Goal: Task Accomplishment & Management: Manage account settings

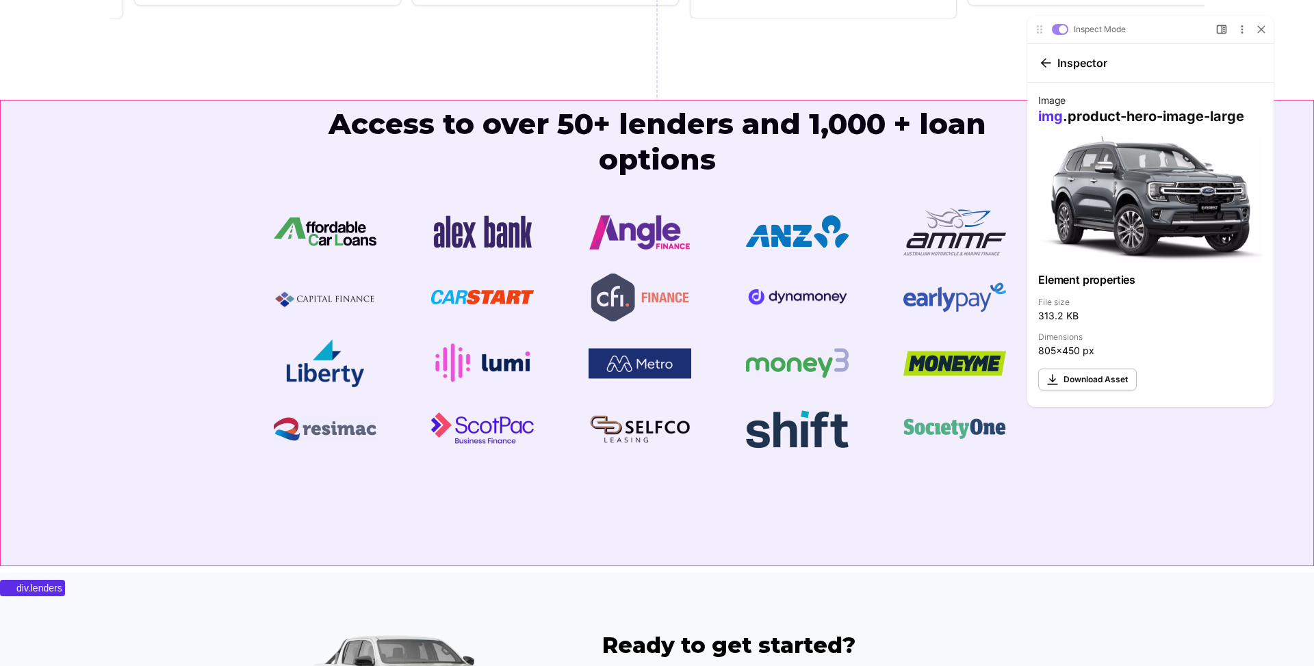
click at [160, 239] on div "Access to over 50+ lenders and 1,000 + loan options" at bounding box center [657, 339] width 1314 height 467
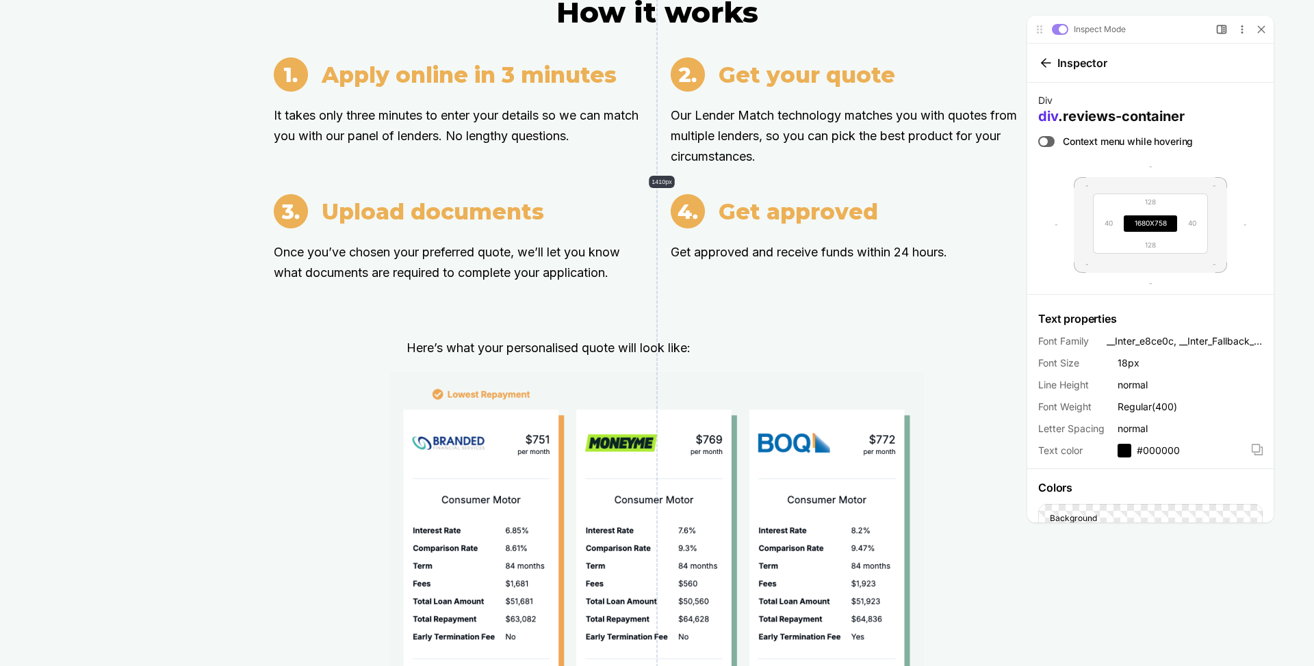
scroll to position [1412, 0]
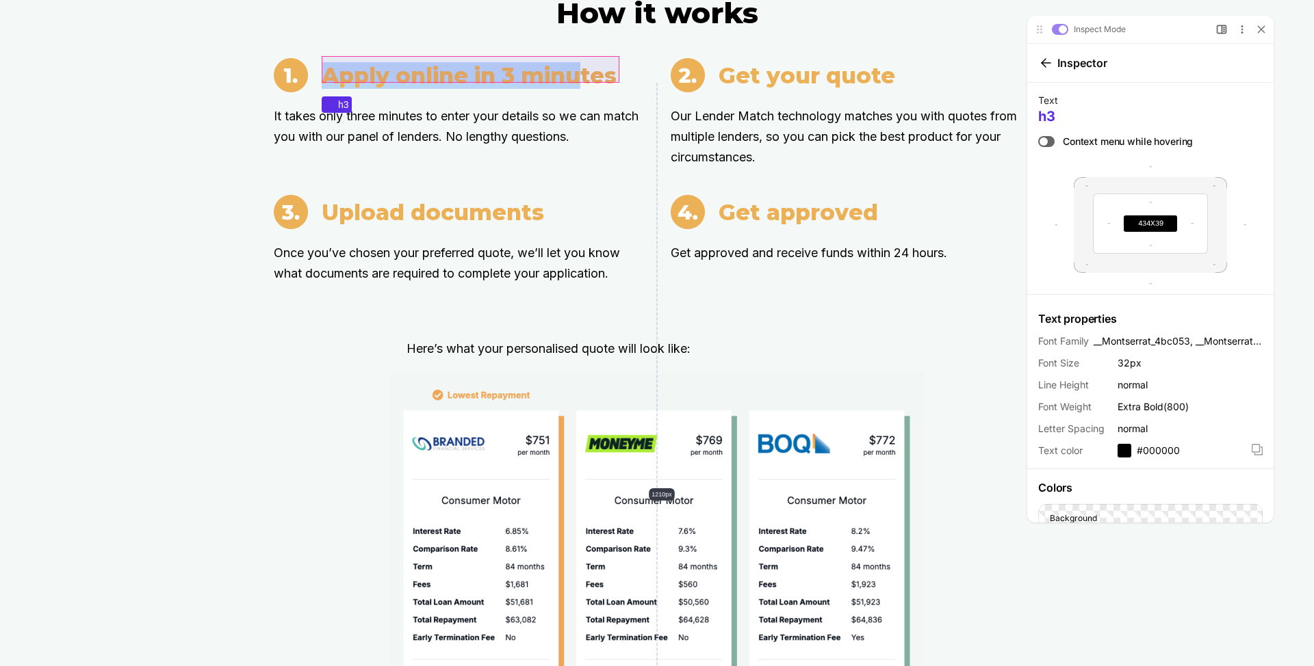
drag, startPoint x: 324, startPoint y: 70, endPoint x: 580, endPoint y: 74, distance: 255.3
click at [580, 74] on h3 "Apply online in 3 minutes" at bounding box center [469, 75] width 295 height 27
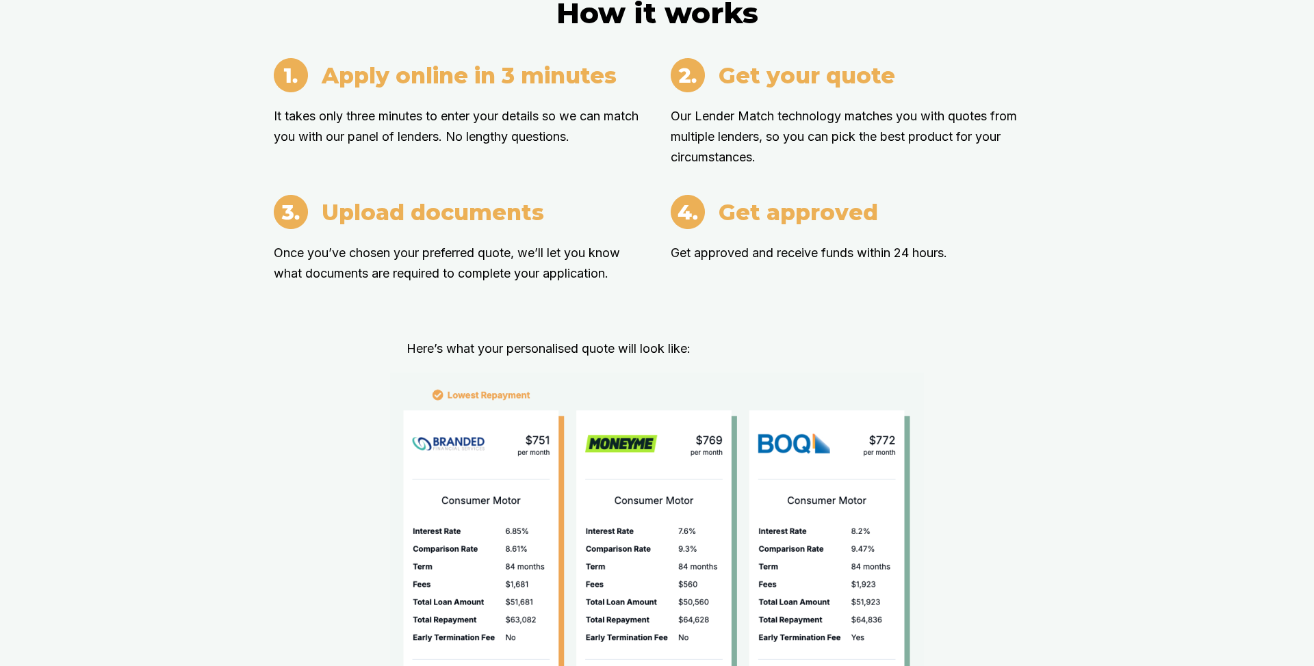
click at [445, 67] on h3 "Apply online in 3 minutes" at bounding box center [469, 75] width 295 height 27
copy h3 "Apply online in 3 minutes"
click at [392, 118] on p "It takes only three minutes to enter your details so we can match you with our …" at bounding box center [459, 126] width 370 height 41
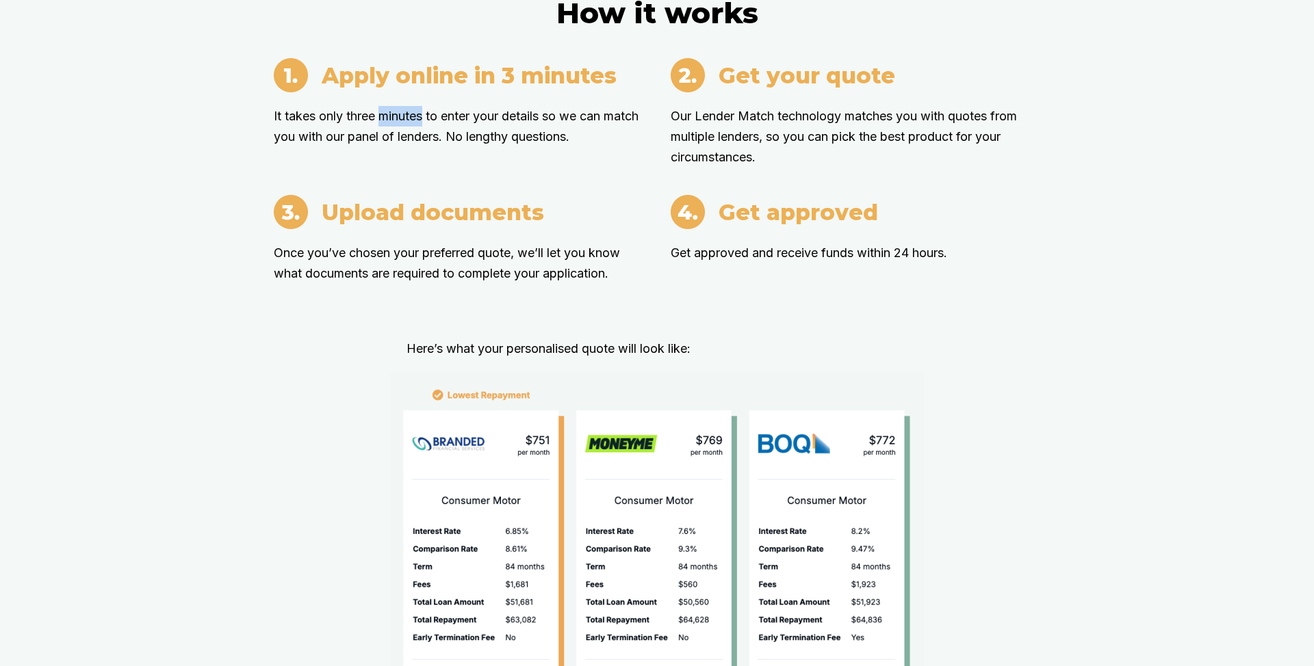
click at [392, 118] on p "It takes only three minutes to enter your details so we can match you with our …" at bounding box center [459, 126] width 370 height 41
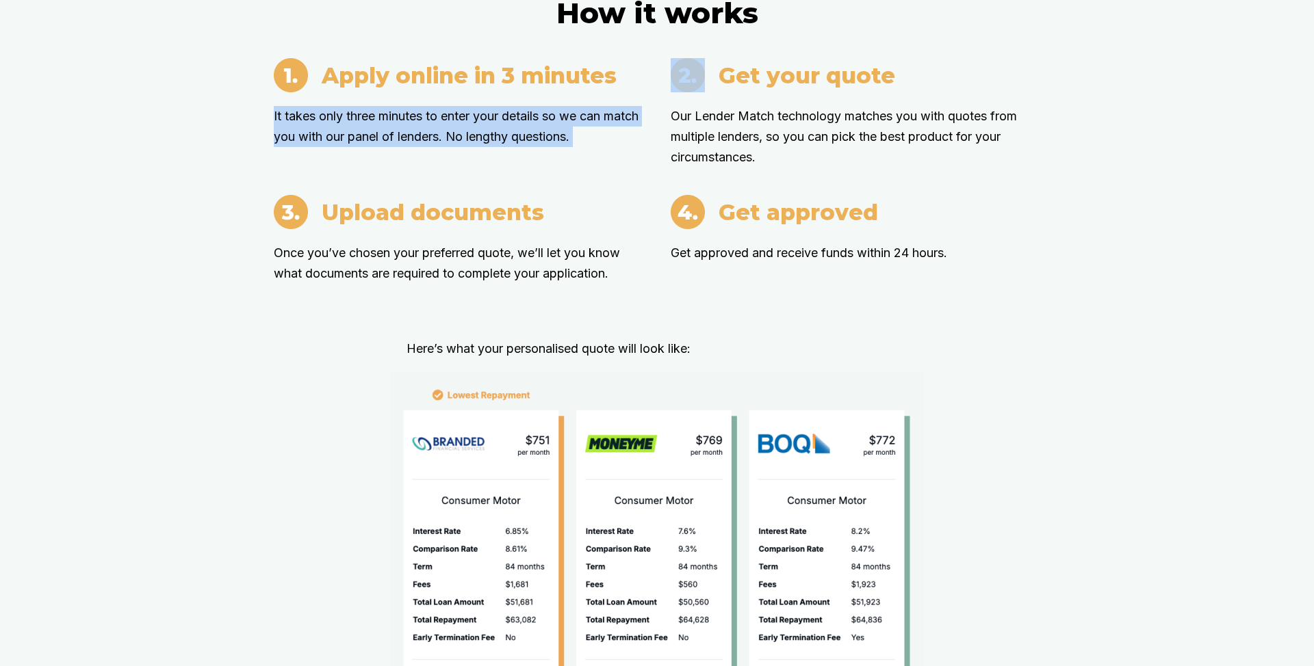
click at [392, 118] on p "It takes only three minutes to enter your details so we can match you with our …" at bounding box center [459, 126] width 370 height 41
copy p "It takes only three minutes to enter your details so we can match you with our …"
click at [764, 70] on h3 "Get your quote" at bounding box center [806, 75] width 177 height 27
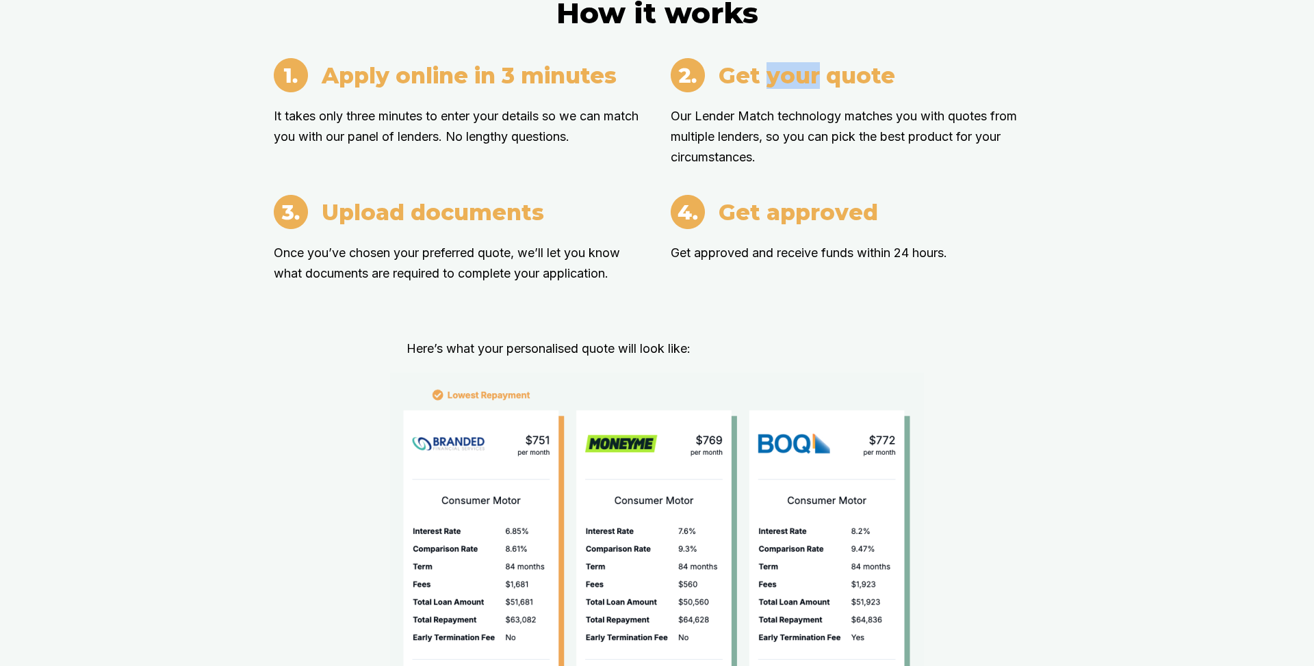
click at [764, 70] on h3 "Get your quote" at bounding box center [806, 75] width 177 height 27
copy h3 "Get your quote"
click at [722, 131] on p "Our Lender Match technology matches you with quotes from multiple lenders, so y…" at bounding box center [856, 137] width 370 height 62
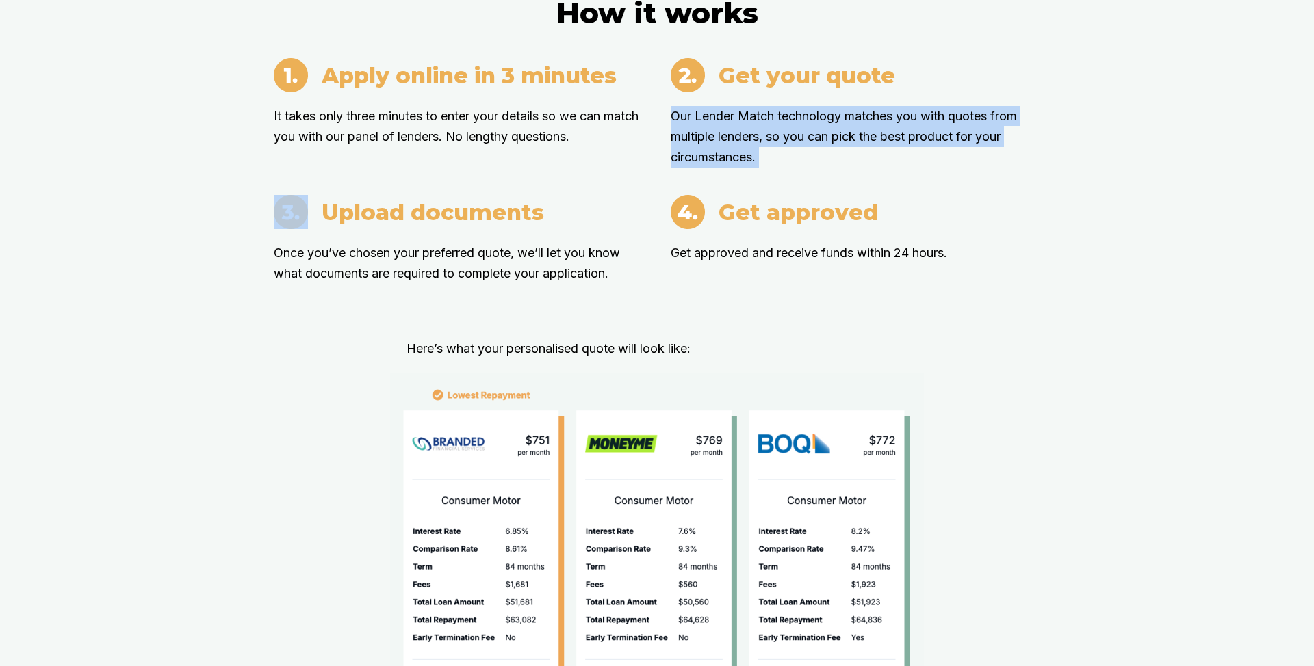
click at [722, 131] on p "Our Lender Match technology matches you with quotes from multiple lenders, so y…" at bounding box center [856, 137] width 370 height 62
copy p "Our Lender Match technology matches you with quotes from multiple lenders, so y…"
click at [448, 204] on h3 "Upload documents" at bounding box center [433, 212] width 222 height 27
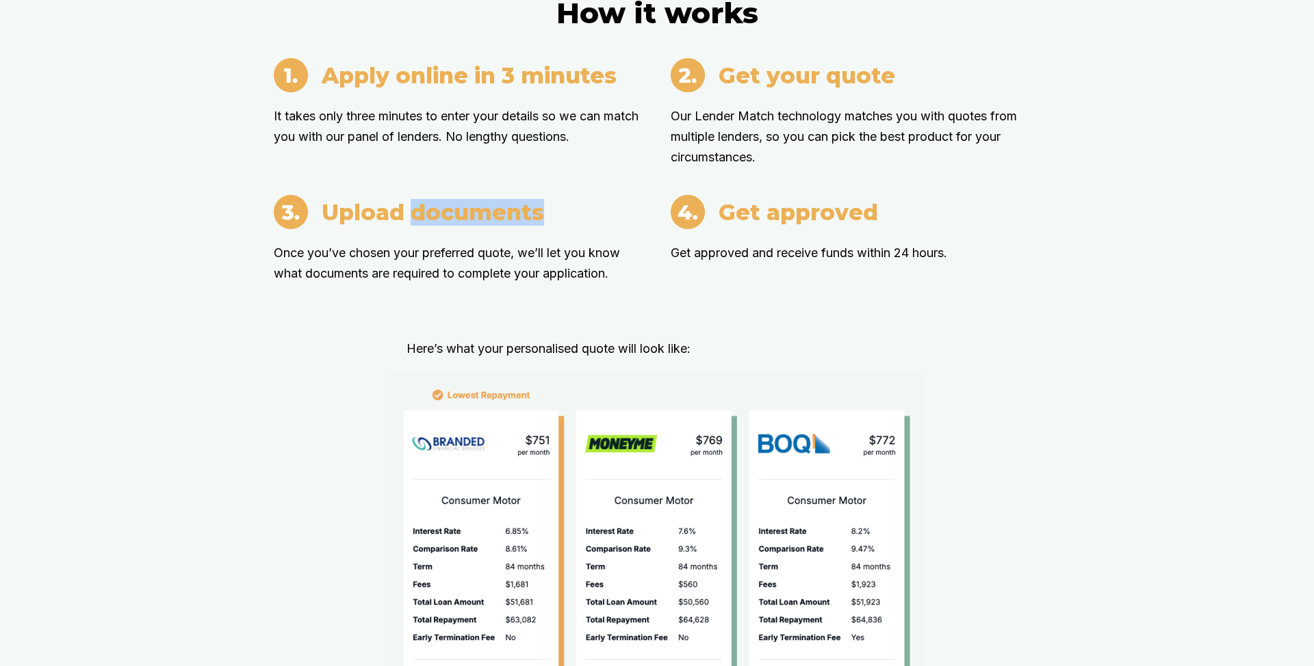
click at [448, 204] on h3 "Upload documents" at bounding box center [433, 212] width 222 height 27
copy h3 "Upload documents"
click at [459, 203] on h3 "Upload documents" at bounding box center [433, 212] width 222 height 27
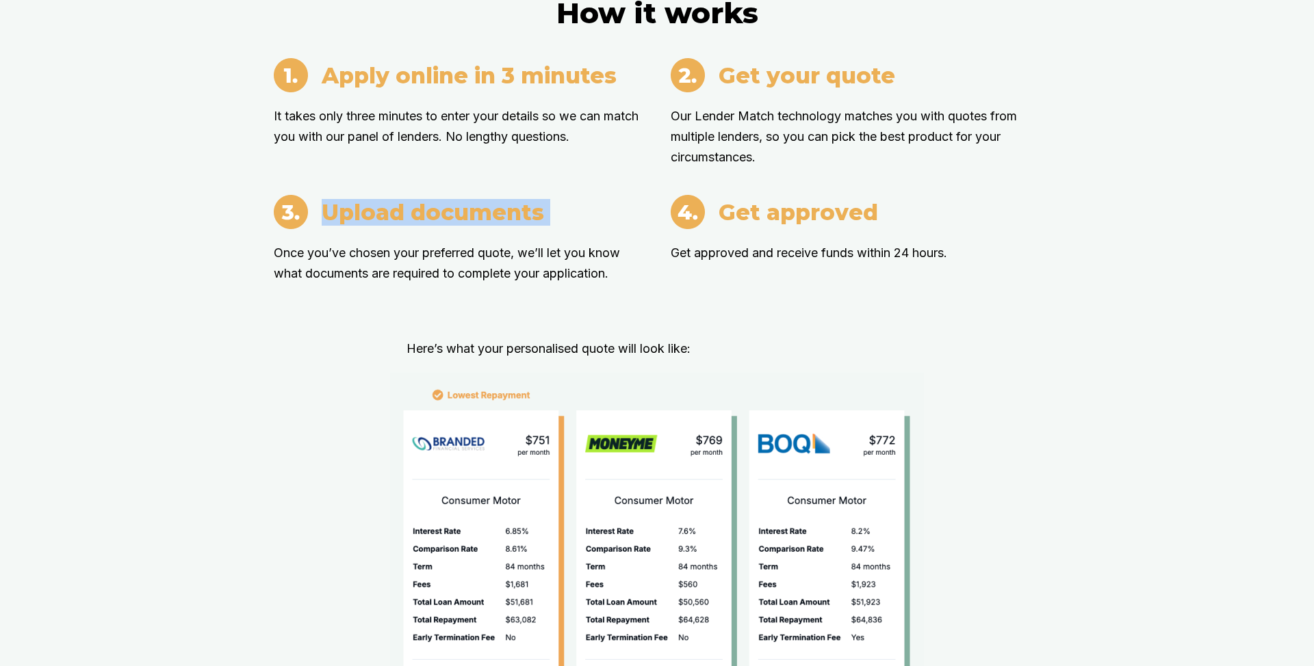
click at [459, 203] on h3 "Upload documents" at bounding box center [433, 212] width 222 height 27
copy h3 "Upload documents"
click at [385, 246] on p "Once you’ve chosen your preferred quote, we’ll let you know what documents are …" at bounding box center [459, 263] width 370 height 41
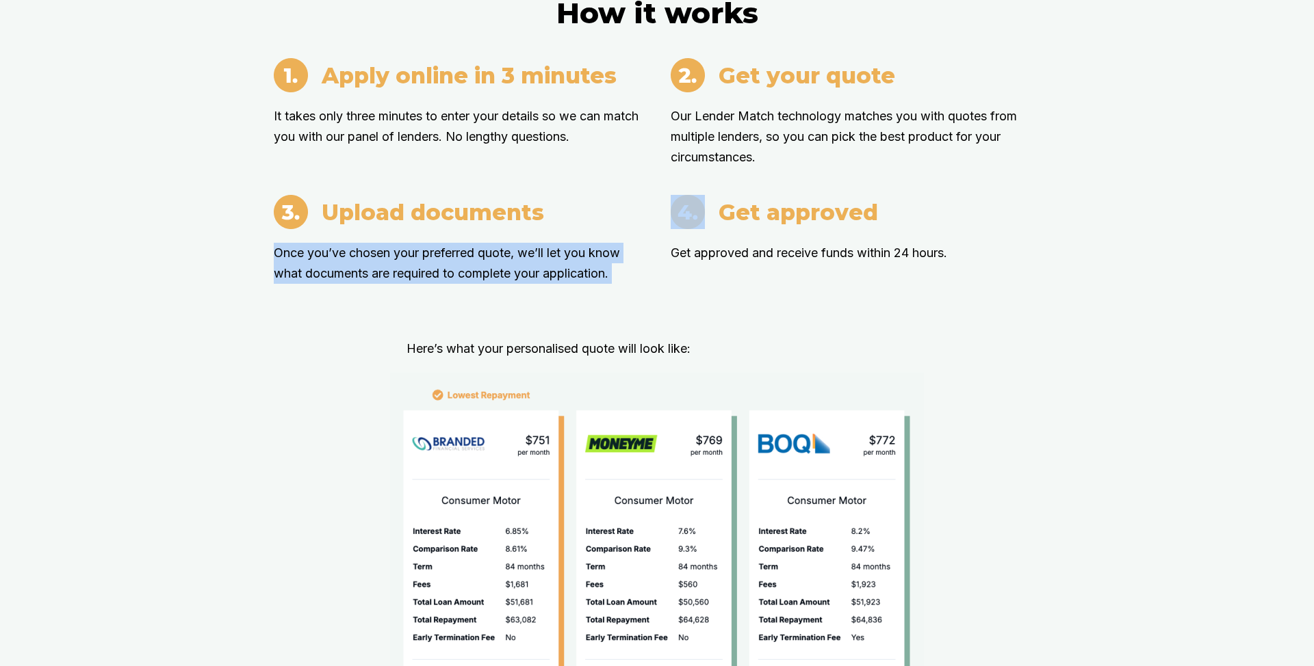
click at [385, 246] on p "Once you’ve chosen your preferred quote, we’ll let you know what documents are …" at bounding box center [459, 263] width 370 height 41
copy p "Once you’ve chosen your preferred quote, we’ll let you know what documents are …"
click at [760, 211] on h3 "Get approved" at bounding box center [797, 212] width 159 height 27
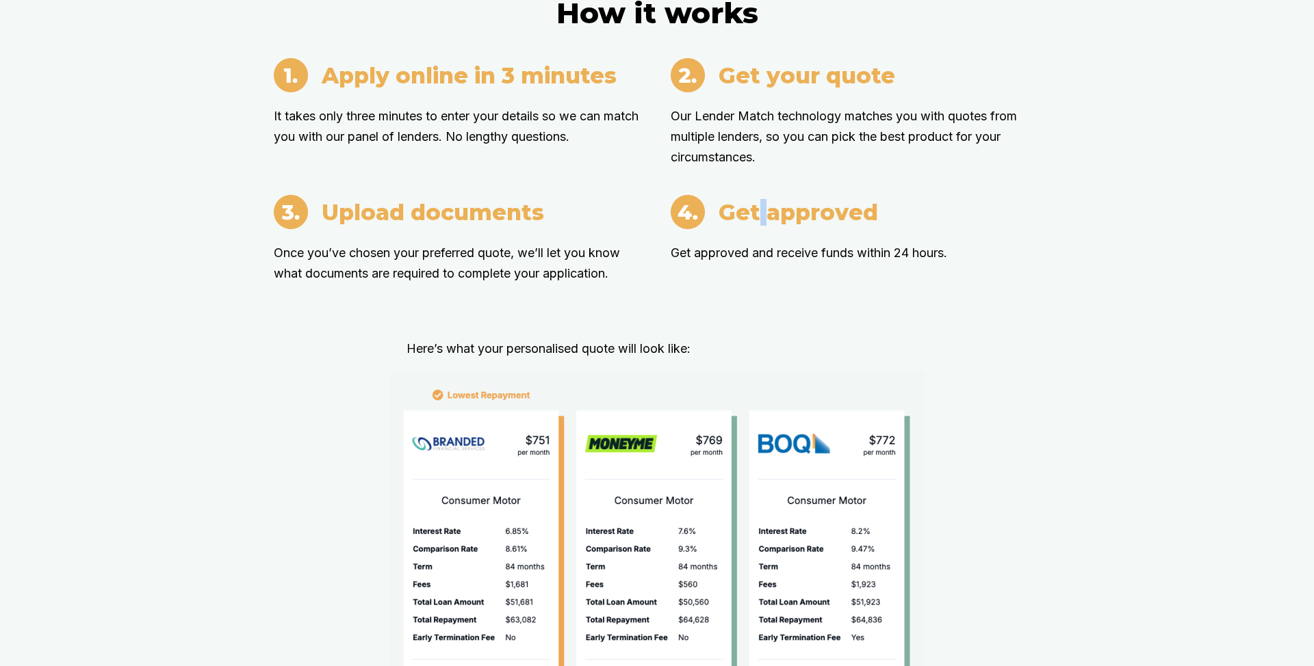
click at [760, 211] on h3 "Get approved" at bounding box center [797, 212] width 159 height 27
copy h3 "Get approved"
click at [711, 250] on p "Get approved and receive funds within 24 hours." at bounding box center [856, 253] width 370 height 21
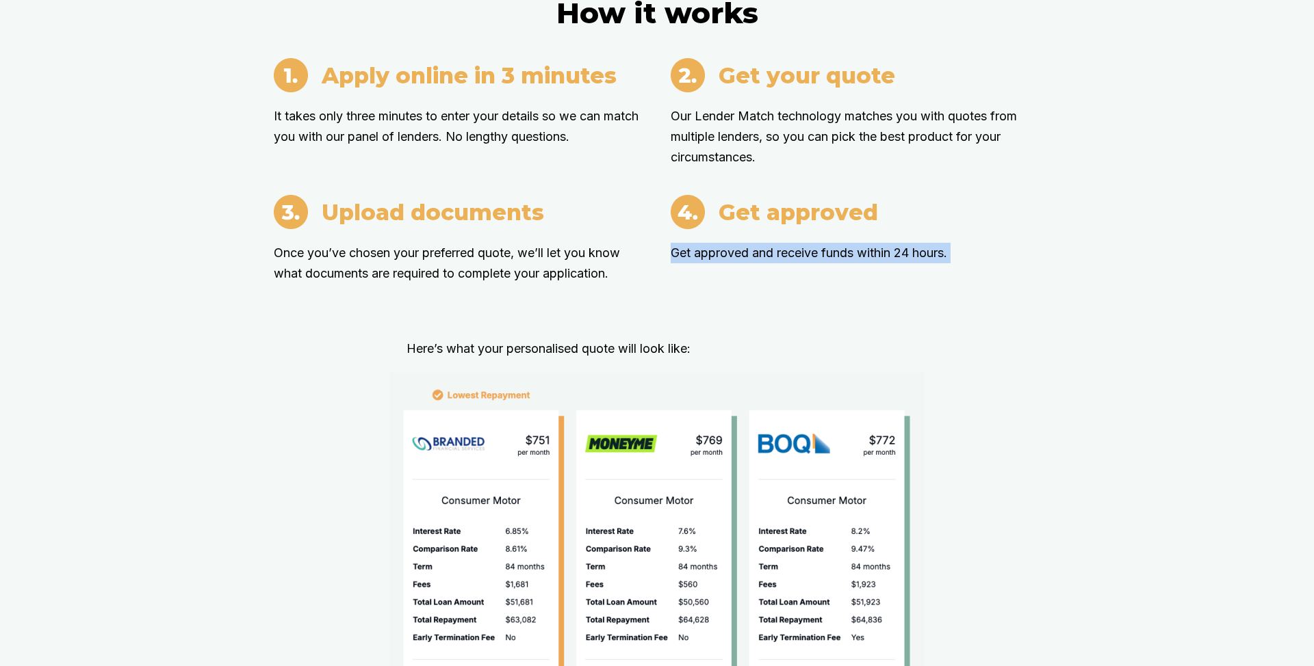
click at [711, 250] on p "Get approved and receive funds within 24 hours." at bounding box center [856, 253] width 370 height 21
copy p "Get approved and receive funds within 24 hours."
click at [567, 172] on div "Apply online in 3 minutes It takes only three minutes to enter your details so …" at bounding box center [657, 181] width 766 height 246
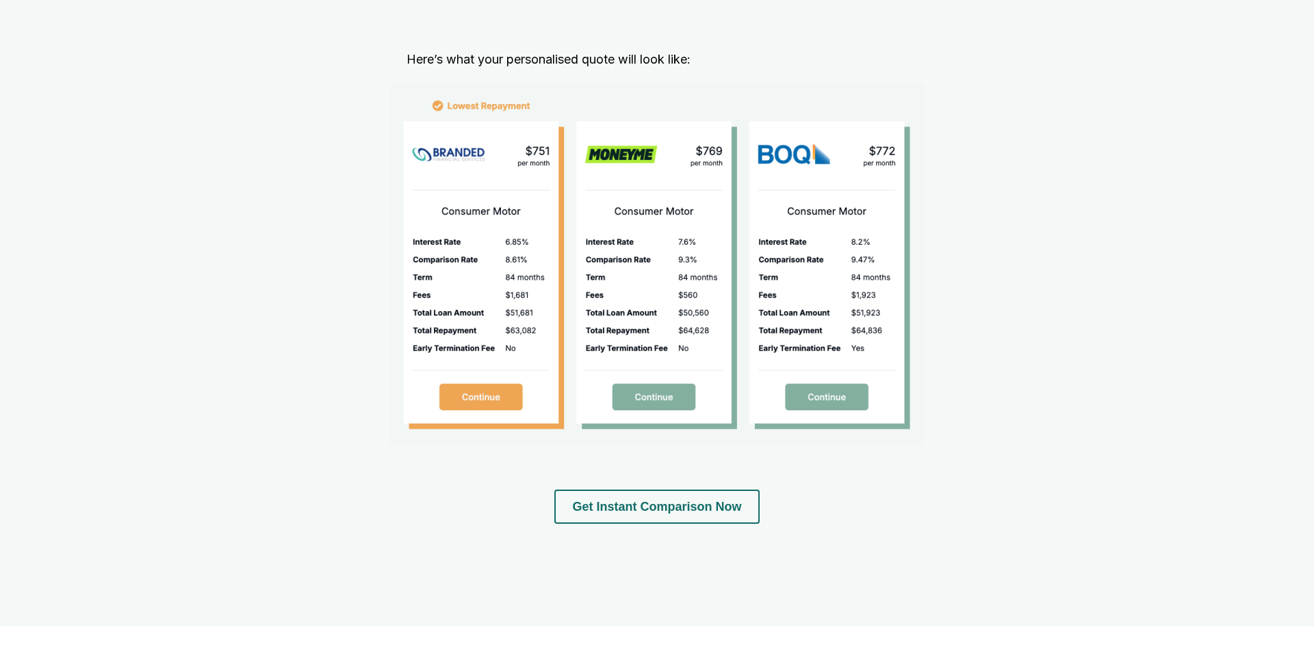
scroll to position [1796, 0]
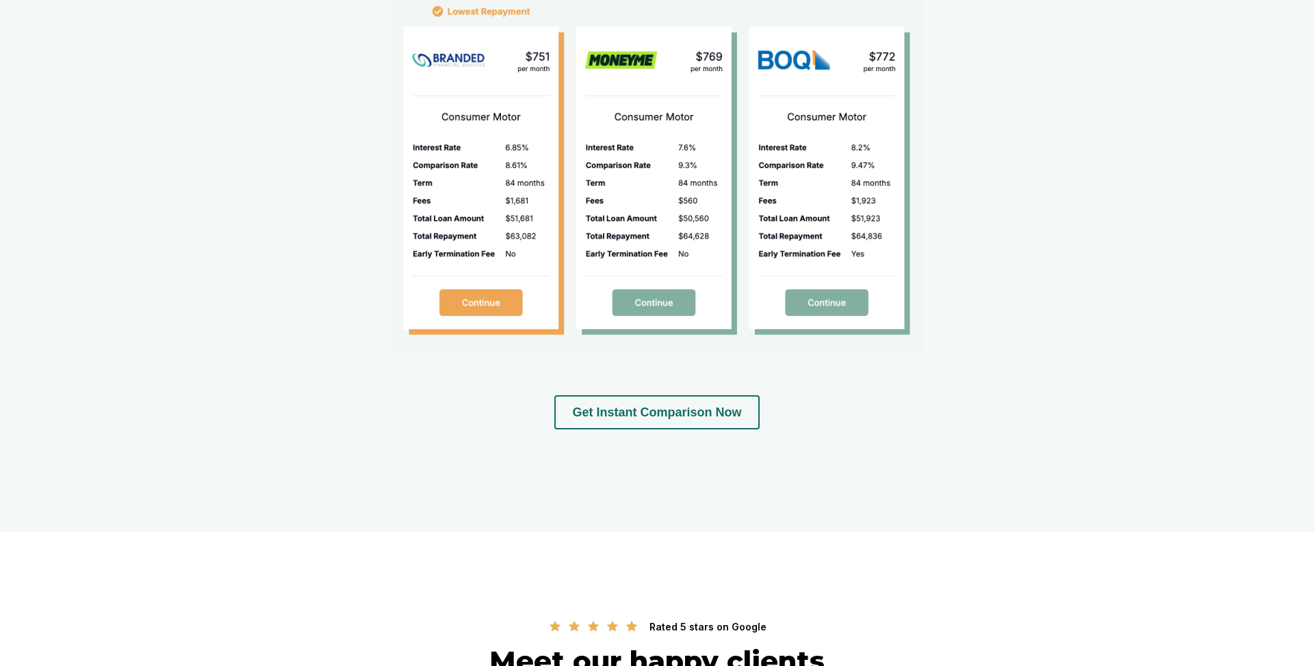
click at [630, 406] on button "Get Instant Comparison Now" at bounding box center [656, 413] width 205 height 34
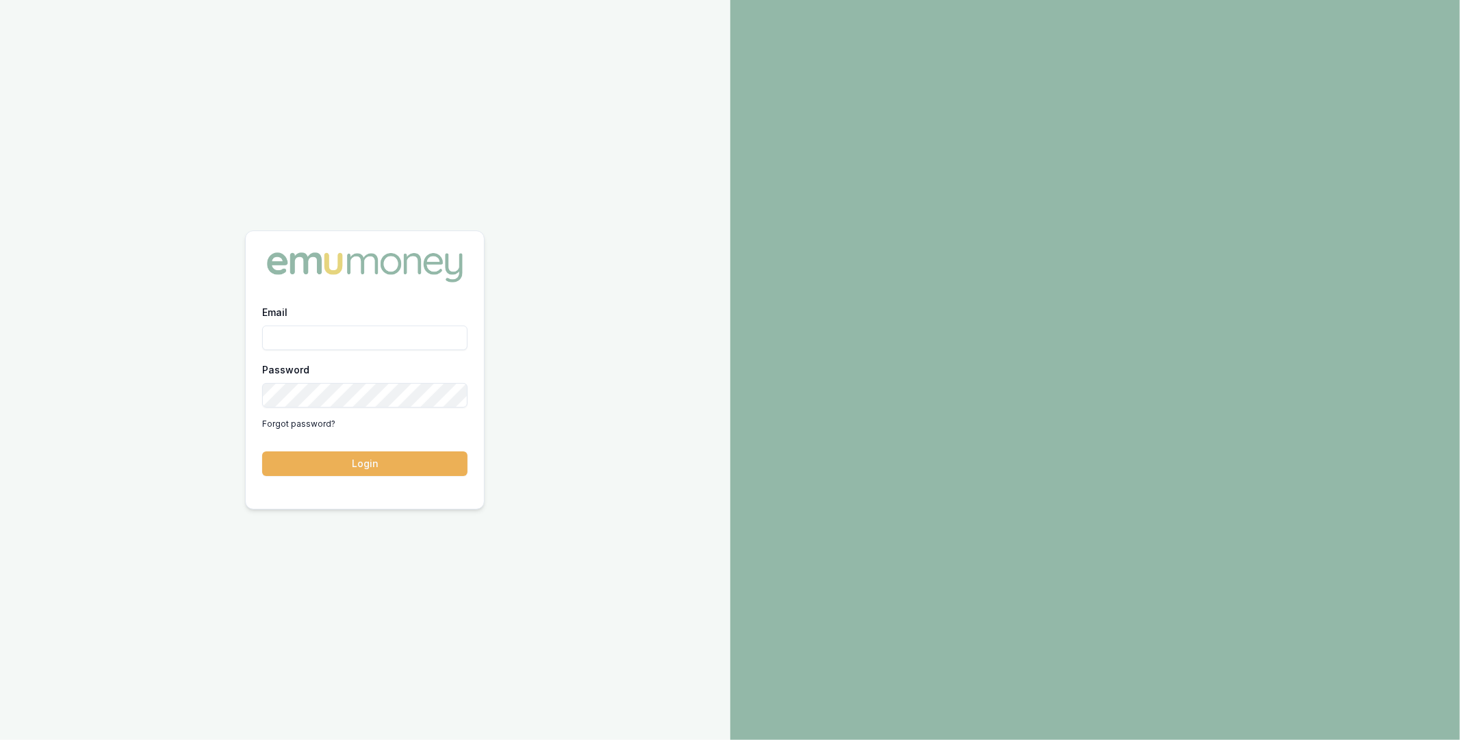
click at [326, 335] on input "Email" at bounding box center [364, 338] width 205 height 25
click at [0, 740] on com-1password-button at bounding box center [0, 740] width 0 height 0
type input "m@emumoney.com.au"
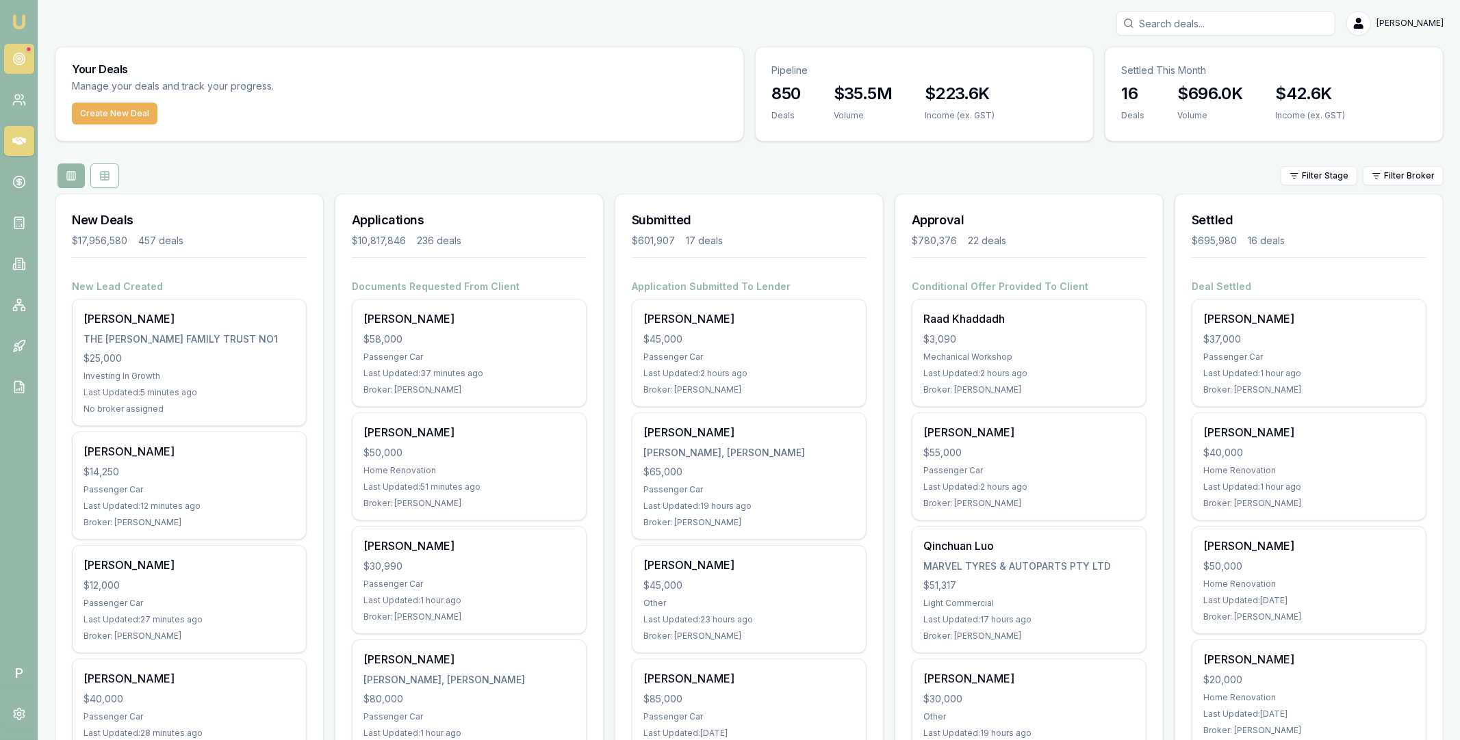
click at [19, 58] on circle at bounding box center [19, 58] width 2 height 2
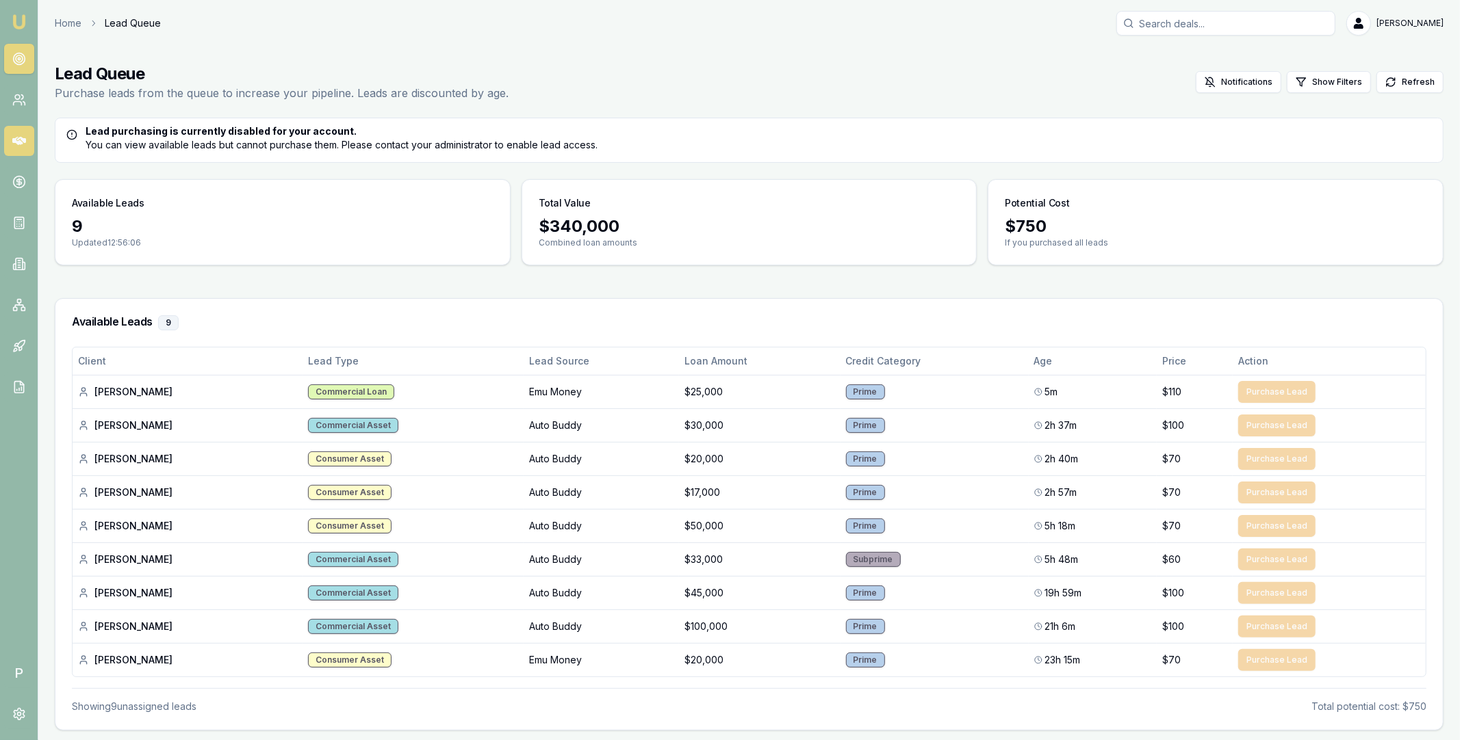
click at [19, 135] on icon at bounding box center [19, 141] width 14 height 14
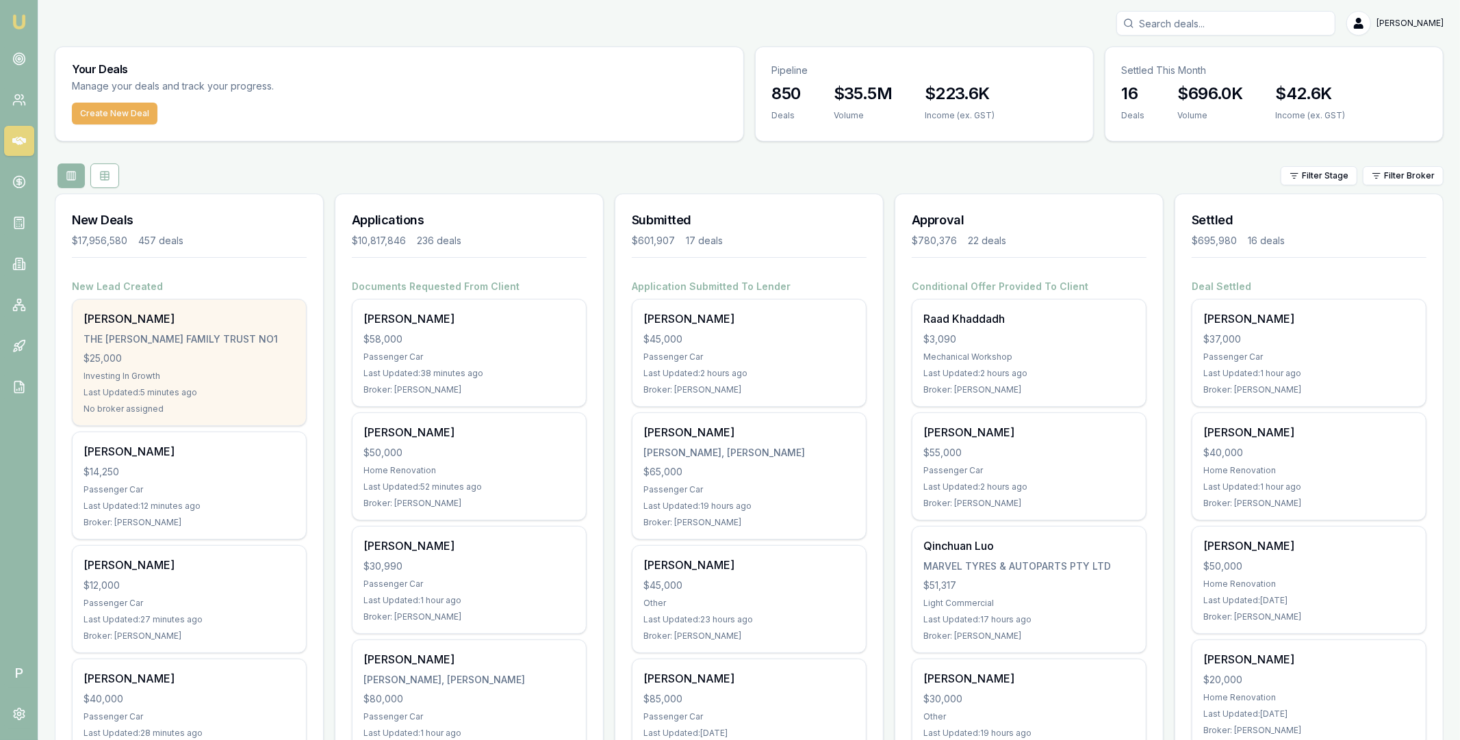
click at [217, 361] on div "$25,000" at bounding box center [188, 359] width 211 height 14
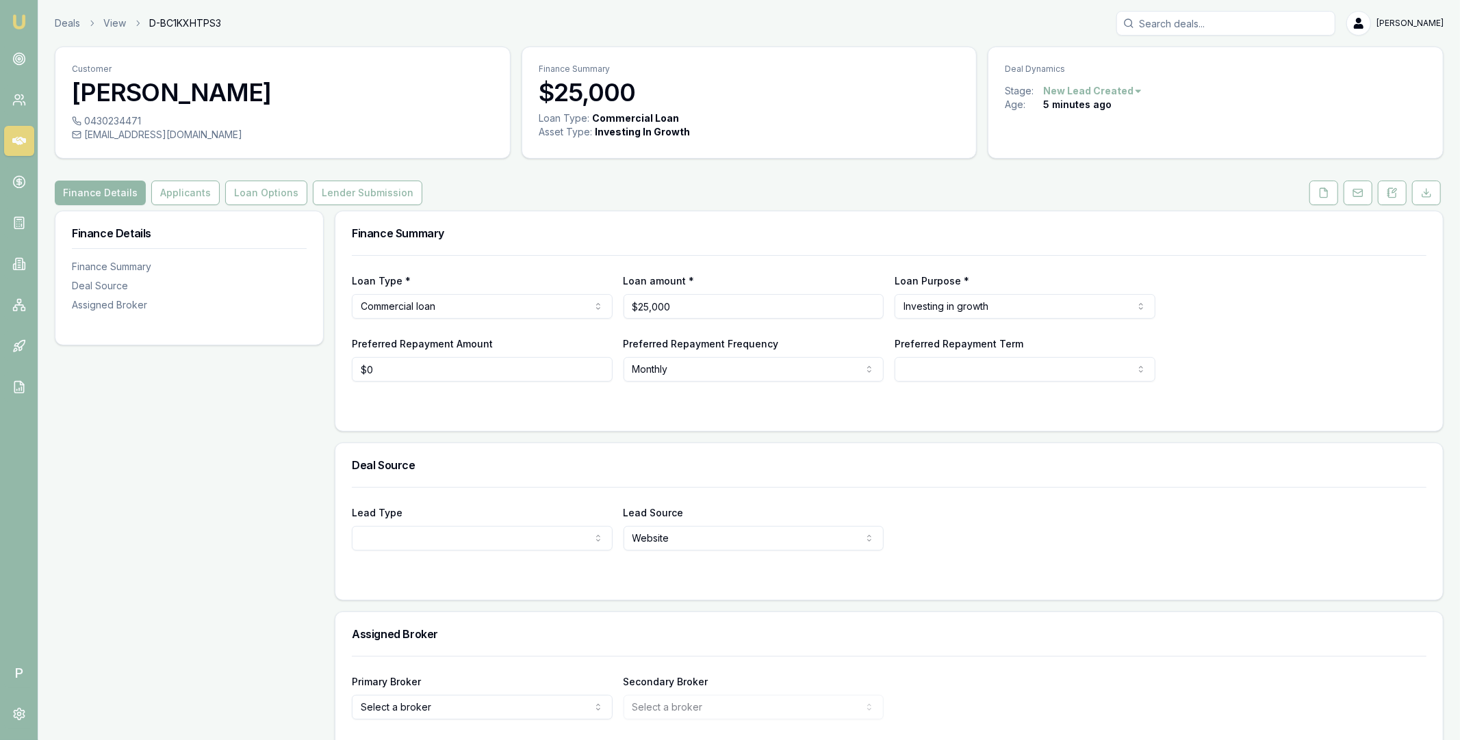
scroll to position [53, 0]
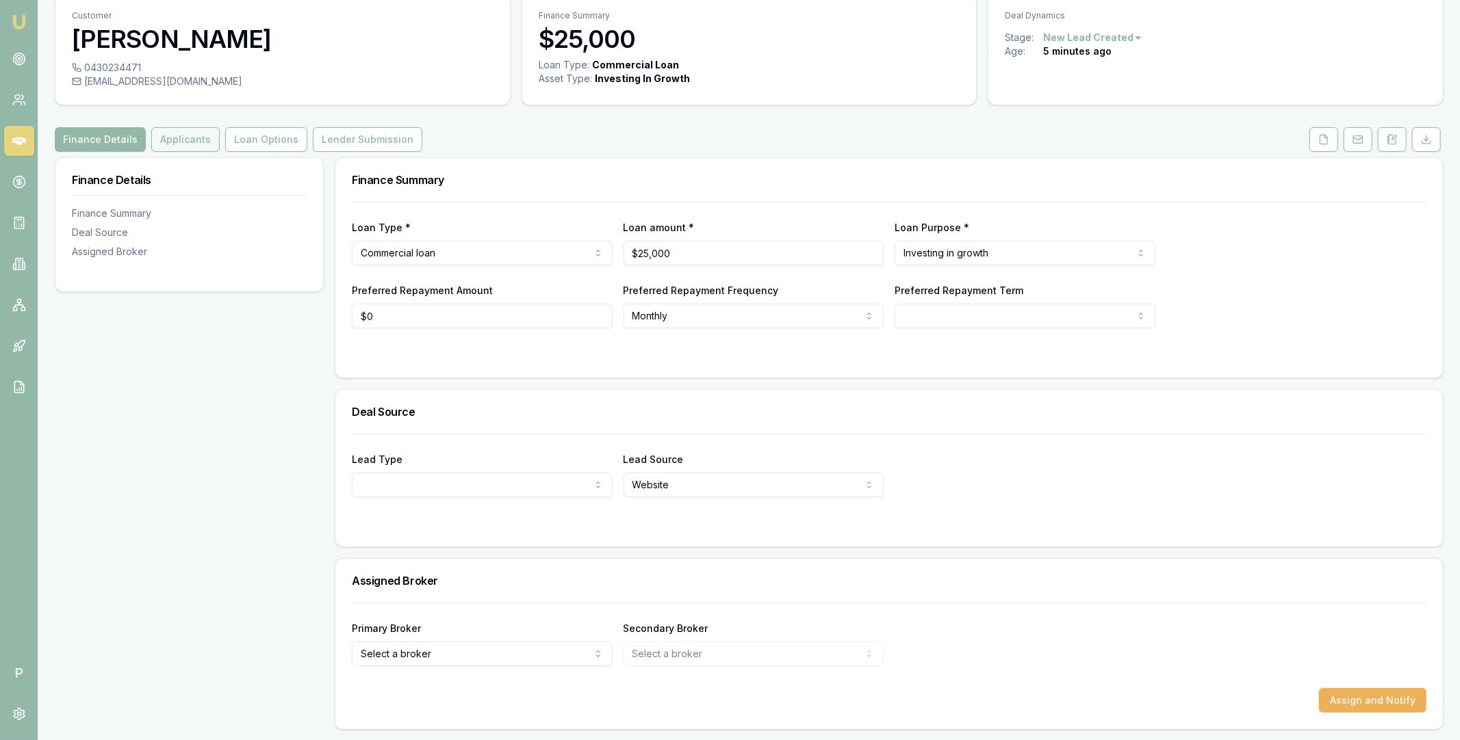
click at [197, 138] on button "Applicants" at bounding box center [185, 139] width 68 height 25
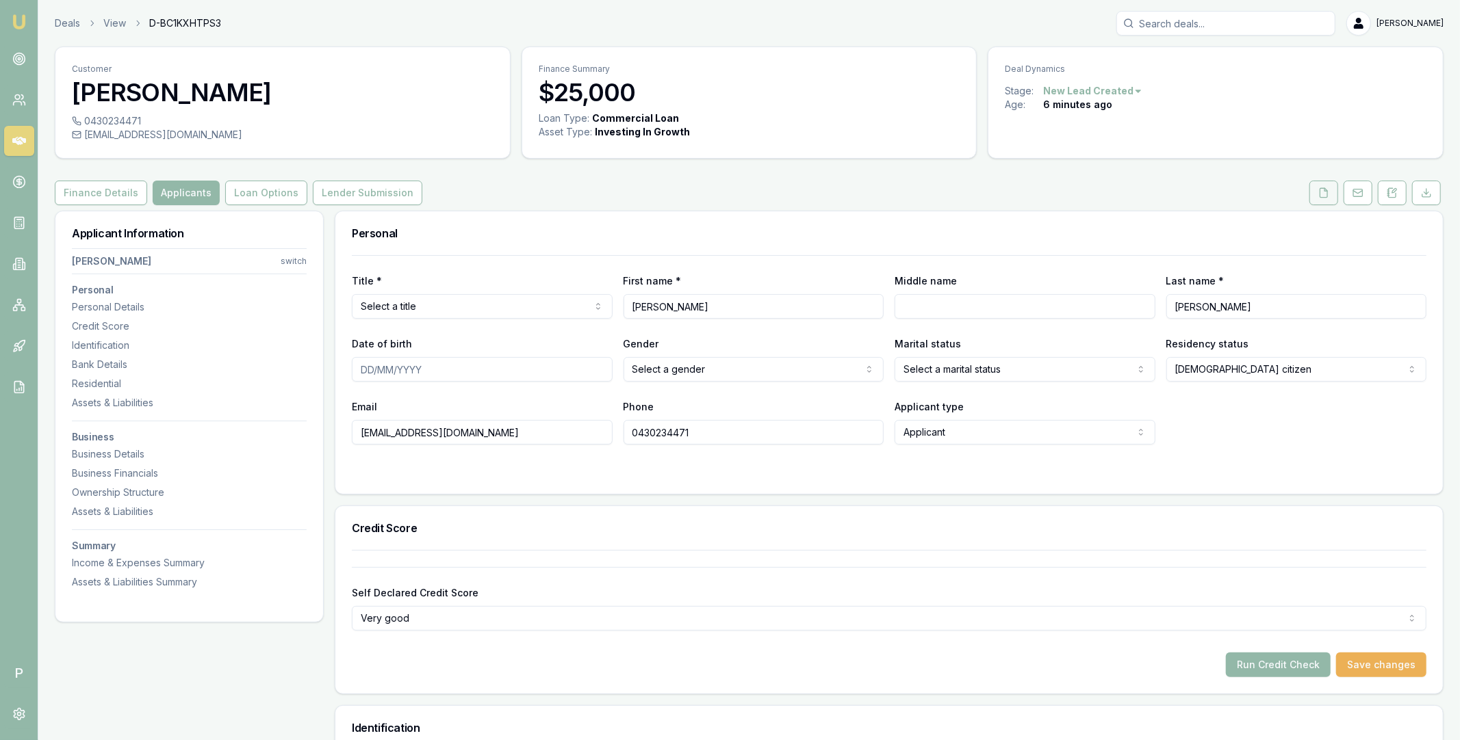
click at [1325, 187] on icon at bounding box center [1323, 192] width 11 height 11
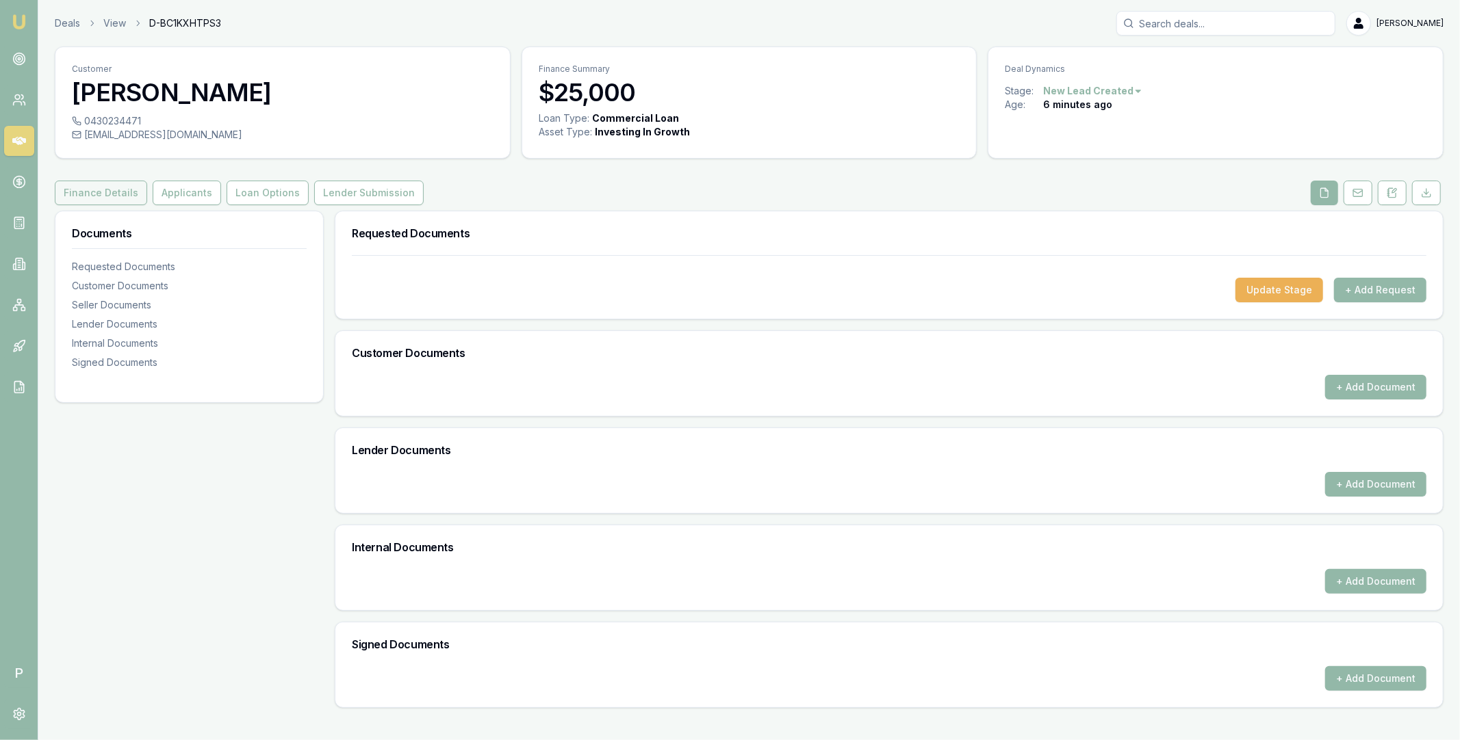
click at [103, 190] on button "Finance Details" at bounding box center [101, 193] width 92 height 25
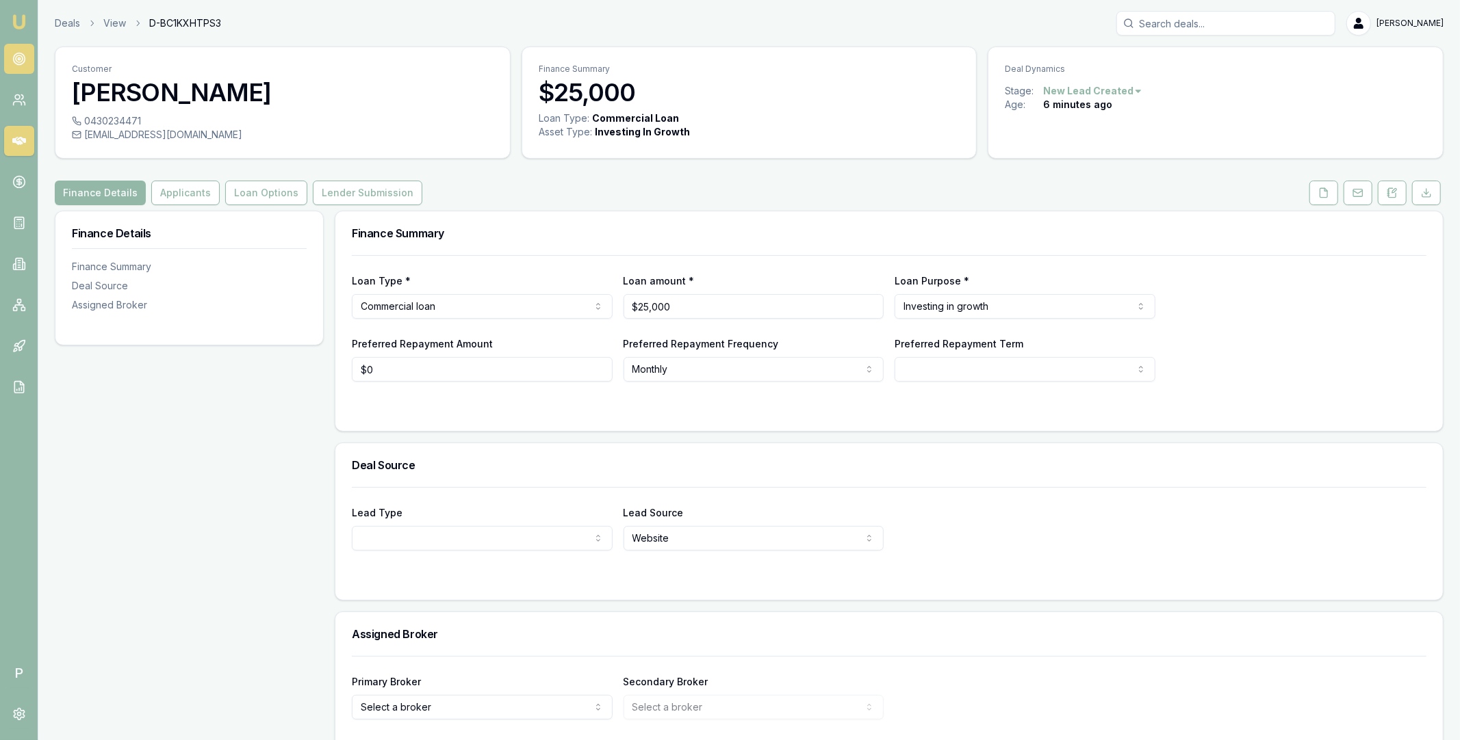
click at [23, 64] on icon at bounding box center [19, 59] width 14 height 14
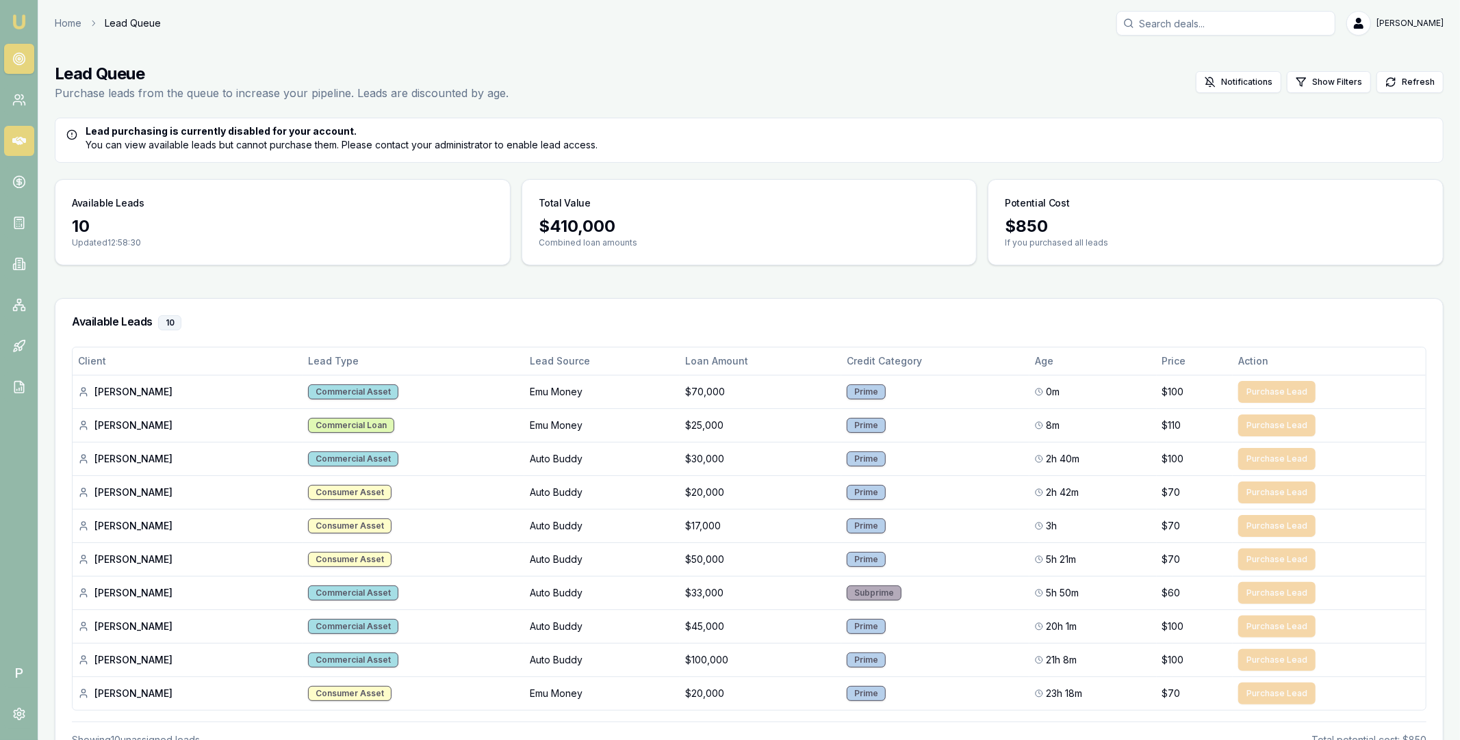
click at [20, 138] on icon at bounding box center [19, 141] width 14 height 8
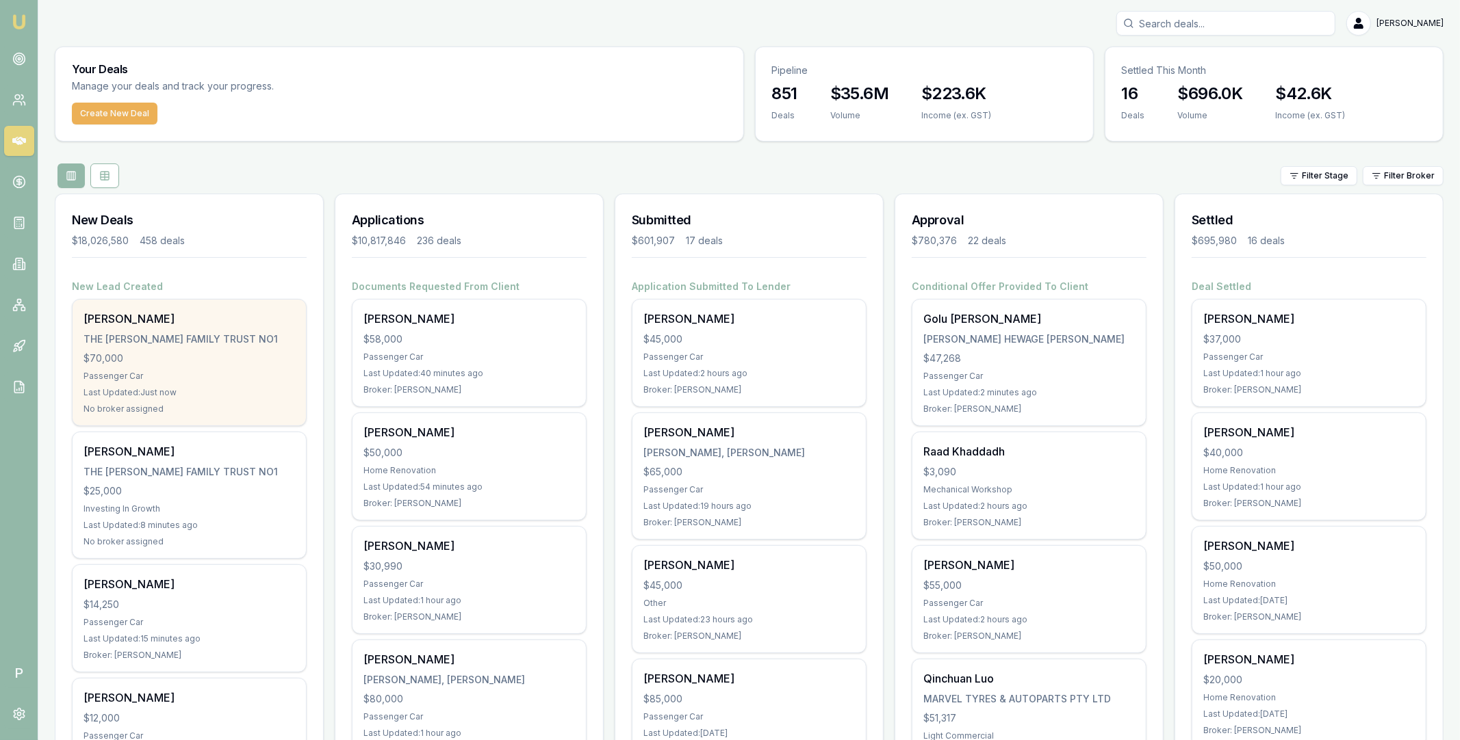
click at [208, 346] on div "THE [PERSON_NAME] FAMILY TRUST NO1" at bounding box center [188, 340] width 211 height 14
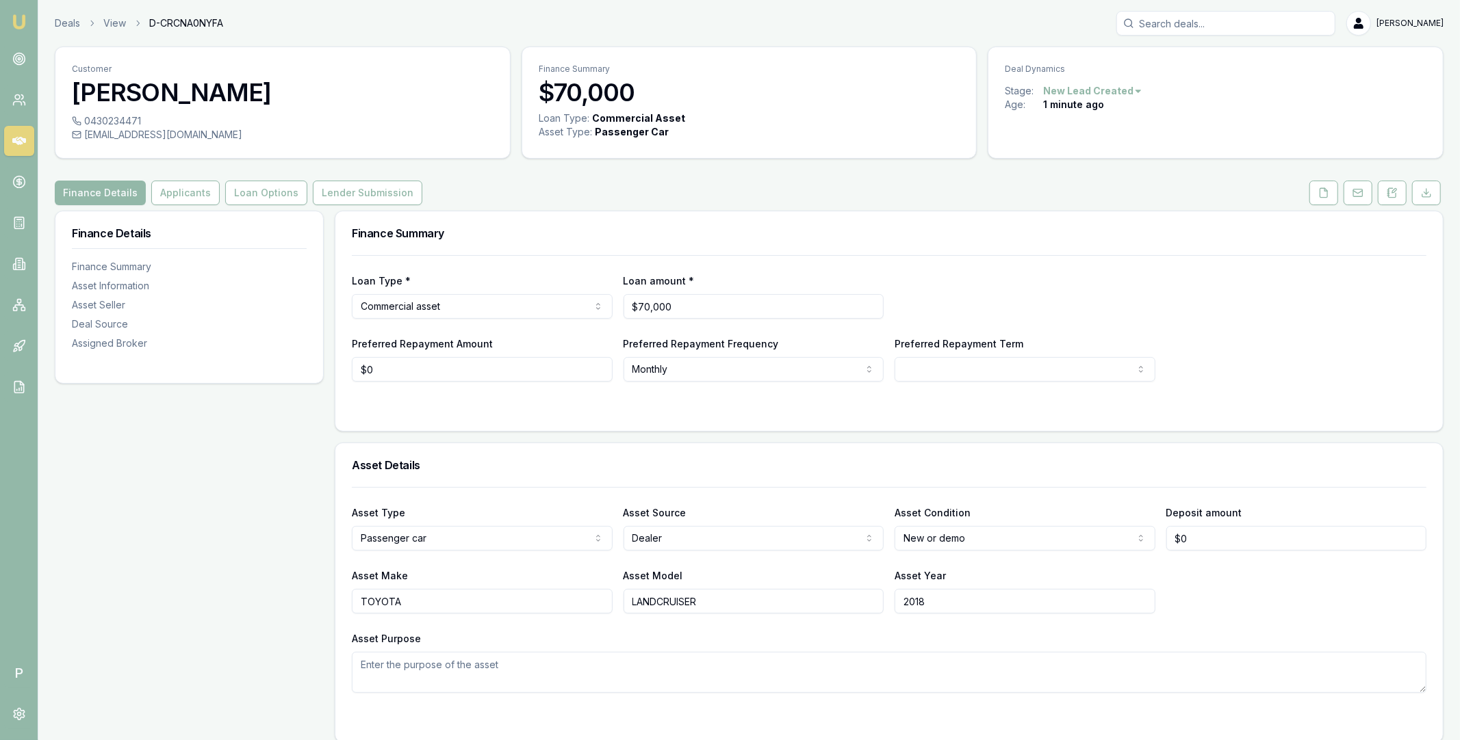
click at [15, 140] on icon at bounding box center [19, 141] width 14 height 8
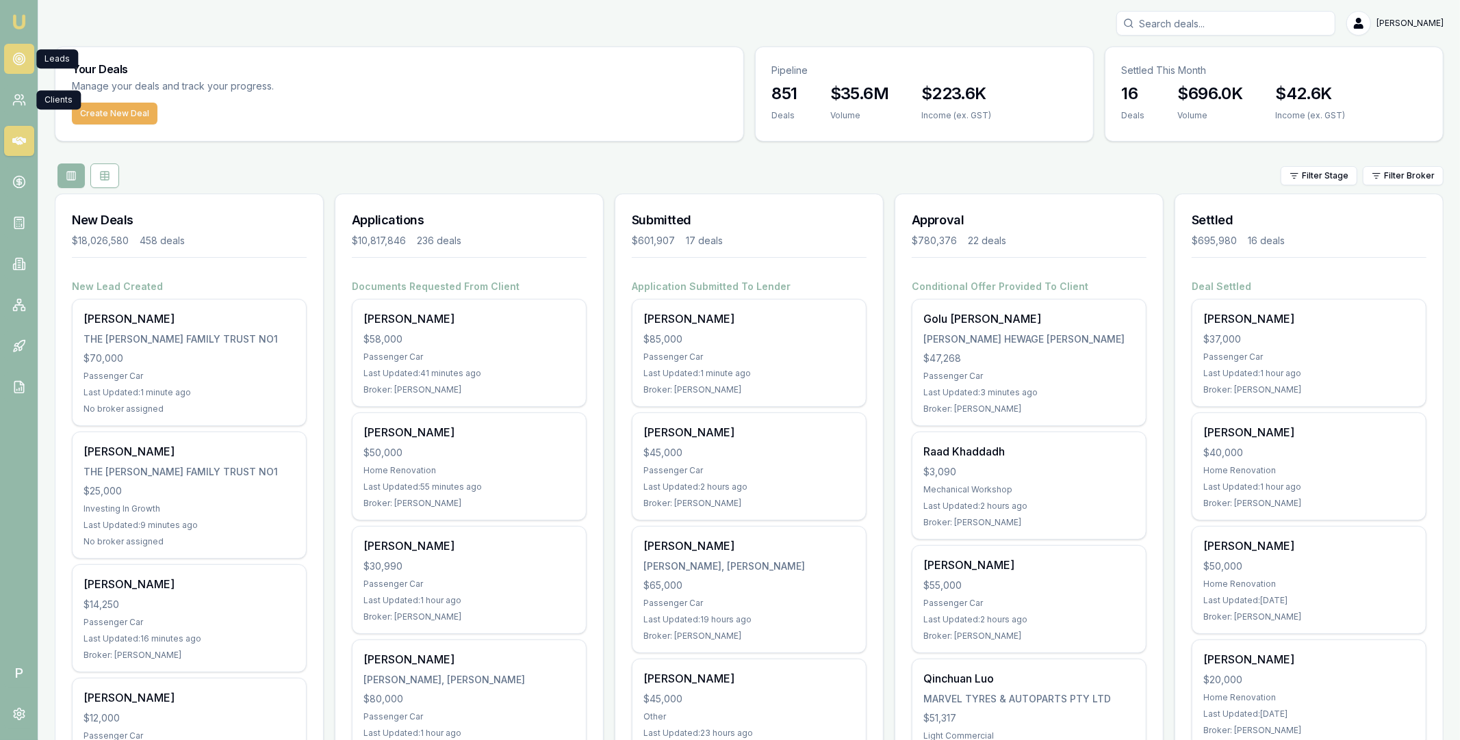
click at [19, 62] on circle at bounding box center [19, 58] width 7 height 7
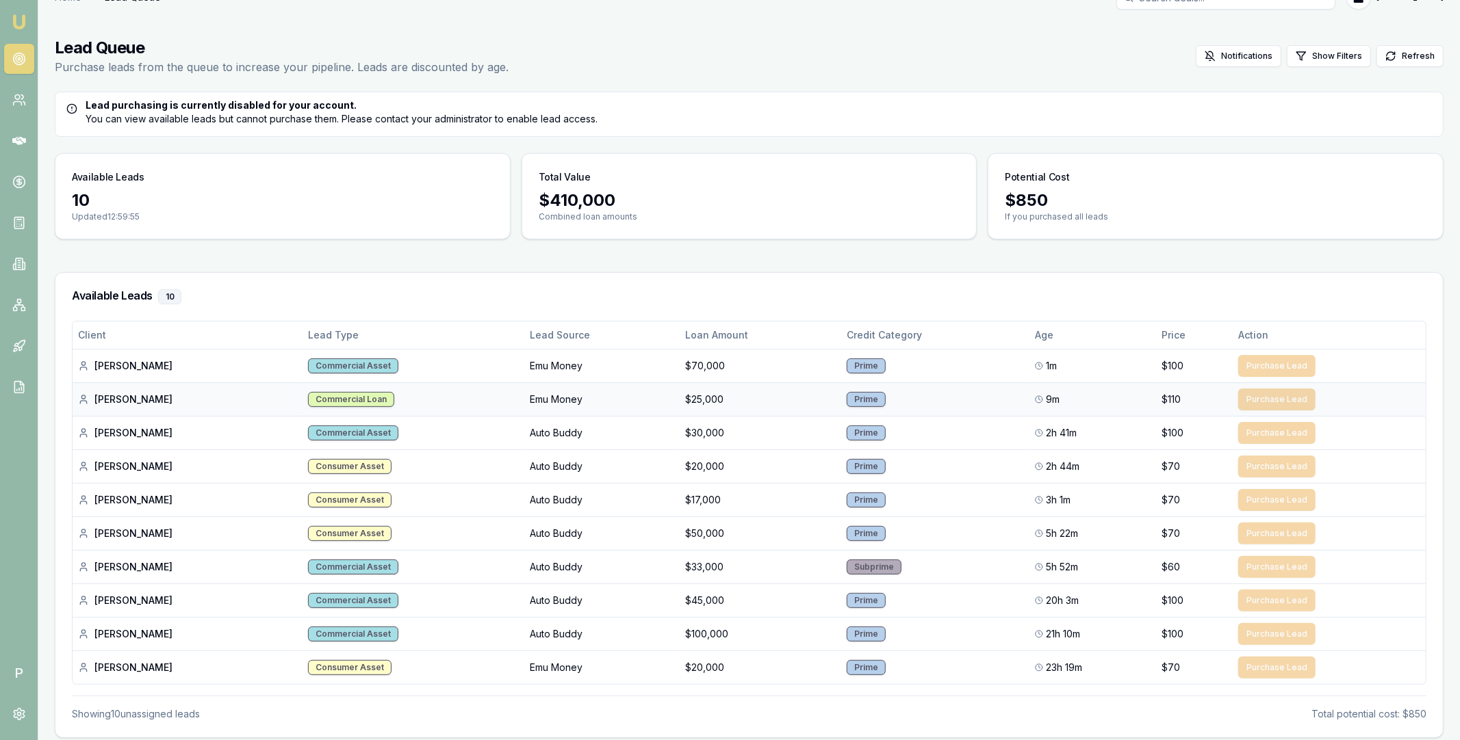
scroll to position [49, 0]
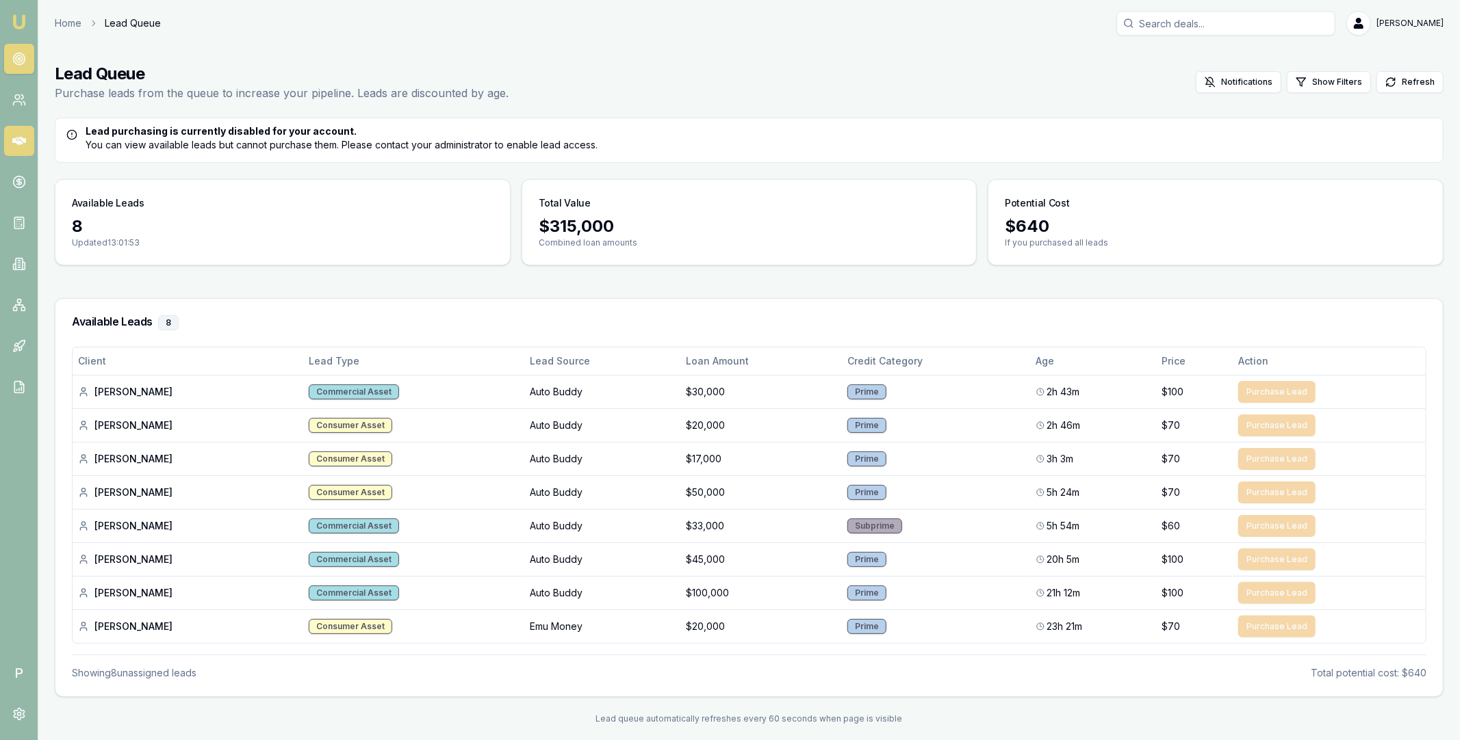
click at [16, 141] on icon at bounding box center [19, 141] width 14 height 8
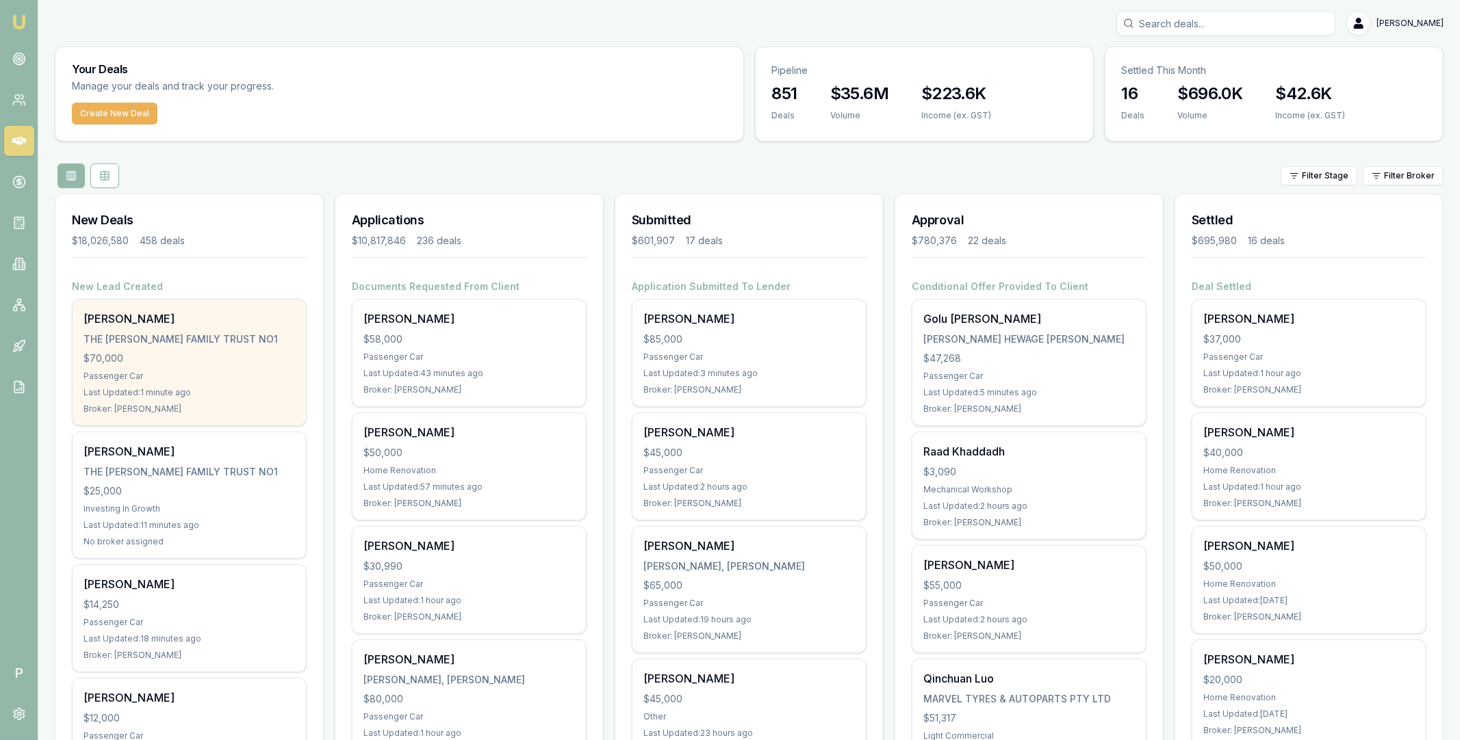
click at [207, 334] on div "THE ARTHUR FINK FAMILY TRUST NO1" at bounding box center [188, 340] width 211 height 14
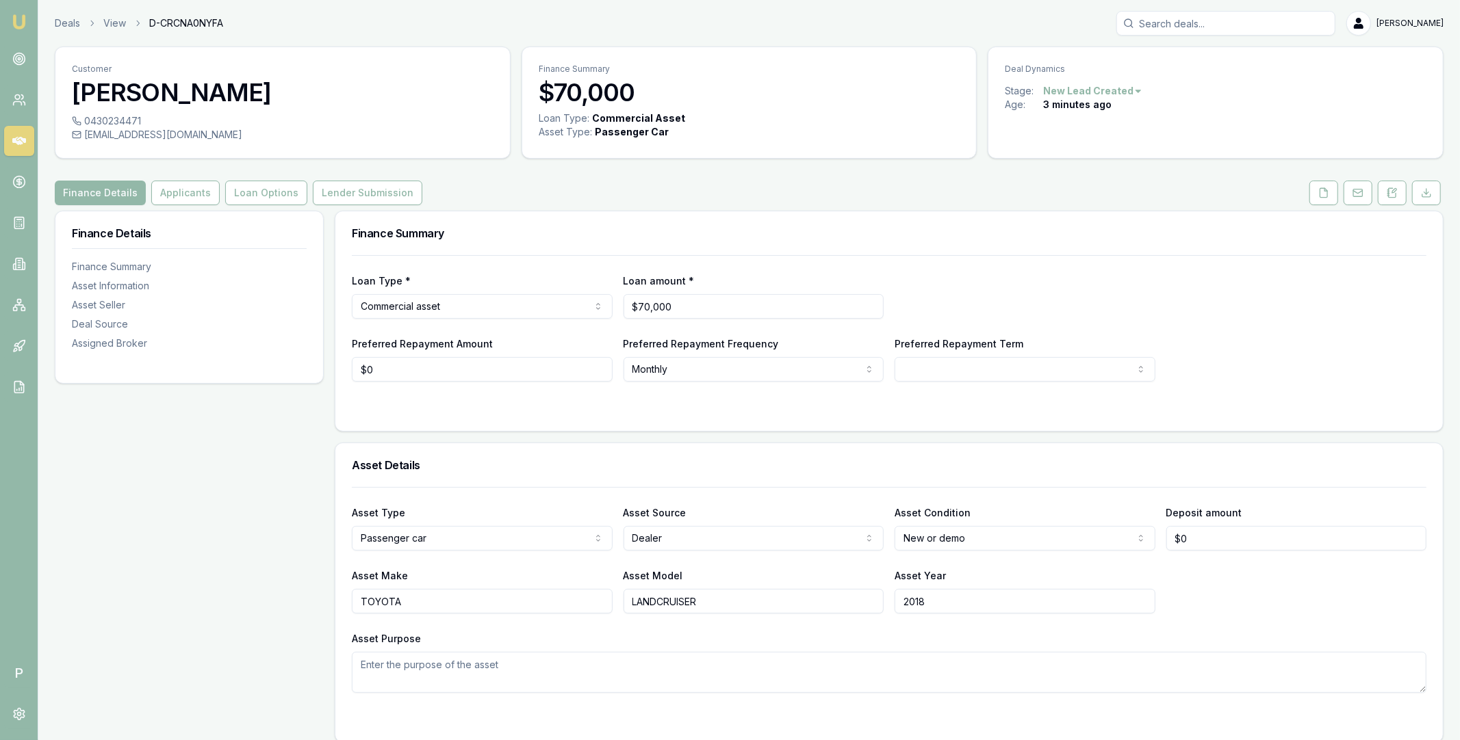
click at [183, 21] on span "D-CRCNA0NYFA" at bounding box center [186, 23] width 74 height 14
copy span "D-CRCNA0NYFA"
click at [19, 387] on icon at bounding box center [19, 387] width 14 height 14
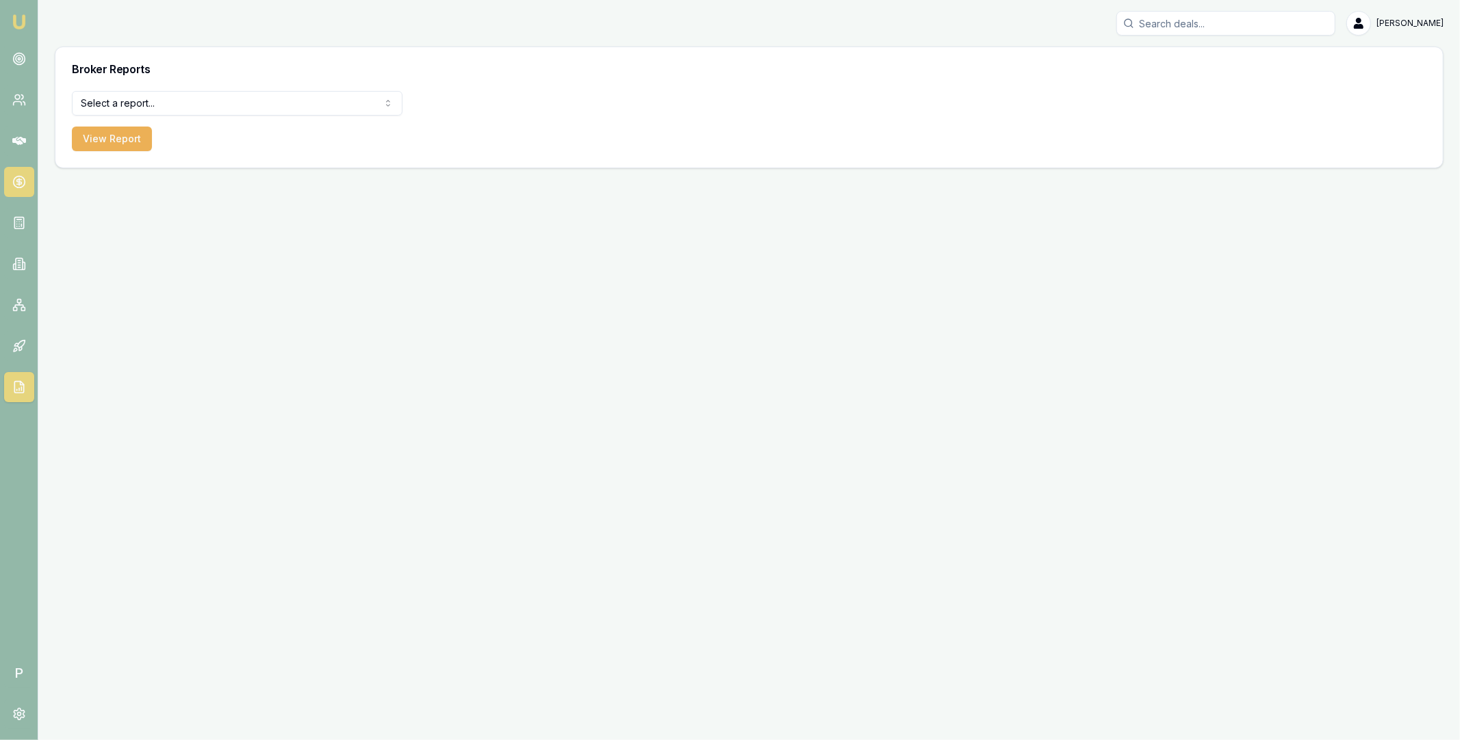
click at [23, 179] on circle at bounding box center [19, 183] width 12 height 12
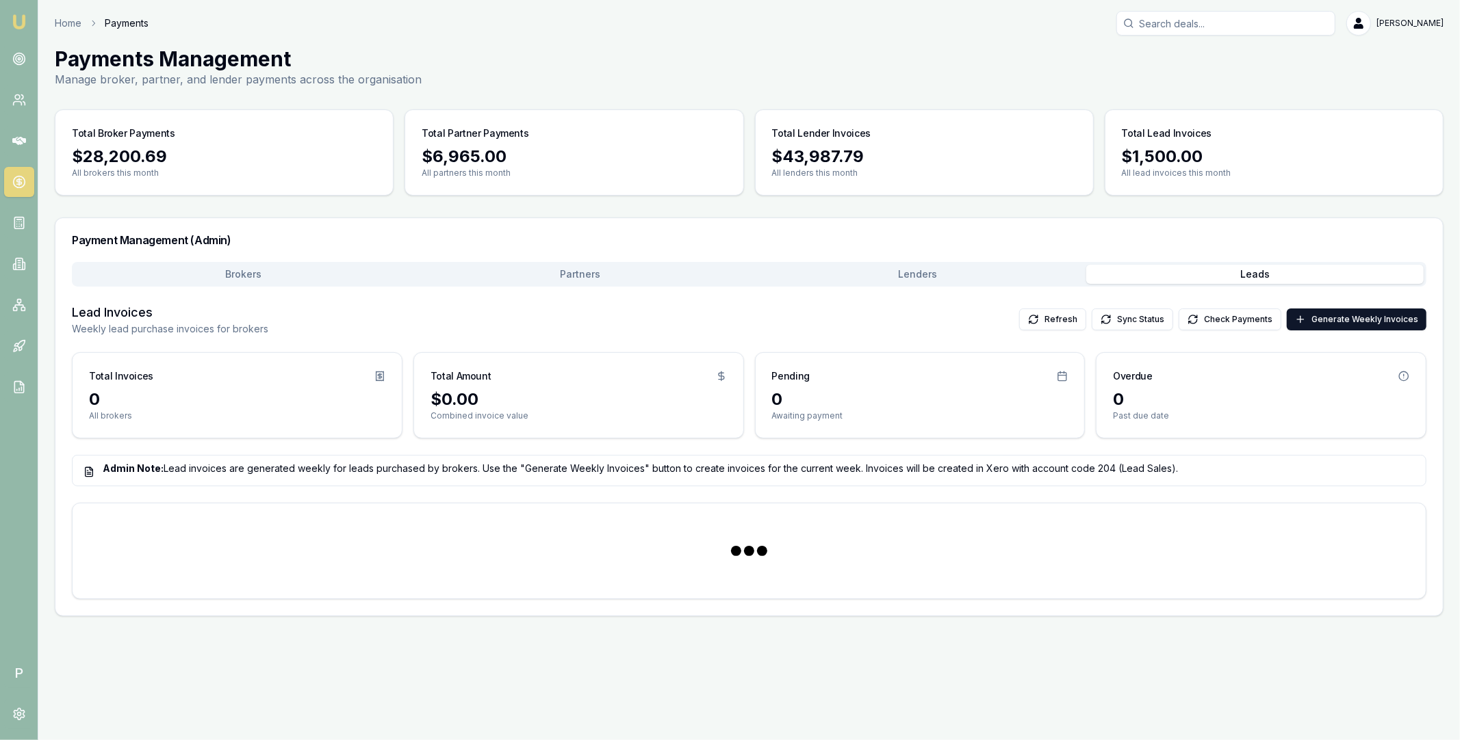
click at [1242, 272] on button "Leads" at bounding box center [1254, 274] width 337 height 19
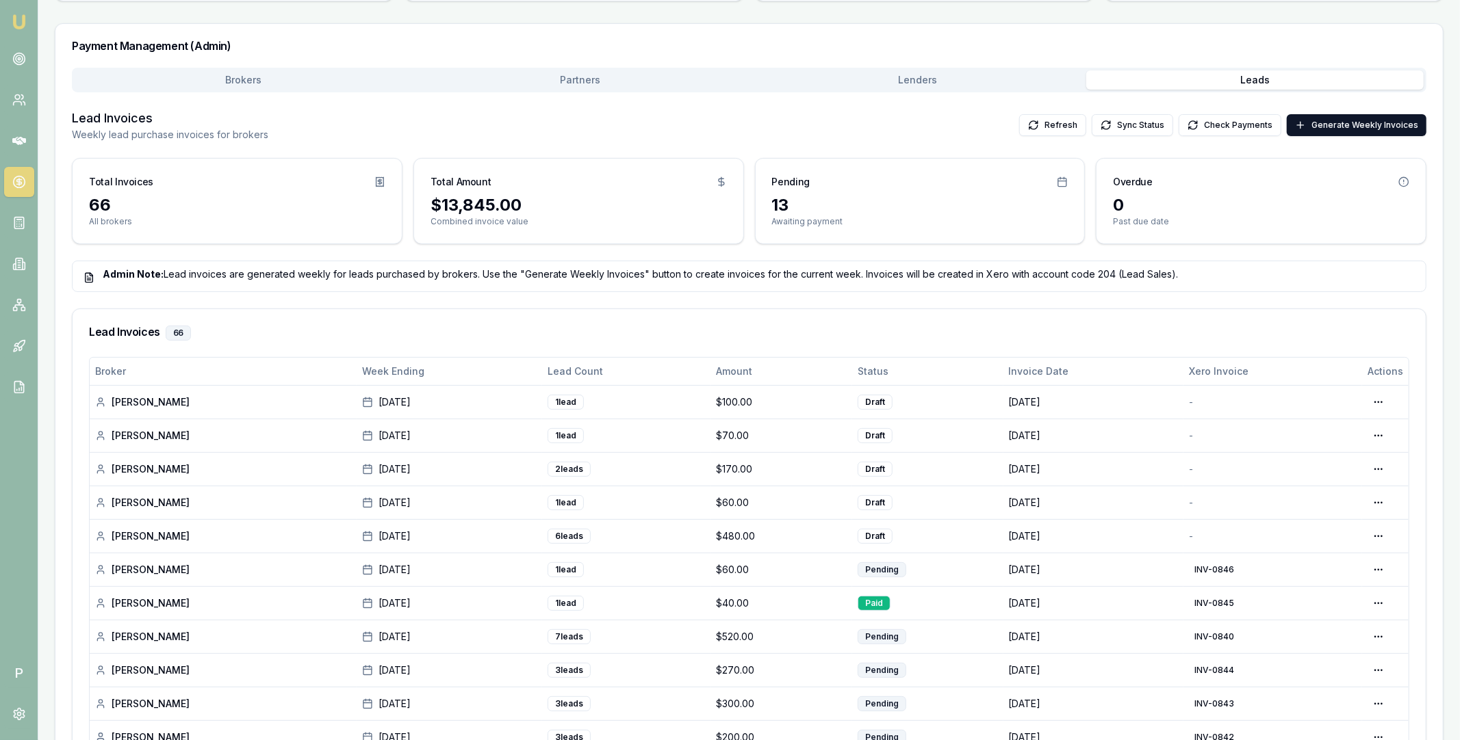
scroll to position [272, 0]
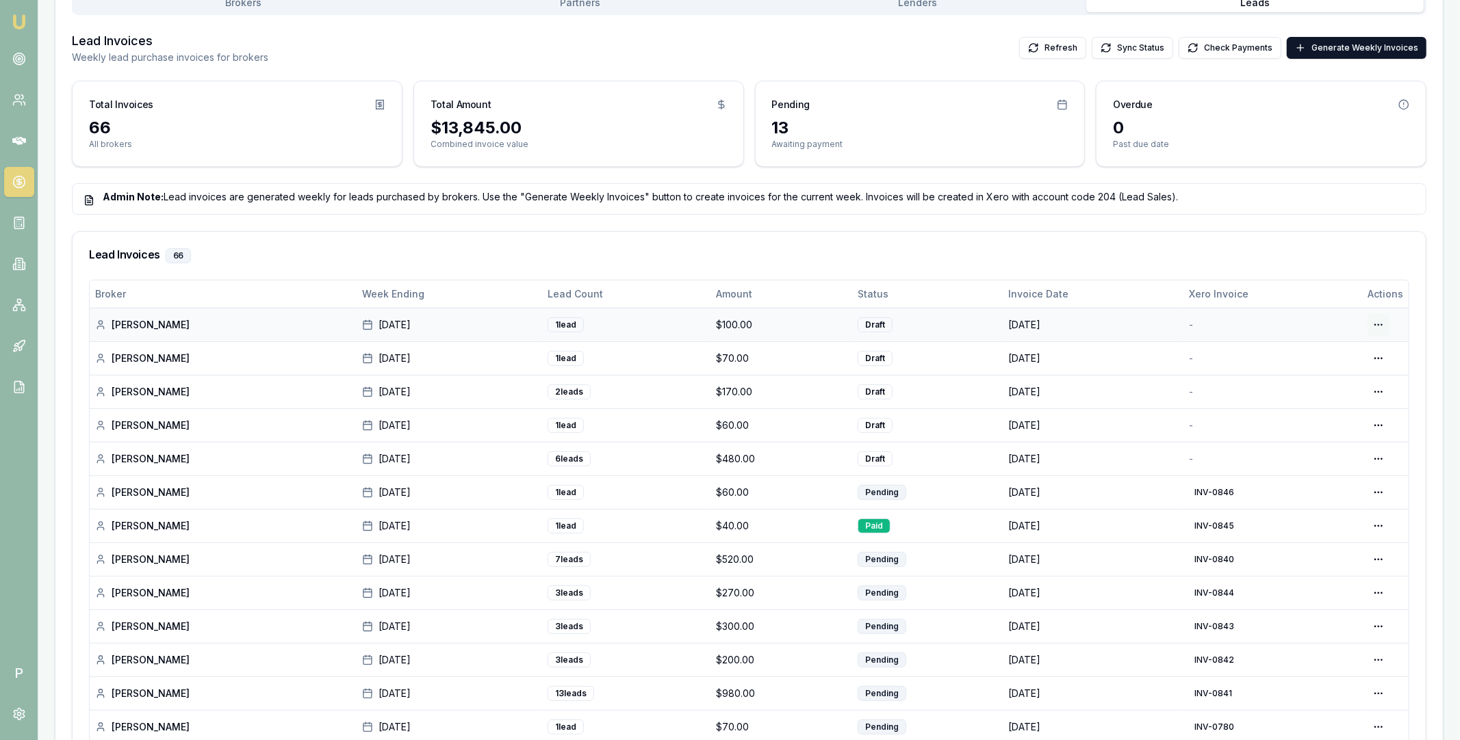
click at [1382, 329] on html "Emu Broker P Home Payments Matt Leeburn Toggle Menu Payments Management Manage …" at bounding box center [730, 98] width 1460 height 740
click at [1332, 382] on div "Edit Draft" at bounding box center [1335, 381] width 105 height 22
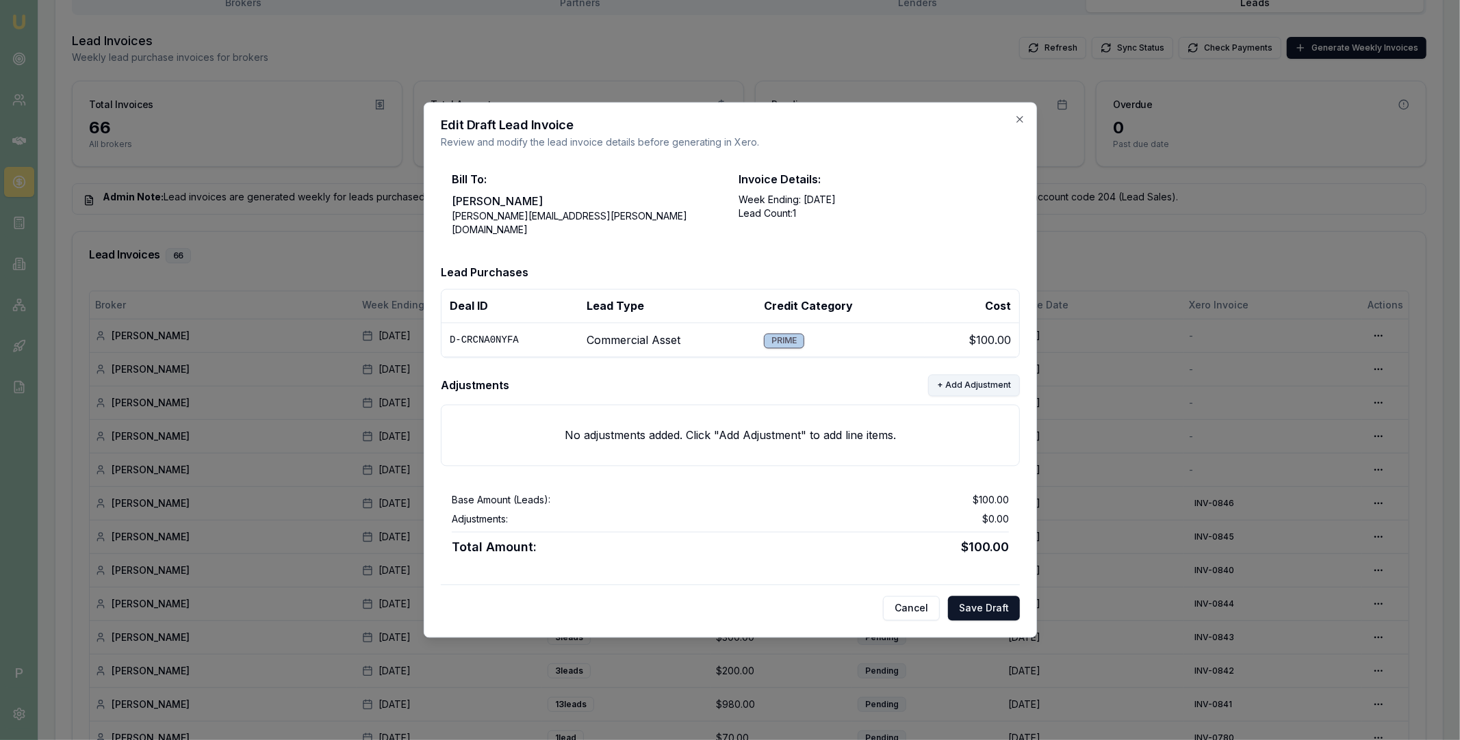
click at [970, 381] on button "+ Add Adjustment" at bounding box center [974, 386] width 92 height 22
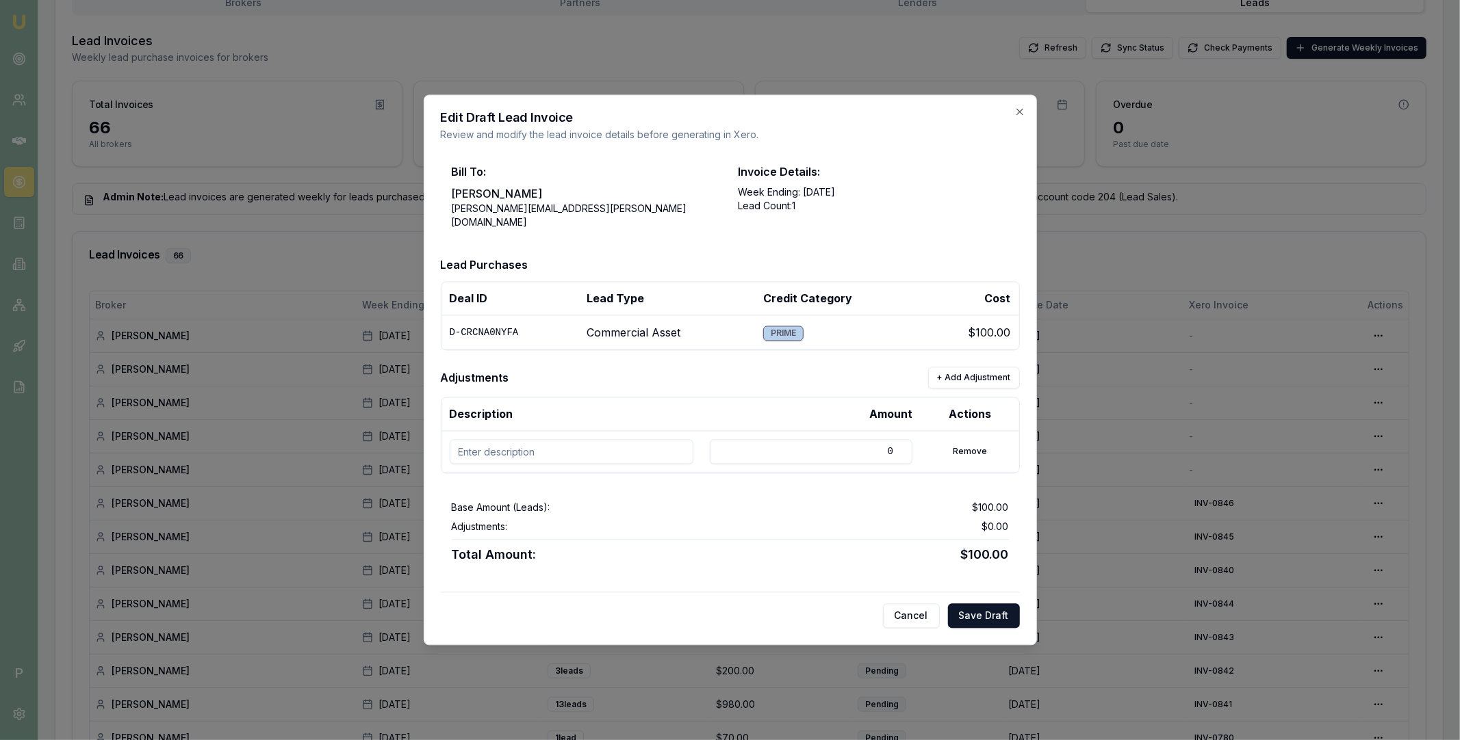
click at [498, 323] on td "D-CRCNA0NYFA" at bounding box center [509, 332] width 137 height 34
copy td "D-CRCNA0NYFA"
click at [498, 446] on input at bounding box center [572, 452] width 244 height 25
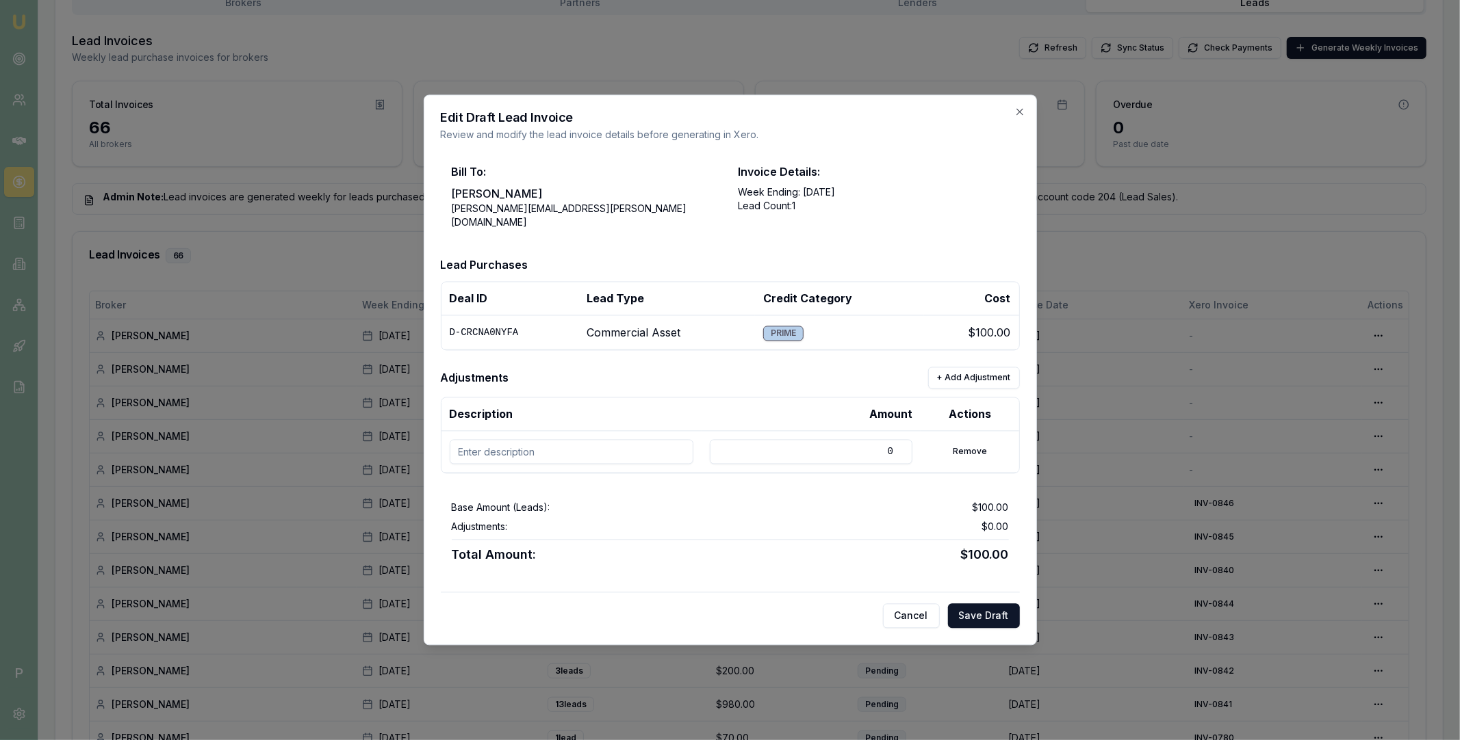
paste input "D-CRCNA0NYFA"
type input "D-CRCNA0NYFA discount"
drag, startPoint x: 860, startPoint y: 448, endPoint x: 896, endPoint y: 448, distance: 36.3
click at [896, 448] on input "0" at bounding box center [811, 452] width 203 height 25
click at [857, 443] on input "30" at bounding box center [811, 452] width 203 height 25
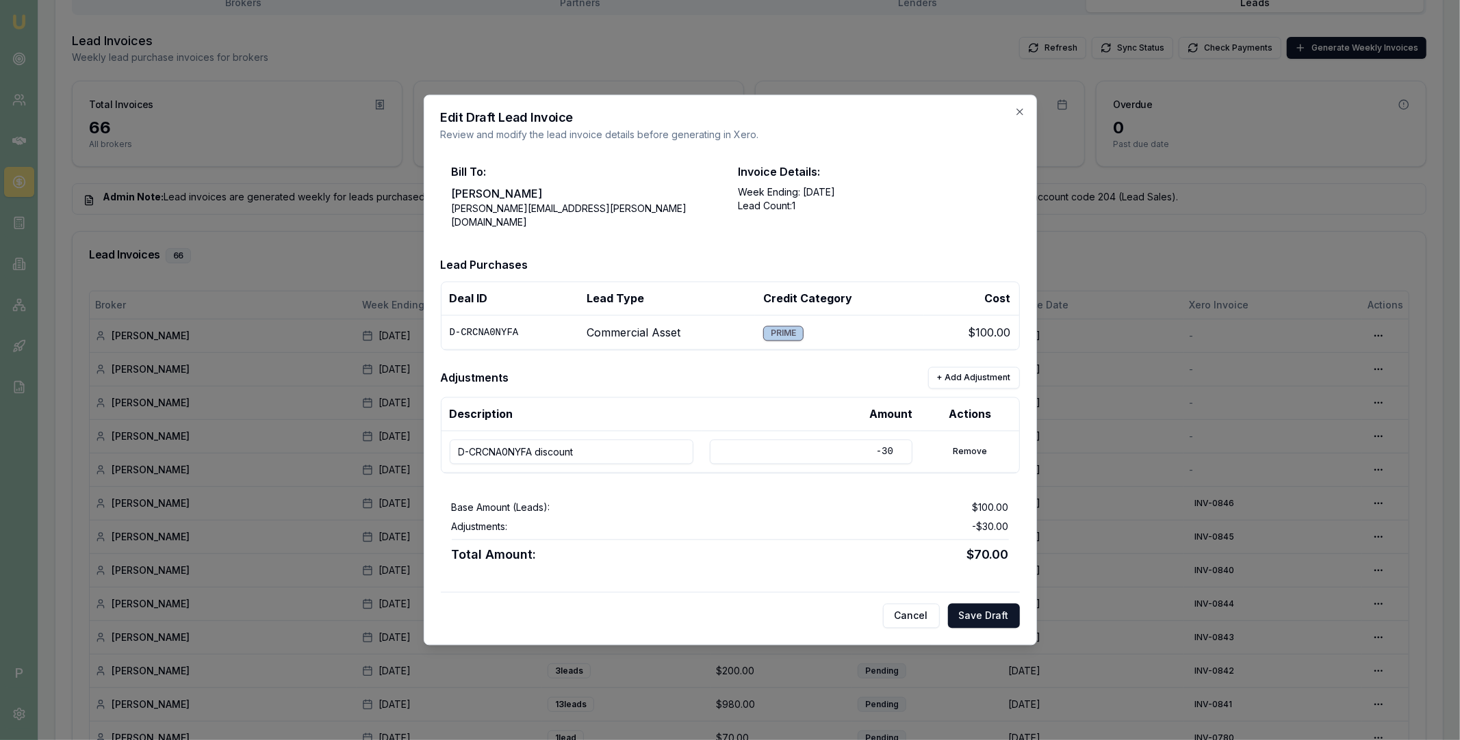
type input "-30"
click at [828, 506] on div "Base Amount (Leads): $100.00" at bounding box center [730, 509] width 557 height 14
click at [984, 612] on button "Save Draft" at bounding box center [984, 616] width 72 height 25
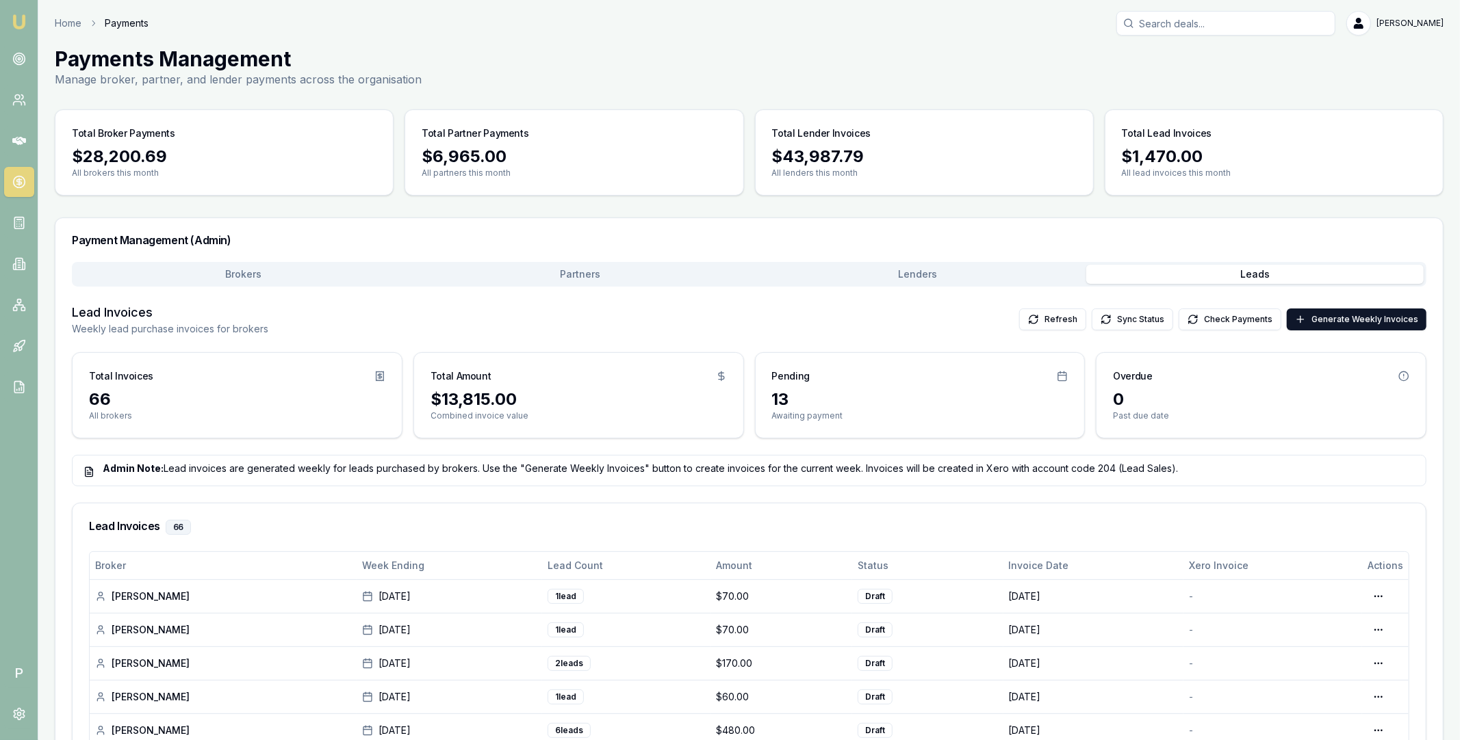
scroll to position [125, 0]
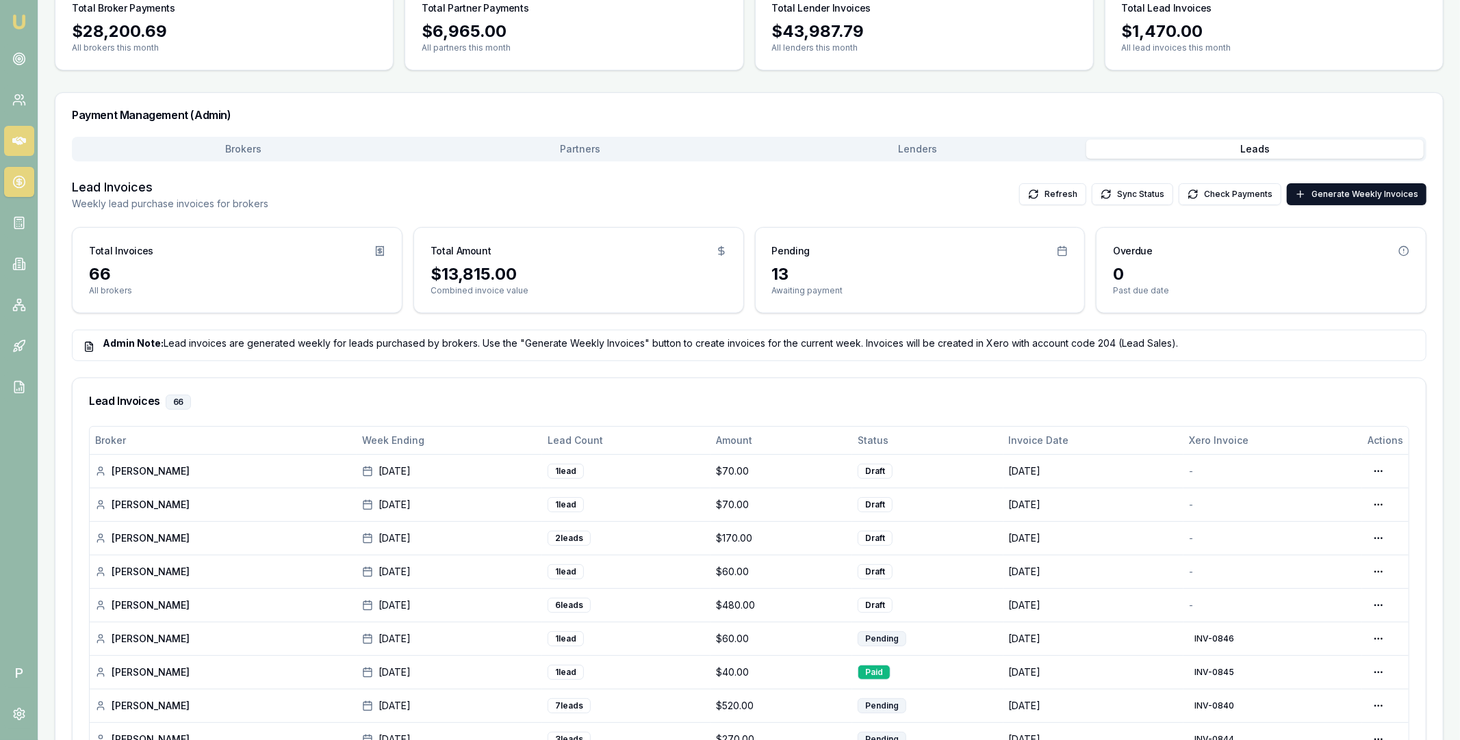
click at [21, 148] on link at bounding box center [19, 141] width 30 height 30
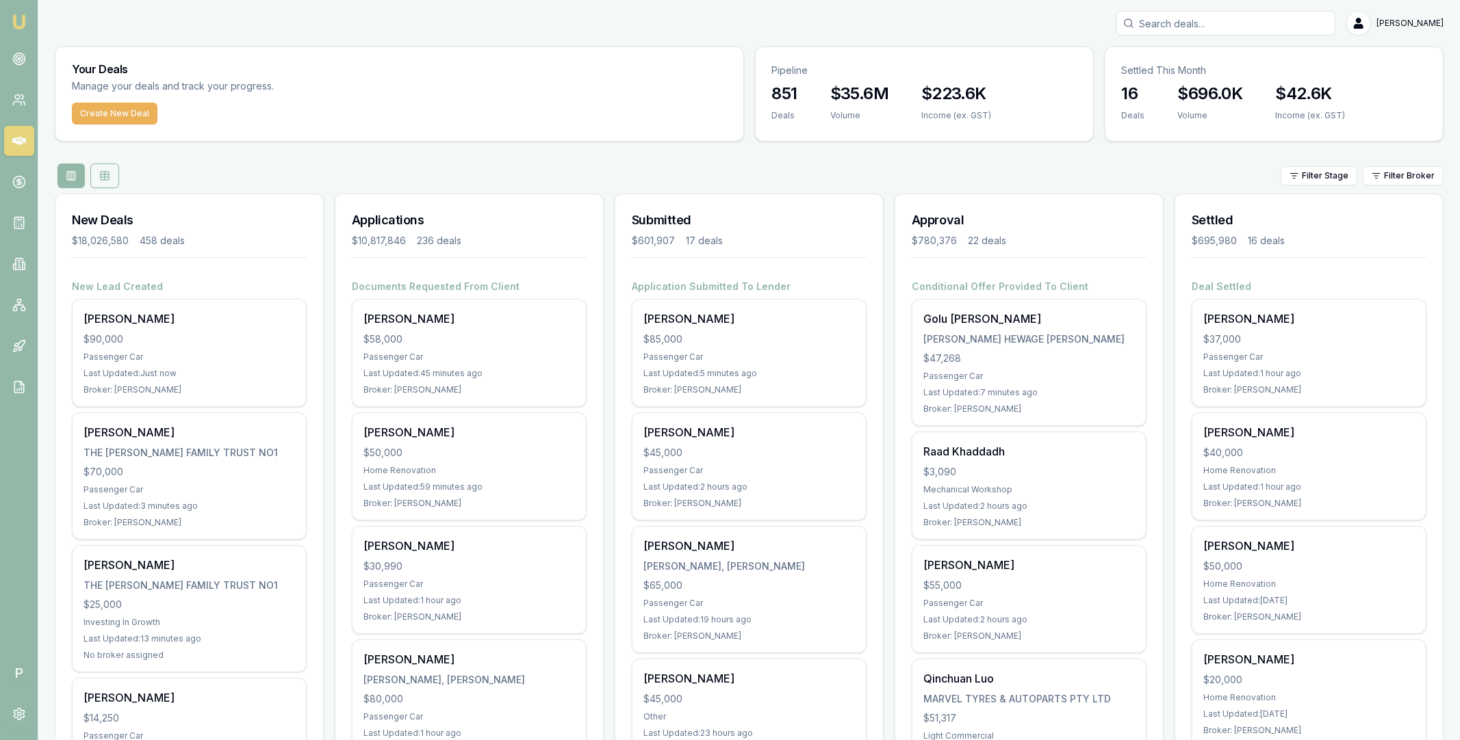
click at [106, 177] on icon at bounding box center [104, 175] width 11 height 11
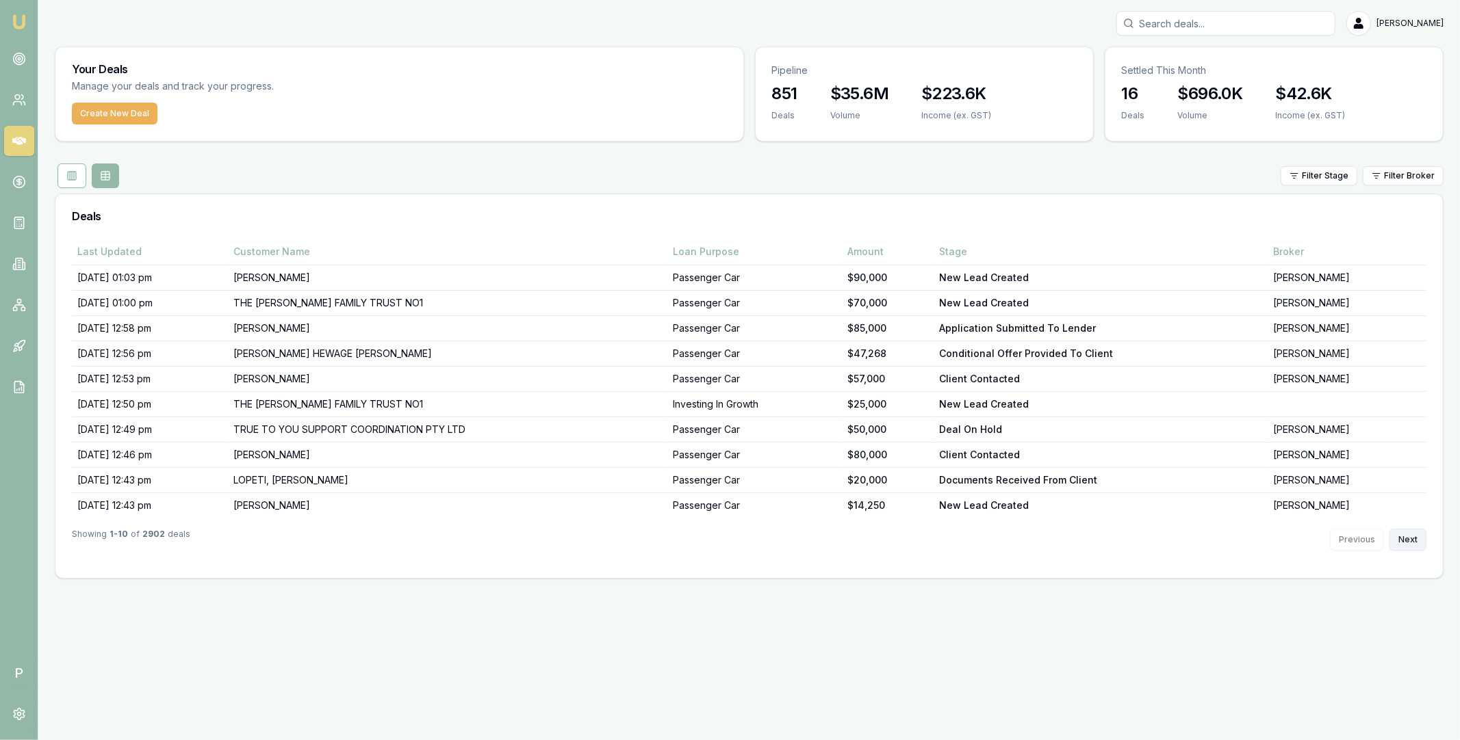
click at [1410, 538] on button "Next" at bounding box center [1407, 540] width 37 height 22
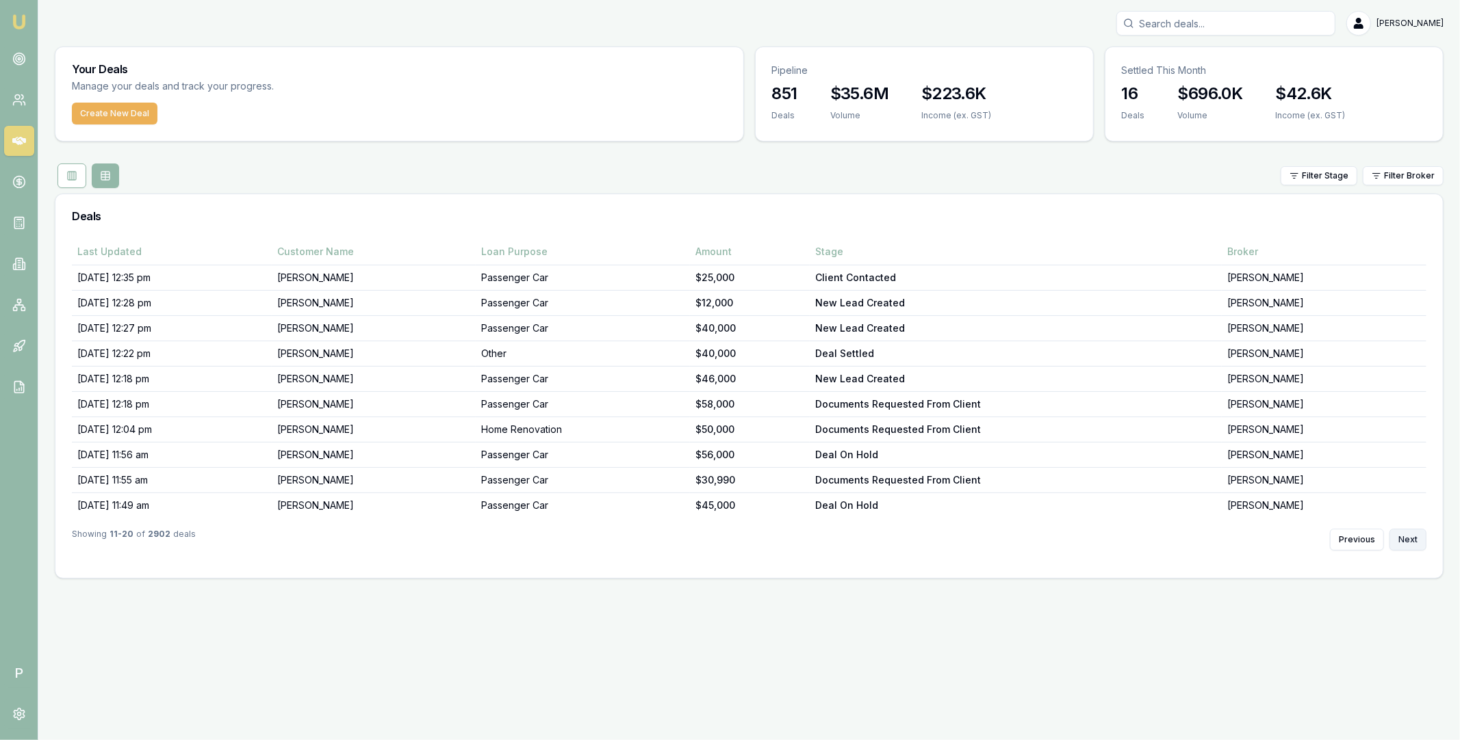
click at [1410, 538] on button "Next" at bounding box center [1407, 540] width 37 height 22
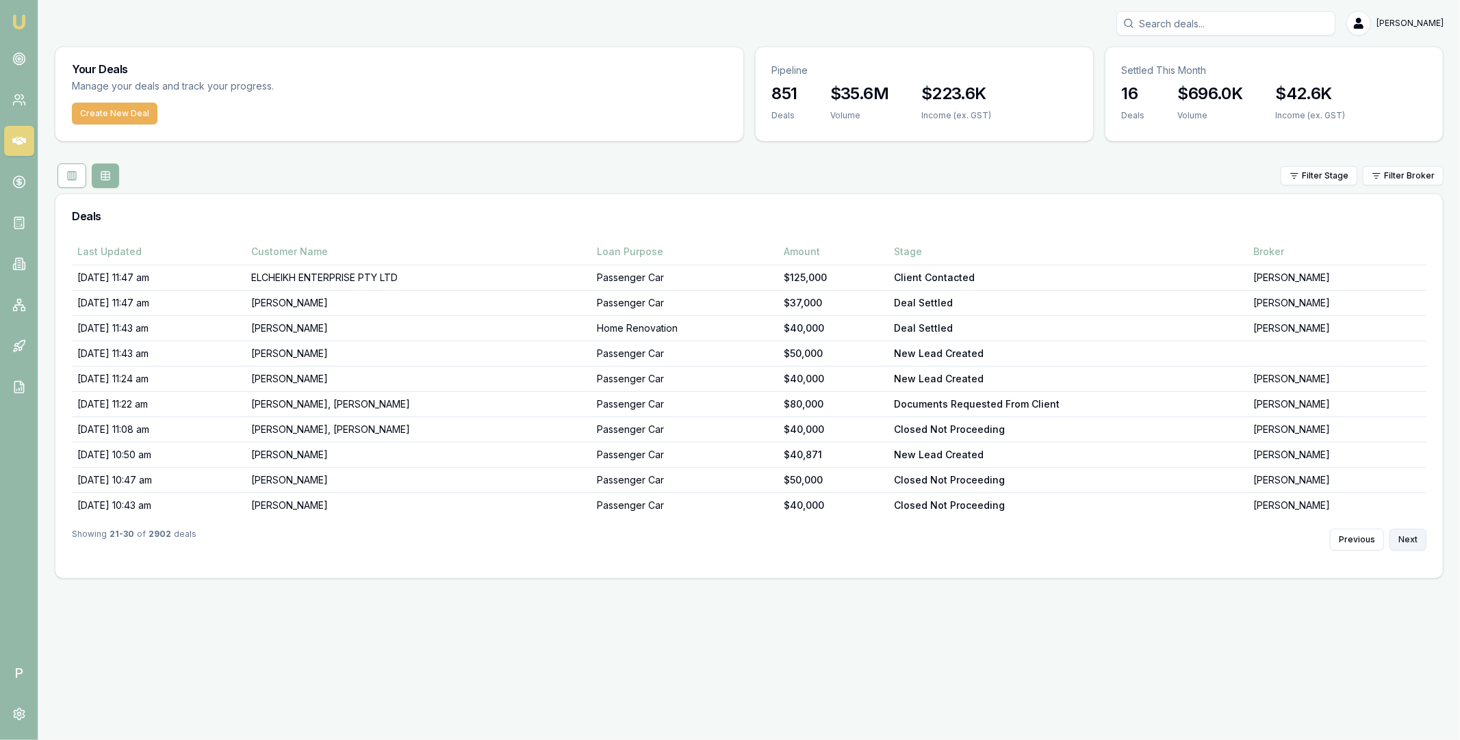
click at [1410, 538] on button "Next" at bounding box center [1407, 540] width 37 height 22
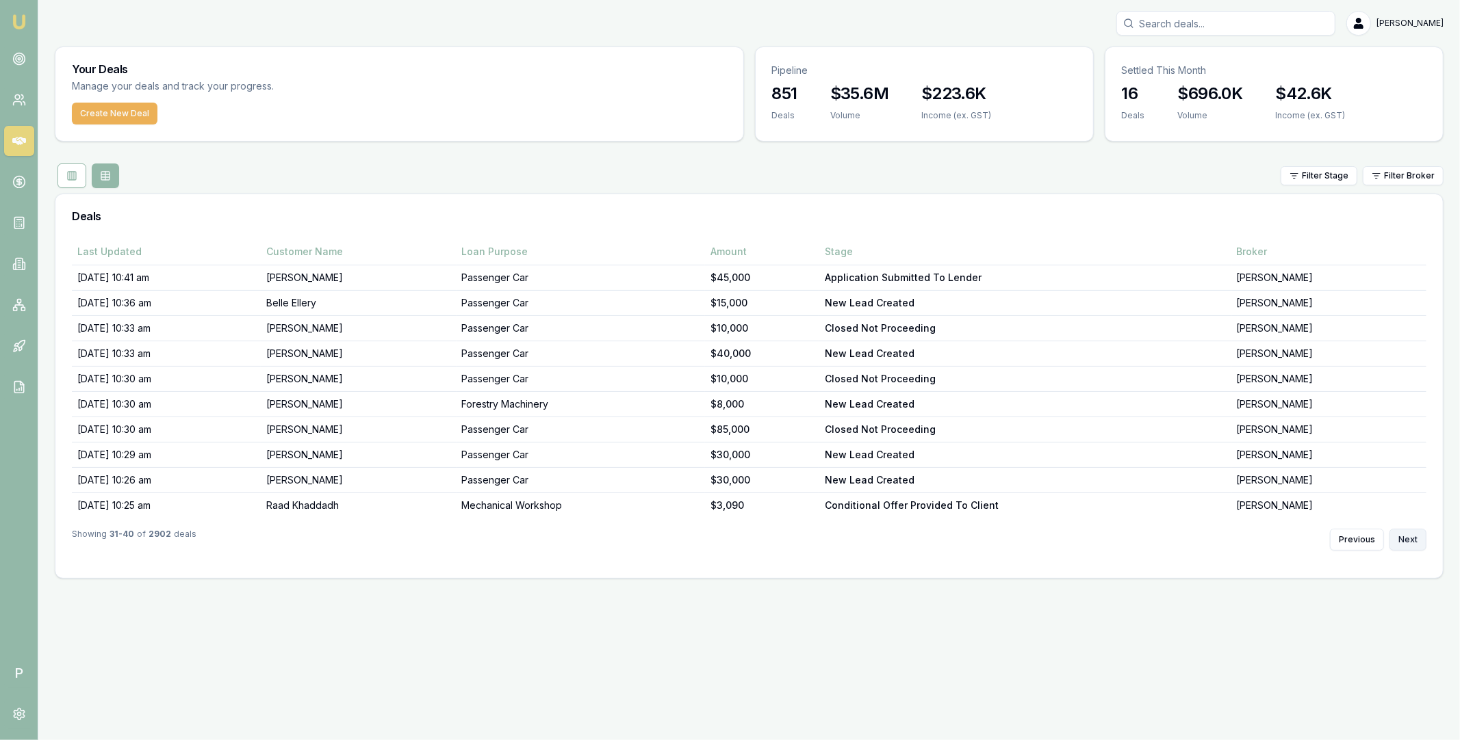
click at [1410, 538] on button "Next" at bounding box center [1407, 540] width 37 height 22
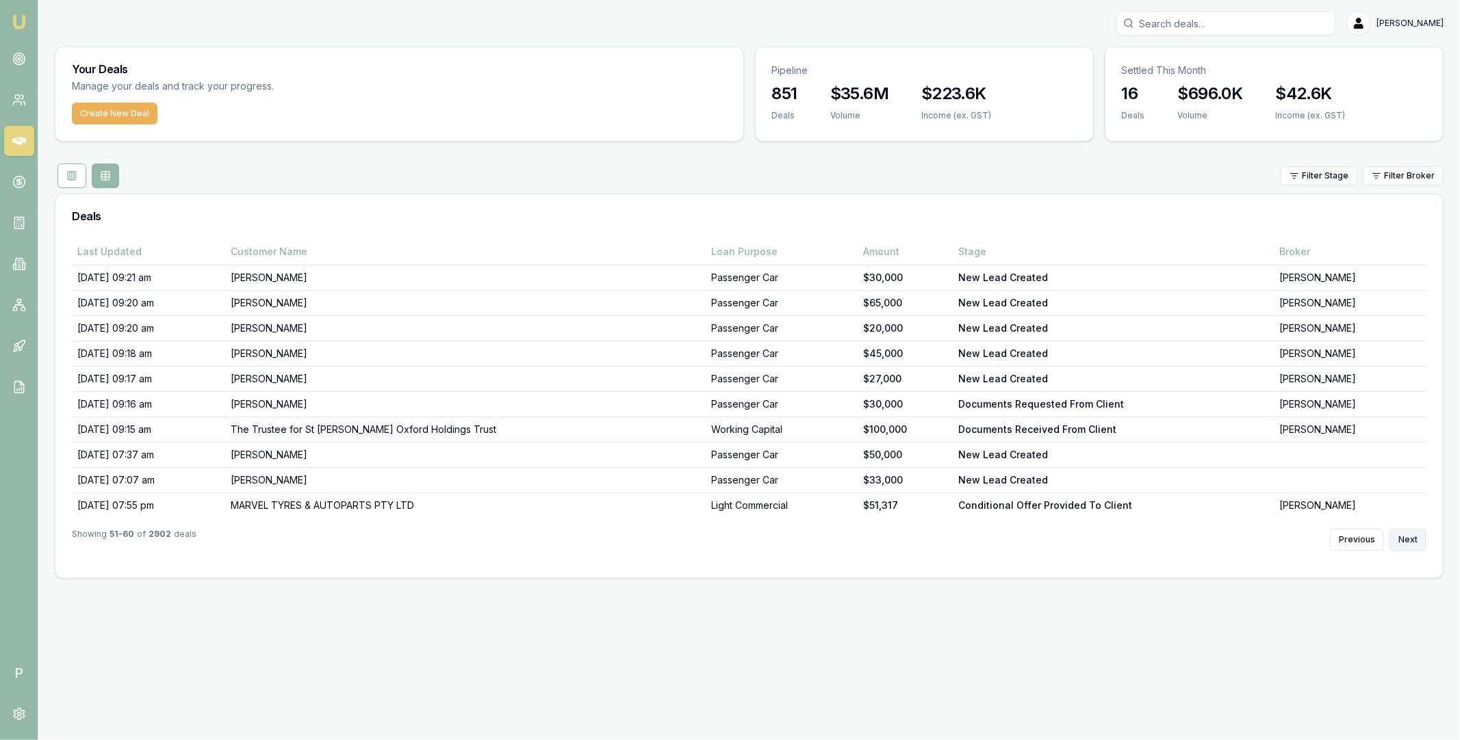
click at [1410, 538] on button "Next" at bounding box center [1407, 540] width 37 height 22
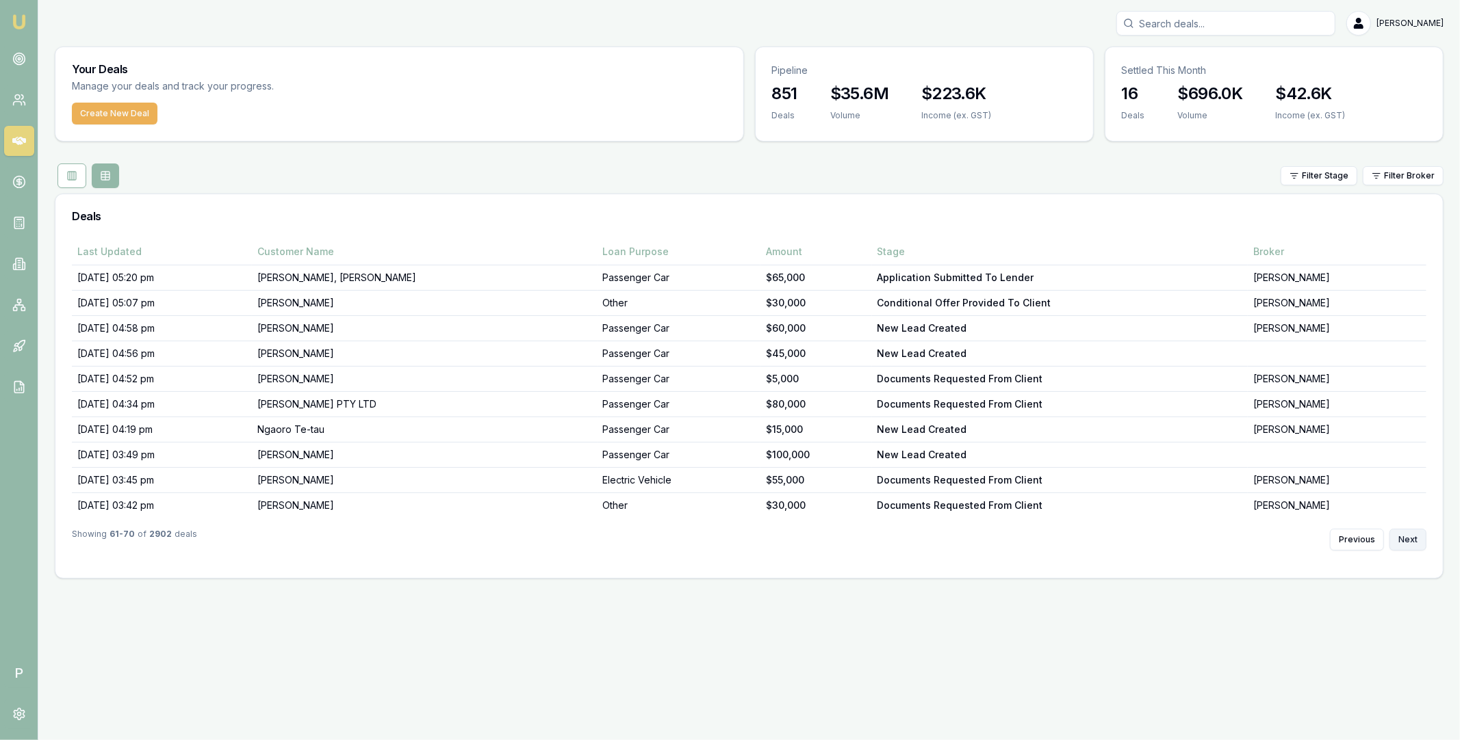
click at [1410, 538] on button "Next" at bounding box center [1407, 540] width 37 height 22
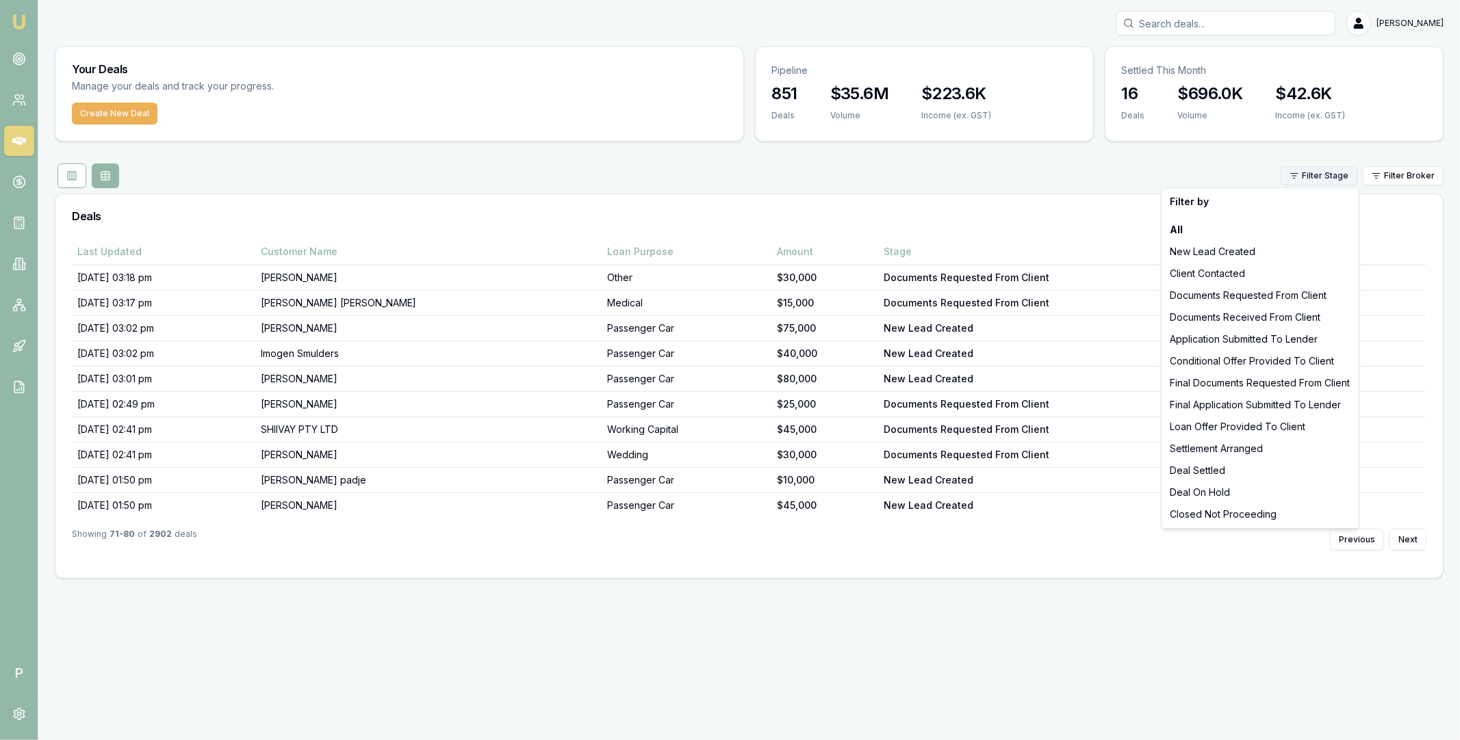
click at [1345, 174] on html "Emu Broker P Matt Leeburn Toggle Menu Your Deals Manage your deals and track yo…" at bounding box center [730, 370] width 1460 height 740
click at [1280, 248] on div "New Lead Created" at bounding box center [1260, 252] width 191 height 22
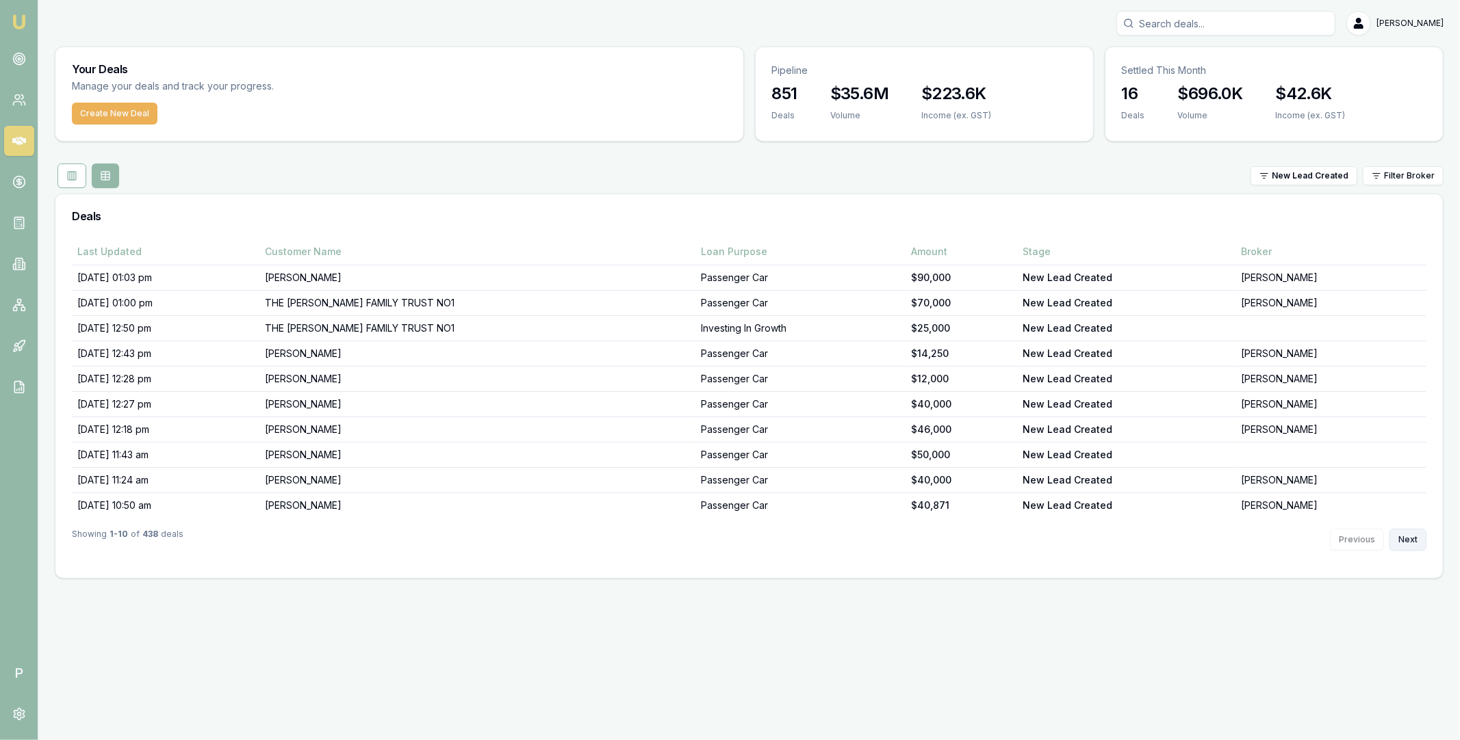
click at [1418, 545] on button "Next" at bounding box center [1407, 540] width 37 height 22
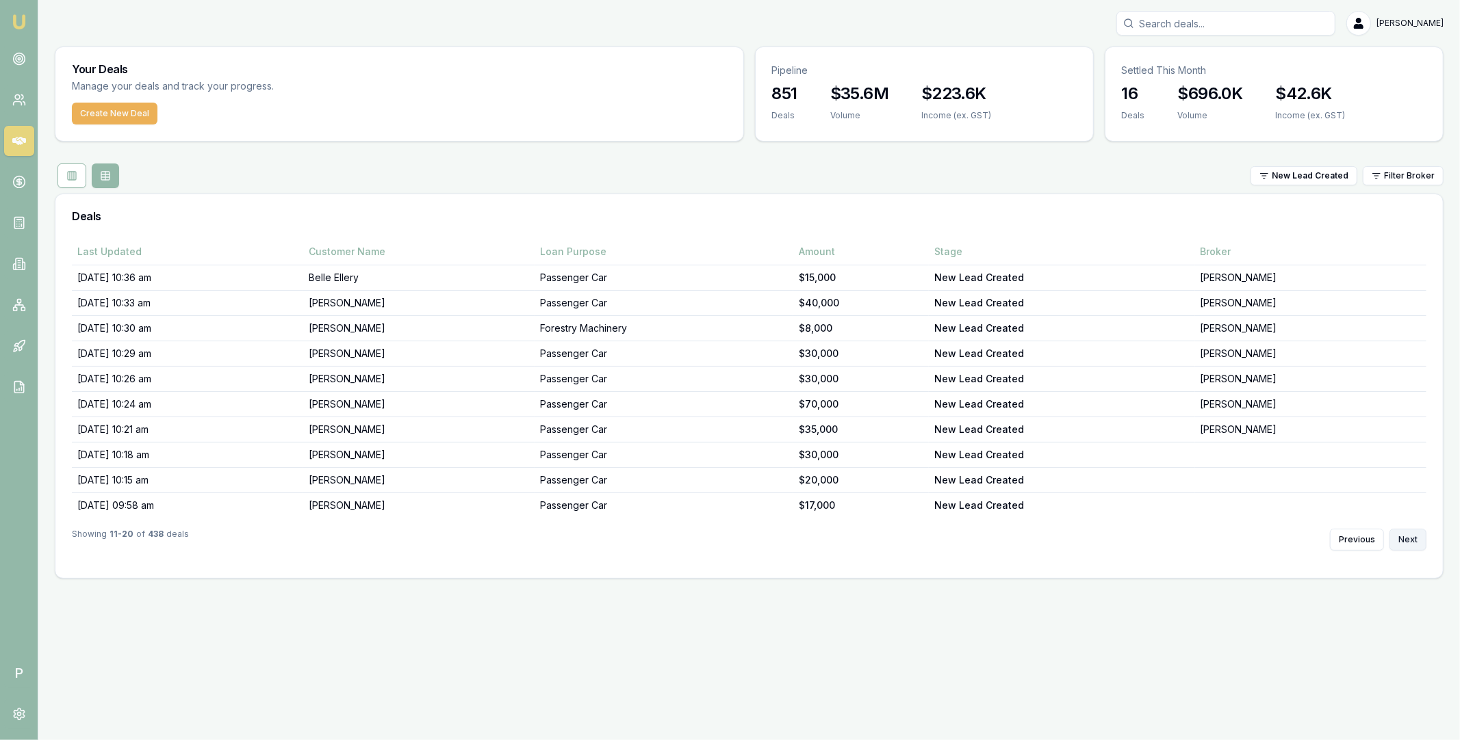
click at [1418, 545] on button "Next" at bounding box center [1407, 540] width 37 height 22
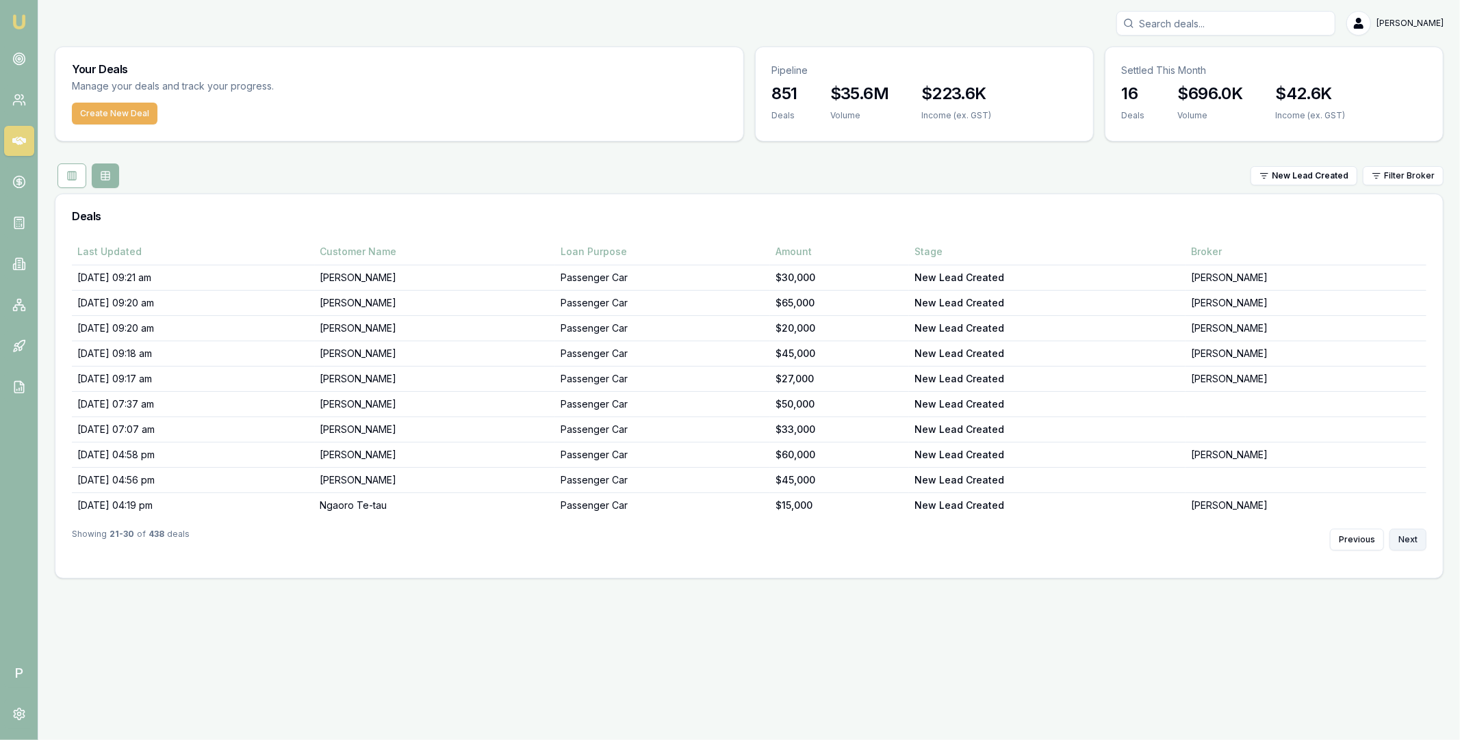
click at [1418, 545] on button "Next" at bounding box center [1407, 540] width 37 height 22
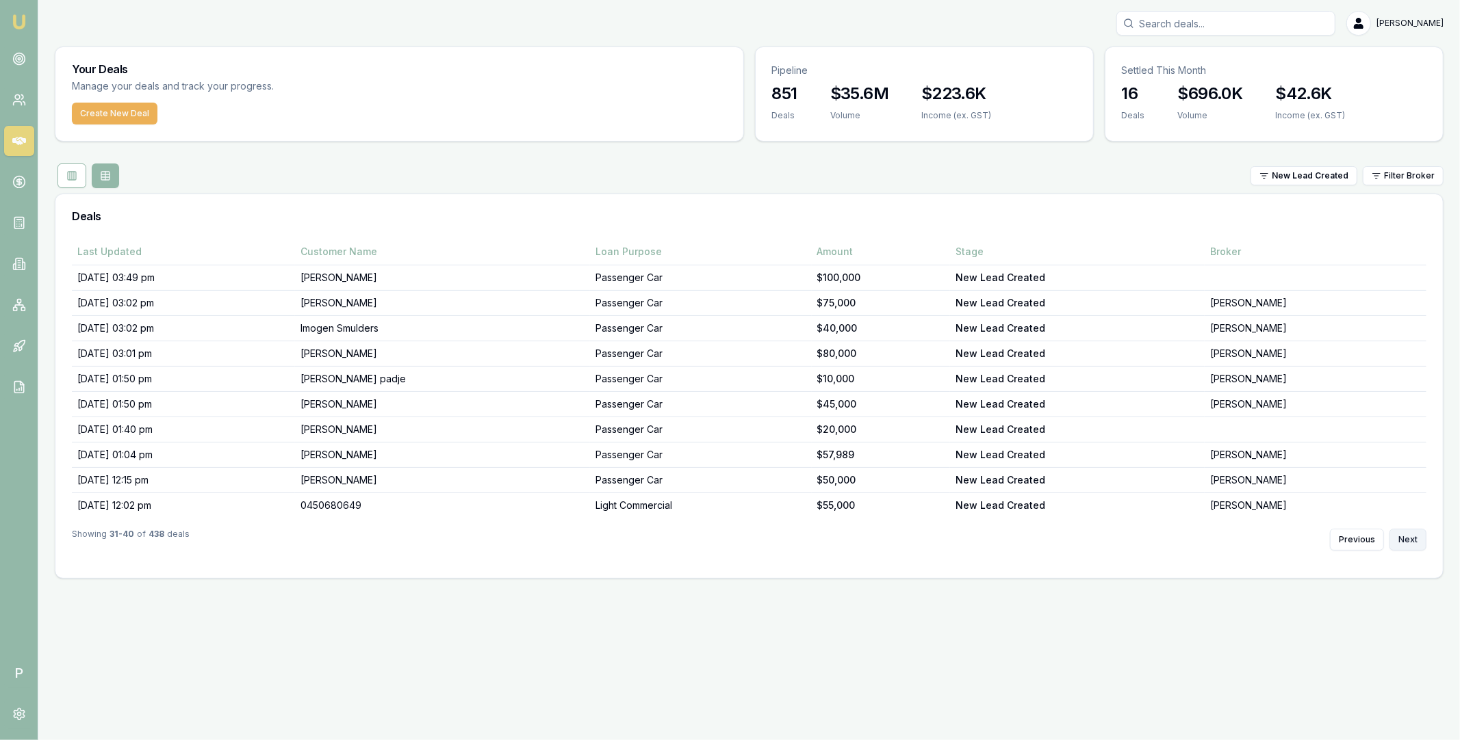
click at [1418, 545] on button "Next" at bounding box center [1407, 540] width 37 height 22
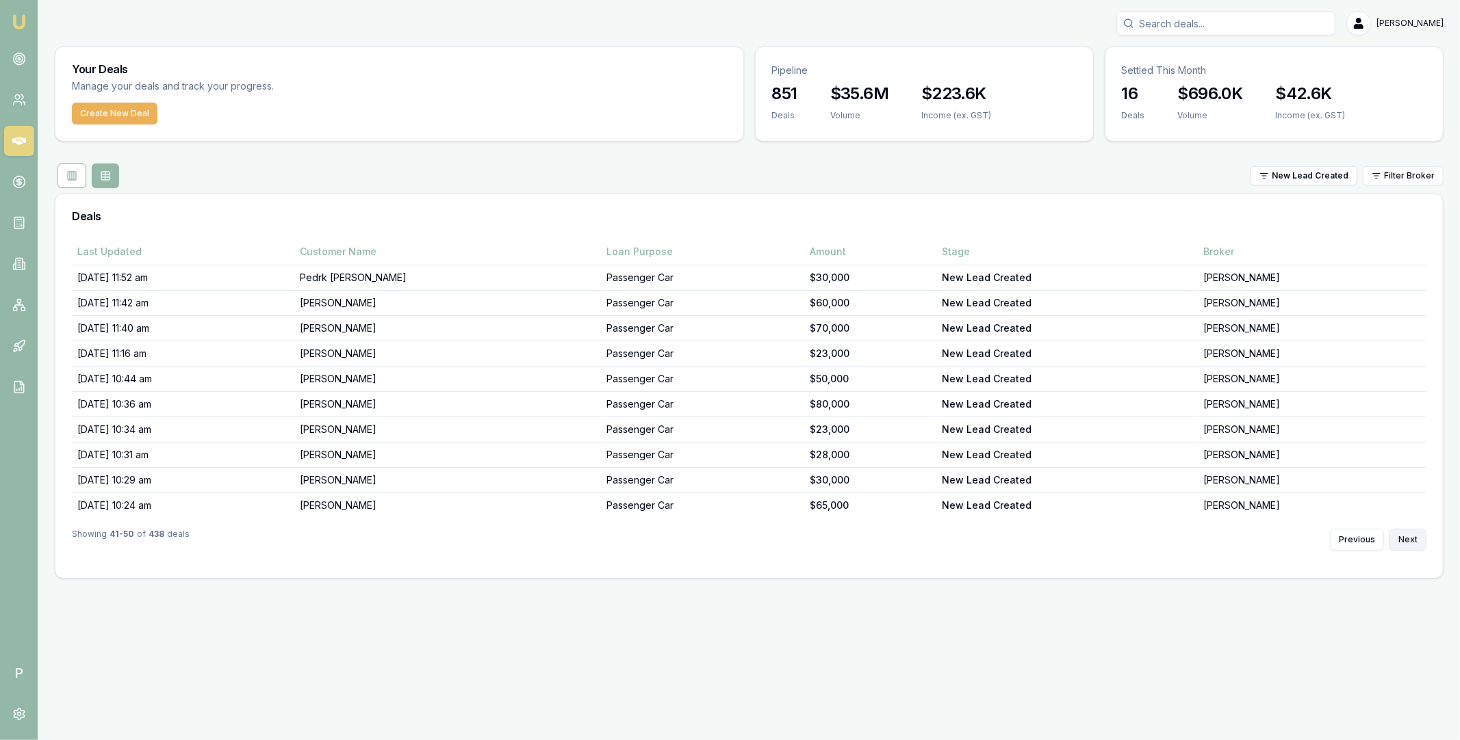
click at [1418, 545] on button "Next" at bounding box center [1407, 540] width 37 height 22
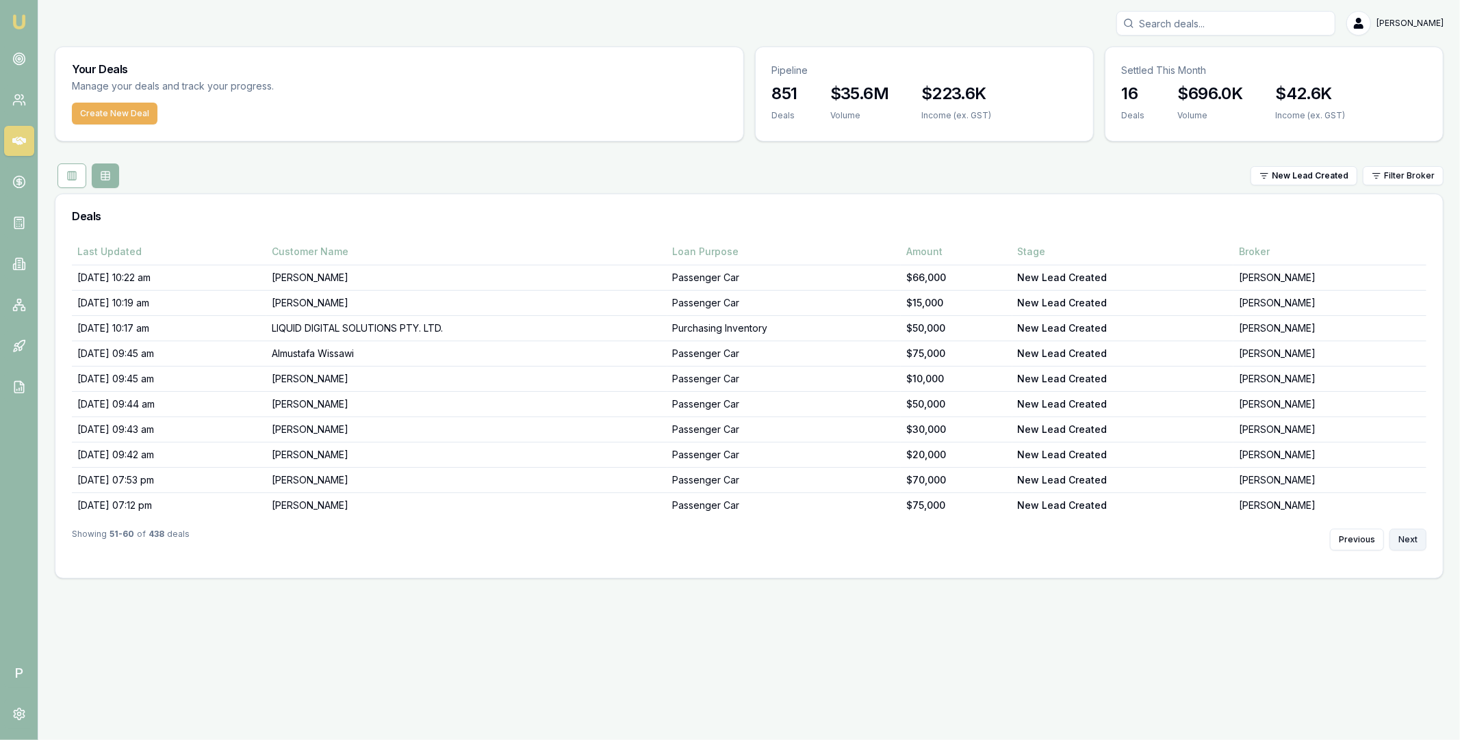
click at [1418, 545] on button "Next" at bounding box center [1407, 540] width 37 height 22
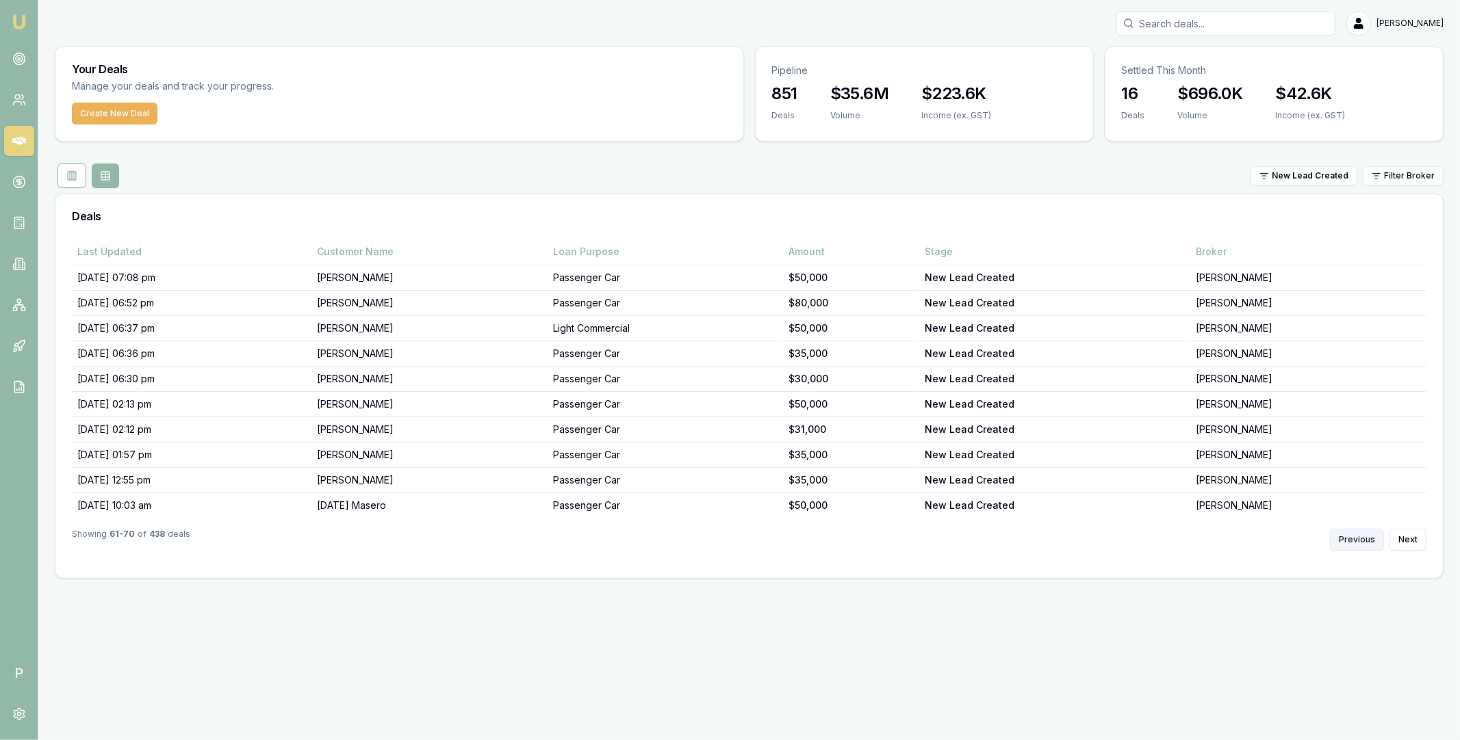
click at [1364, 545] on button "Previous" at bounding box center [1357, 540] width 54 height 22
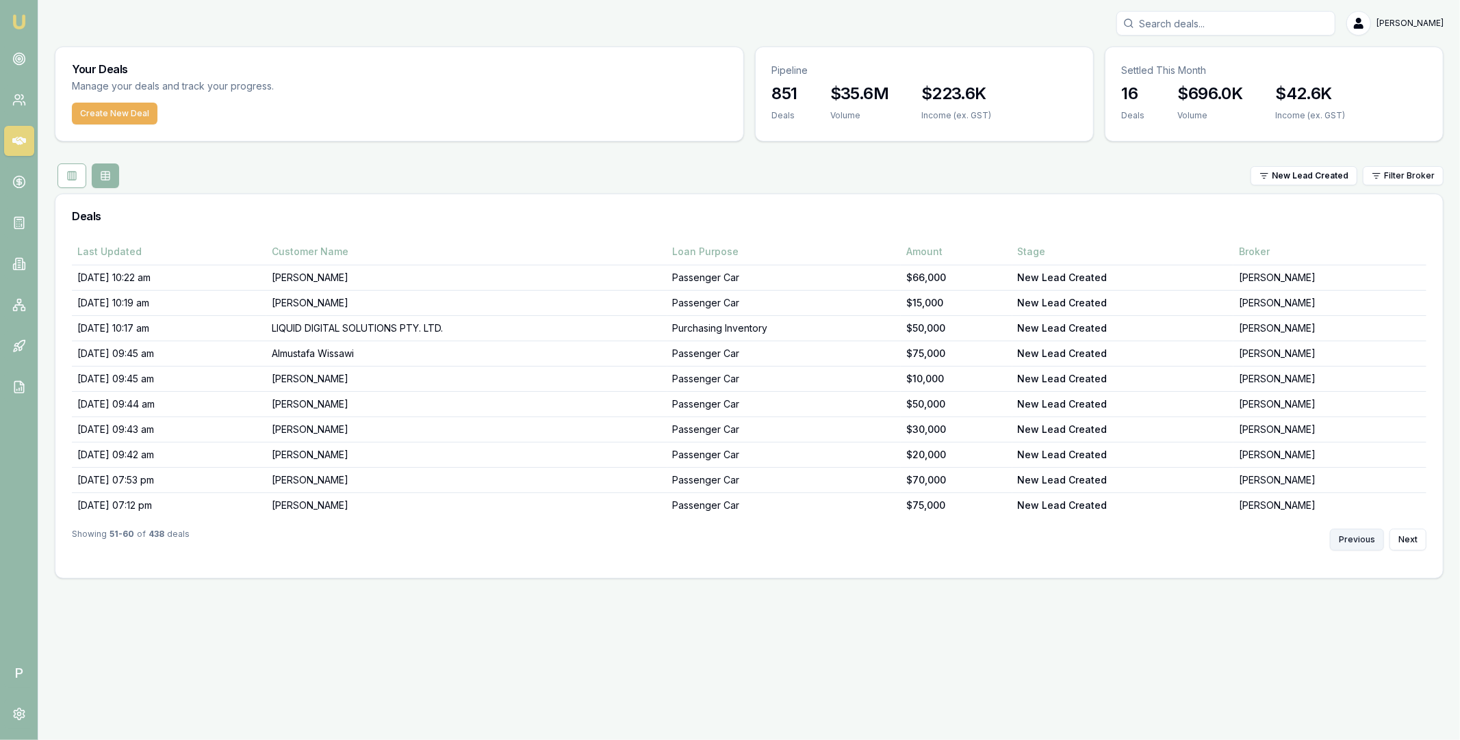
click at [1364, 545] on button "Previous" at bounding box center [1357, 540] width 54 height 22
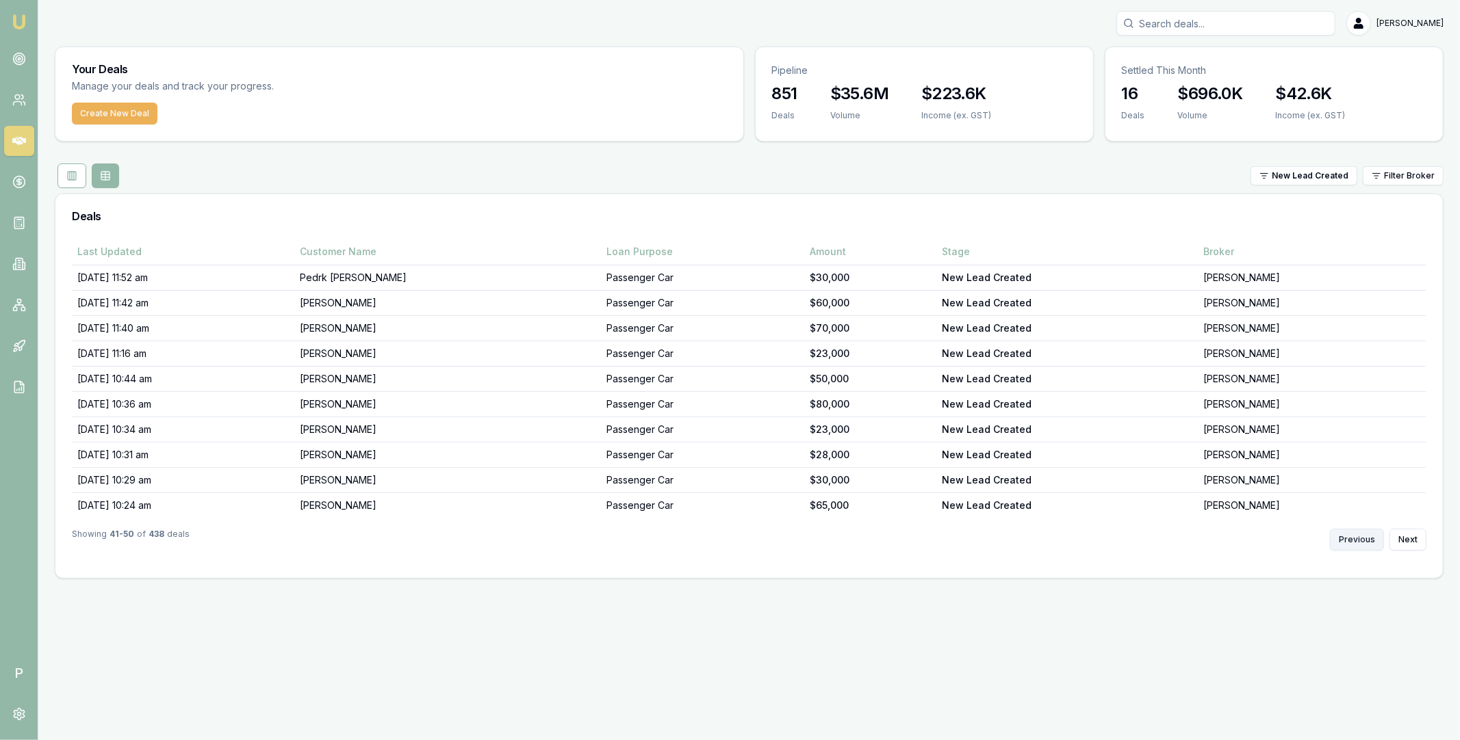
click at [1364, 545] on button "Previous" at bounding box center [1357, 540] width 54 height 22
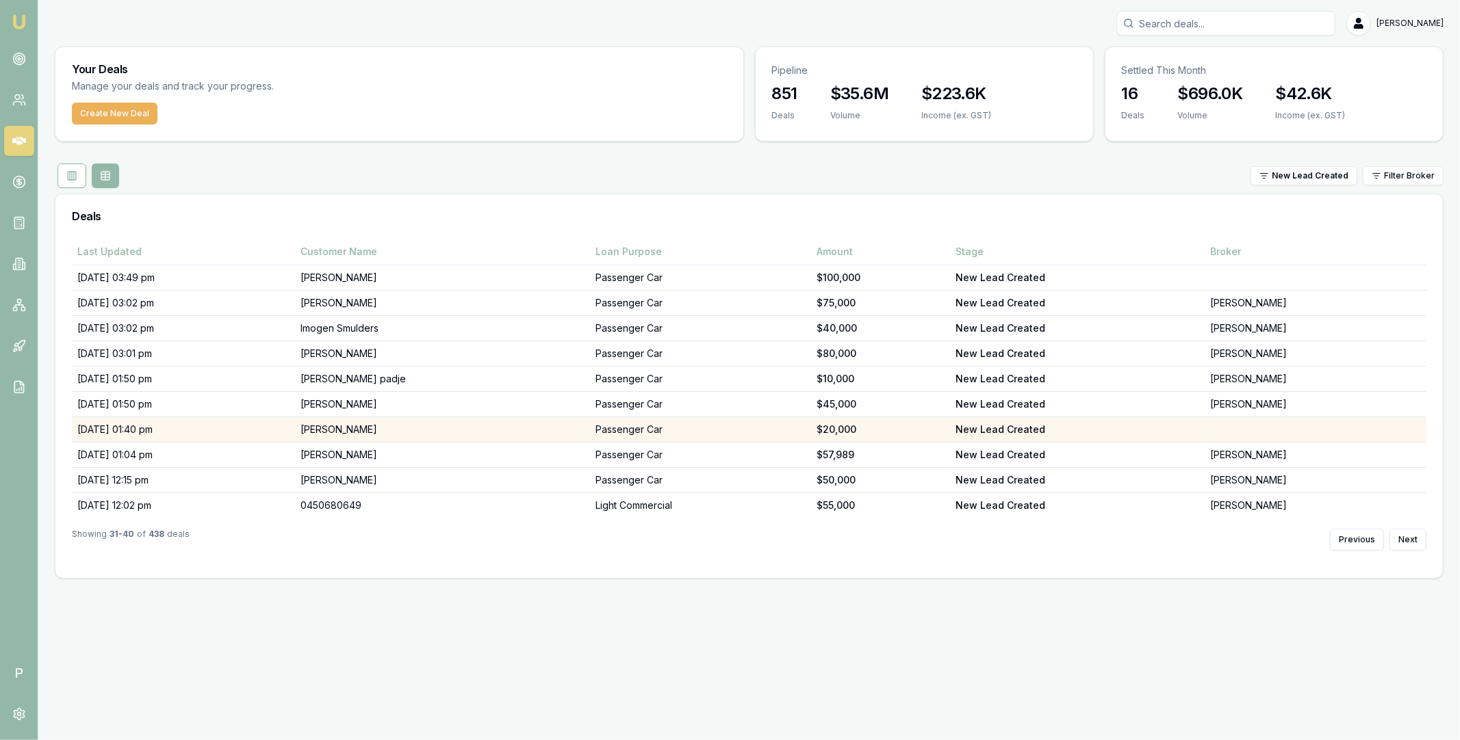
click at [486, 430] on td "[PERSON_NAME]" at bounding box center [442, 429] width 294 height 25
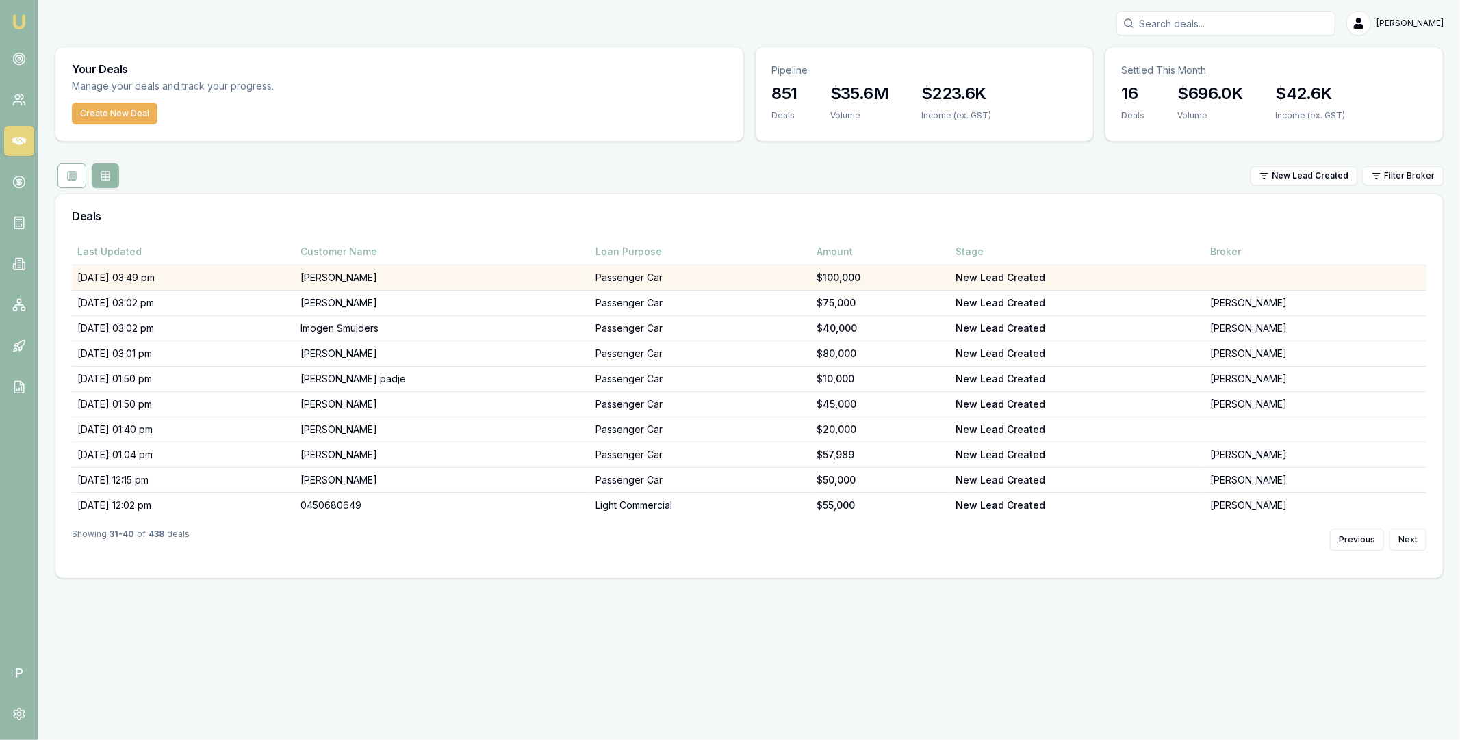
click at [427, 268] on td "[PERSON_NAME]" at bounding box center [442, 277] width 294 height 25
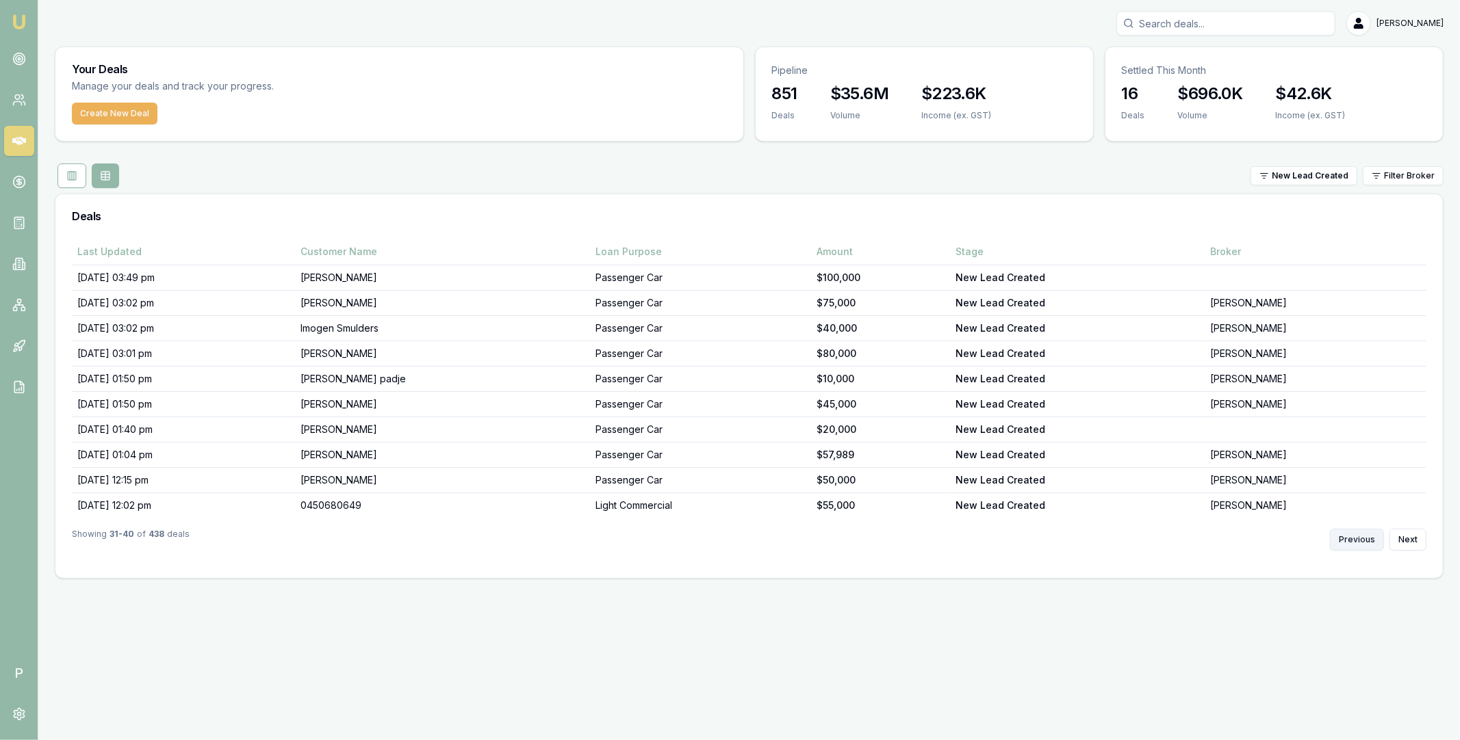
click at [1352, 541] on button "Previous" at bounding box center [1357, 540] width 54 height 22
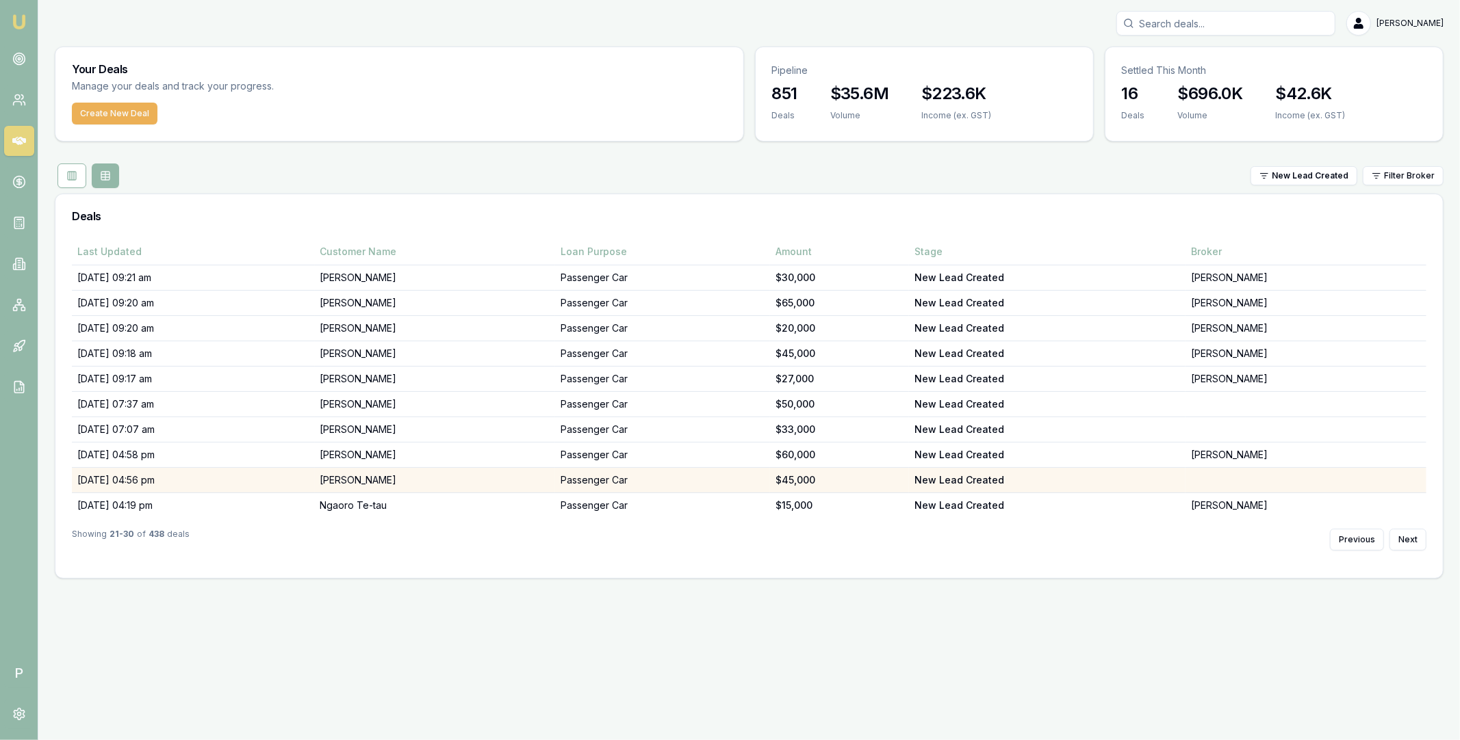
click at [495, 473] on td "[PERSON_NAME]" at bounding box center [435, 480] width 241 height 25
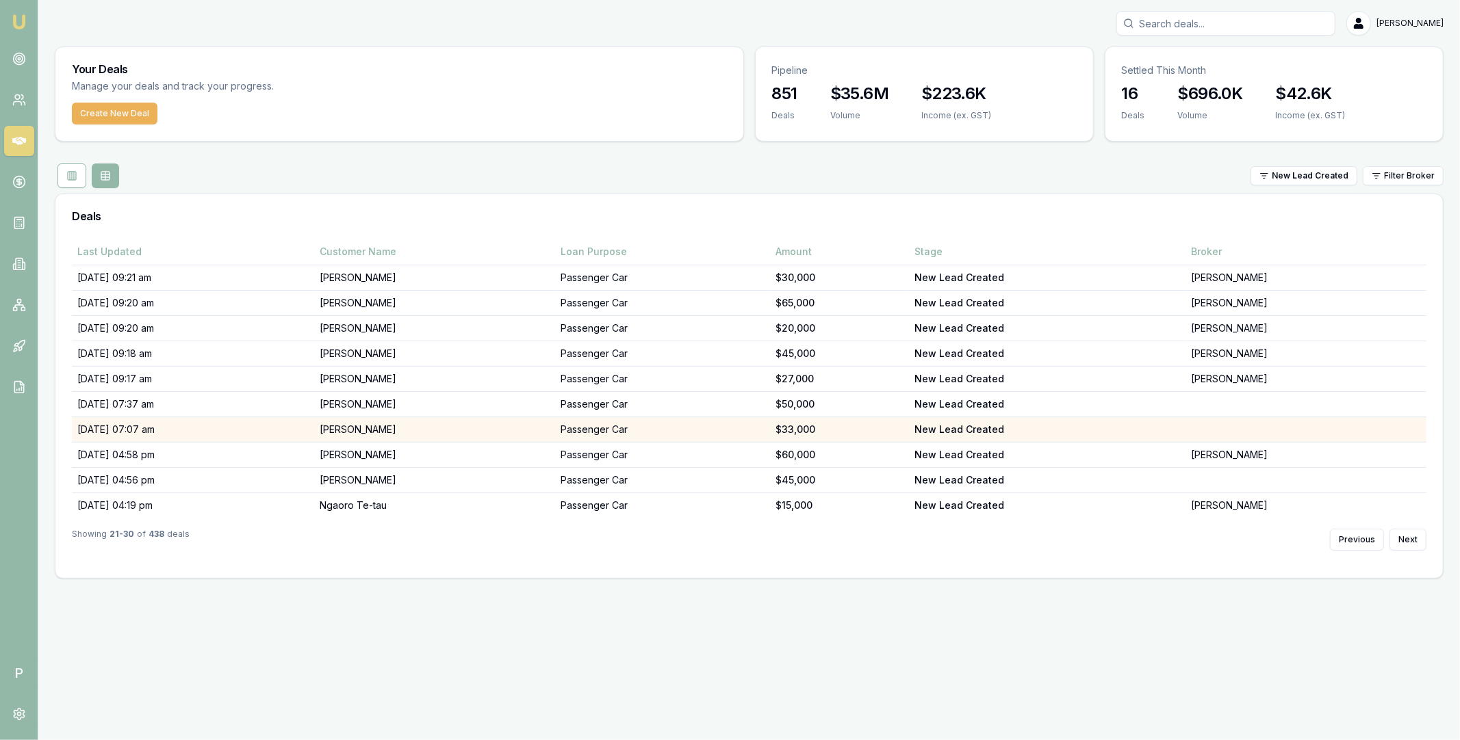
click at [429, 429] on td "[PERSON_NAME]" at bounding box center [435, 429] width 241 height 25
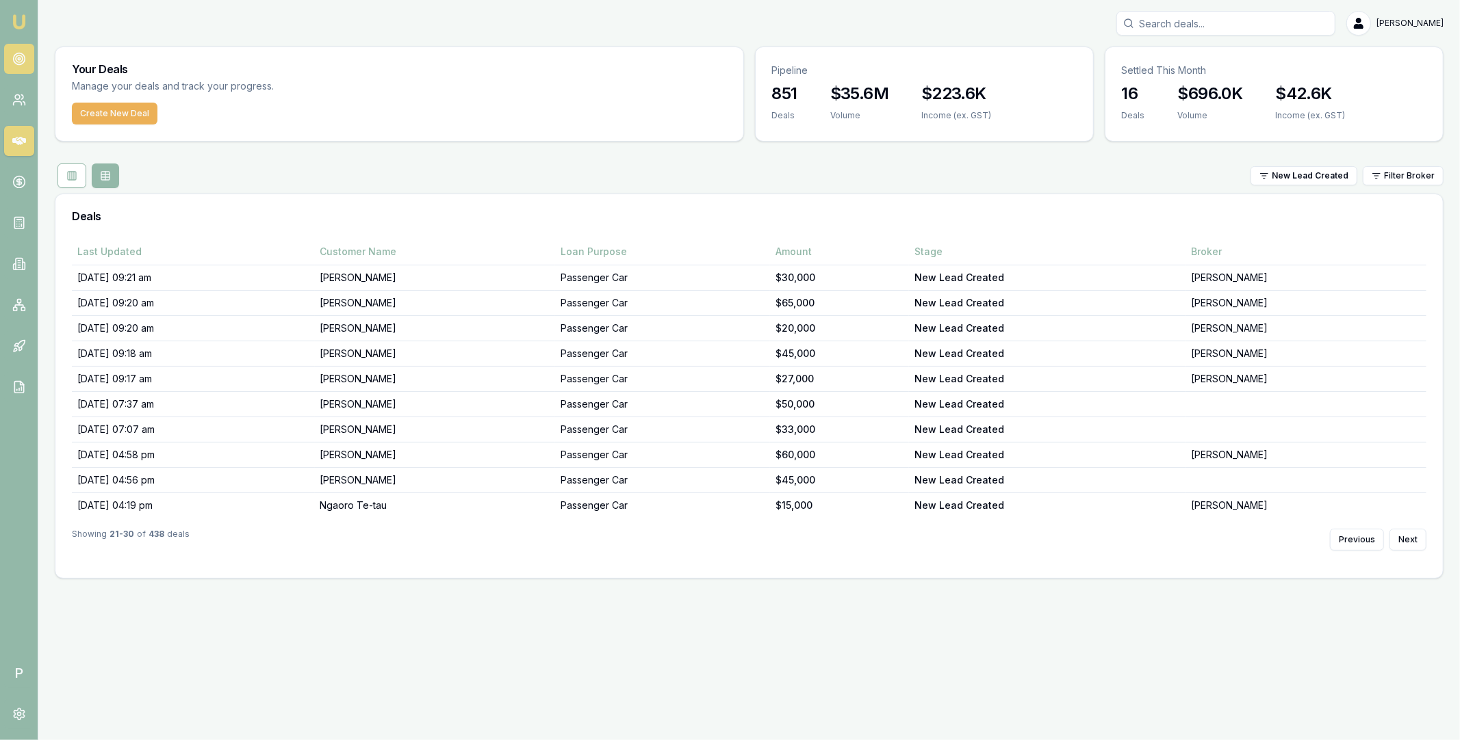
click at [16, 51] on link at bounding box center [19, 59] width 30 height 30
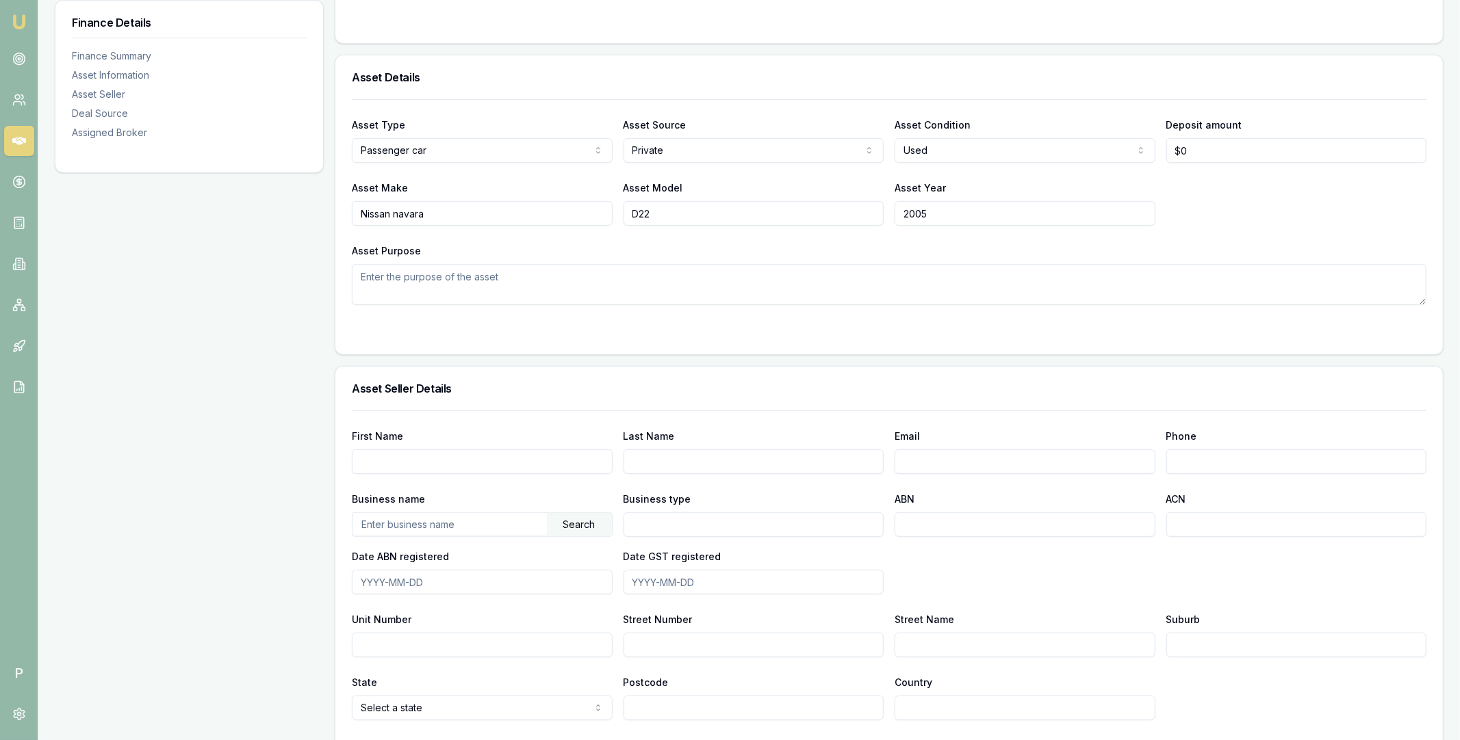
scroll to position [896, 0]
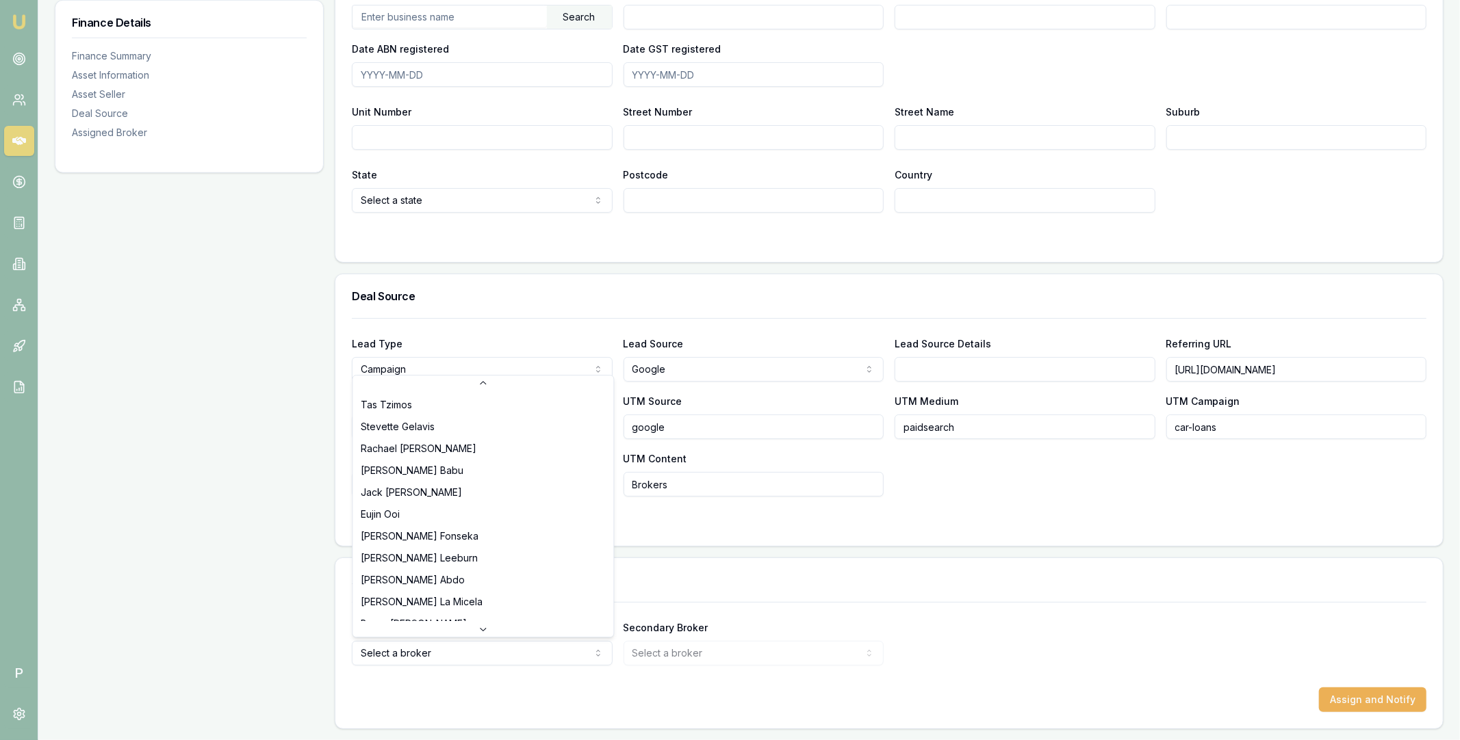
scroll to position [256, 0]
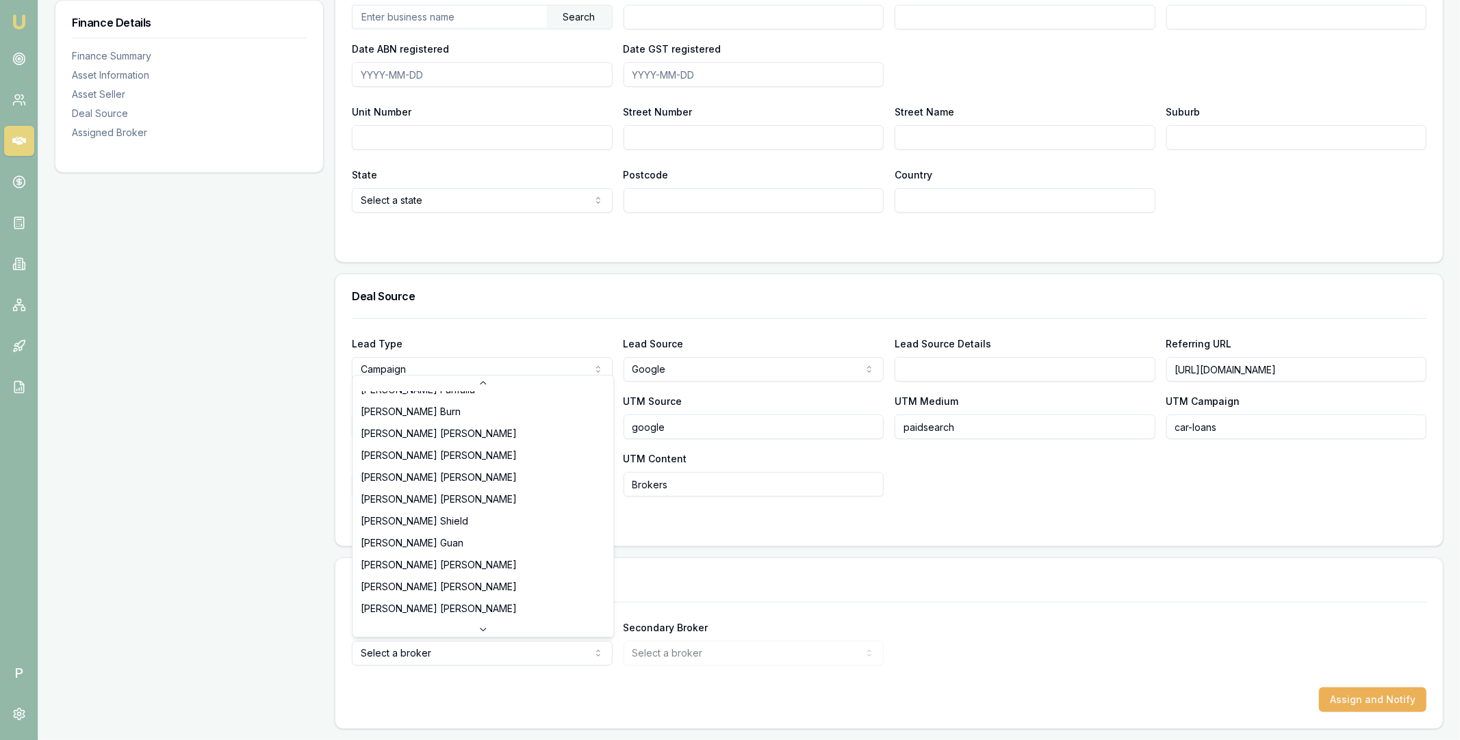
select select "U-NHCDP6WVWP"
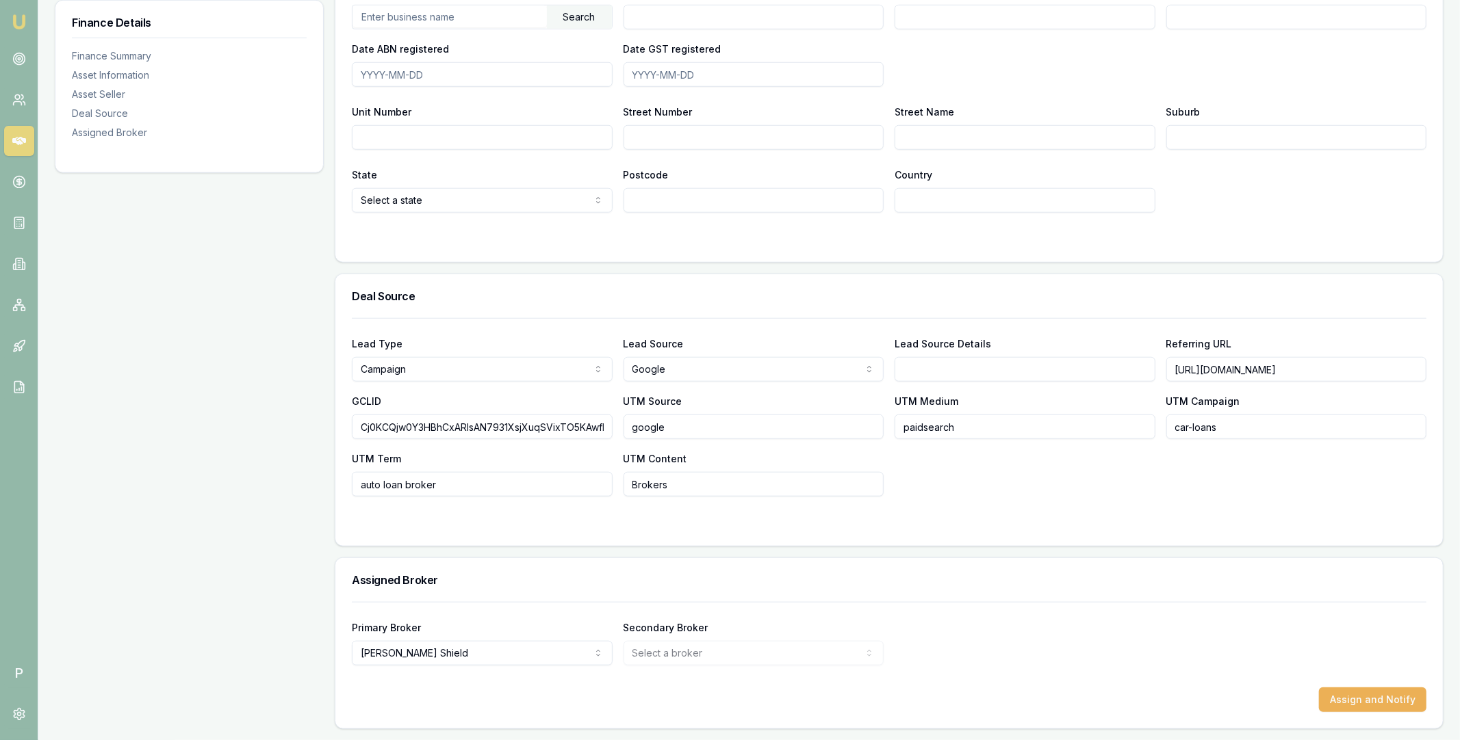
click at [899, 645] on div "Primary Broker [PERSON_NAME] Tas [PERSON_NAME] [PERSON_NAME] [PERSON_NAME] [PER…" at bounding box center [889, 642] width 1074 height 47
click at [1362, 701] on button "Assign and Notify" at bounding box center [1372, 700] width 107 height 25
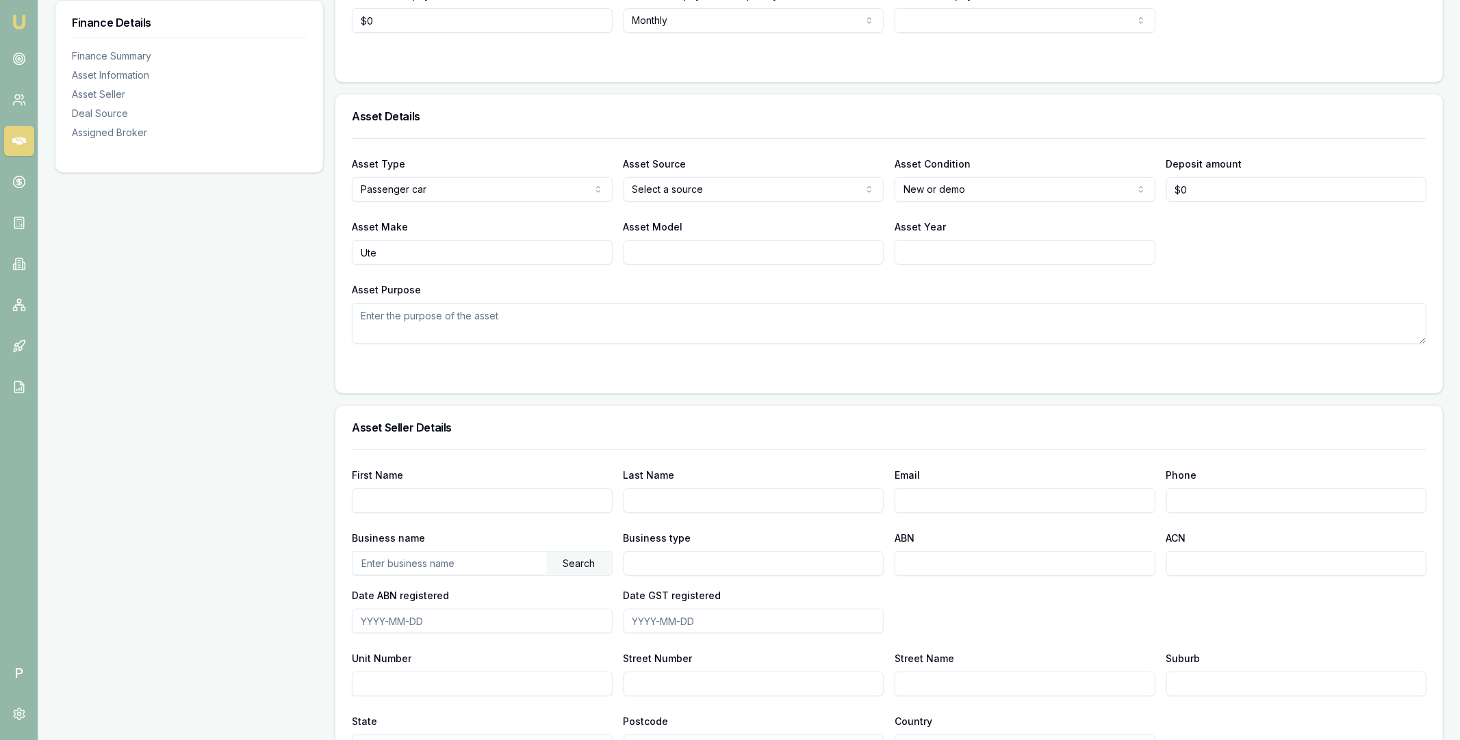
scroll to position [781, 0]
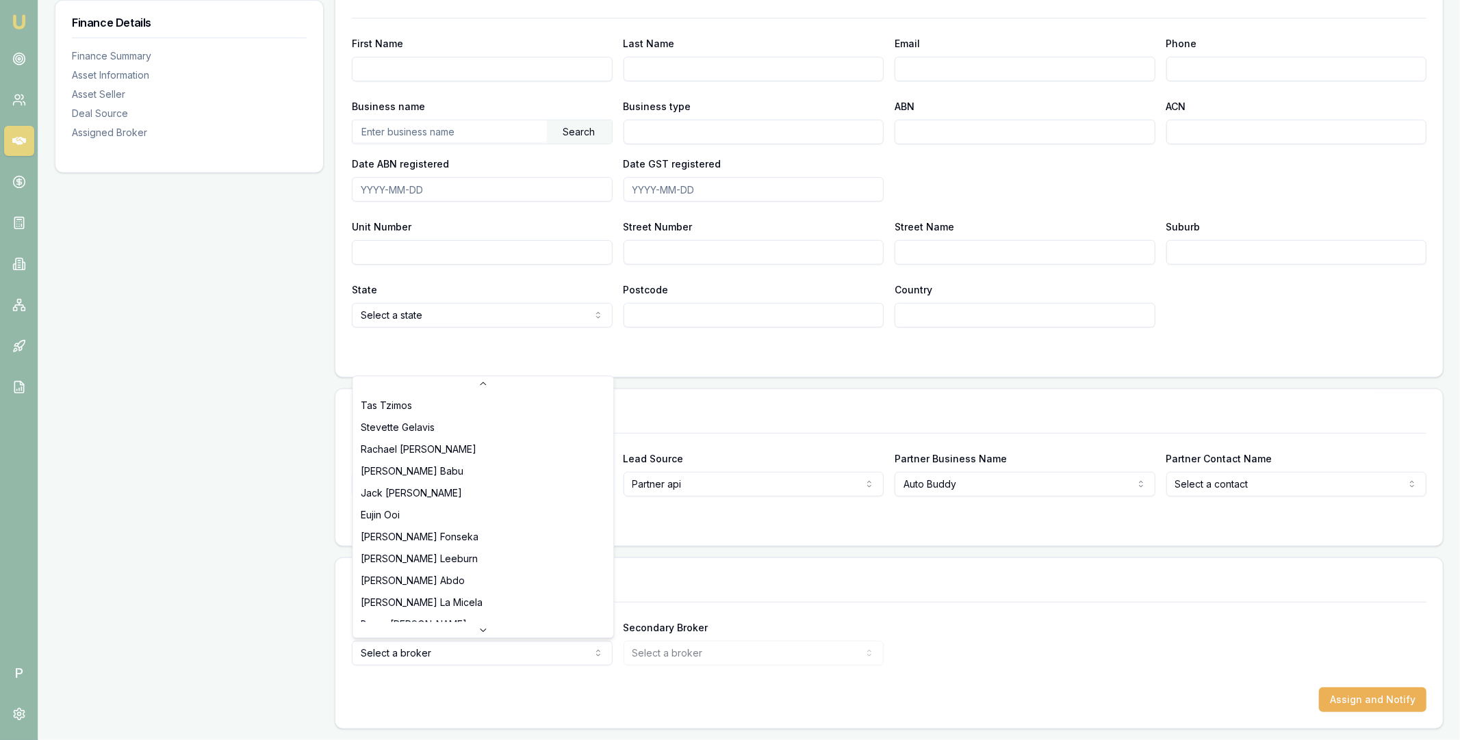
scroll to position [196, 0]
select select "U-NHCDP6WVWP"
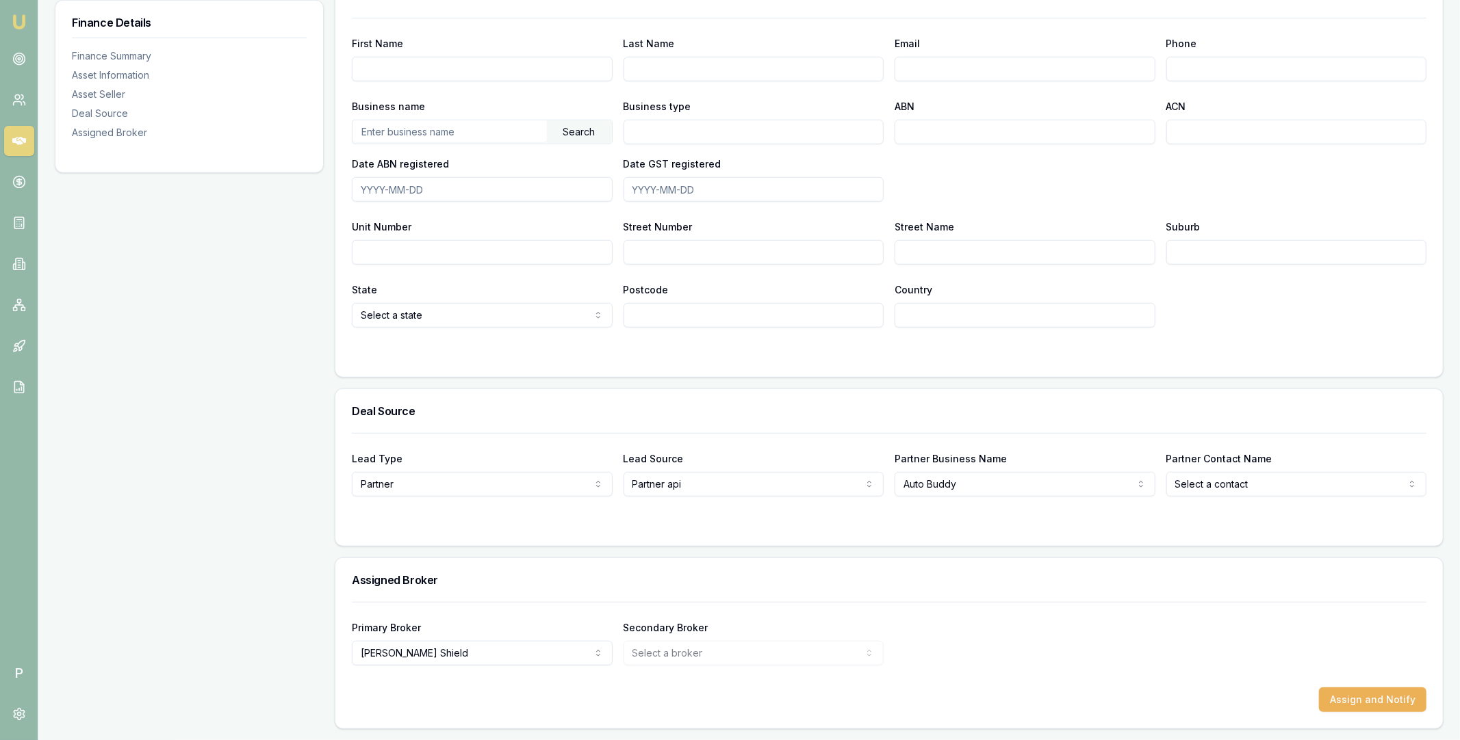
click at [978, 627] on div "Primary Broker Erin Shield Tas Tzimos Stevette Gelavis Rachael Connors Krish Ba…" at bounding box center [889, 642] width 1074 height 47
click at [1336, 686] on form "Primary Broker Erin Shield Tas Tzimos Stevette Gelavis Rachael Connors Krish Ba…" at bounding box center [889, 657] width 1074 height 110
click at [1342, 697] on button "Assign and Notify" at bounding box center [1372, 700] width 107 height 25
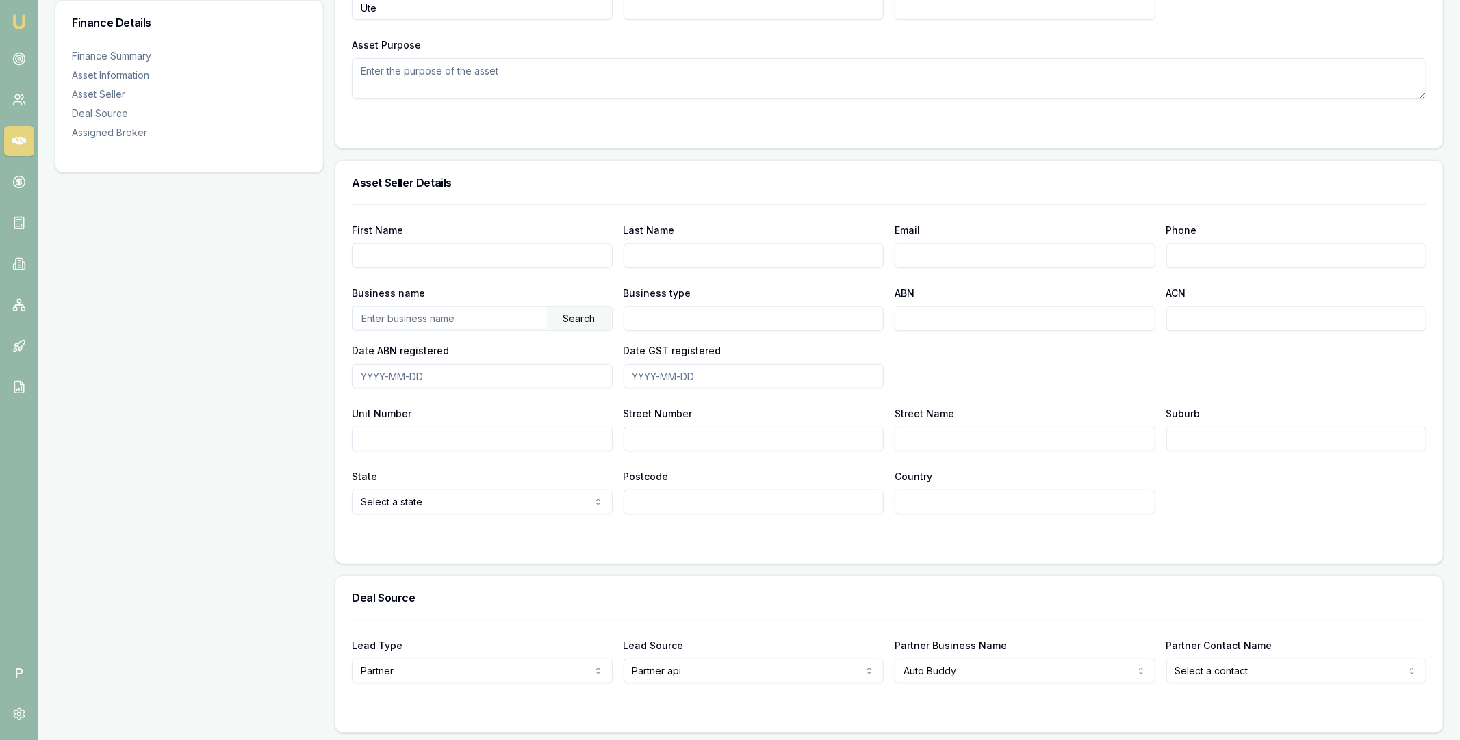
scroll to position [753, 0]
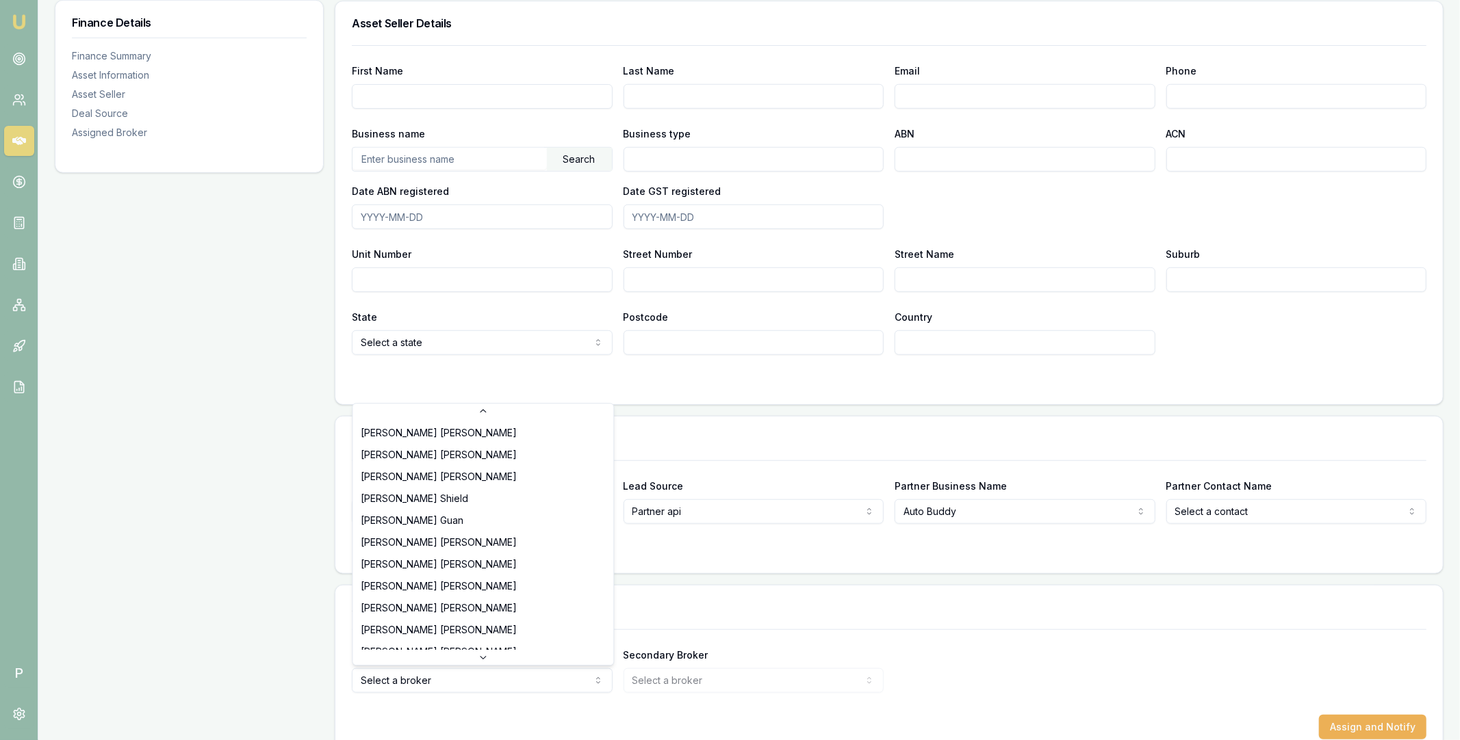
scroll to position [306, 0]
select select "U-NHCDP6WVWP"
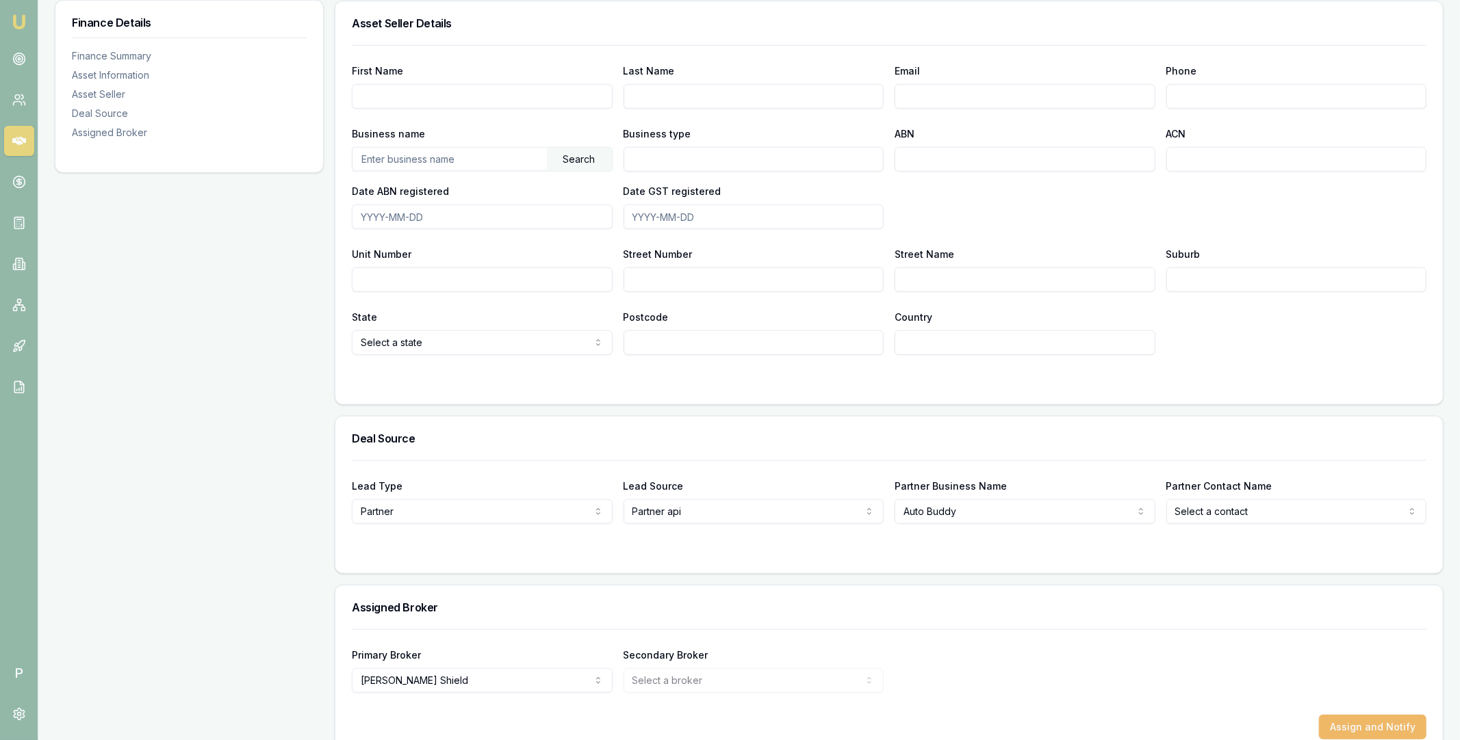
click at [1336, 730] on button "Assign and Notify" at bounding box center [1372, 727] width 107 height 25
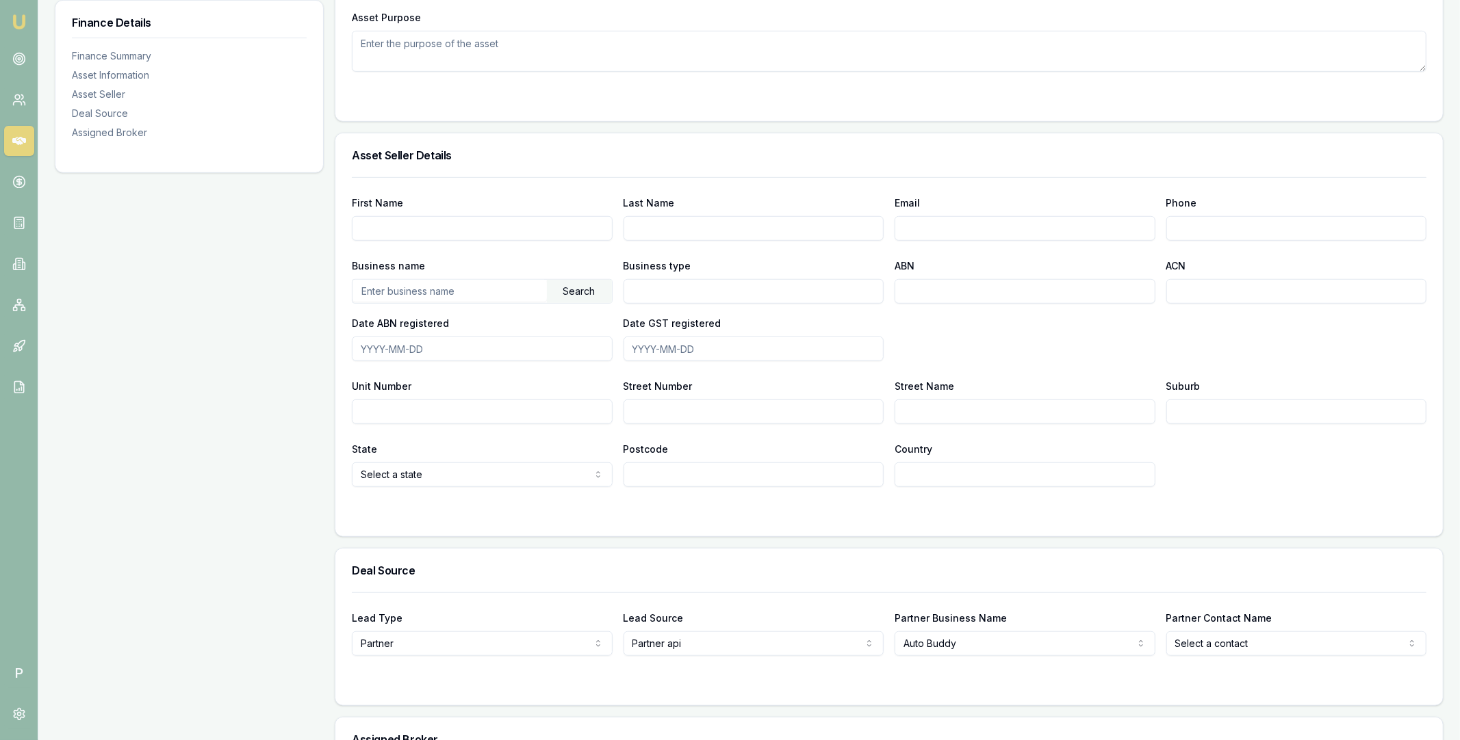
scroll to position [781, 0]
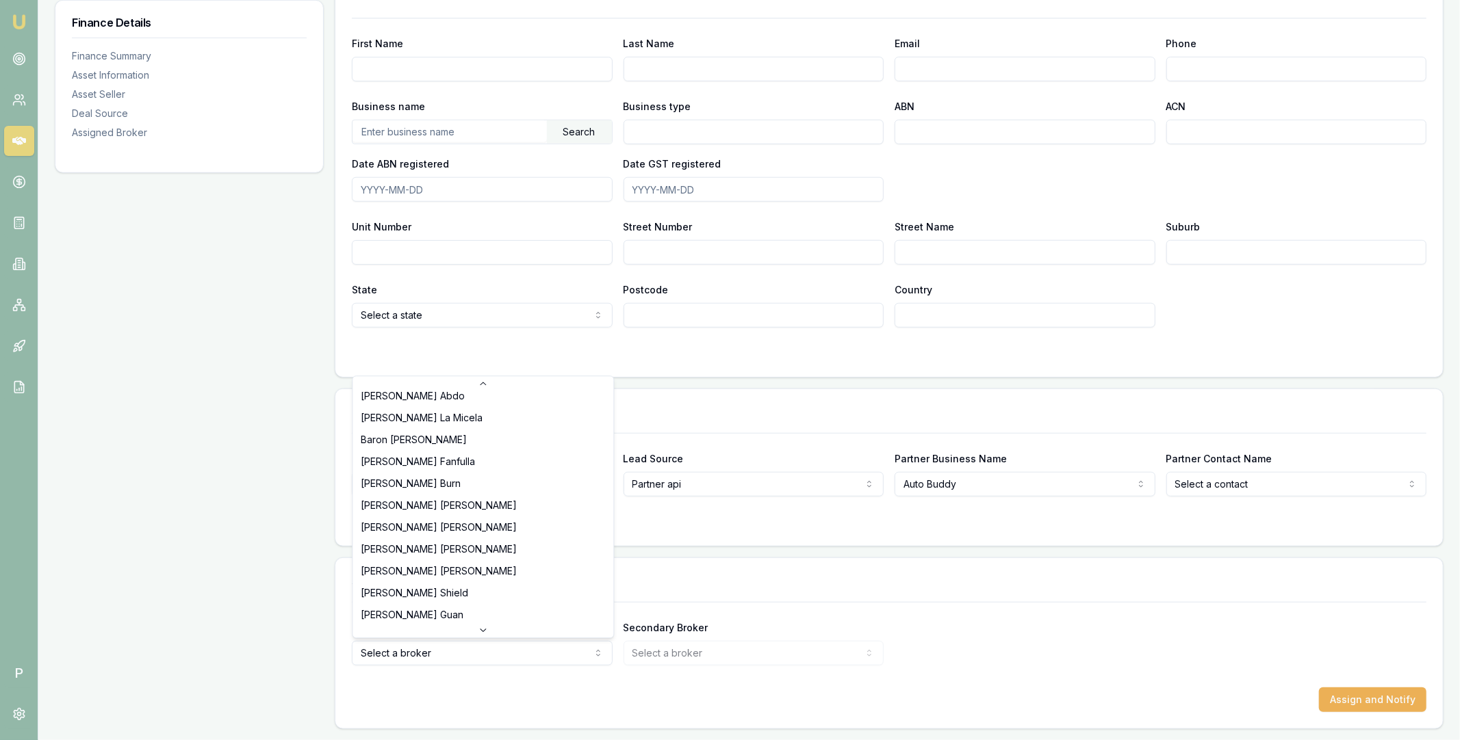
scroll to position [205, 0]
select select "U-NHCDP6WVWP"
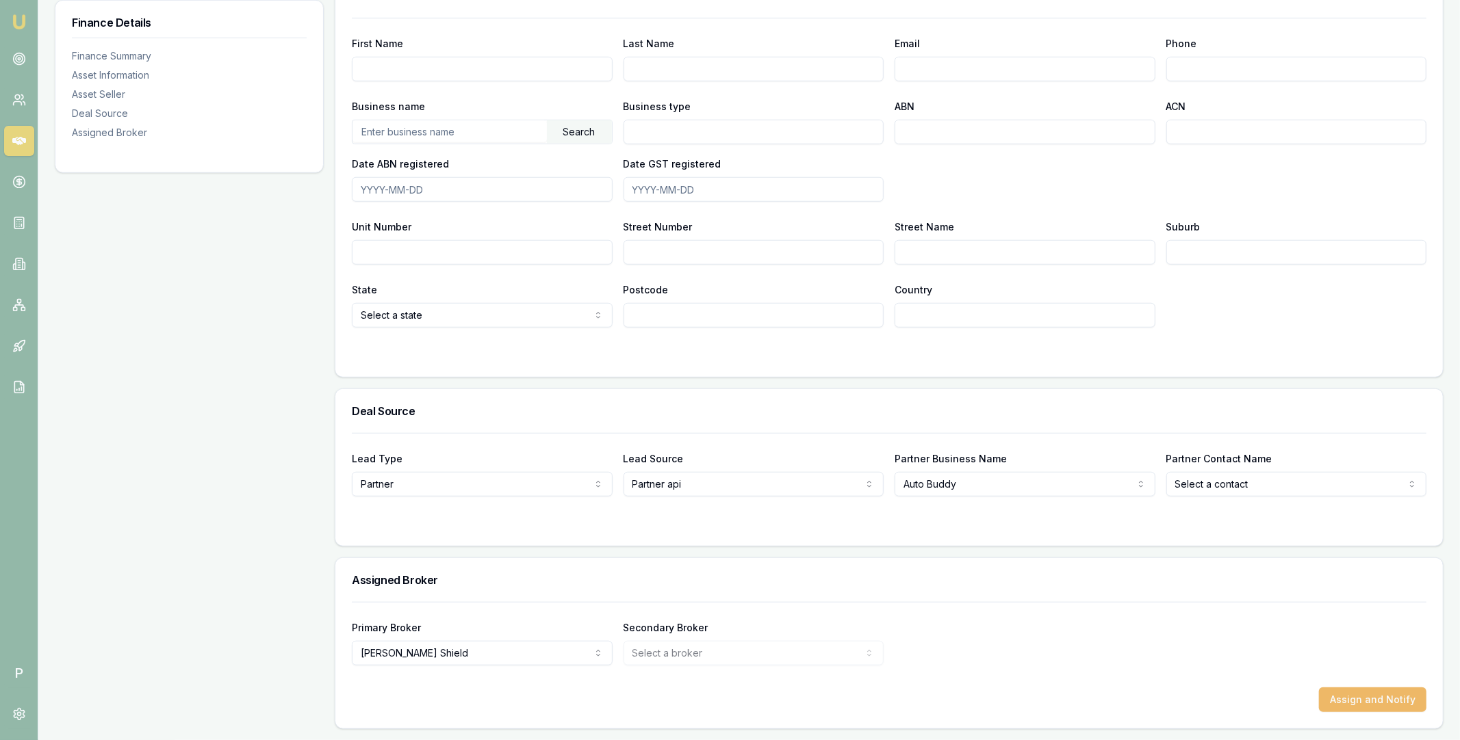
click at [1342, 704] on button "Assign and Notify" at bounding box center [1372, 700] width 107 height 25
click at [19, 140] on icon at bounding box center [19, 141] width 14 height 8
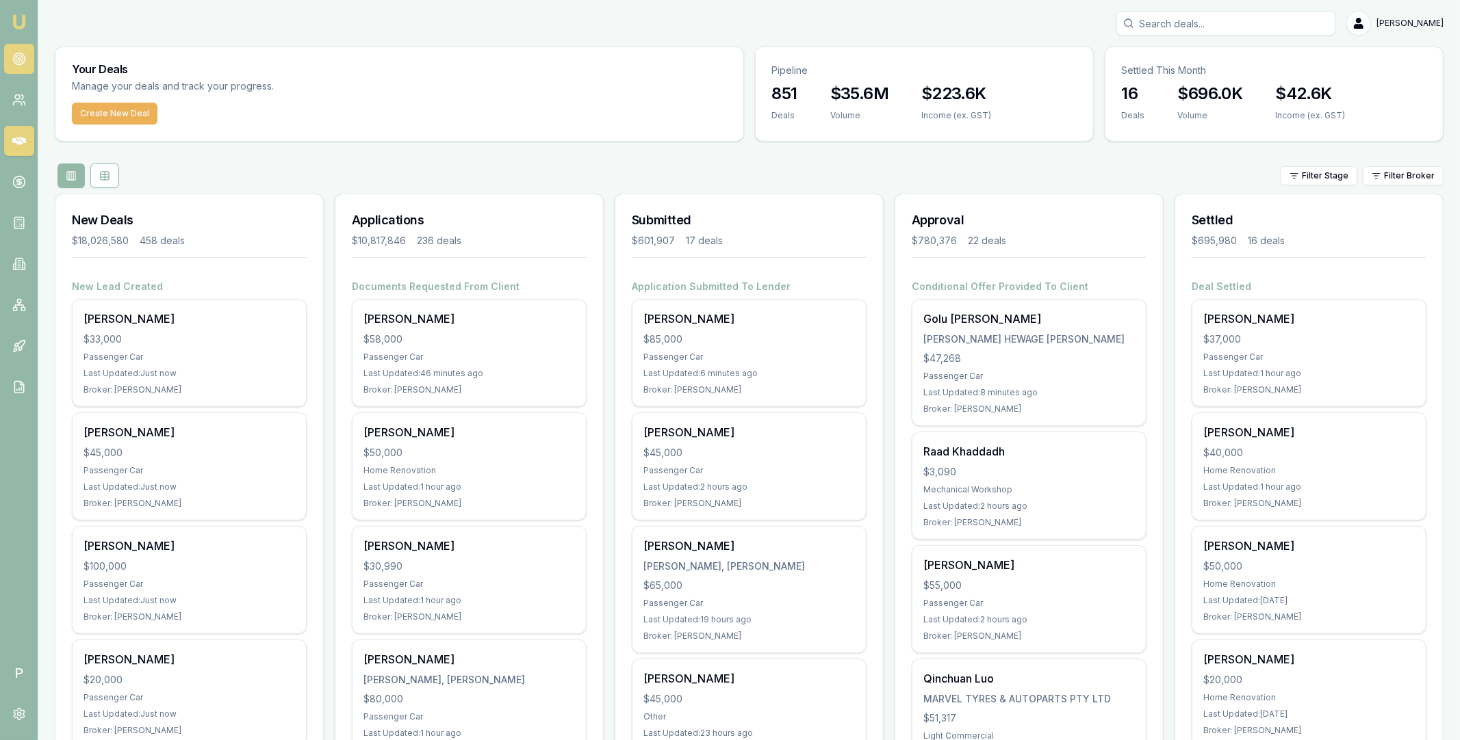
click at [12, 57] on icon at bounding box center [19, 59] width 14 height 14
click at [20, 58] on circle at bounding box center [19, 58] width 2 height 2
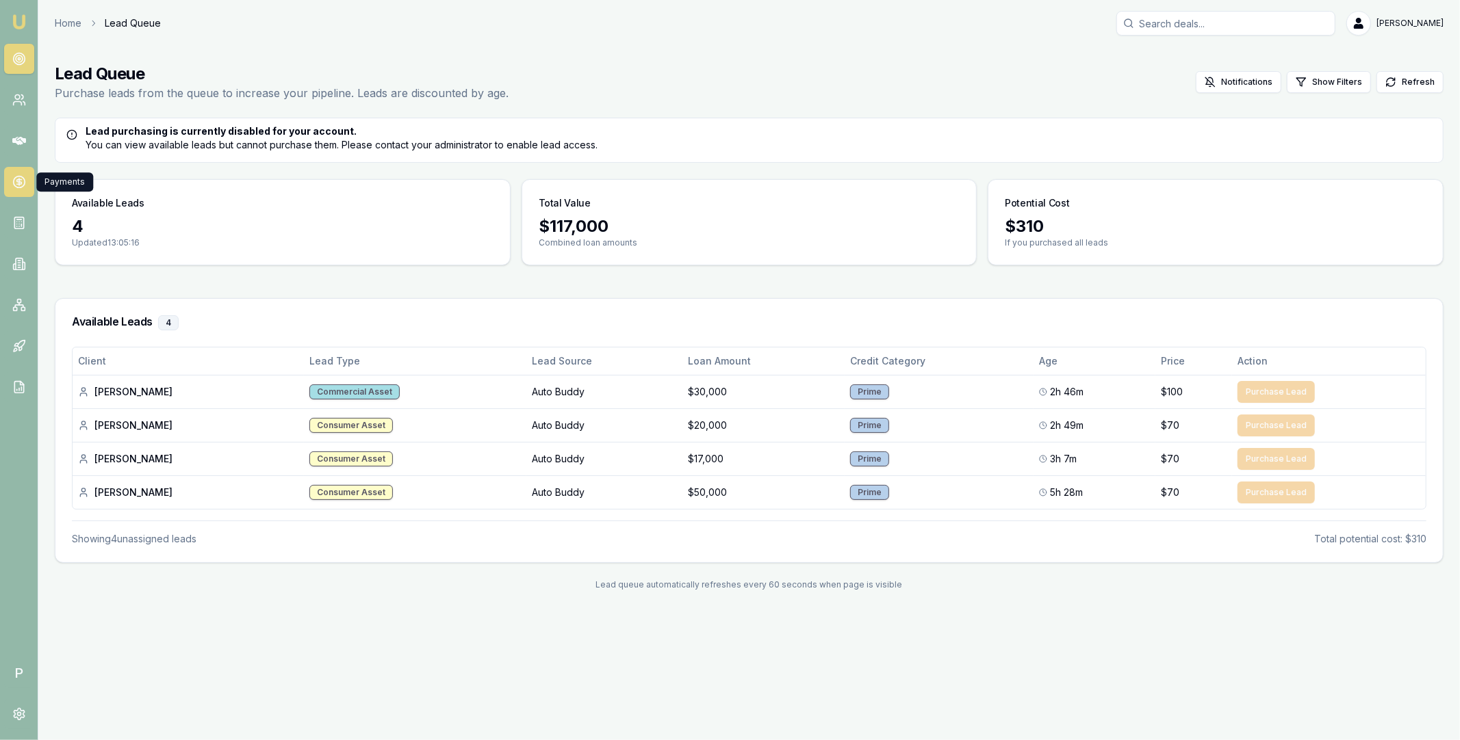
click at [19, 180] on icon at bounding box center [19, 182] width 0 height 7
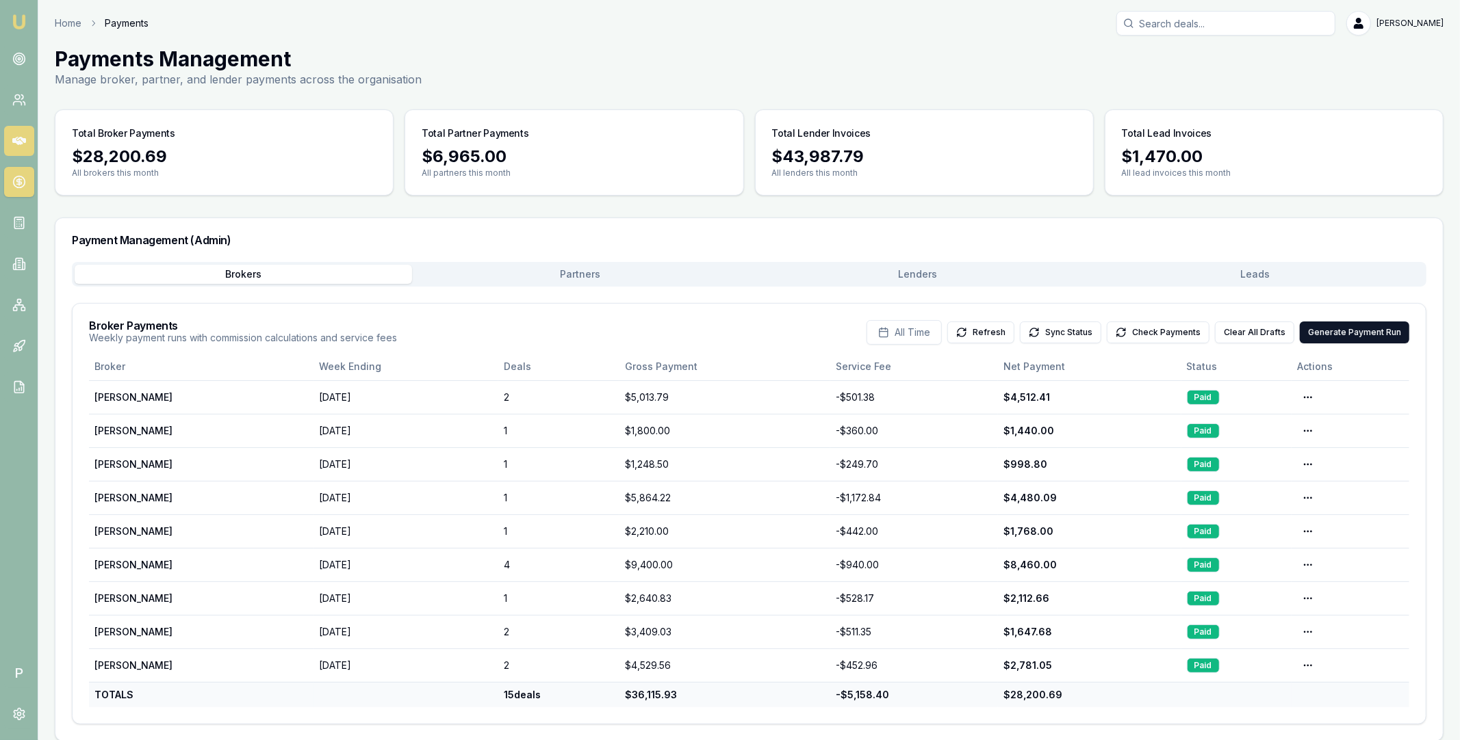
click at [19, 144] on icon at bounding box center [19, 141] width 14 height 8
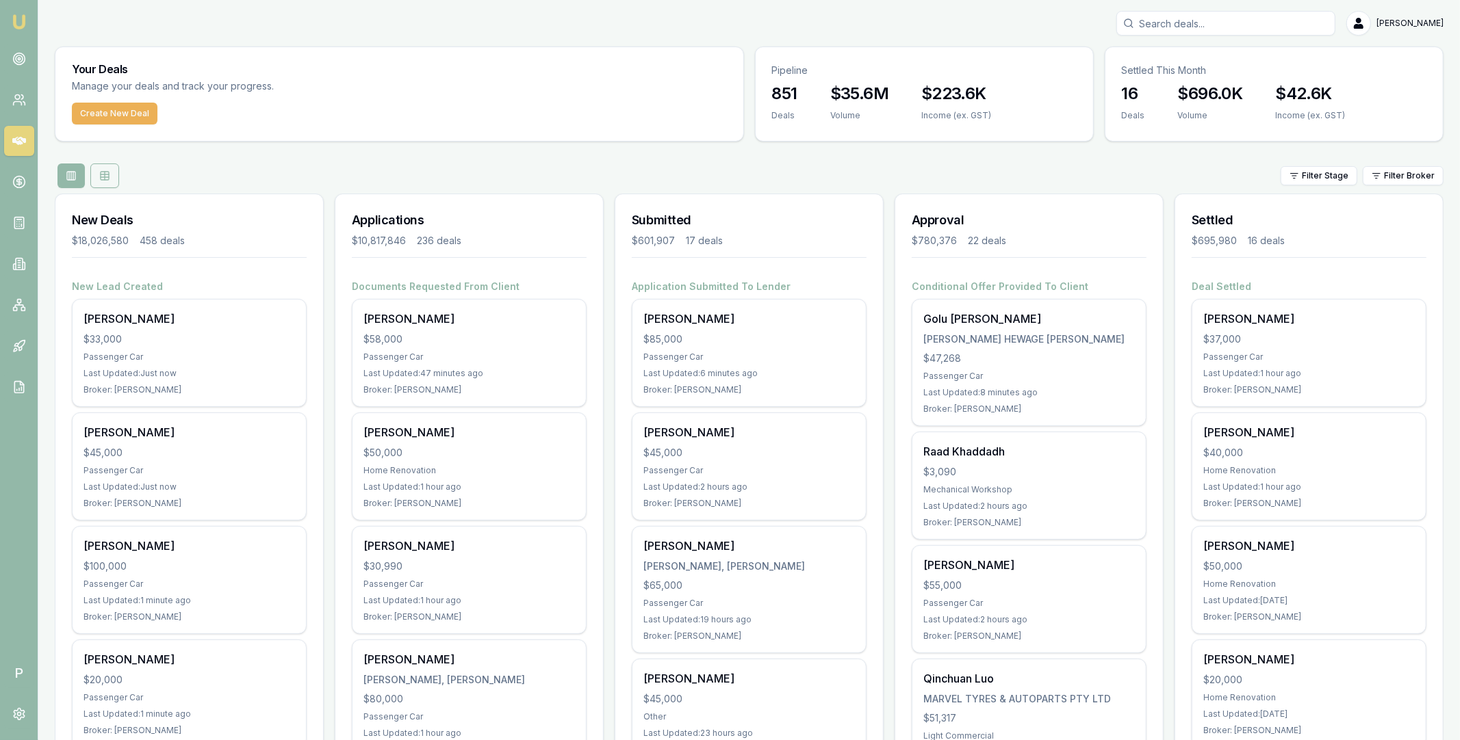
click at [105, 170] on icon at bounding box center [104, 175] width 11 height 11
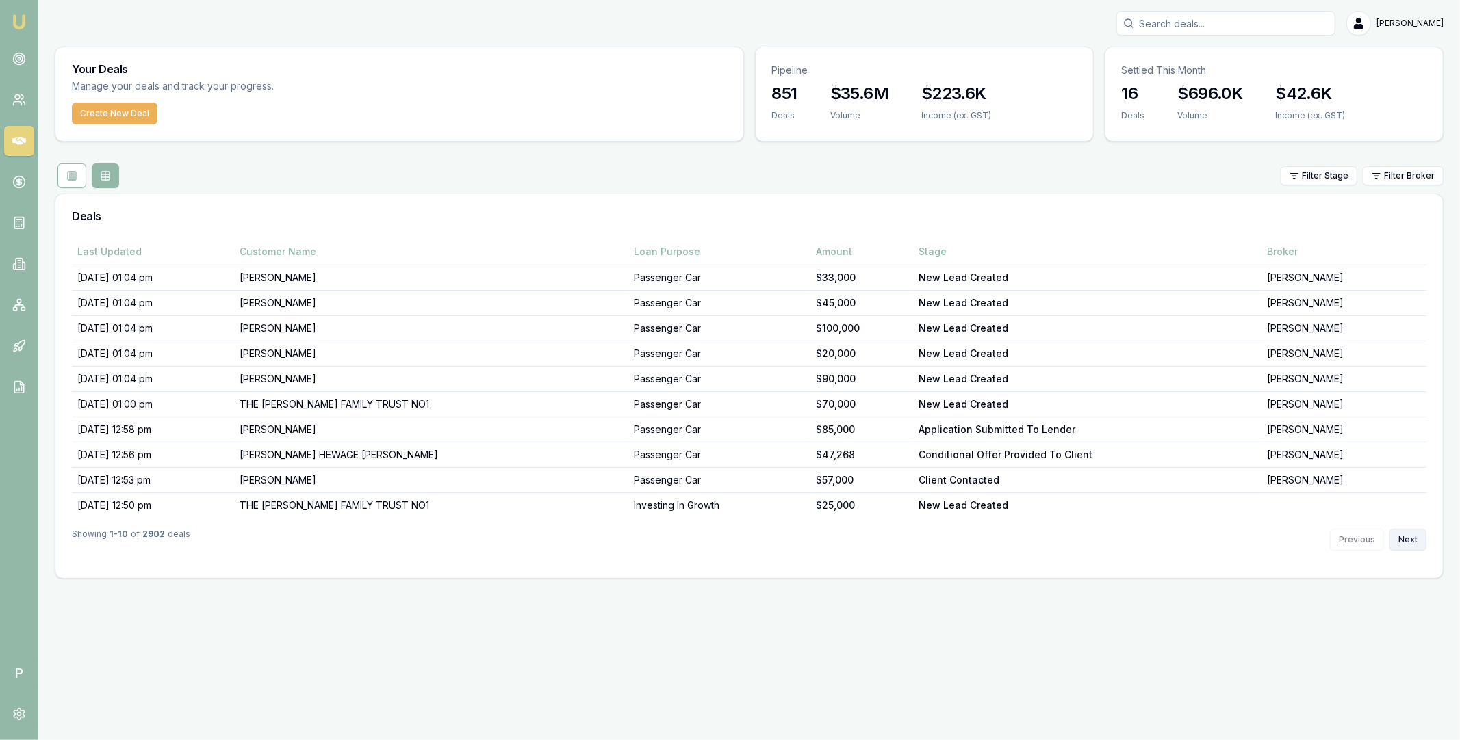
click at [1394, 534] on button "Next" at bounding box center [1407, 540] width 37 height 22
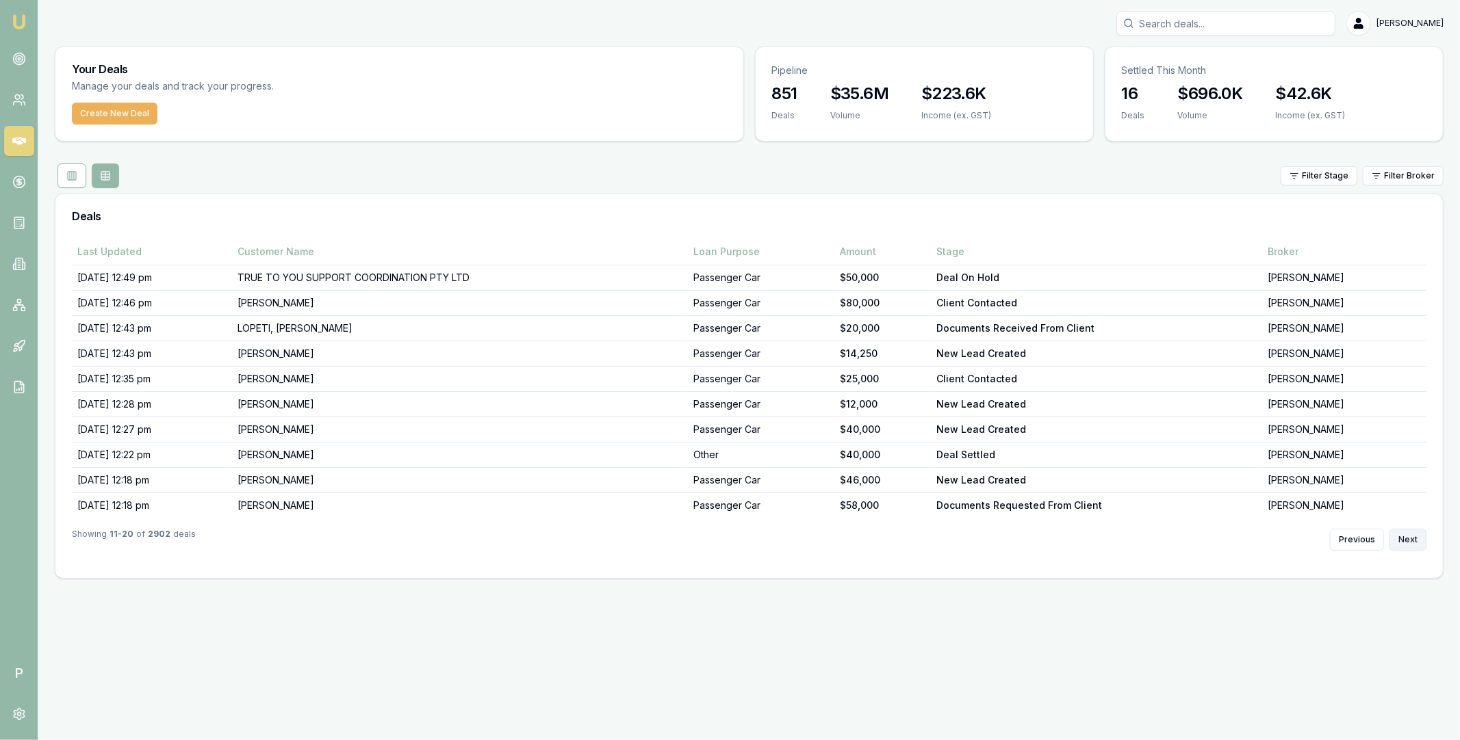
click at [1394, 534] on button "Next" at bounding box center [1407, 540] width 37 height 22
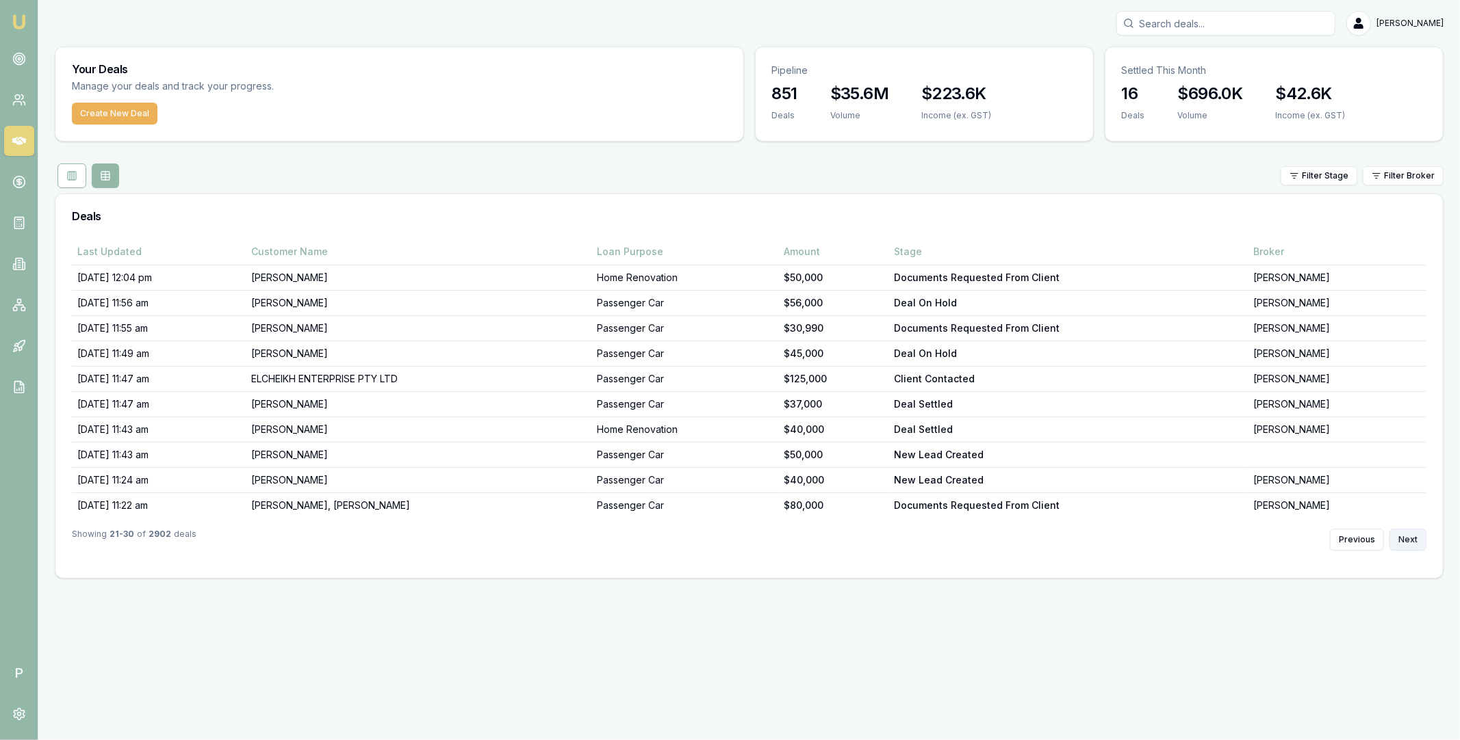
click at [1394, 534] on button "Next" at bounding box center [1407, 540] width 37 height 22
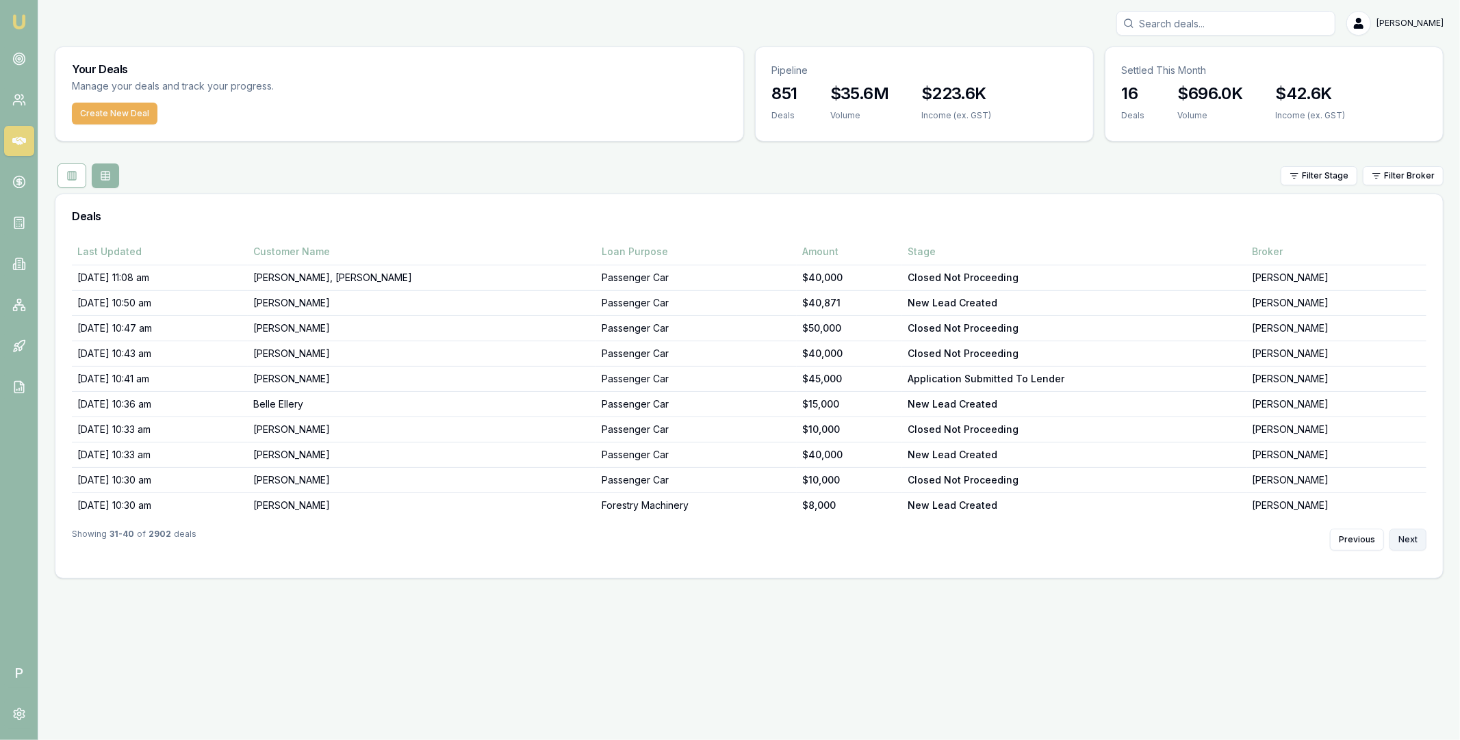
click at [1394, 534] on button "Next" at bounding box center [1407, 540] width 37 height 22
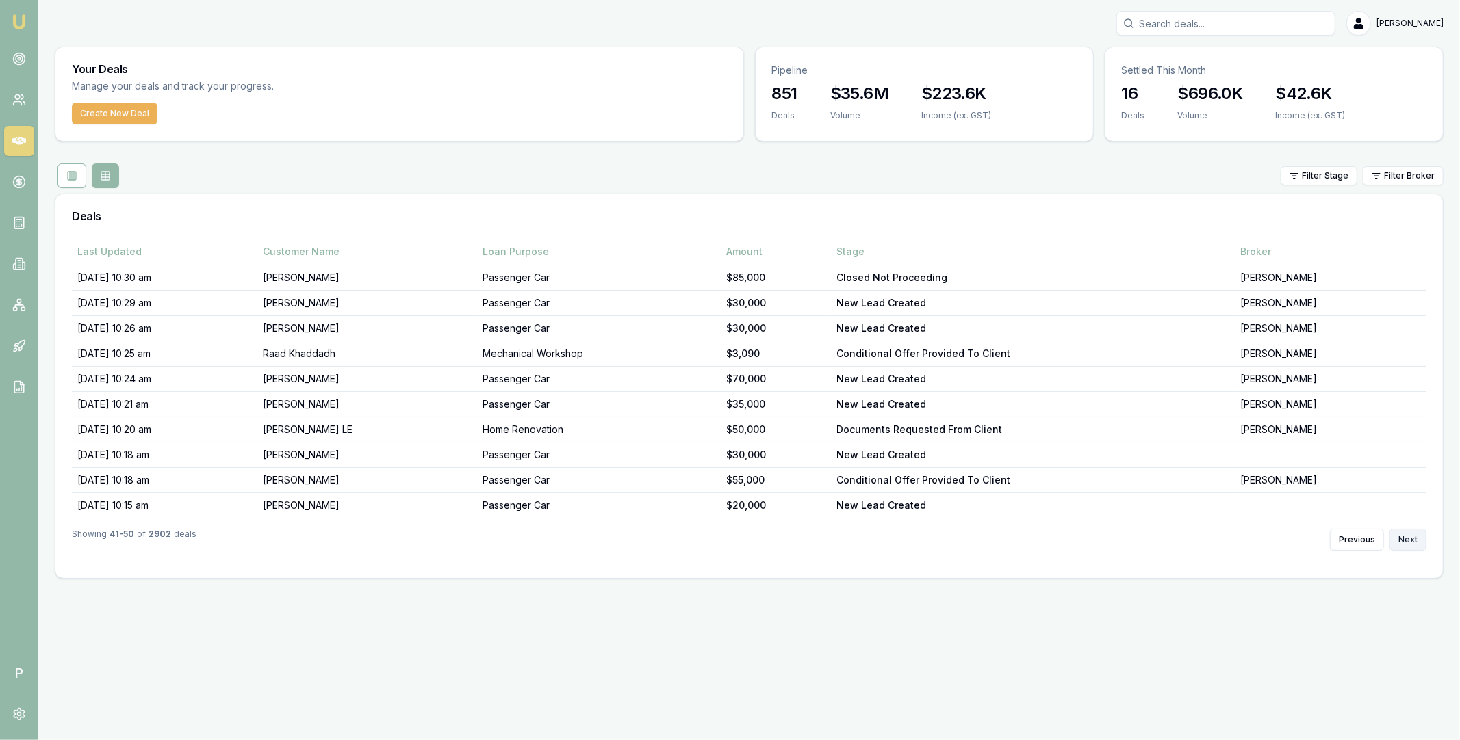
click at [1394, 534] on button "Next" at bounding box center [1407, 540] width 37 height 22
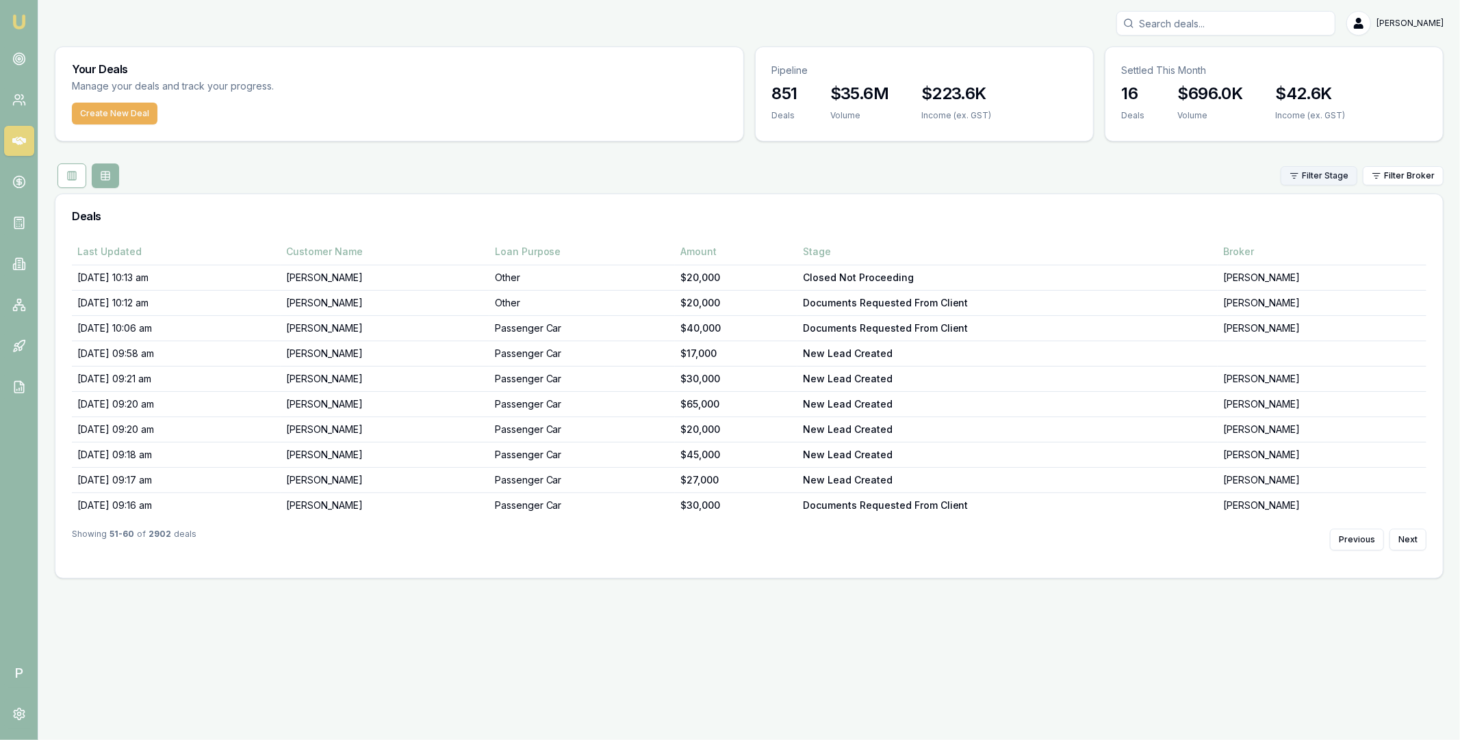
click at [1341, 177] on html "Emu Broker P Matt Leeburn Toggle Menu Your Deals Manage your deals and track yo…" at bounding box center [730, 370] width 1460 height 740
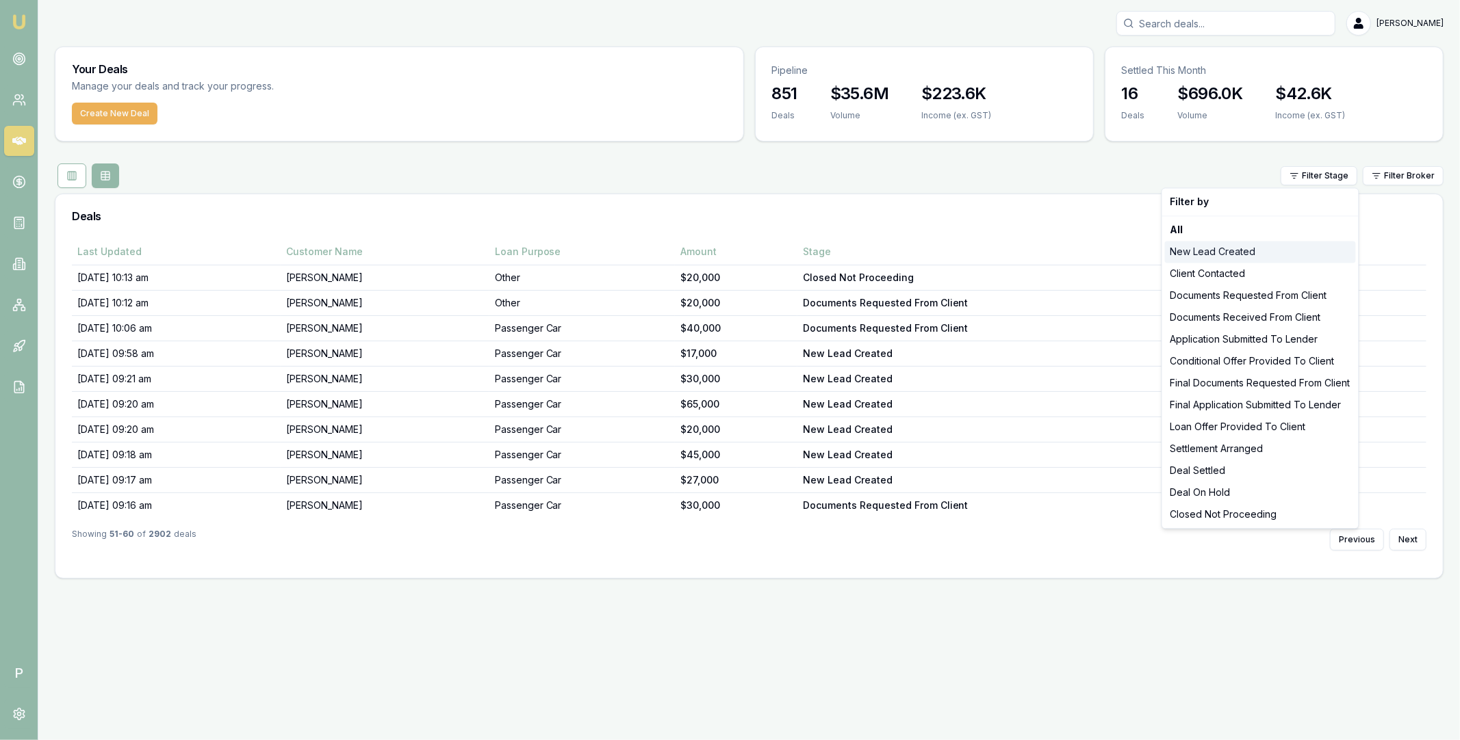
click at [1298, 246] on div "New Lead Created" at bounding box center [1260, 252] width 191 height 22
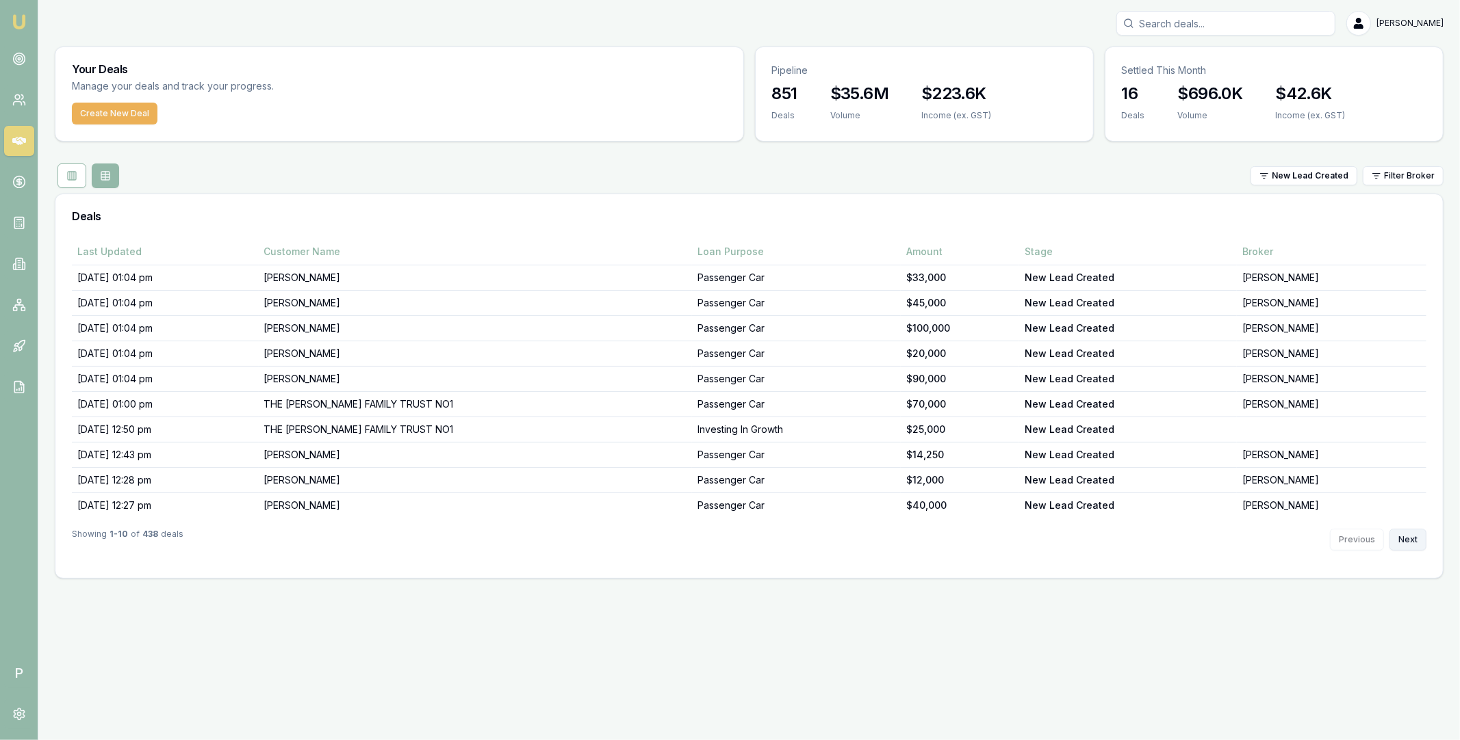
click at [1409, 541] on button "Next" at bounding box center [1407, 540] width 37 height 22
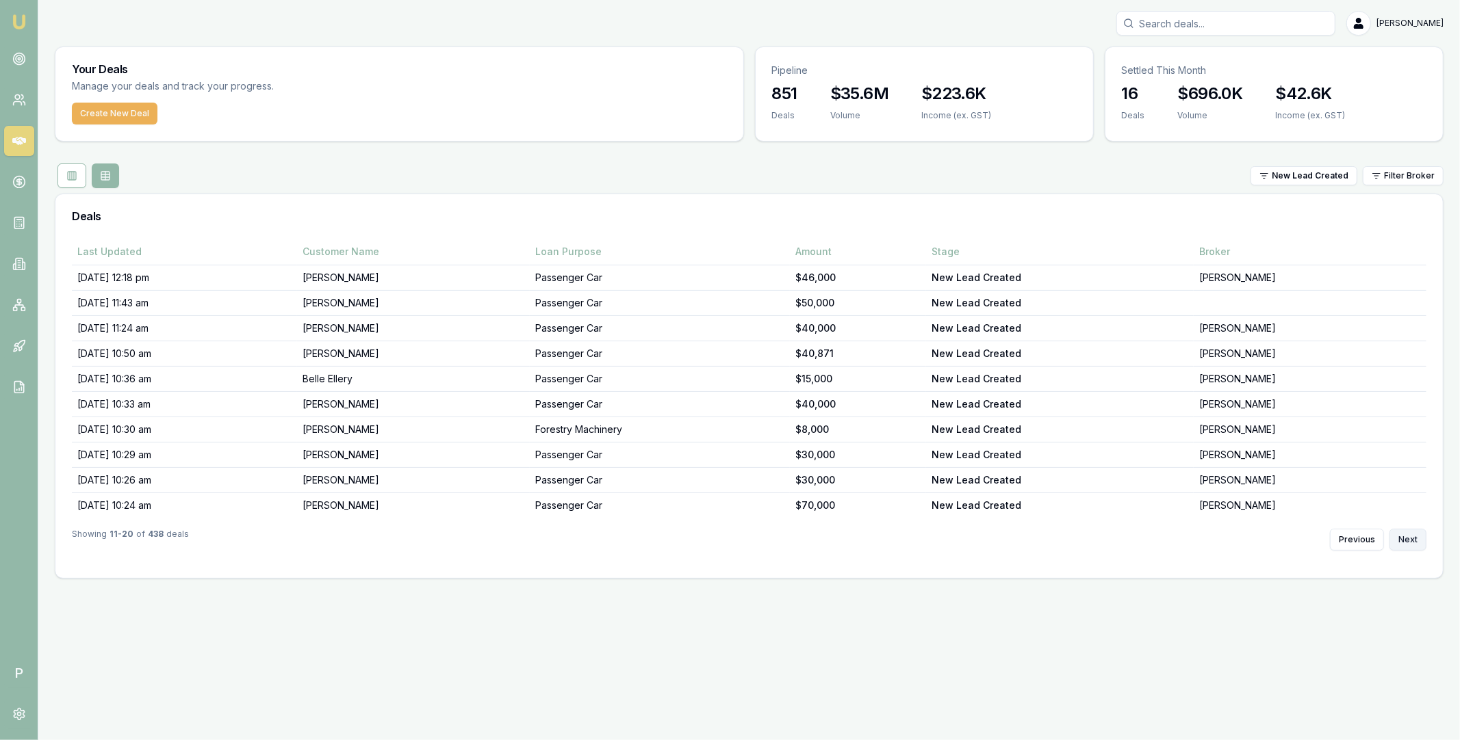
click at [1409, 541] on button "Next" at bounding box center [1407, 540] width 37 height 22
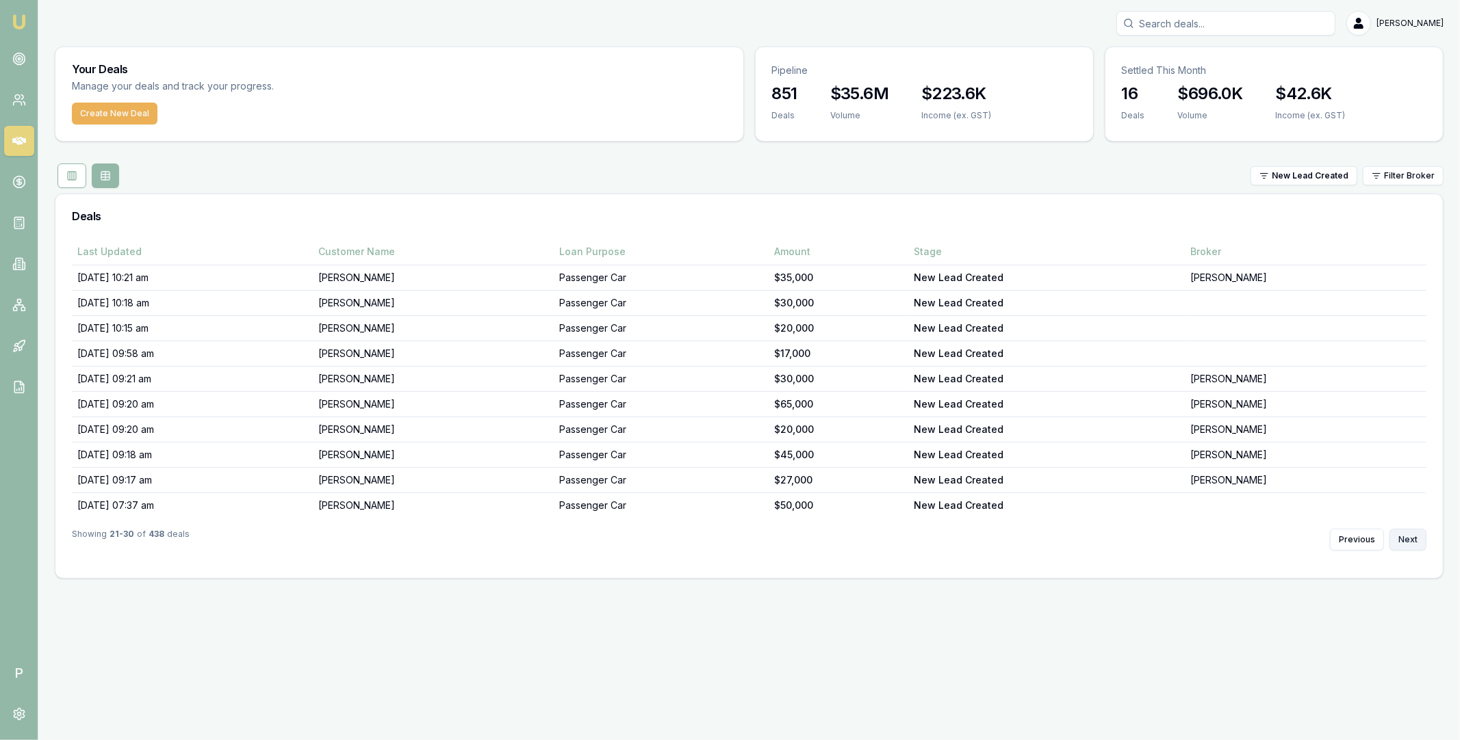
click at [1409, 541] on button "Next" at bounding box center [1407, 540] width 37 height 22
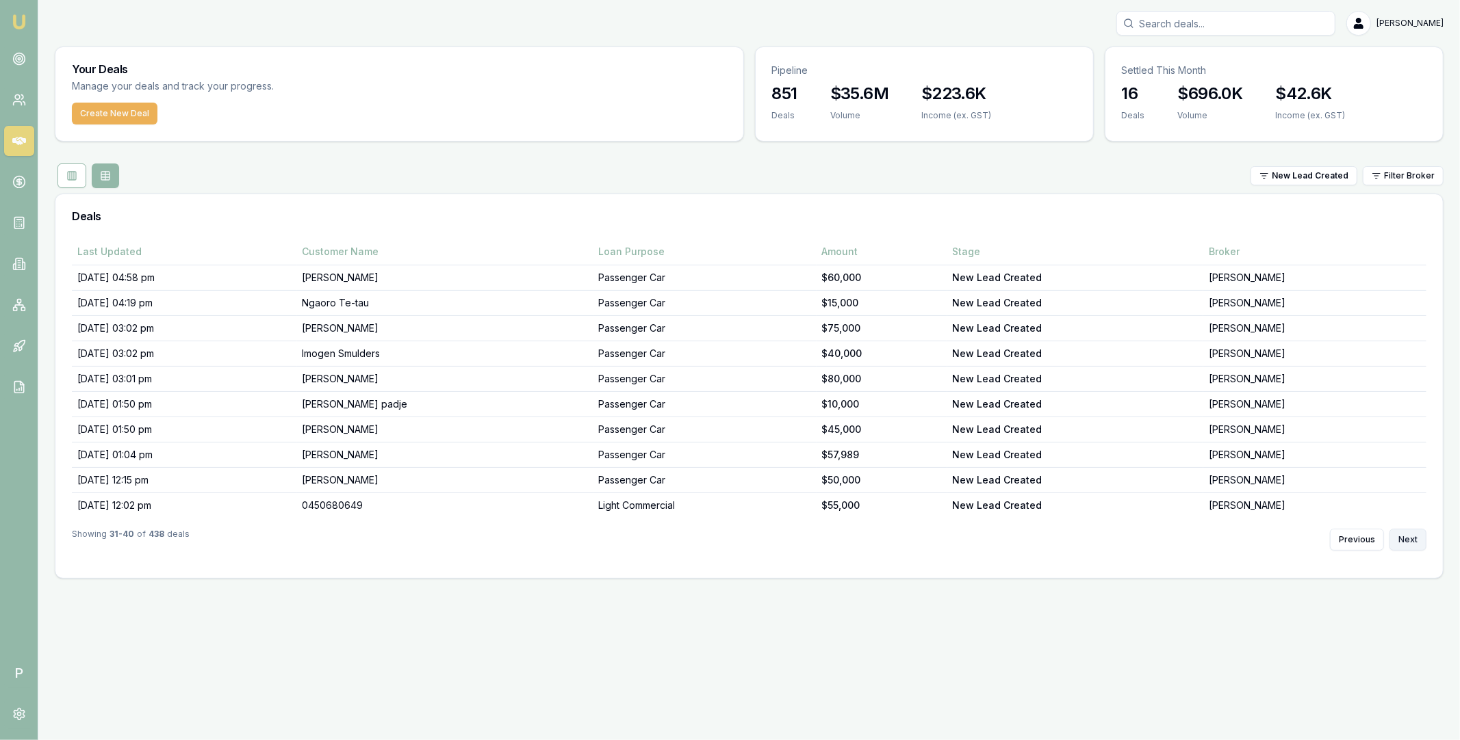
click at [1409, 541] on button "Next" at bounding box center [1407, 540] width 37 height 22
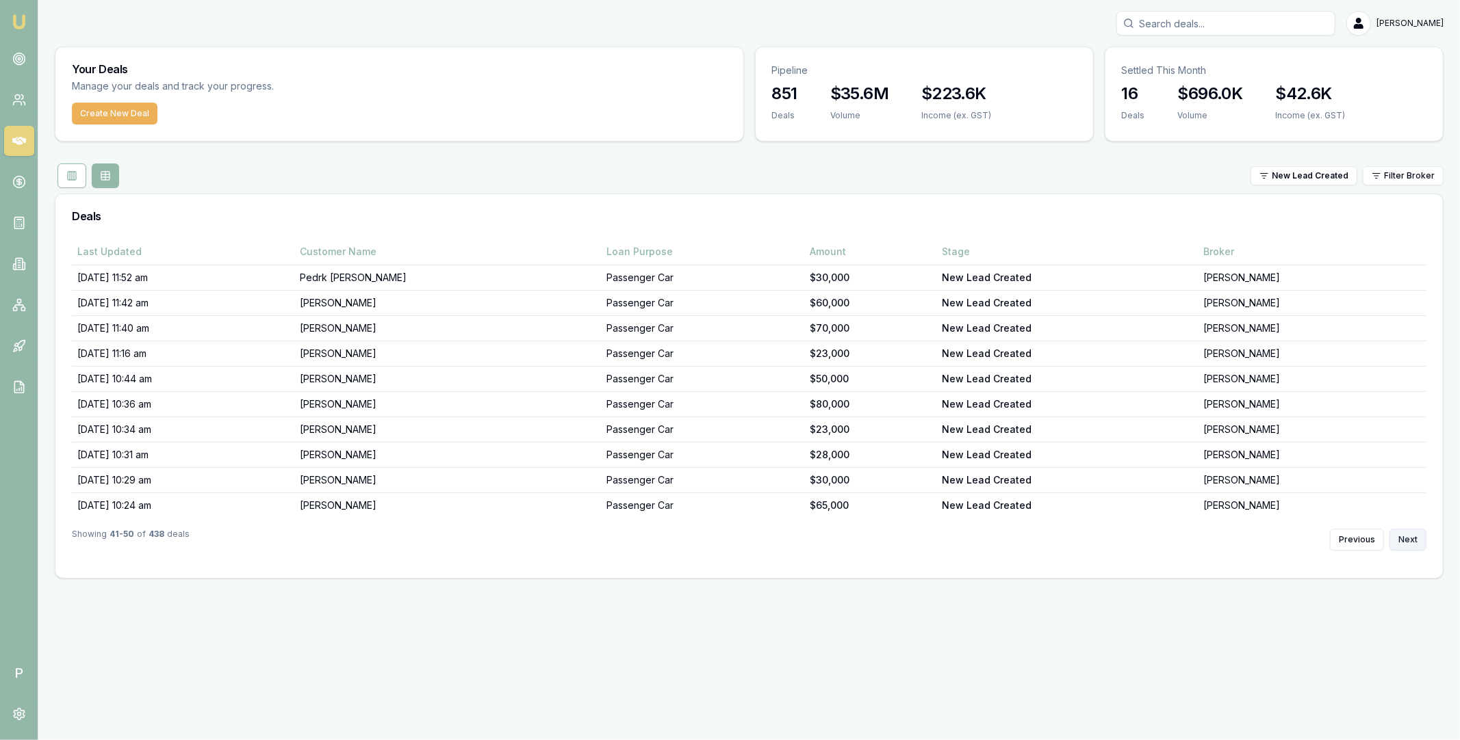
click at [1409, 541] on button "Next" at bounding box center [1407, 540] width 37 height 22
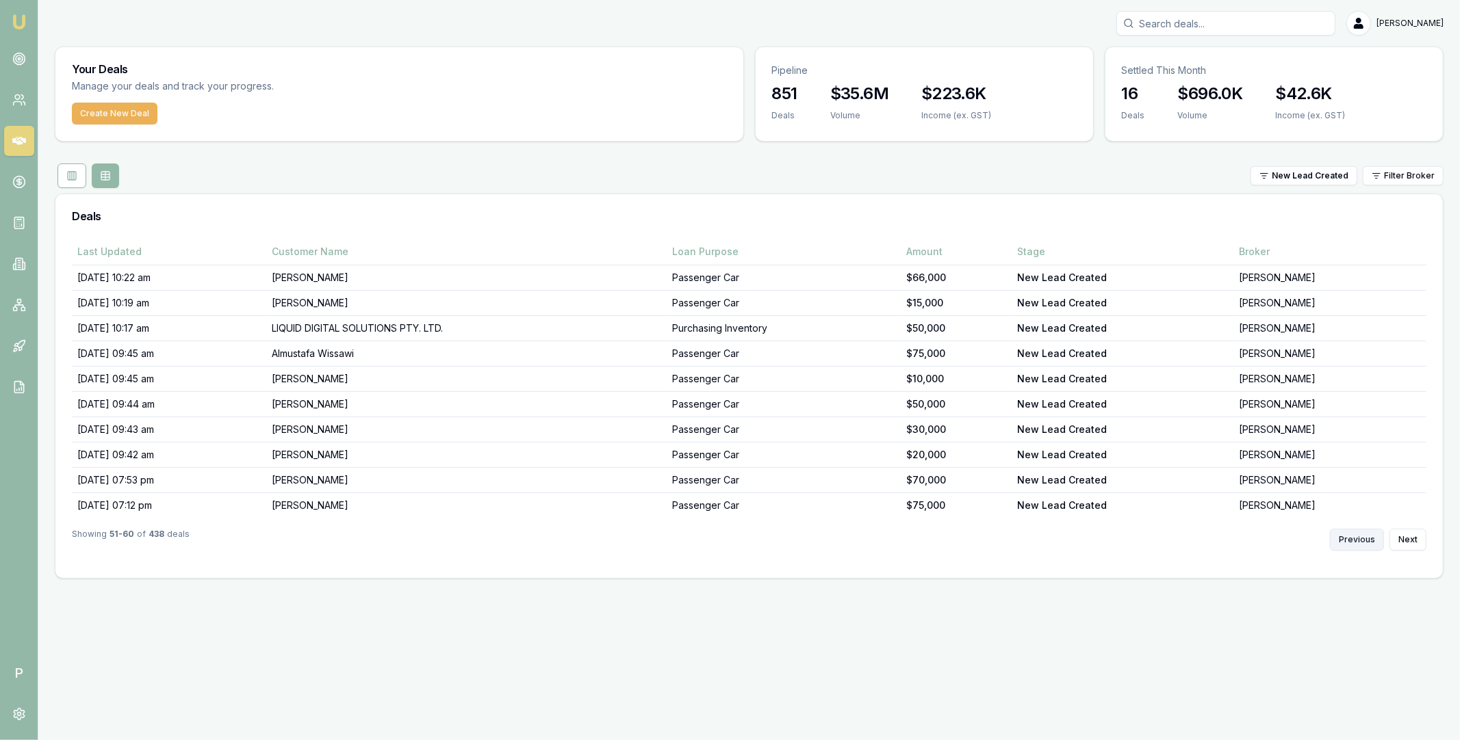
click at [1356, 540] on button "Previous" at bounding box center [1357, 540] width 54 height 22
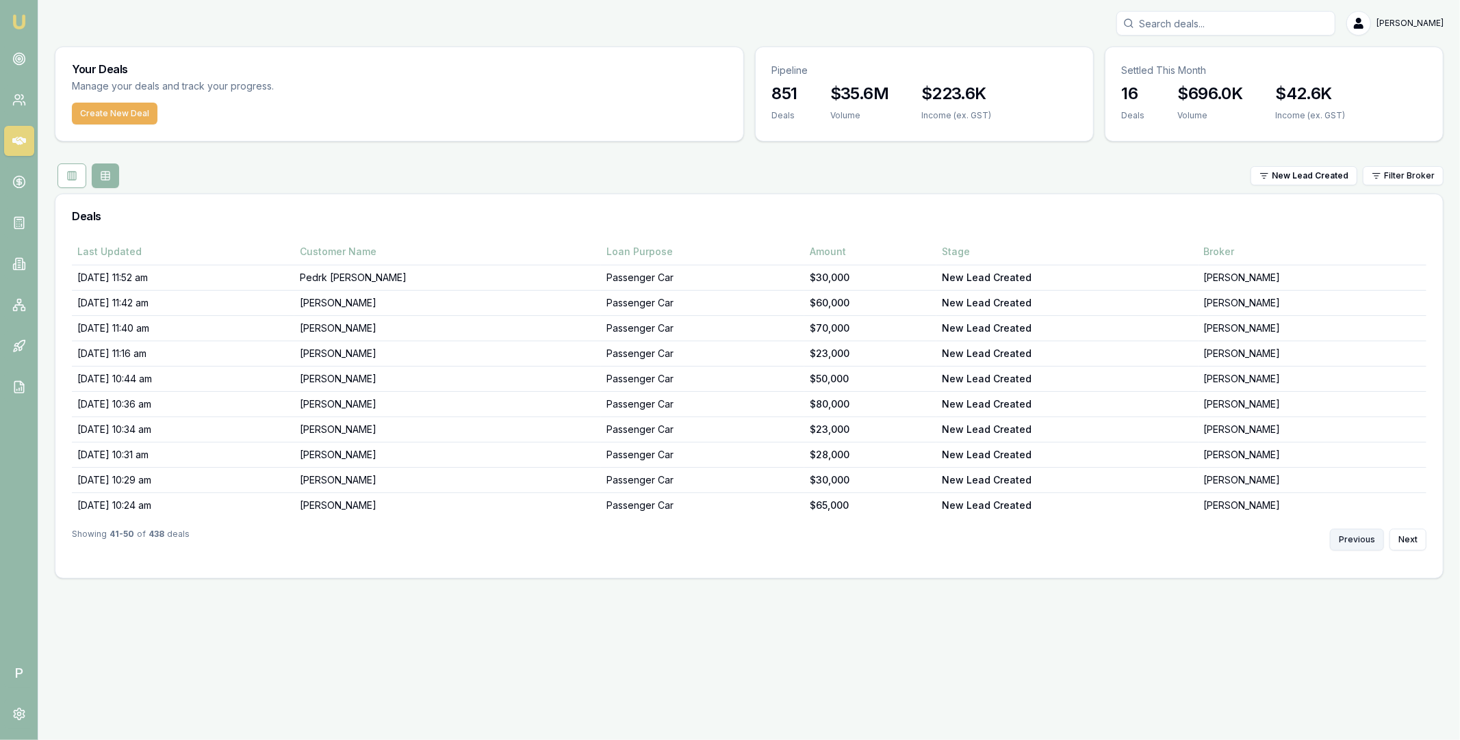
click at [1356, 540] on button "Previous" at bounding box center [1357, 540] width 54 height 22
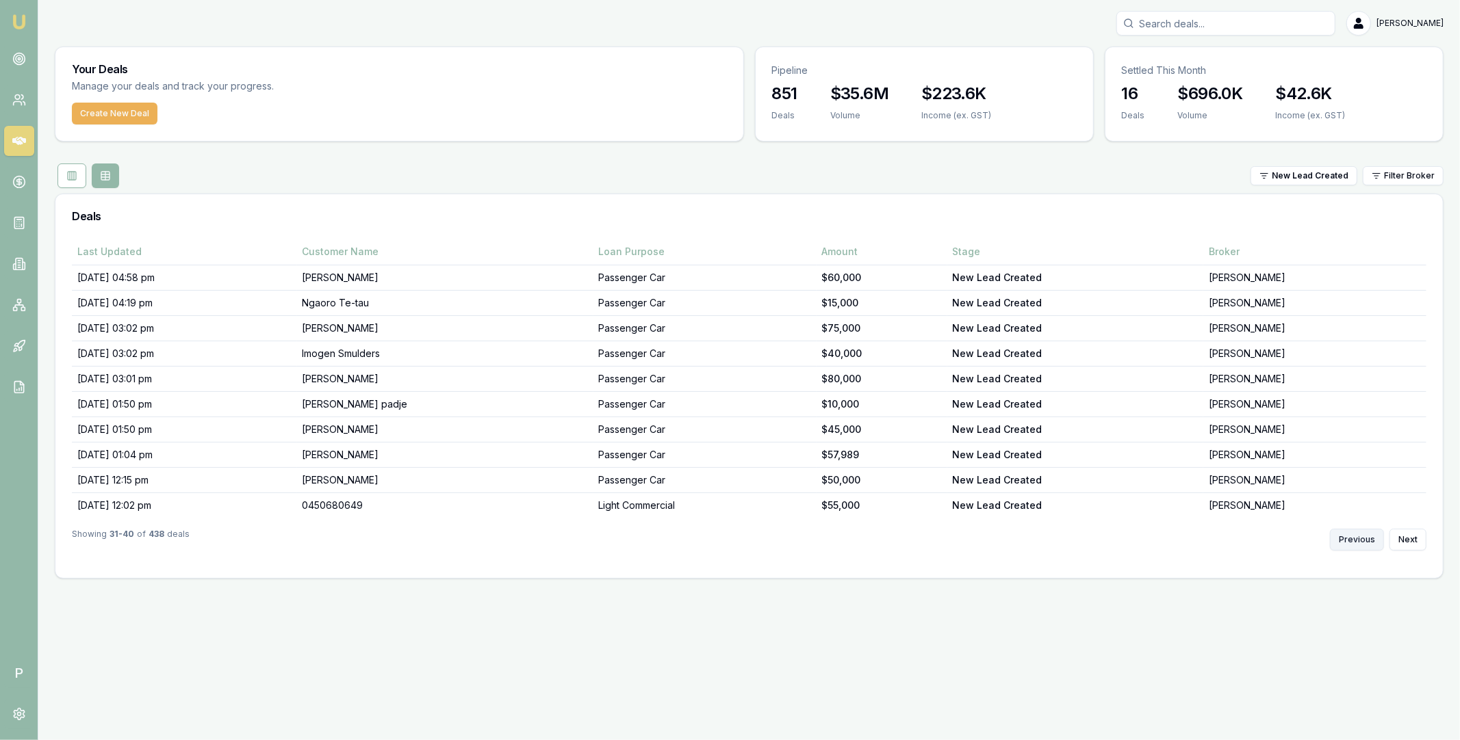
click at [1356, 540] on button "Previous" at bounding box center [1357, 540] width 54 height 22
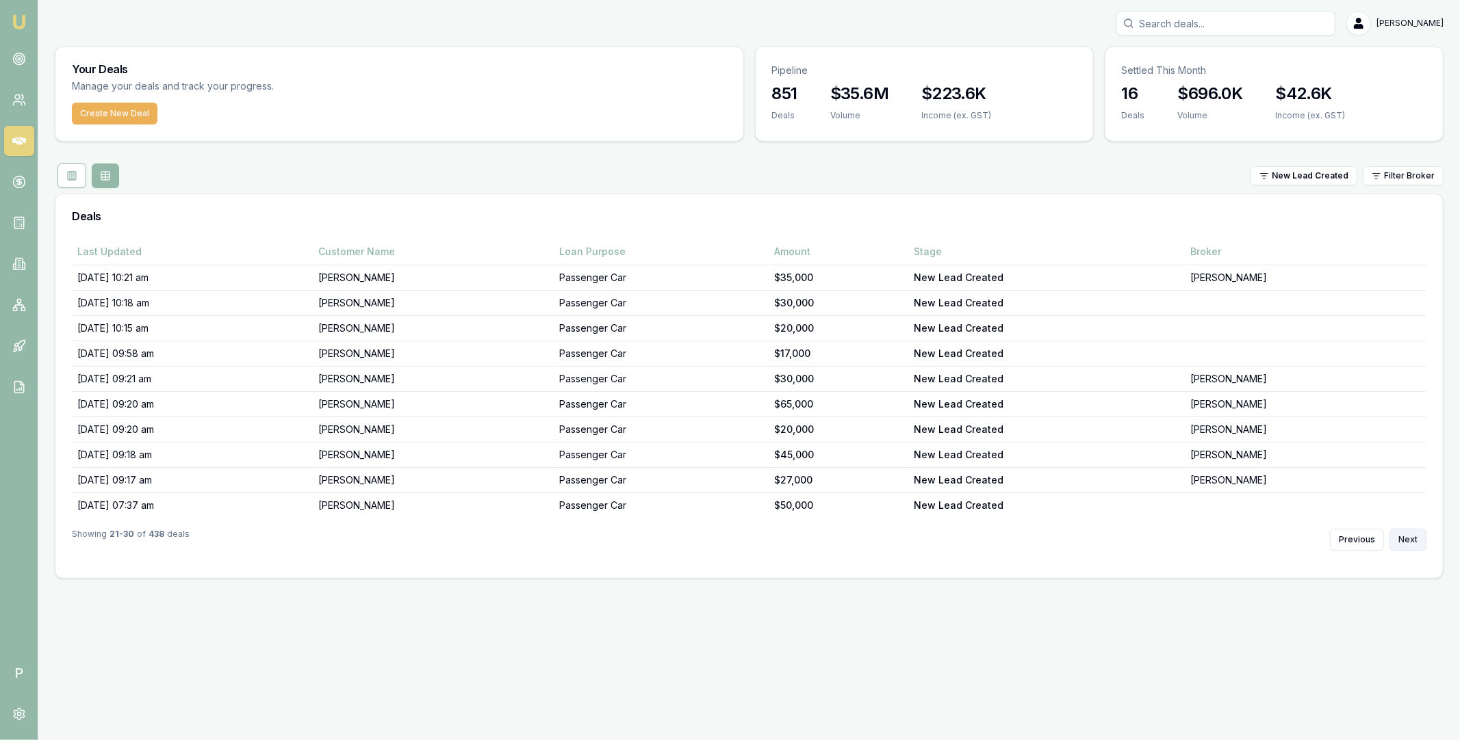
click at [1408, 540] on button "Next" at bounding box center [1407, 540] width 37 height 22
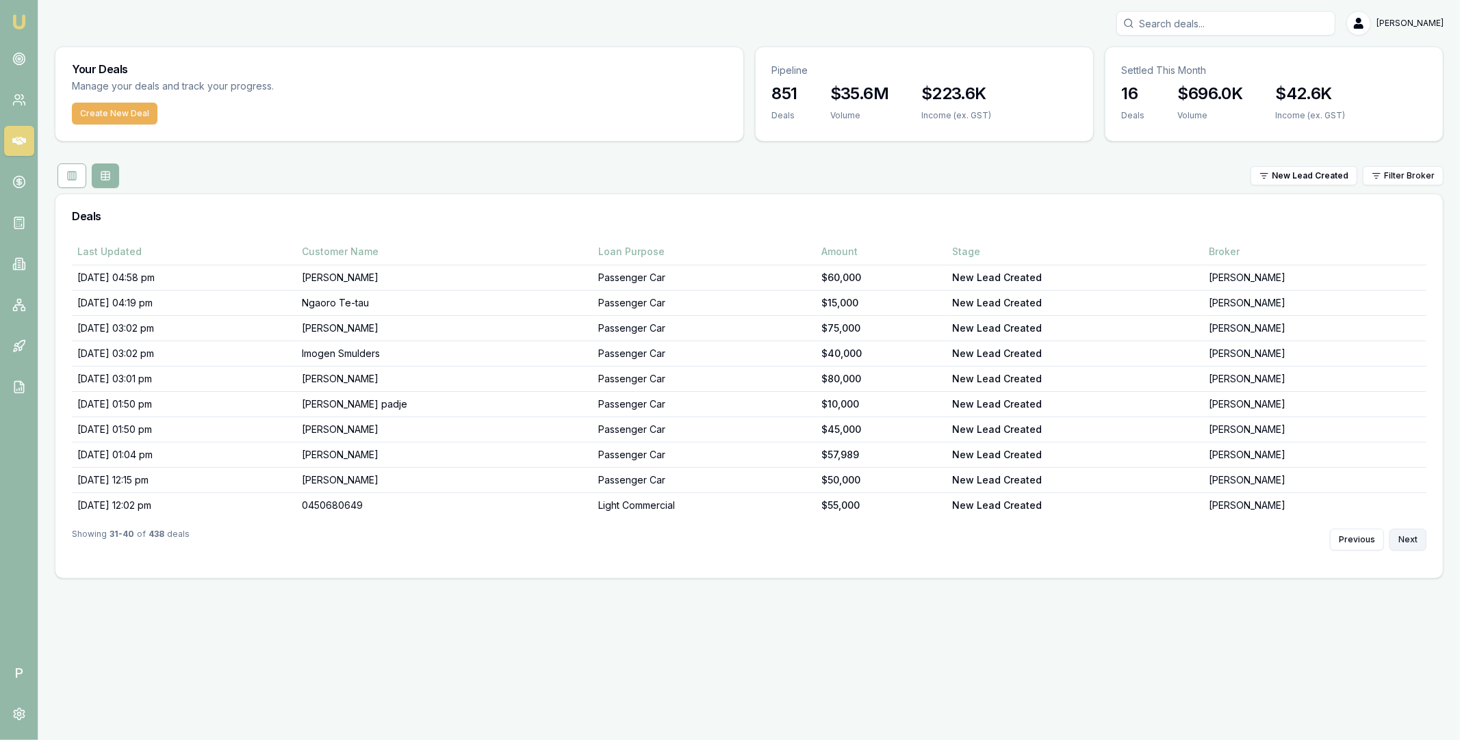
click at [1408, 540] on button "Next" at bounding box center [1407, 540] width 37 height 22
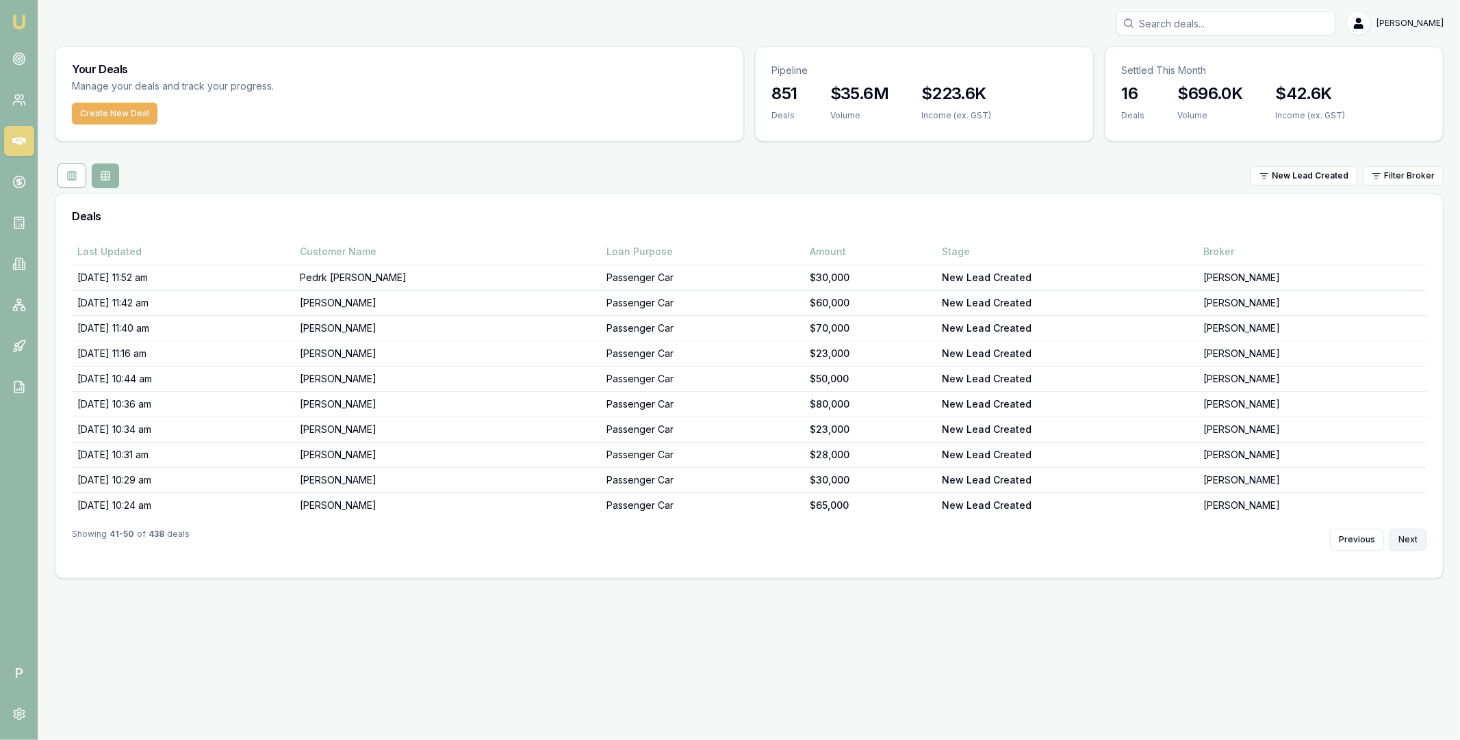
click at [1408, 540] on button "Next" at bounding box center [1407, 540] width 37 height 22
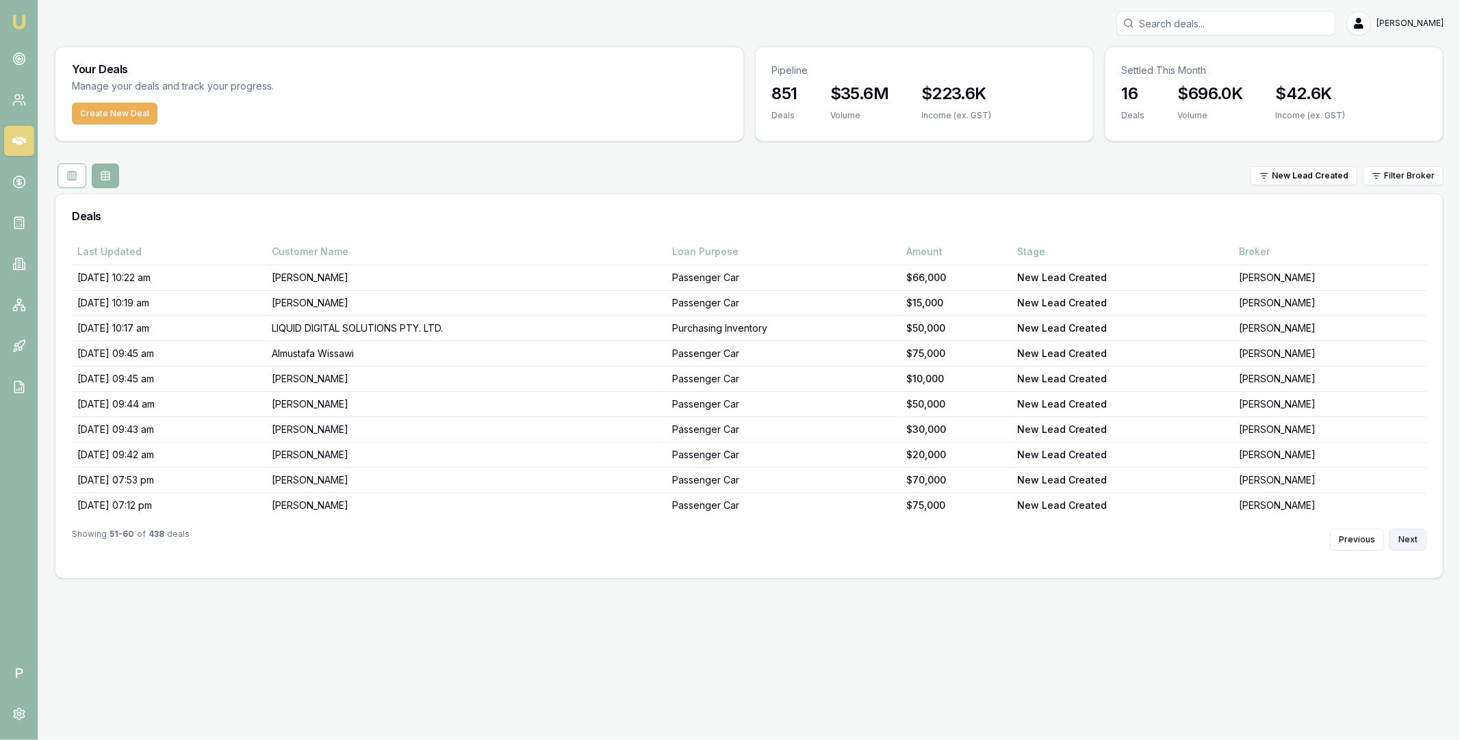
click at [1408, 540] on button "Next" at bounding box center [1407, 540] width 37 height 22
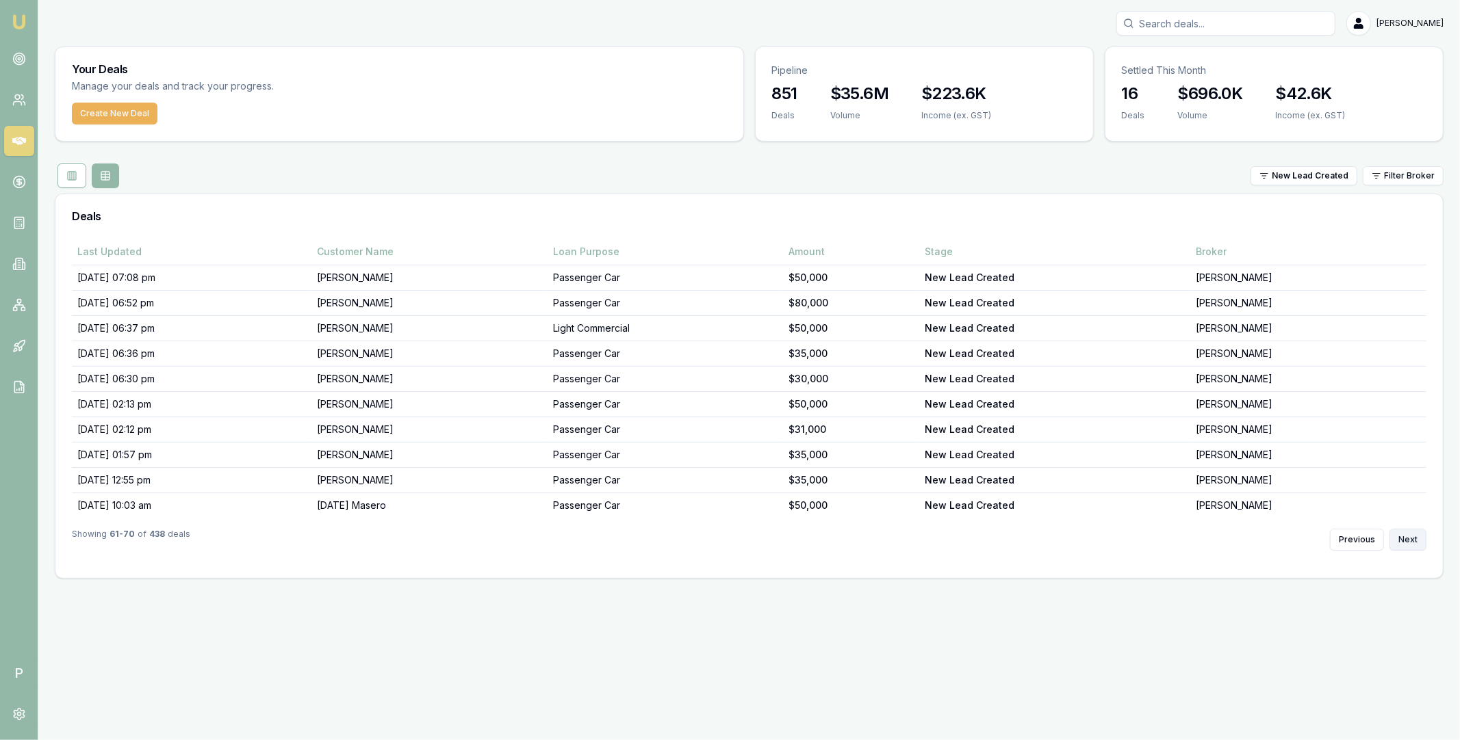
click at [1408, 540] on button "Next" at bounding box center [1407, 540] width 37 height 22
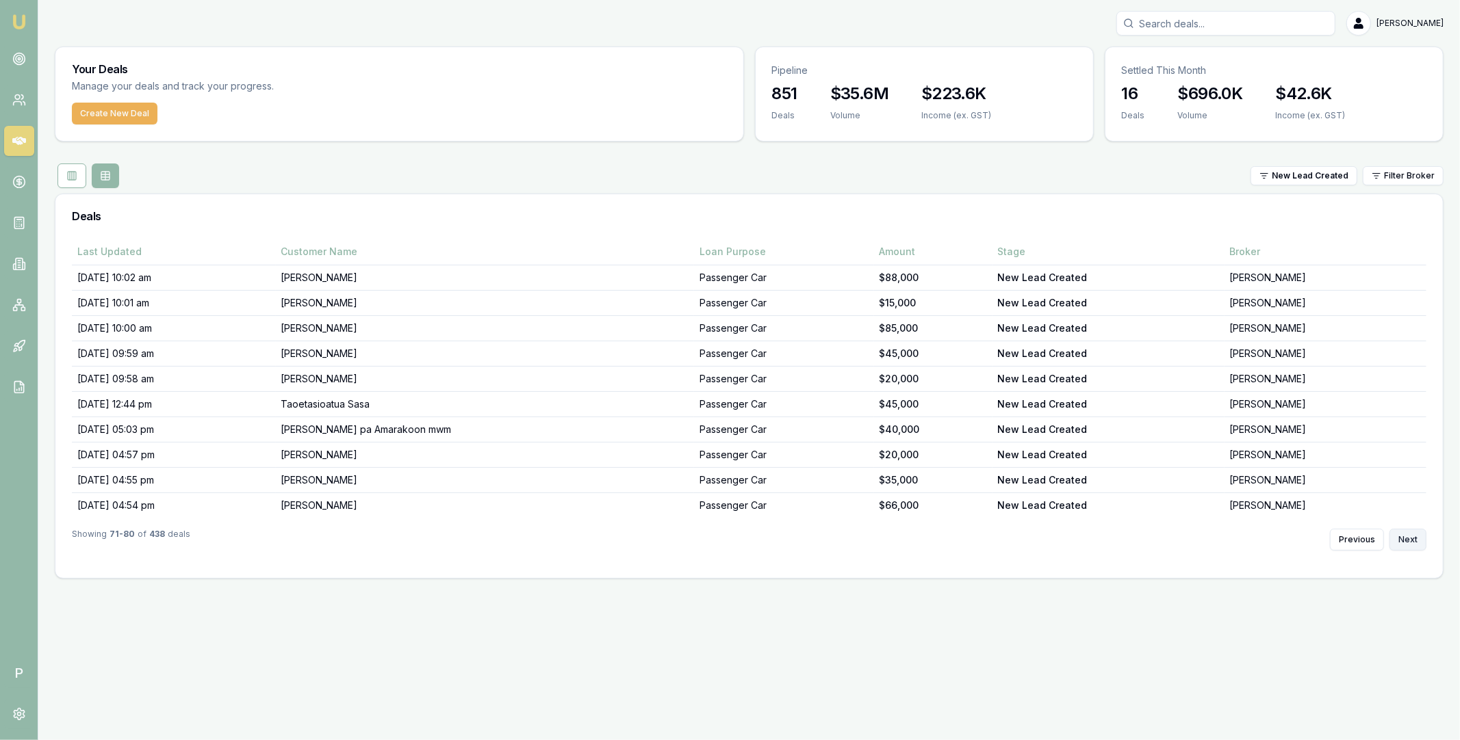
click at [1408, 540] on button "Next" at bounding box center [1407, 540] width 37 height 22
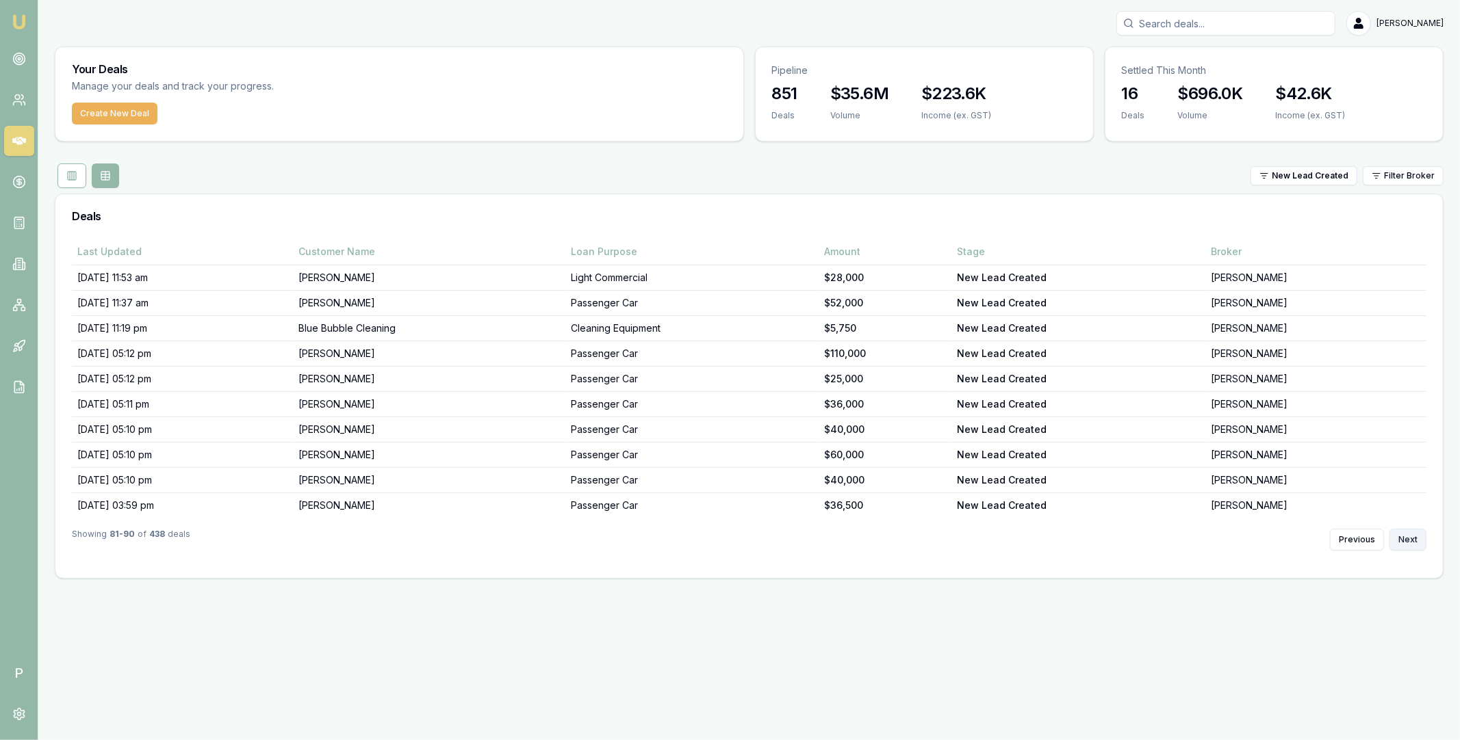
click at [1408, 540] on button "Next" at bounding box center [1407, 540] width 37 height 22
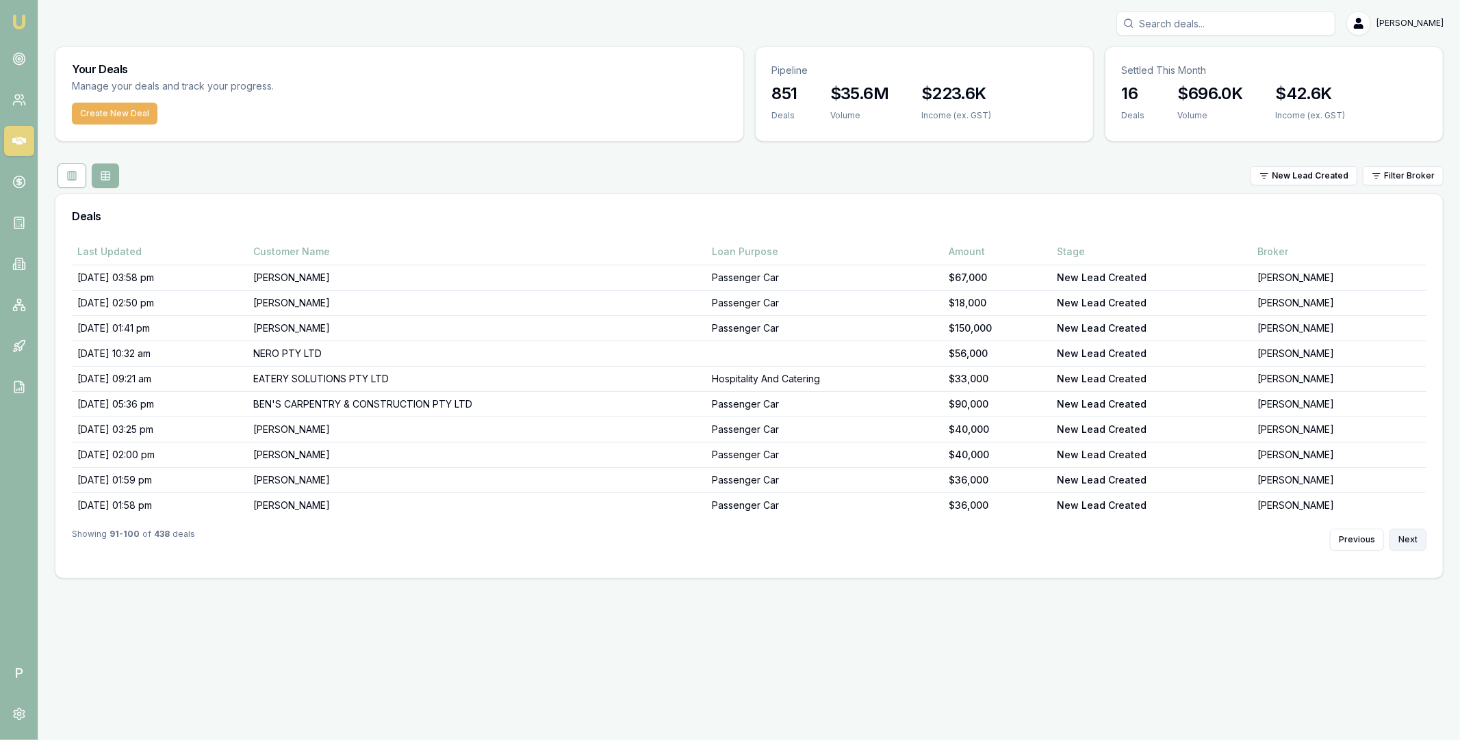
click at [1408, 540] on button "Next" at bounding box center [1407, 540] width 37 height 22
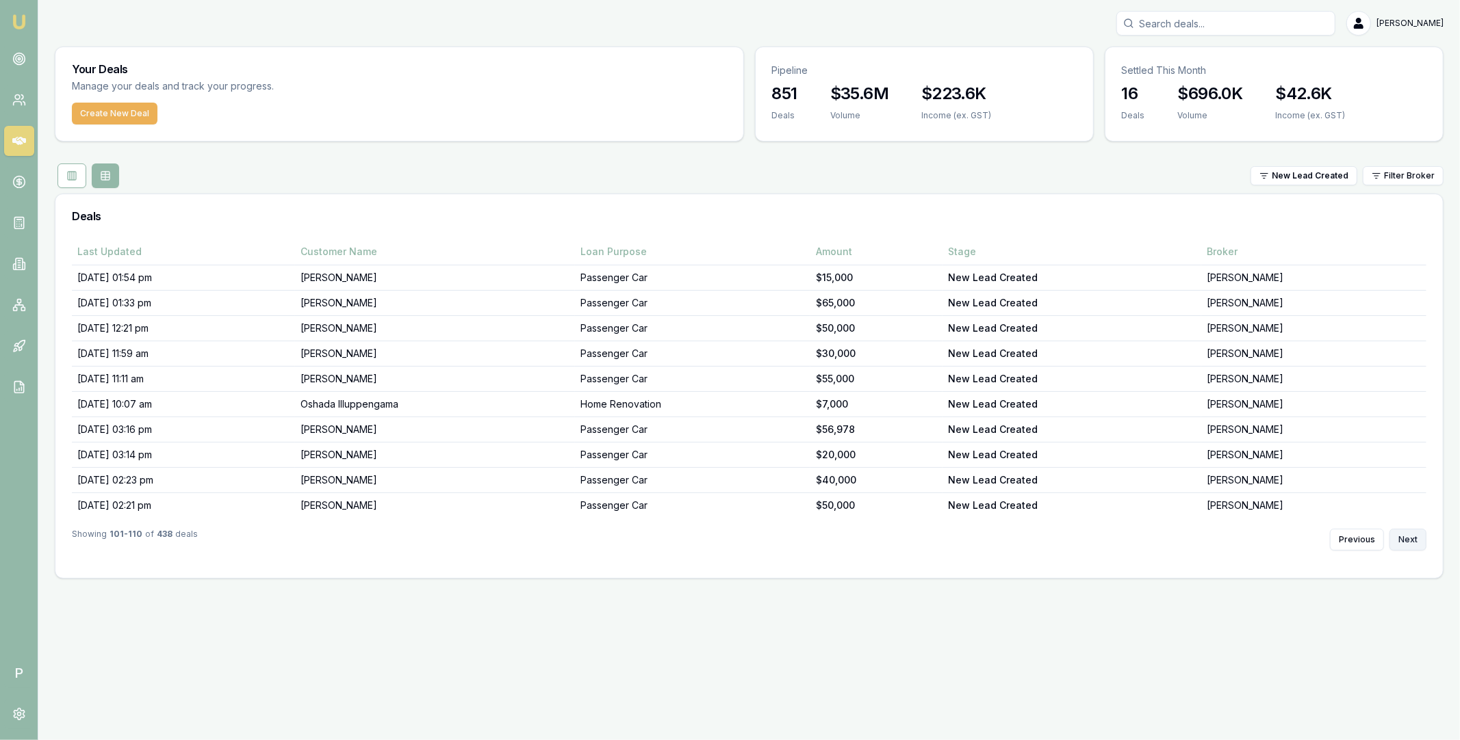
click at [1408, 540] on button "Next" at bounding box center [1407, 540] width 37 height 22
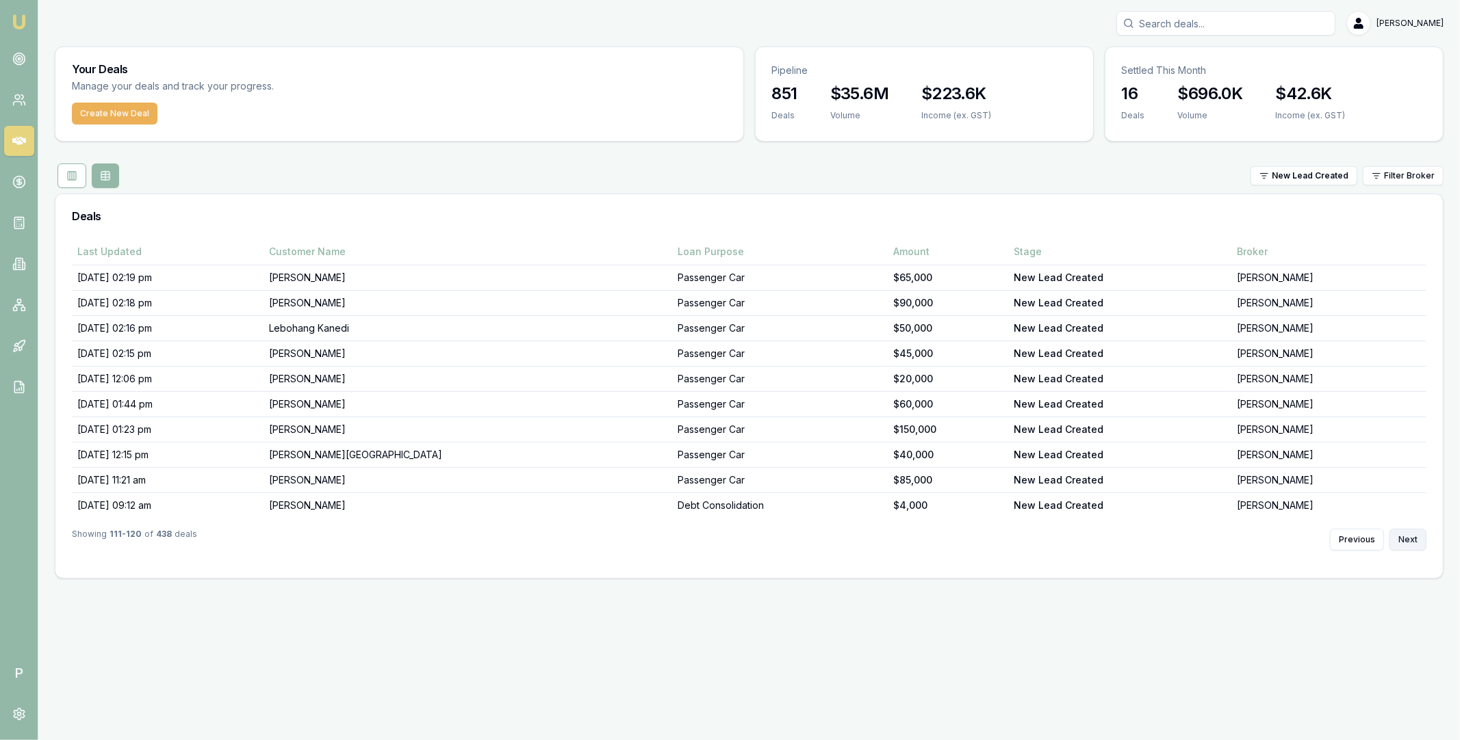
click at [1408, 540] on button "Next" at bounding box center [1407, 540] width 37 height 22
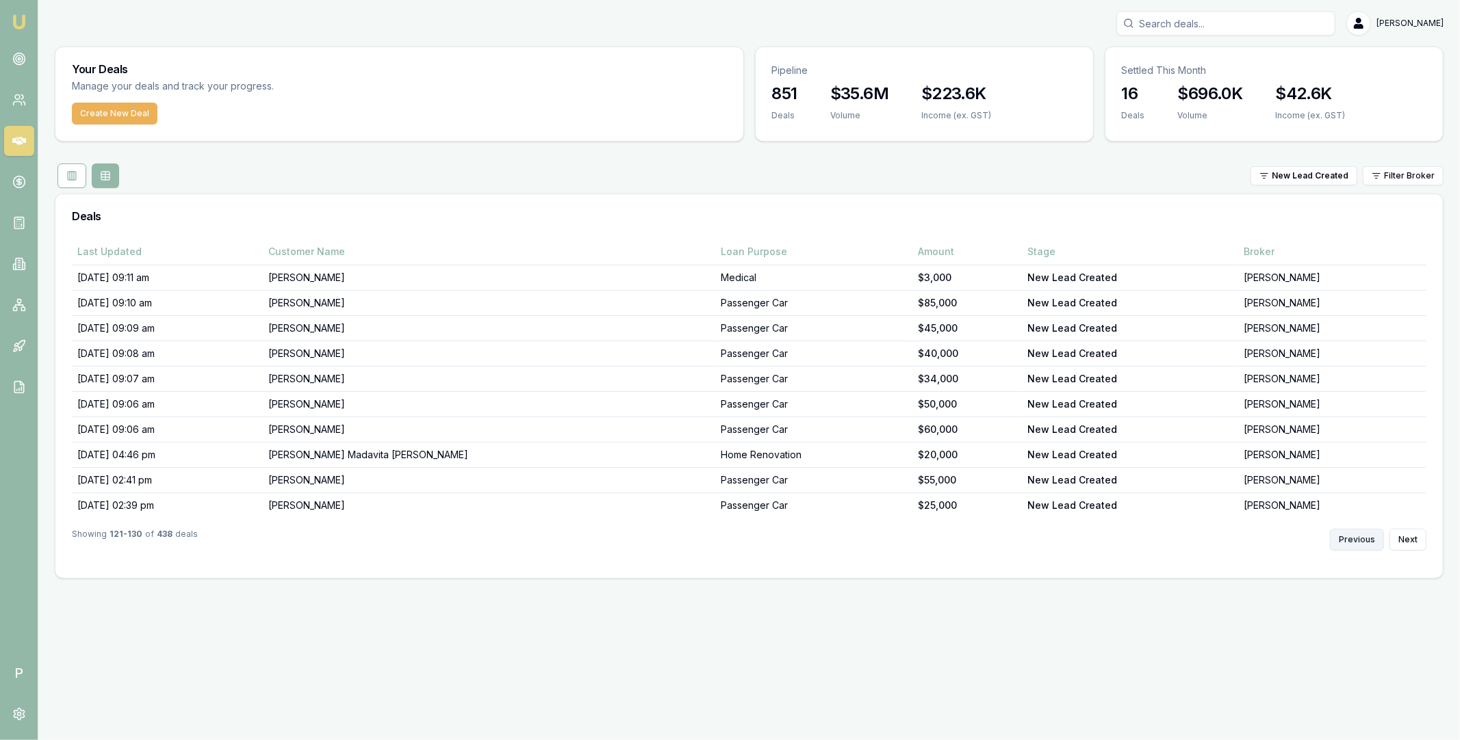
click at [1351, 534] on button "Previous" at bounding box center [1357, 540] width 54 height 22
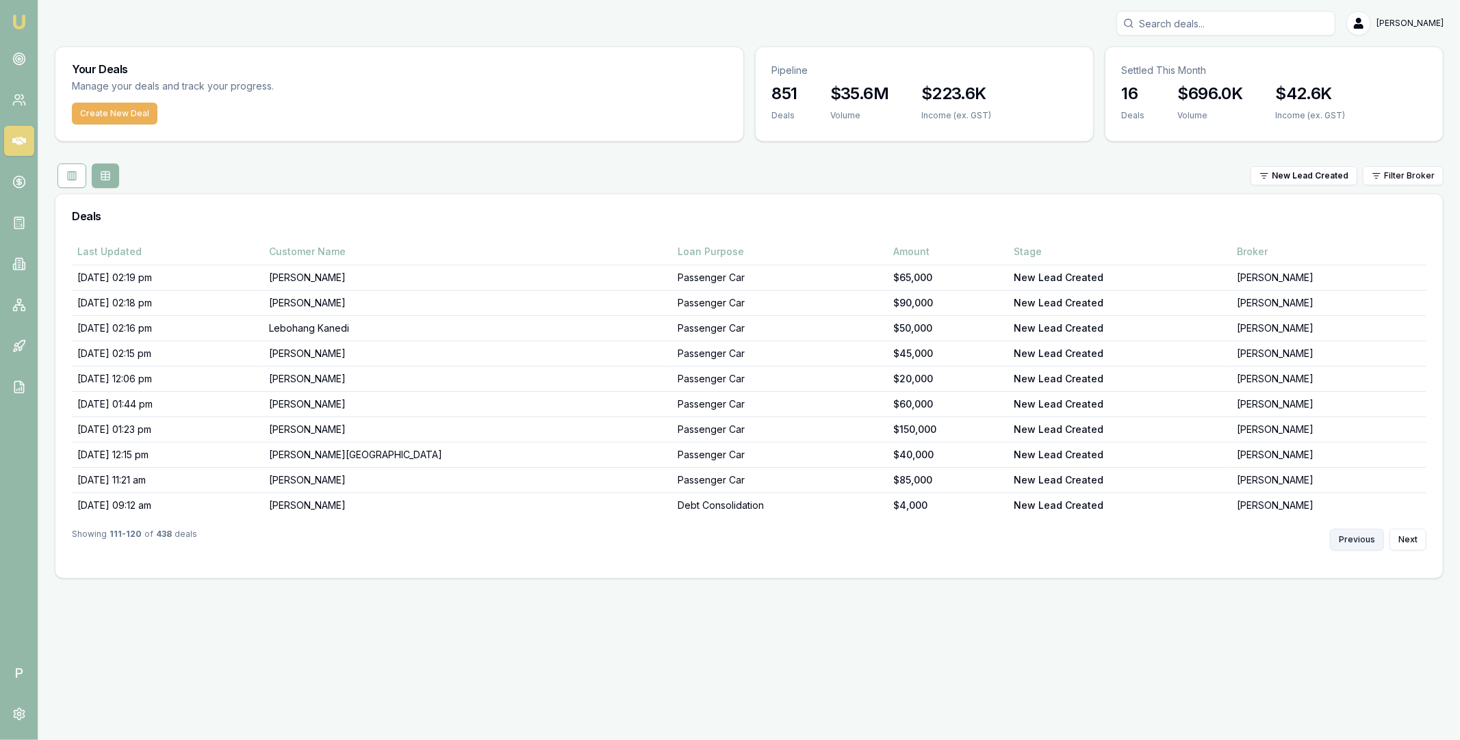
click at [1351, 534] on button "Previous" at bounding box center [1357, 540] width 54 height 22
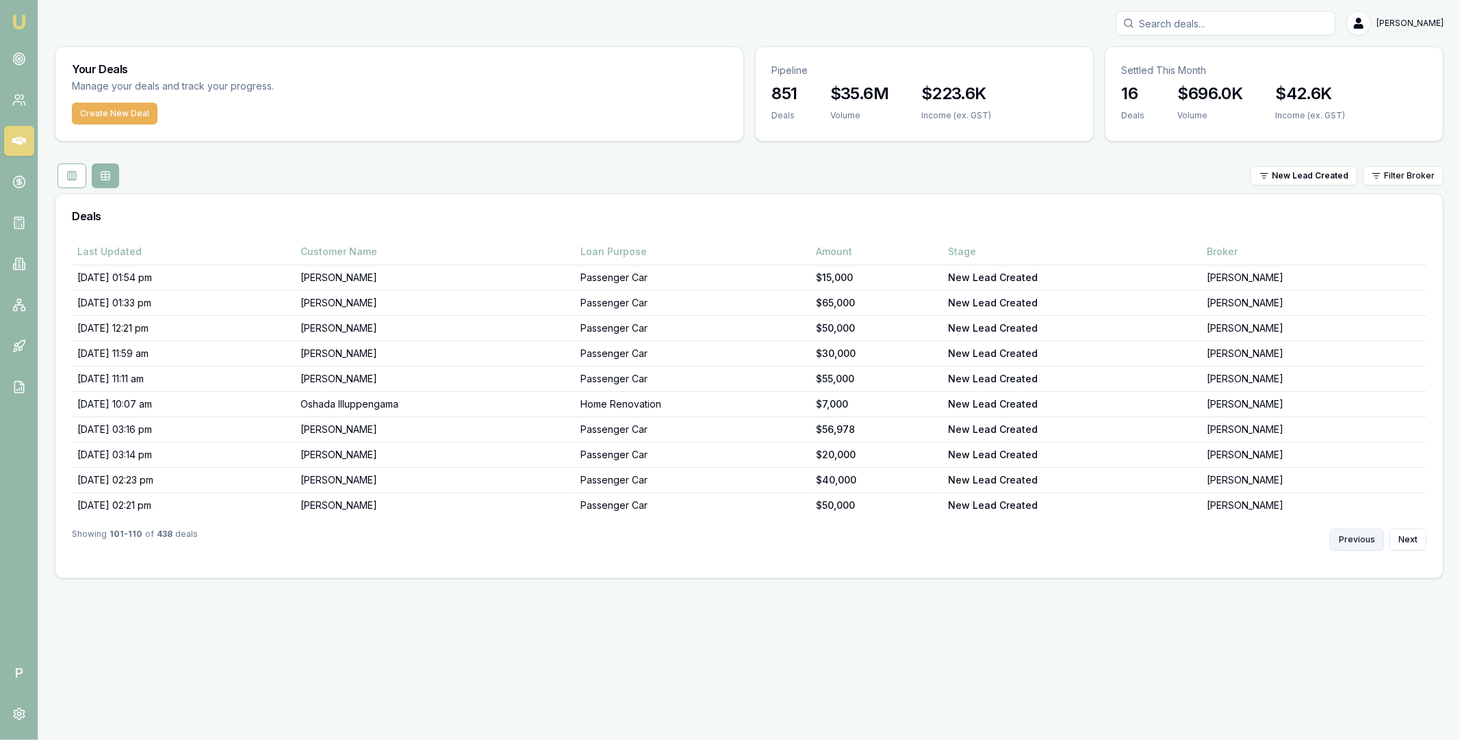
click at [1351, 534] on button "Previous" at bounding box center [1357, 540] width 54 height 22
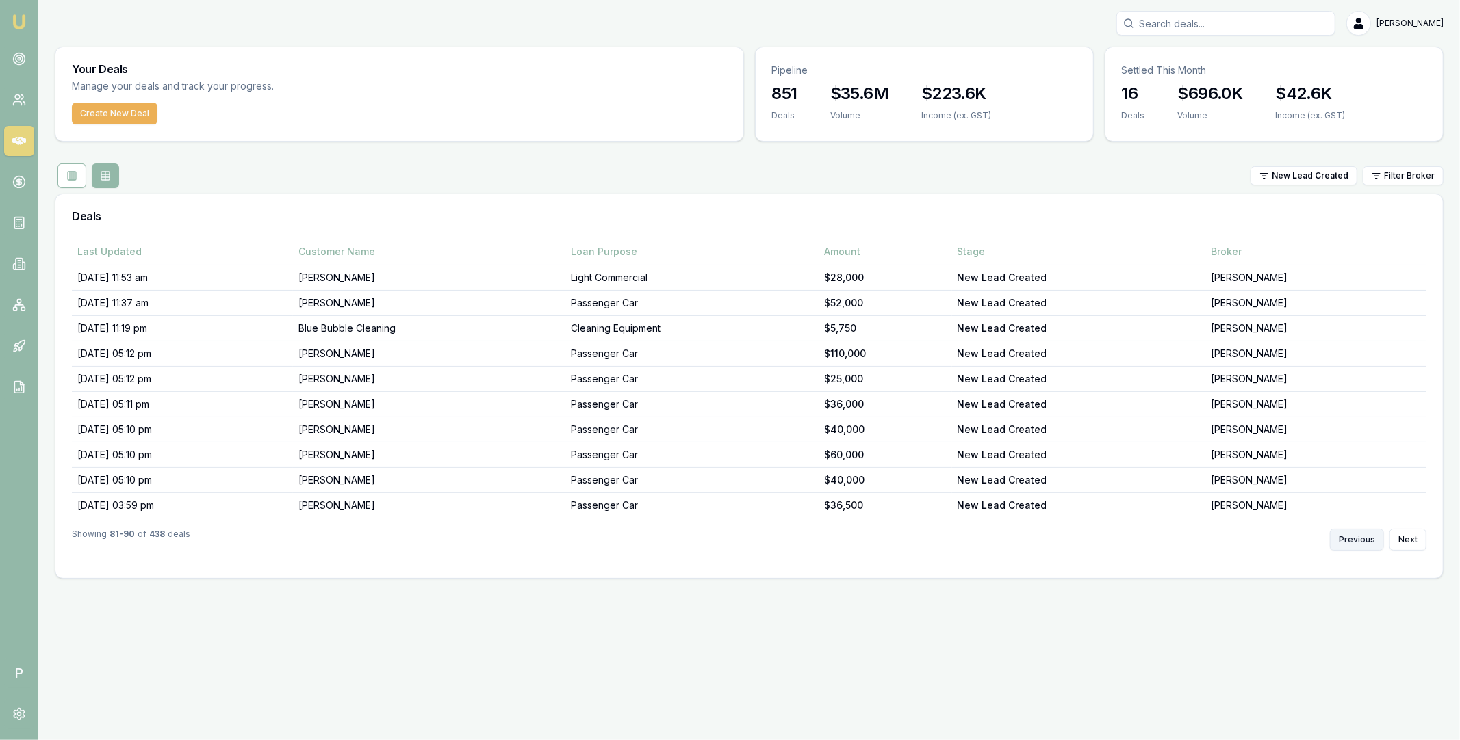
click at [1352, 539] on button "Previous" at bounding box center [1357, 540] width 54 height 22
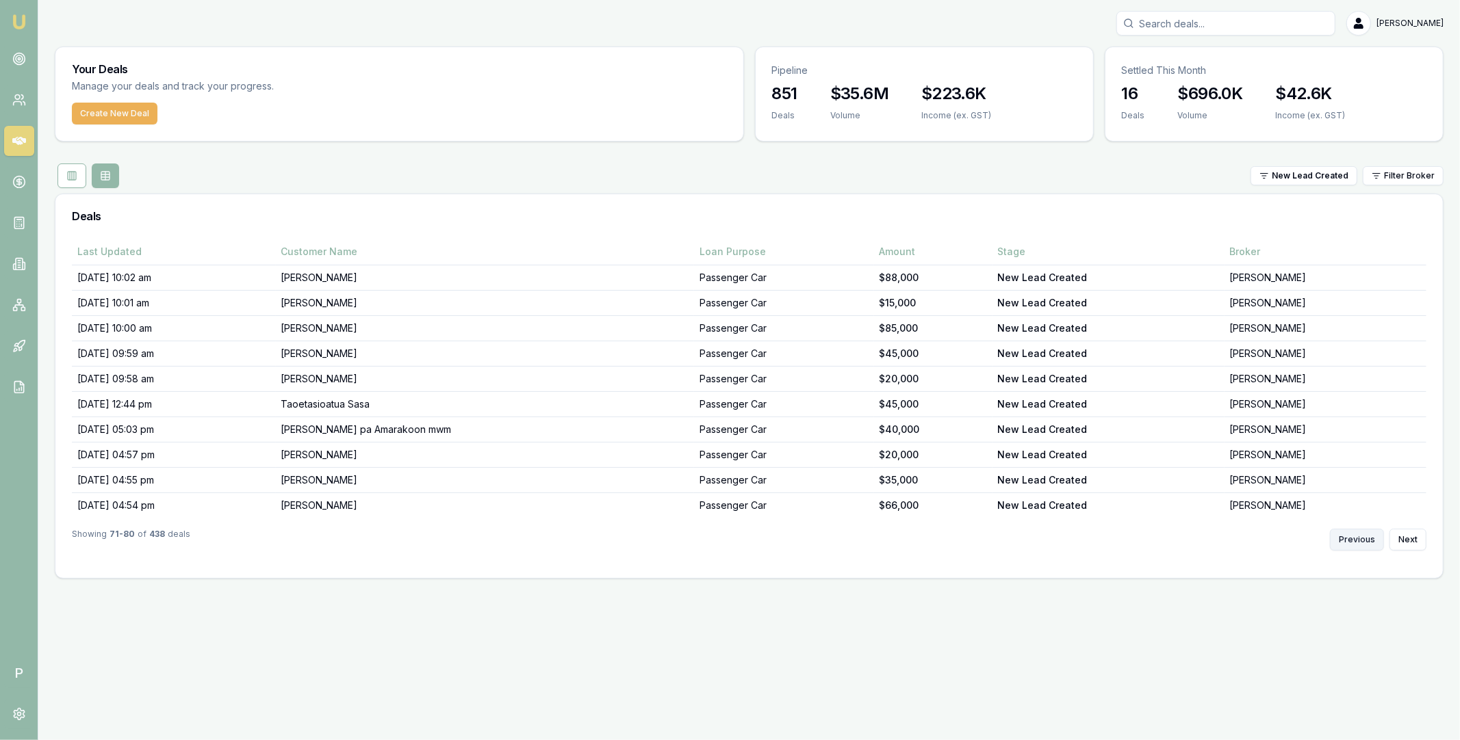
click at [1352, 539] on button "Previous" at bounding box center [1357, 540] width 54 height 22
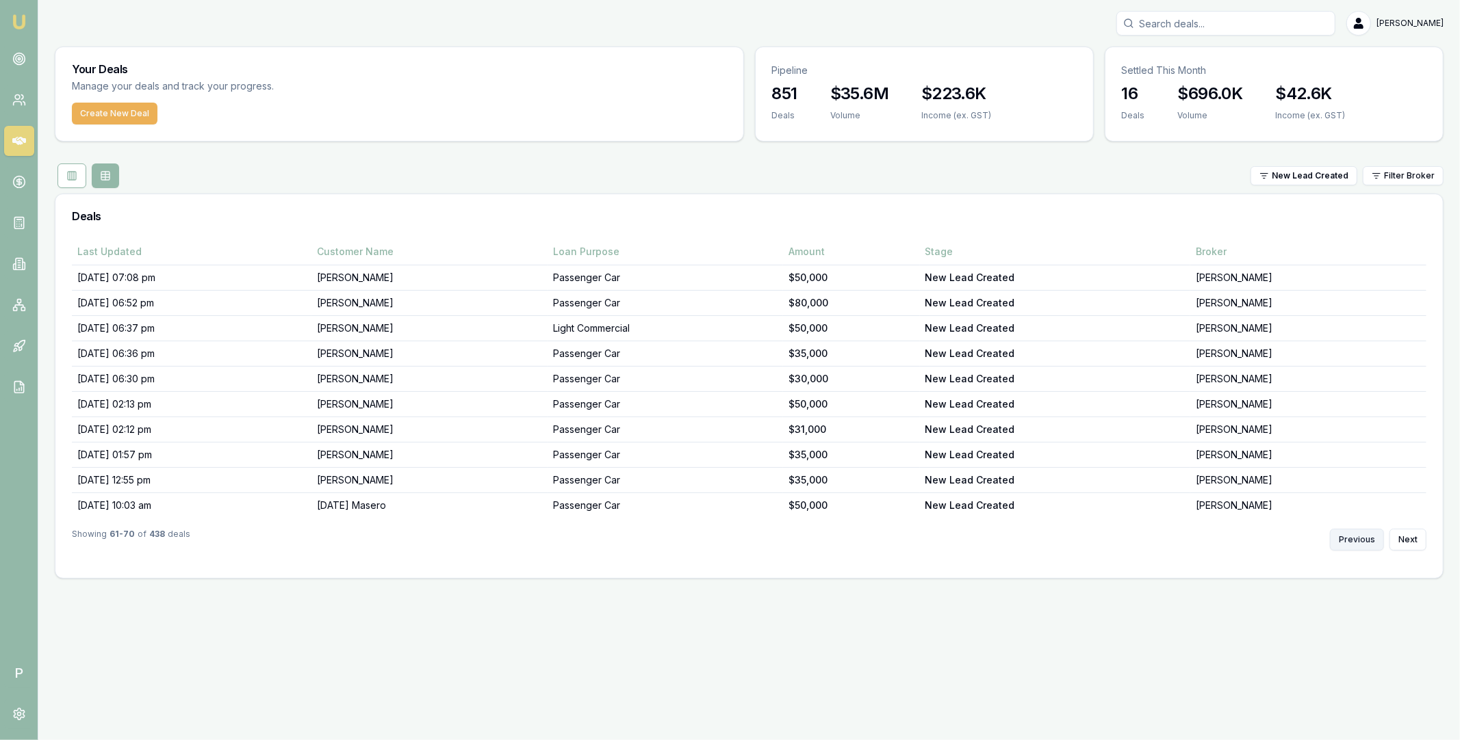
click at [1352, 539] on button "Previous" at bounding box center [1357, 540] width 54 height 22
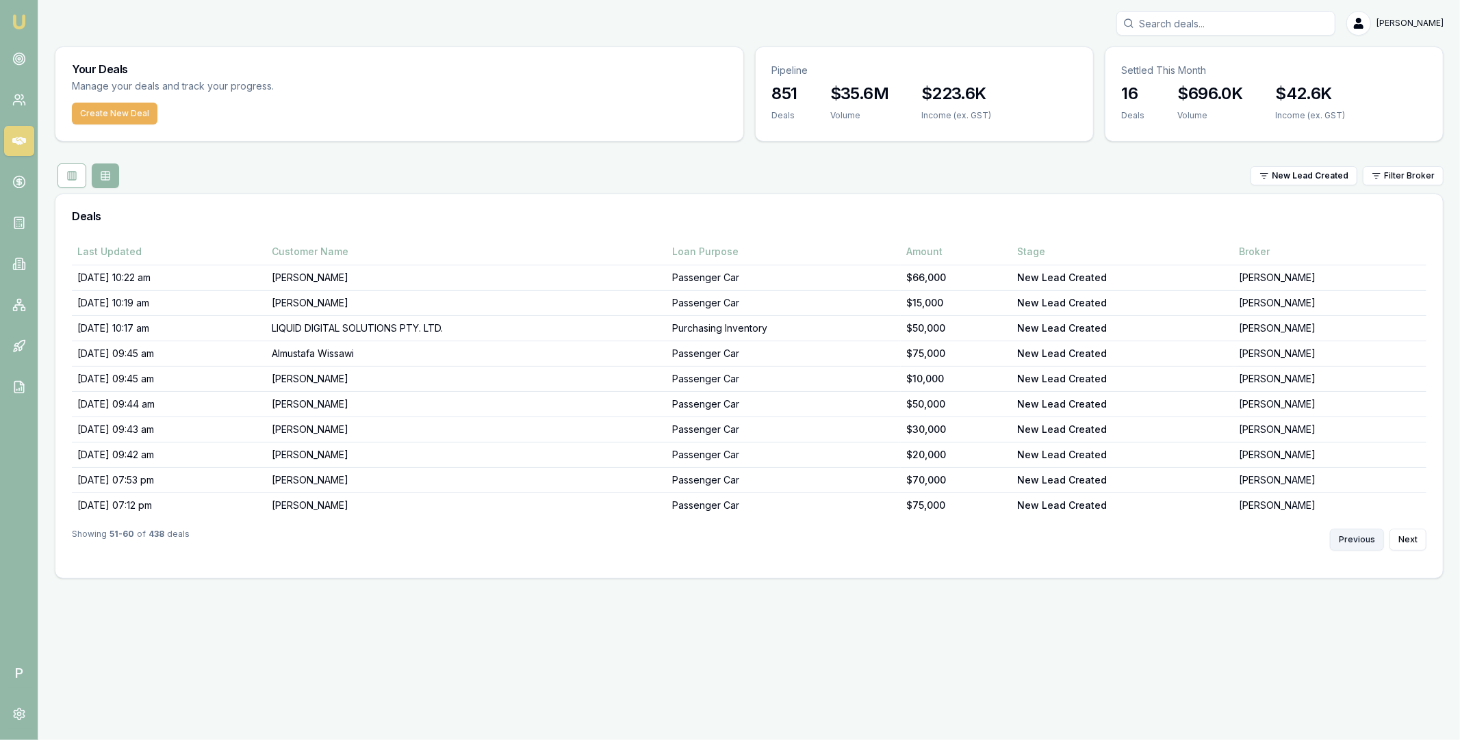
click at [1352, 539] on button "Previous" at bounding box center [1357, 540] width 54 height 22
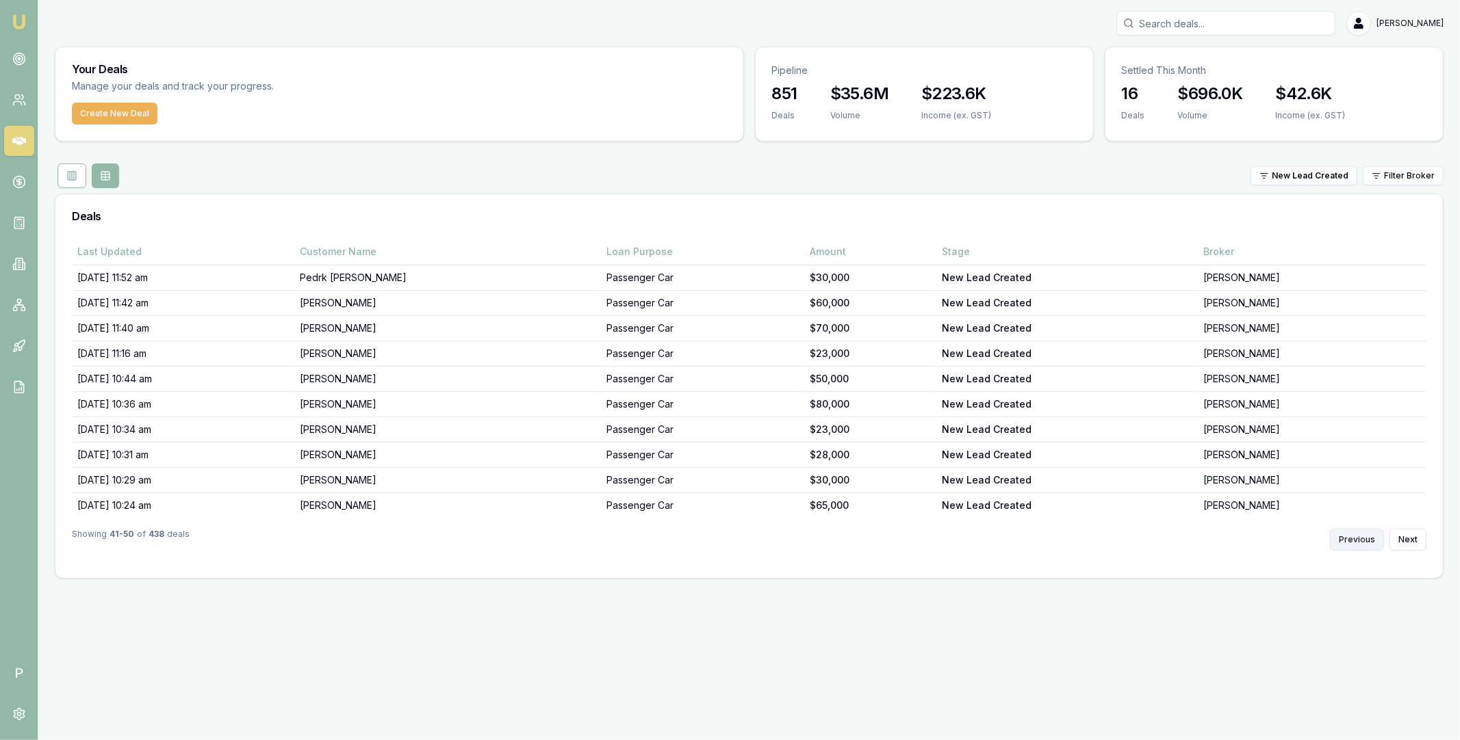
click at [1352, 539] on button "Previous" at bounding box center [1357, 540] width 54 height 22
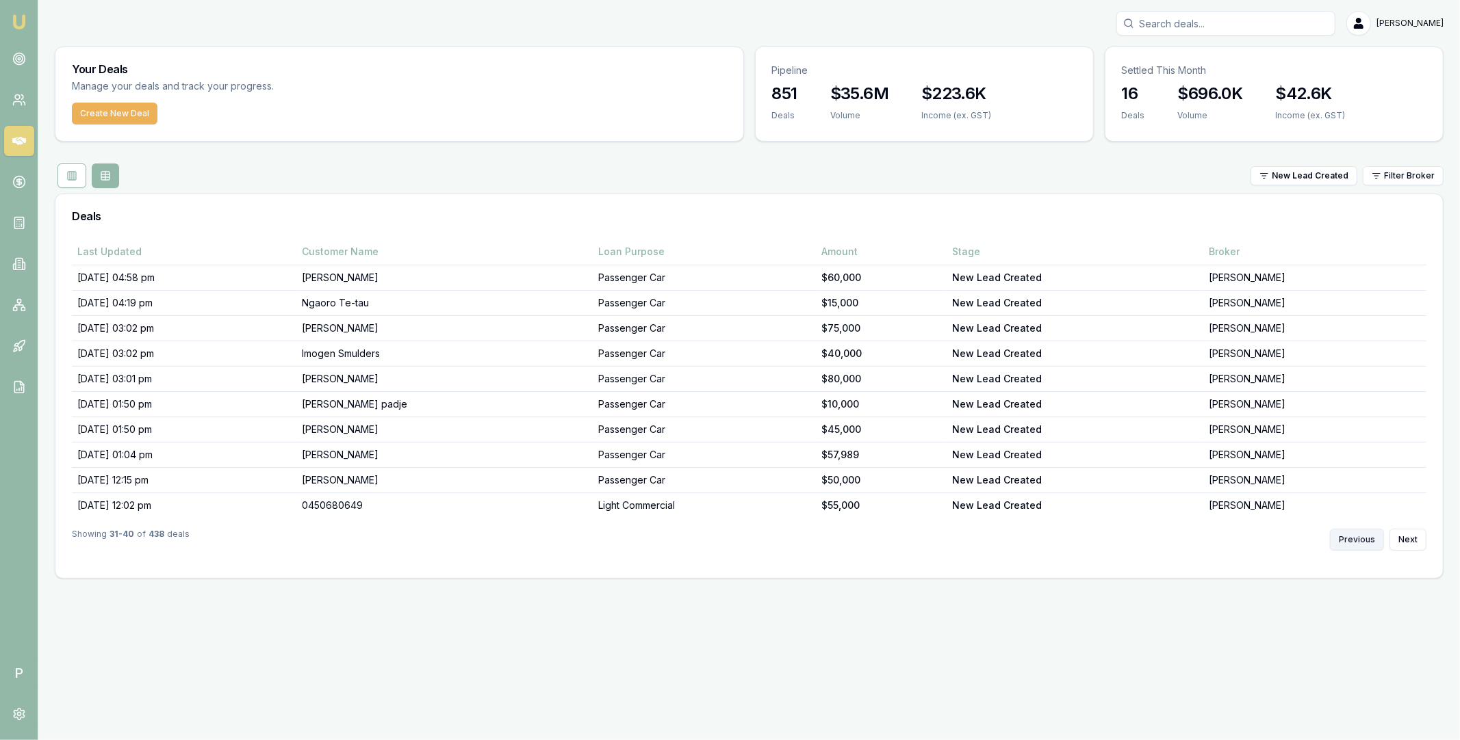
click at [1352, 539] on button "Previous" at bounding box center [1357, 540] width 54 height 22
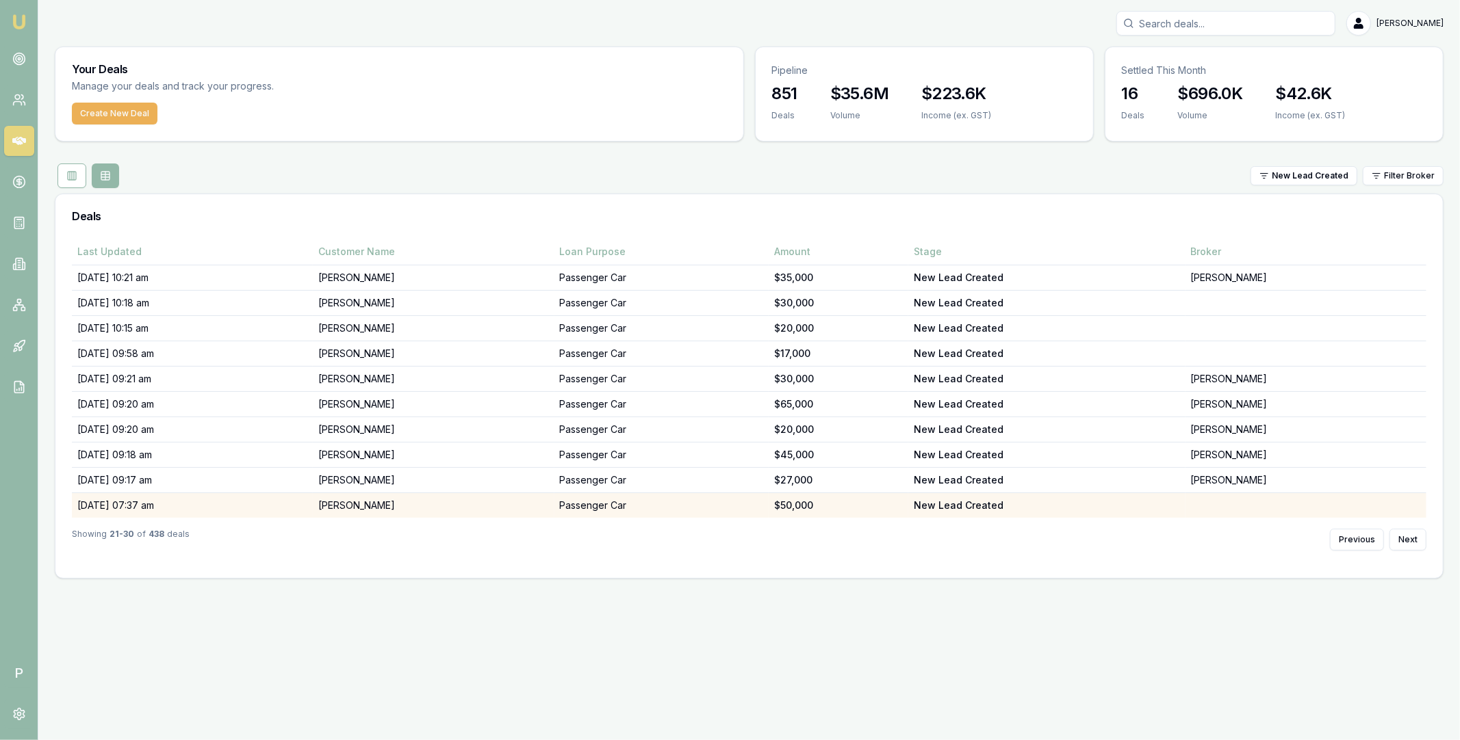
click at [530, 498] on td "[PERSON_NAME]" at bounding box center [433, 505] width 241 height 25
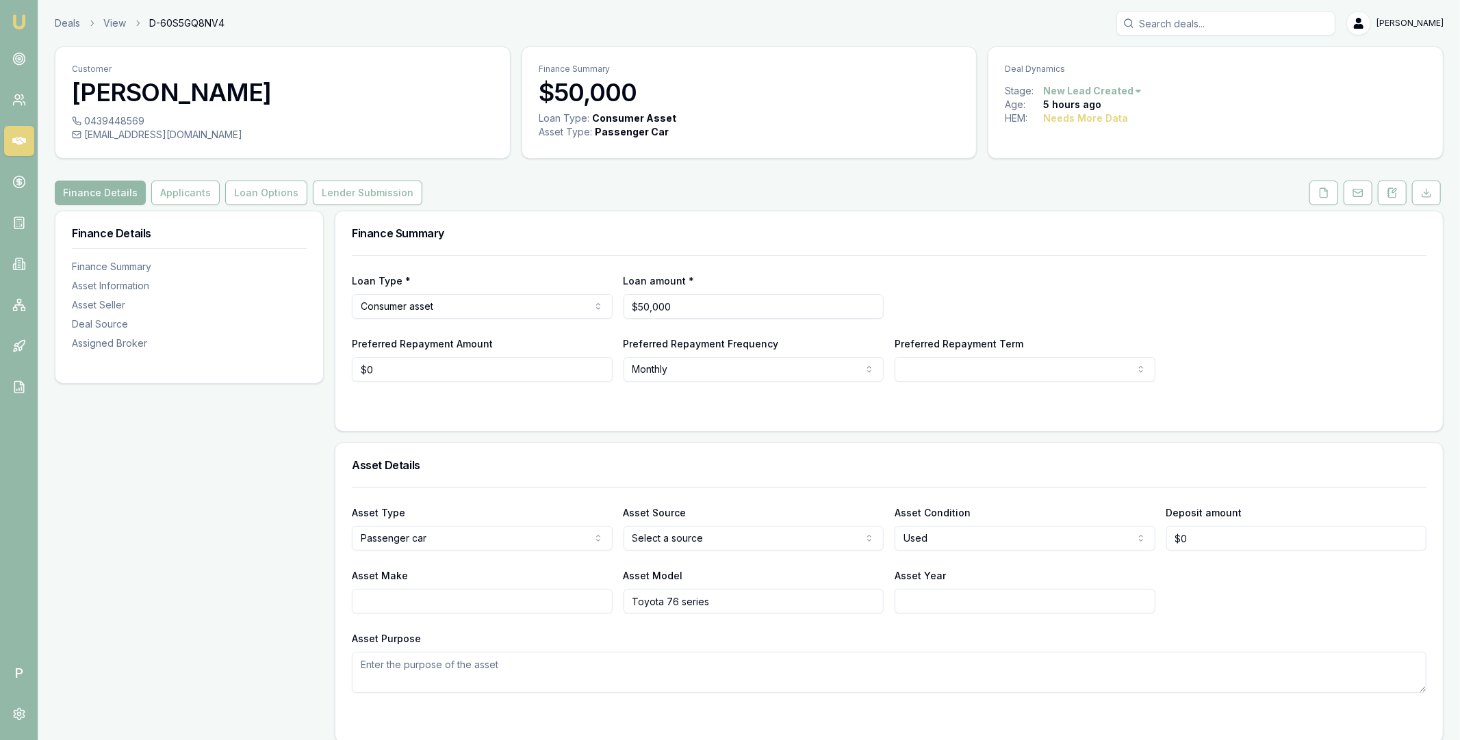
scroll to position [781, 0]
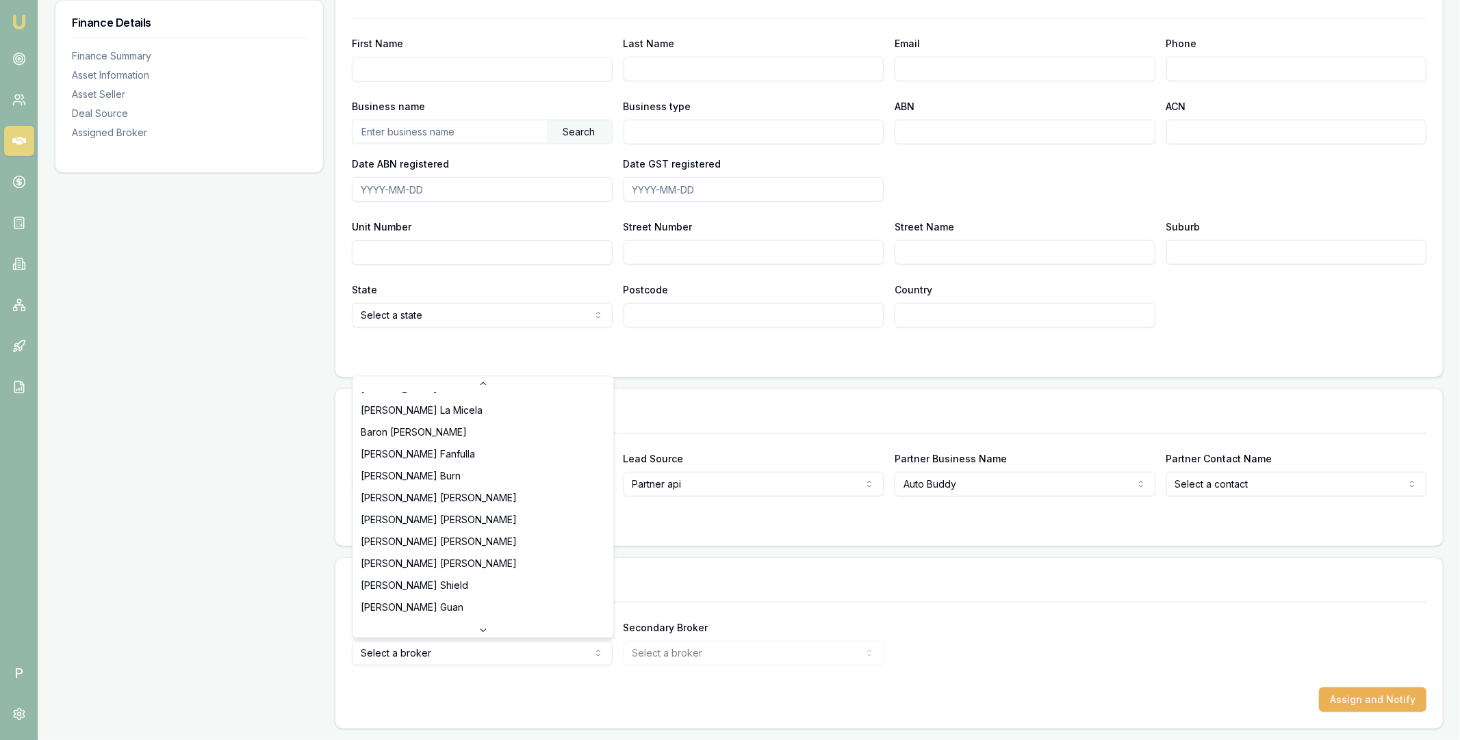
scroll to position [270, 0]
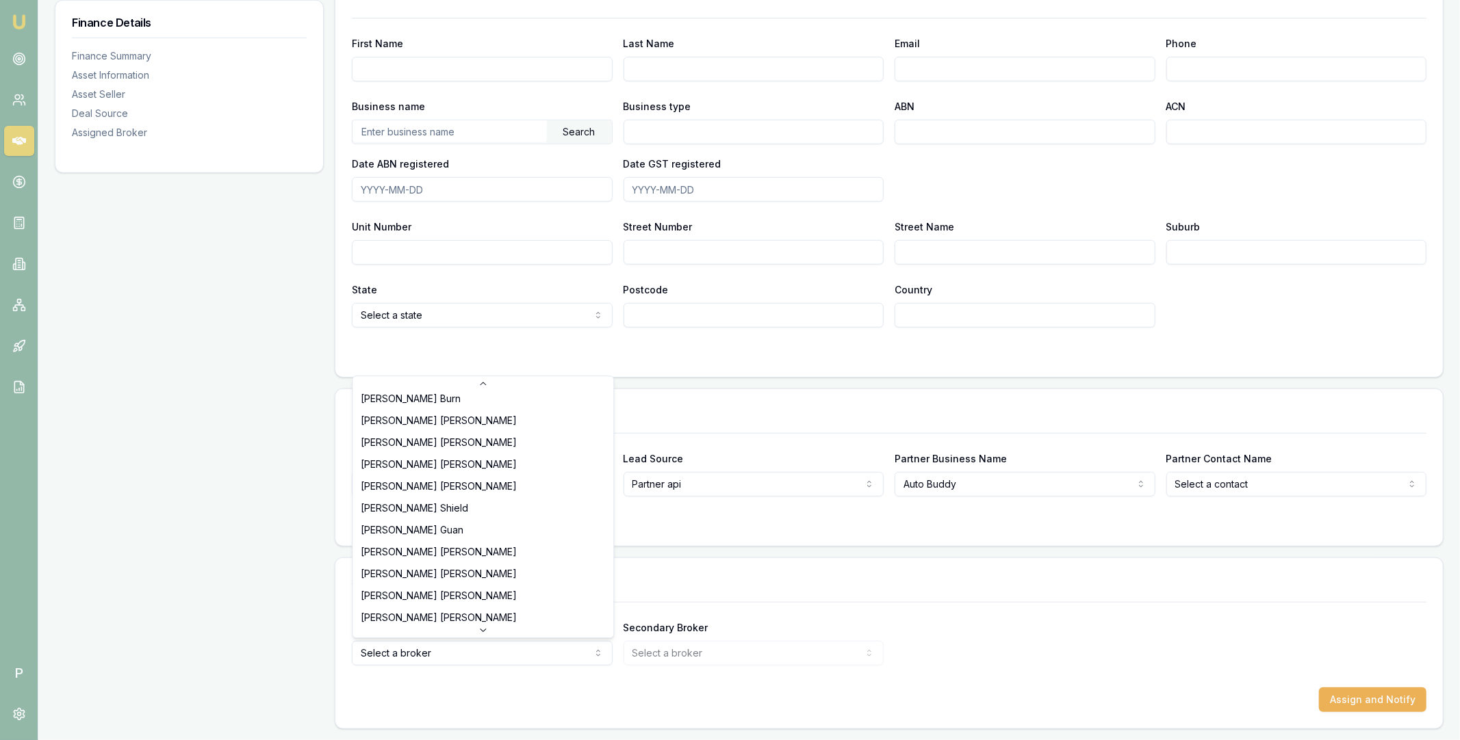
select select "U-NHCDP6WVWP"
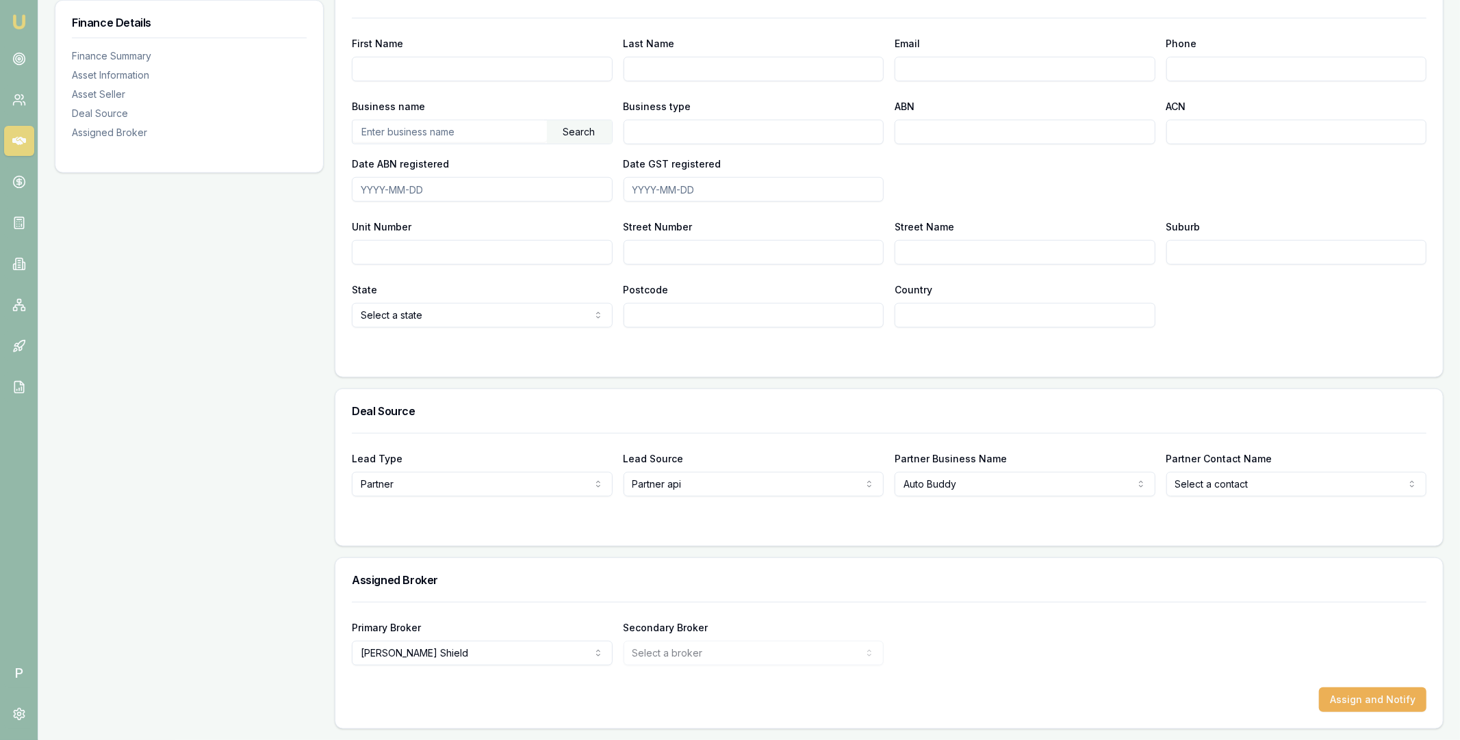
click at [1102, 635] on div "Primary Broker [PERSON_NAME] Tas [PERSON_NAME] [PERSON_NAME] [PERSON_NAME] [PER…" at bounding box center [889, 642] width 1074 height 47
click at [1346, 699] on button "Assign and Notify" at bounding box center [1372, 700] width 107 height 25
click at [22, 140] on icon at bounding box center [19, 141] width 14 height 8
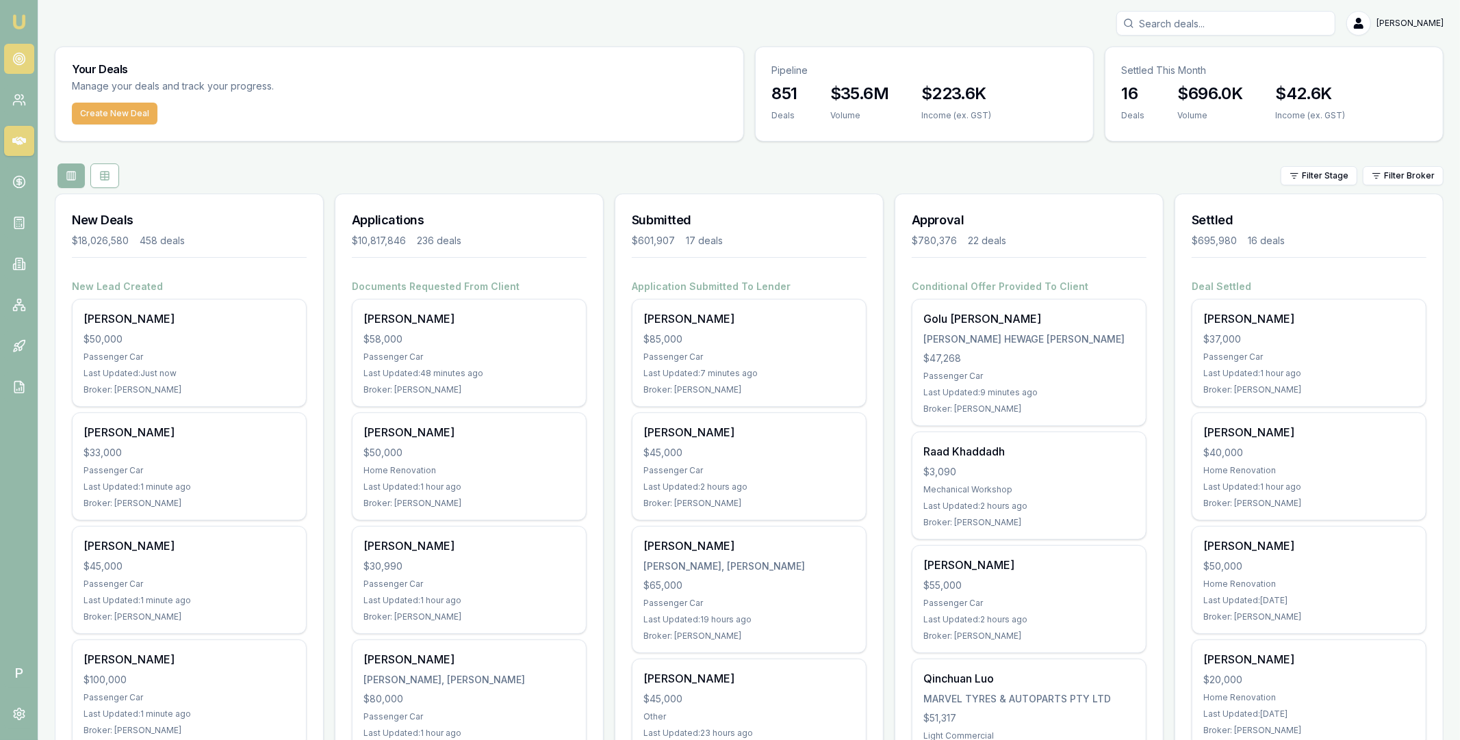
click at [25, 61] on link at bounding box center [19, 59] width 30 height 30
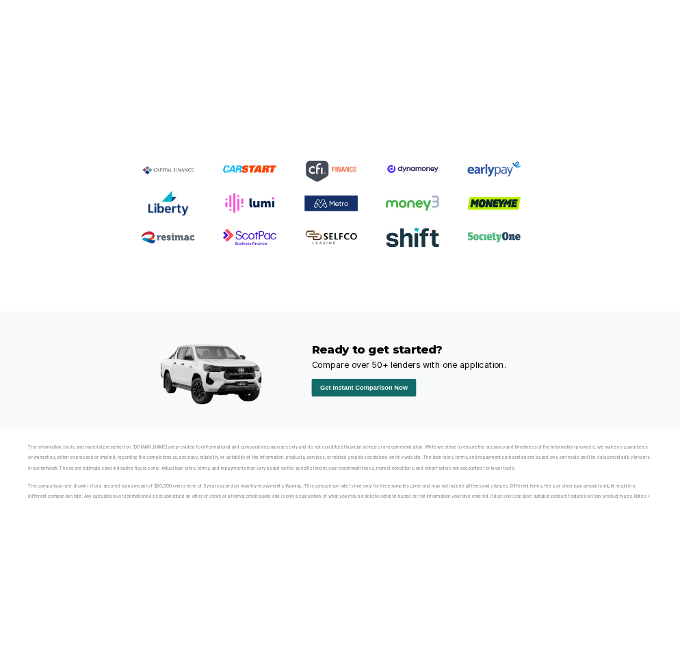
scroll to position [3139, 0]
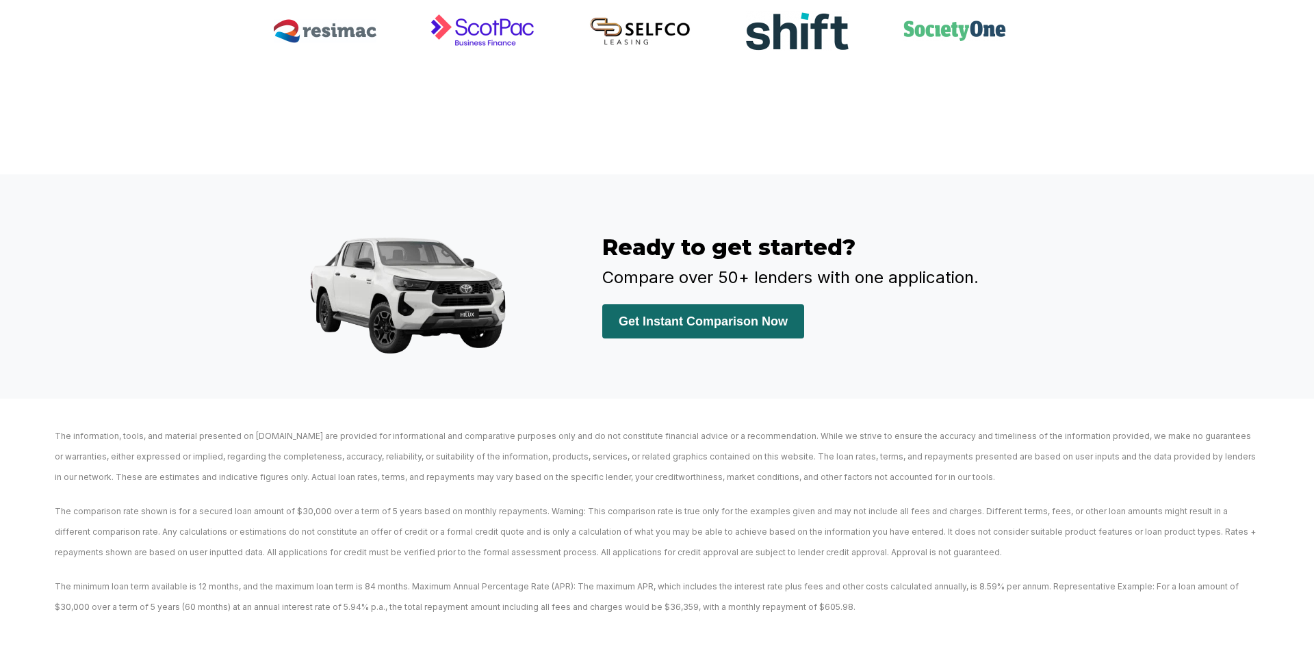
click at [185, 243] on div "Ready to get started? Compare over 50+ lenders with one application. Get Instan…" at bounding box center [657, 286] width 1314 height 224
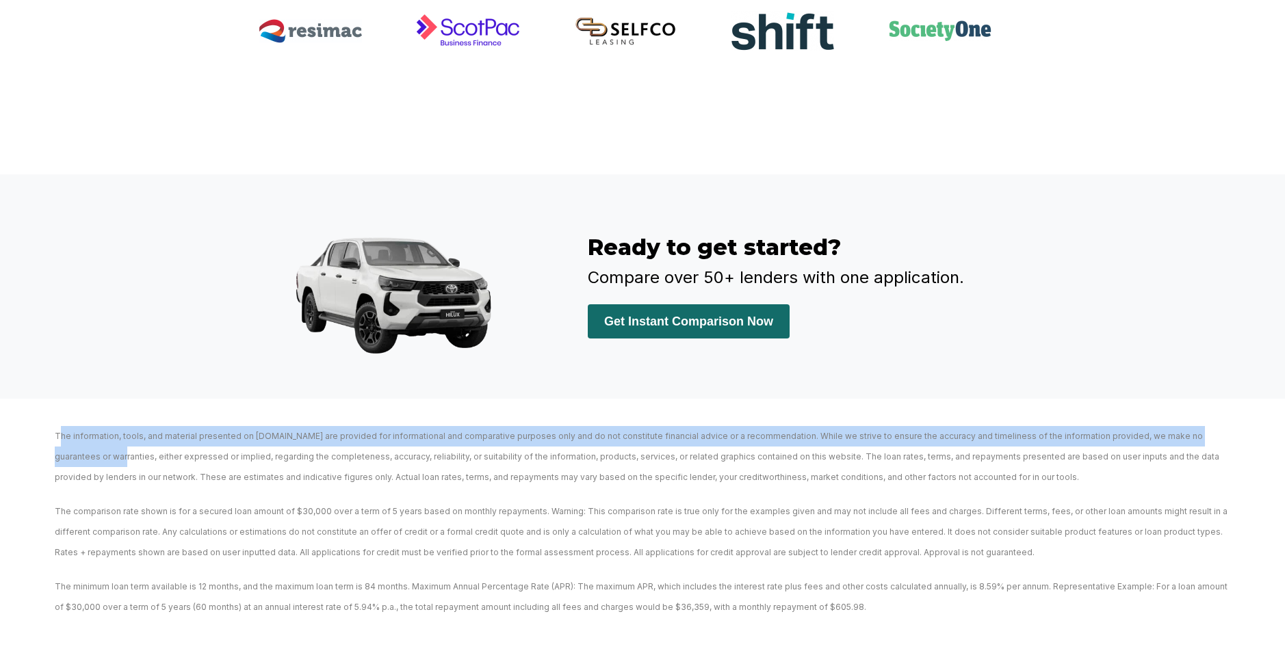
click at [58, 440] on p "The information, tools, and material presented on [DOMAIN_NAME] are provided fo…" at bounding box center [643, 457] width 1176 height 62
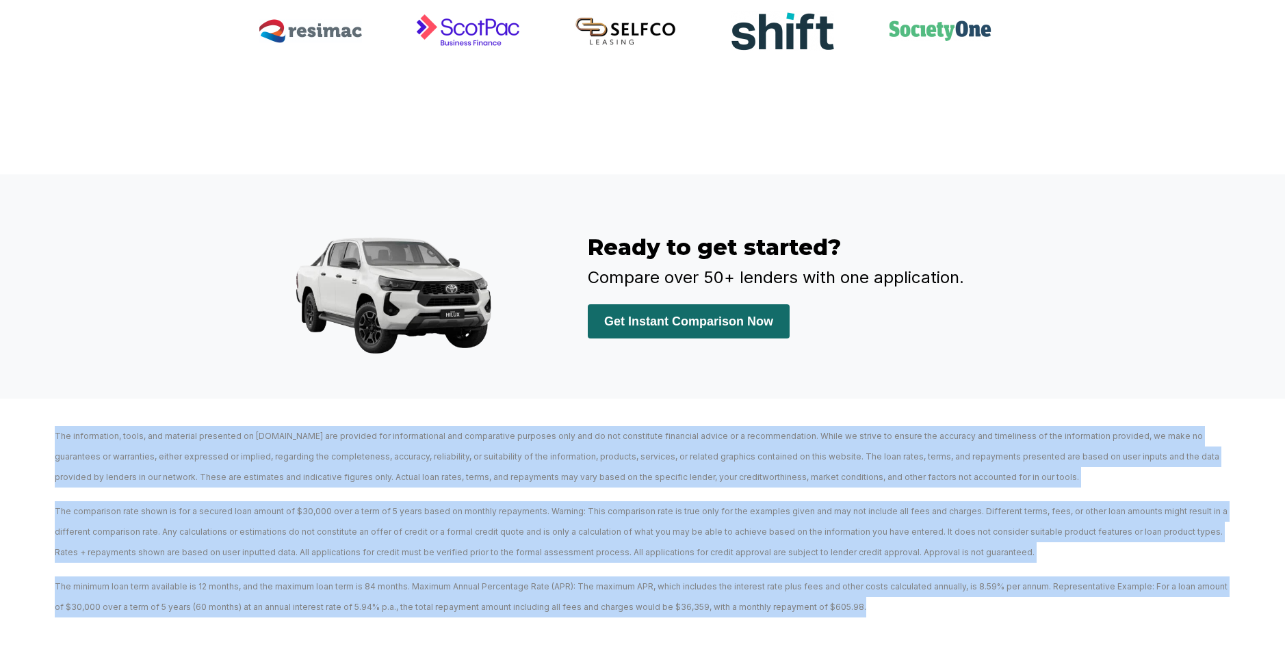
drag, startPoint x: 55, startPoint y: 430, endPoint x: 849, endPoint y: 599, distance: 812.2
click at [849, 599] on div "The information, tools, and material presented on [DOMAIN_NAME] are provided fo…" at bounding box center [642, 515] width 1230 height 205
copy div "The information, tools, and material presented on [DOMAIN_NAME] are provided fo…"
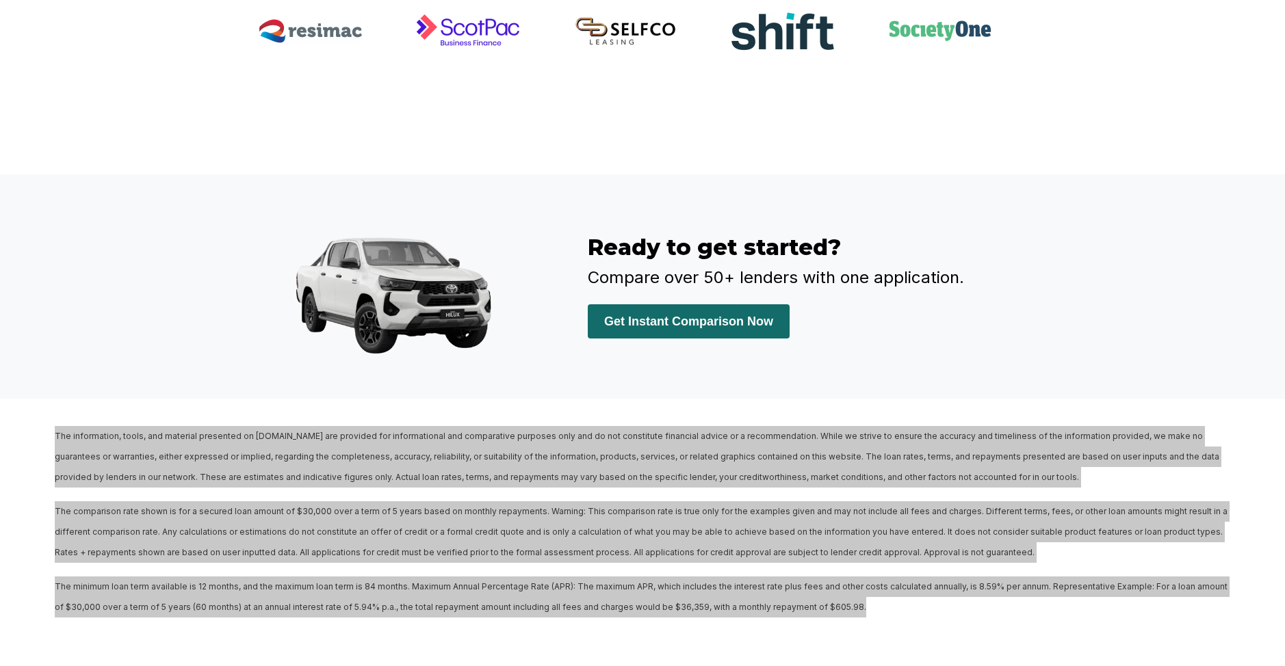
copy div "The information, tools, and material presented on [DOMAIN_NAME] are provided fo…"
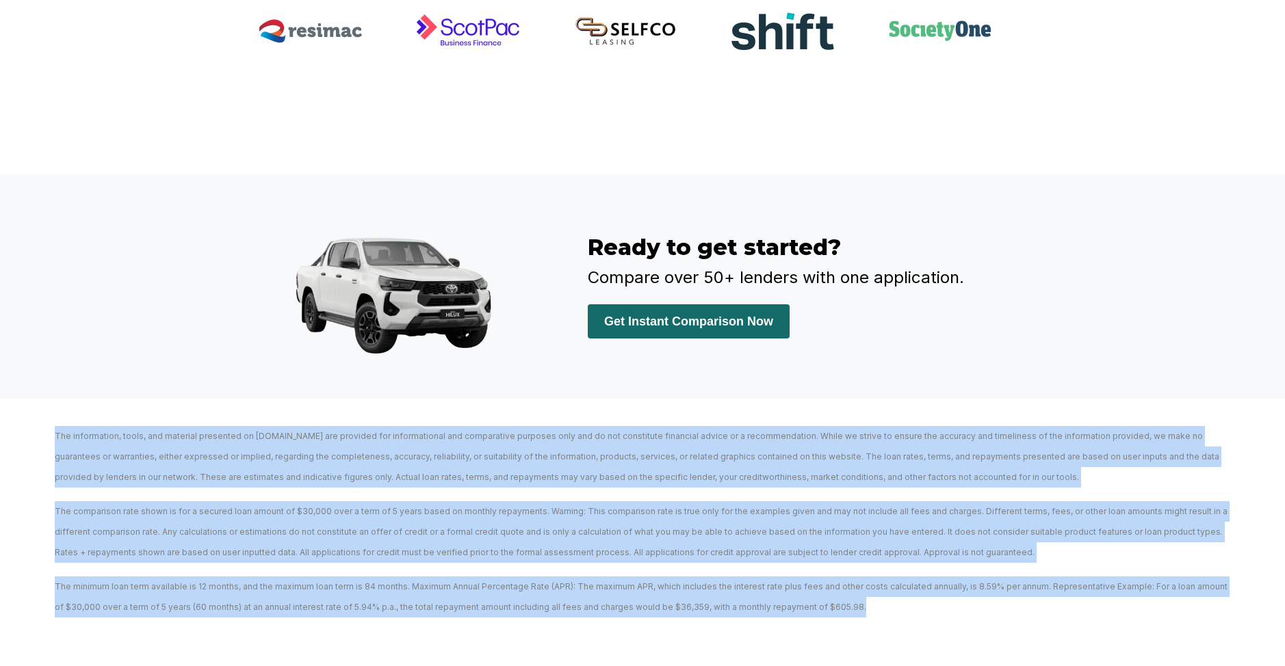
copy div "The information, tools, and material presented on emumoney.com.au are provided …"
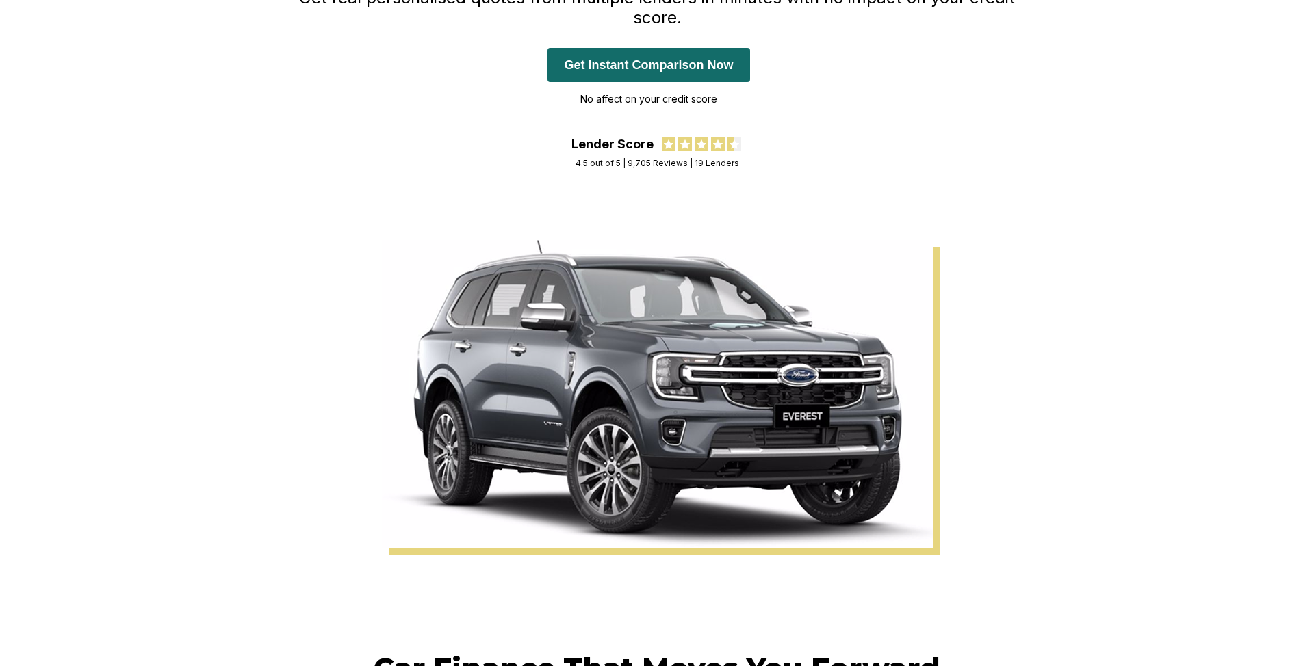
scroll to position [0, 0]
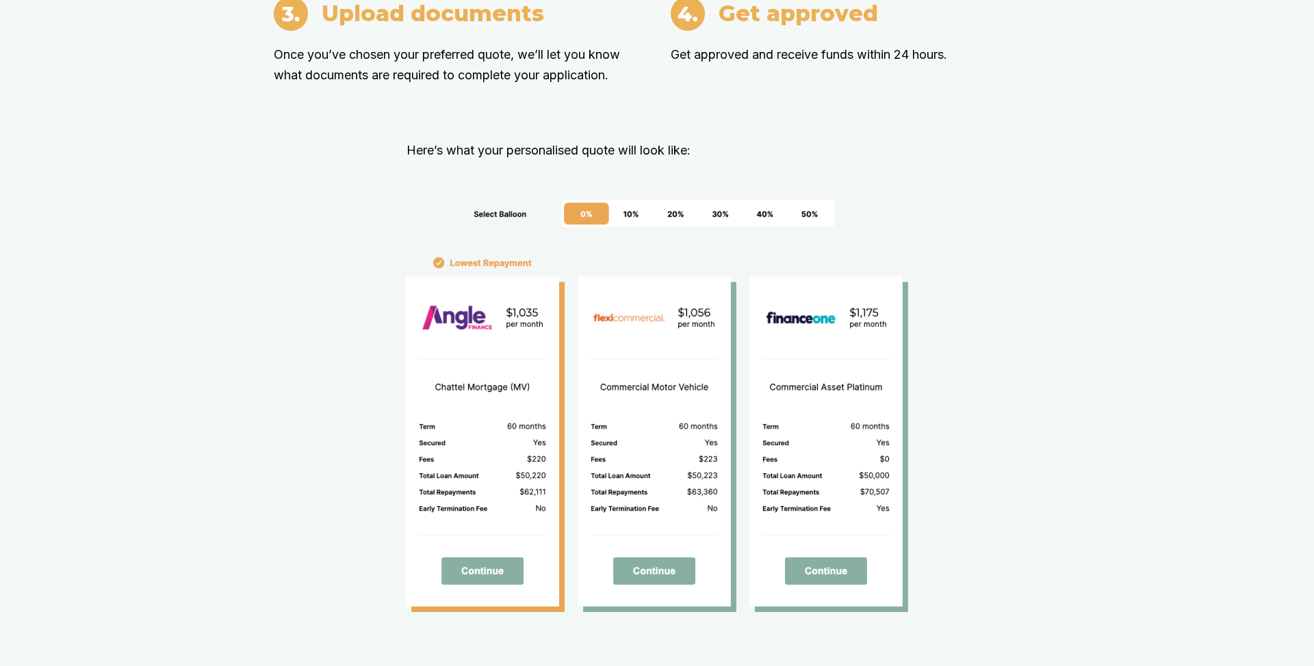
scroll to position [1638, 0]
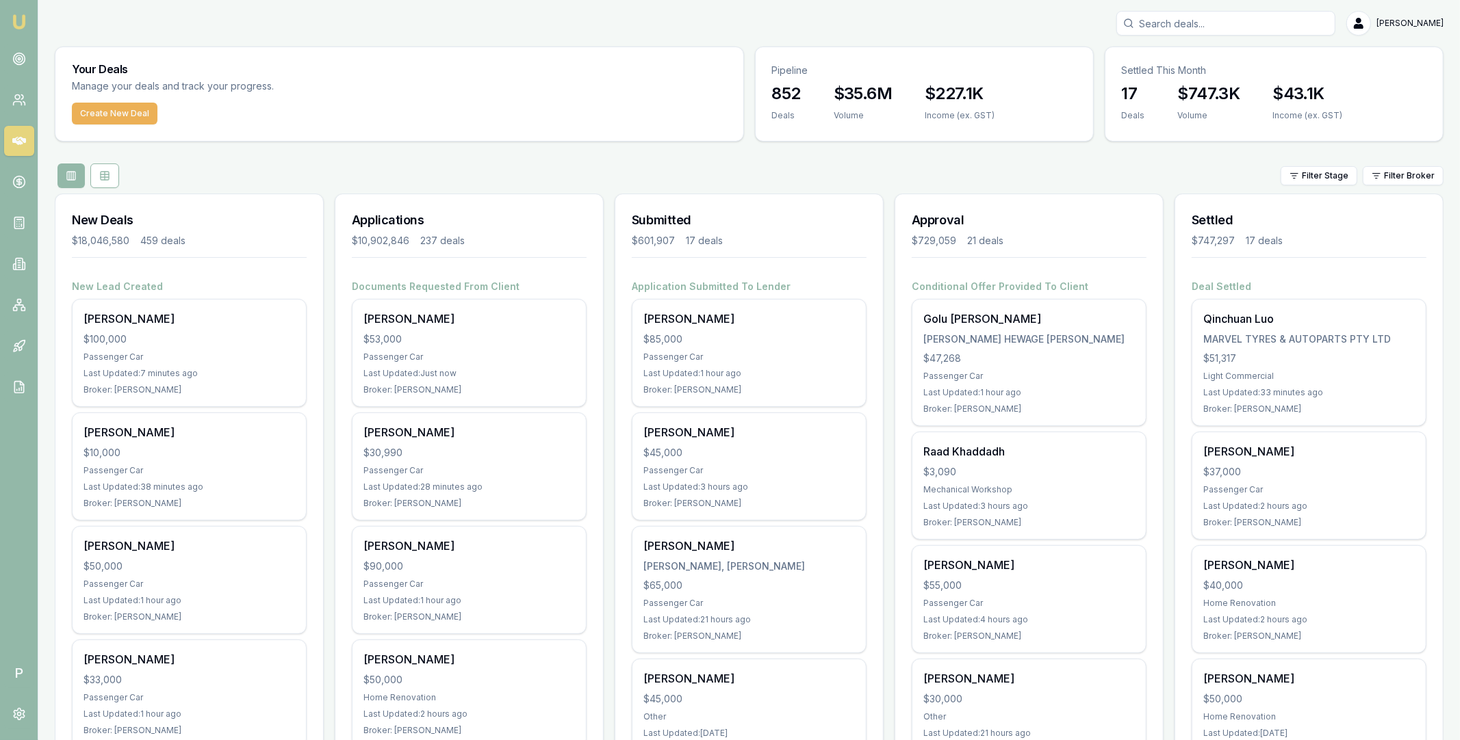
click at [1392, 173] on html "Emu Broker P [PERSON_NAME] Toggle Menu Your Deals Manage your deals and track y…" at bounding box center [730, 370] width 1460 height 740
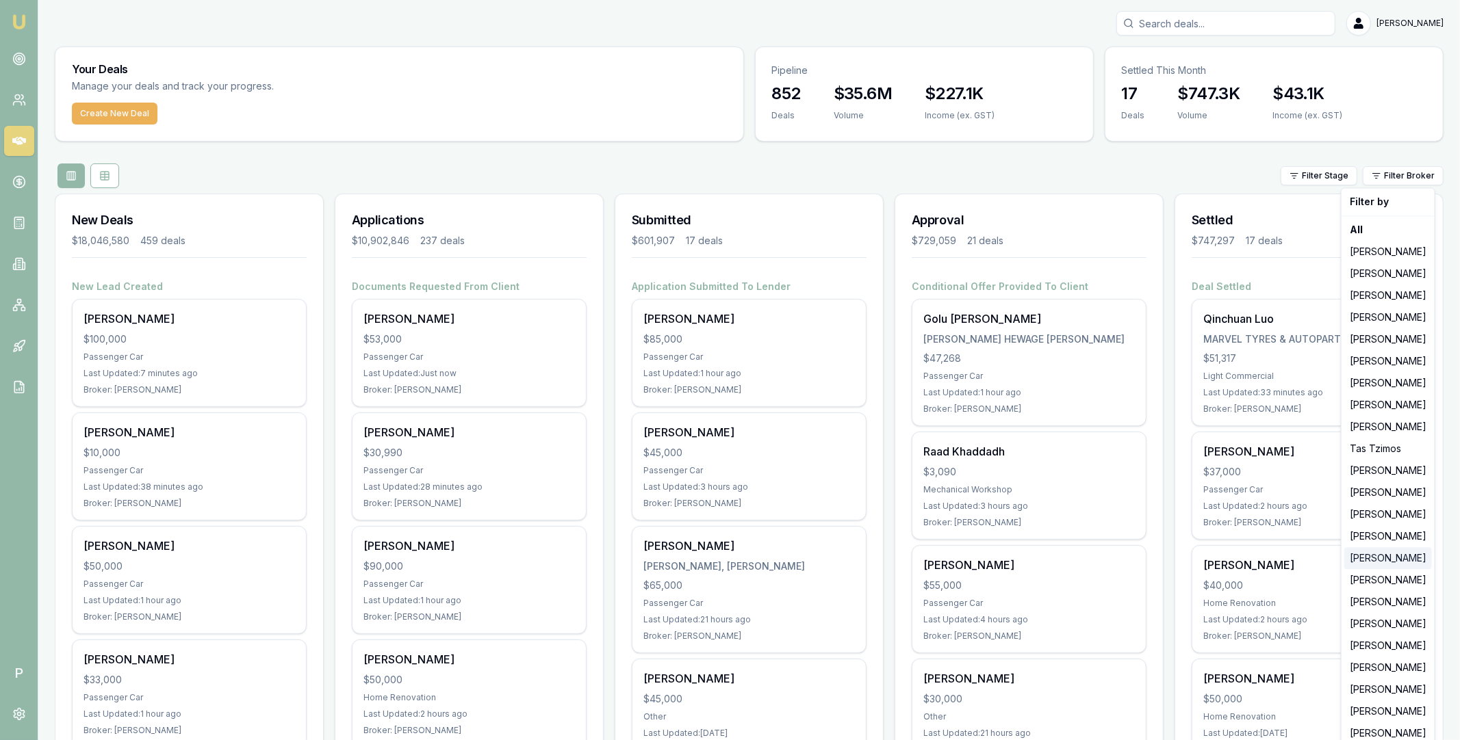
click at [1382, 552] on div "[PERSON_NAME]" at bounding box center [1388, 558] width 88 height 22
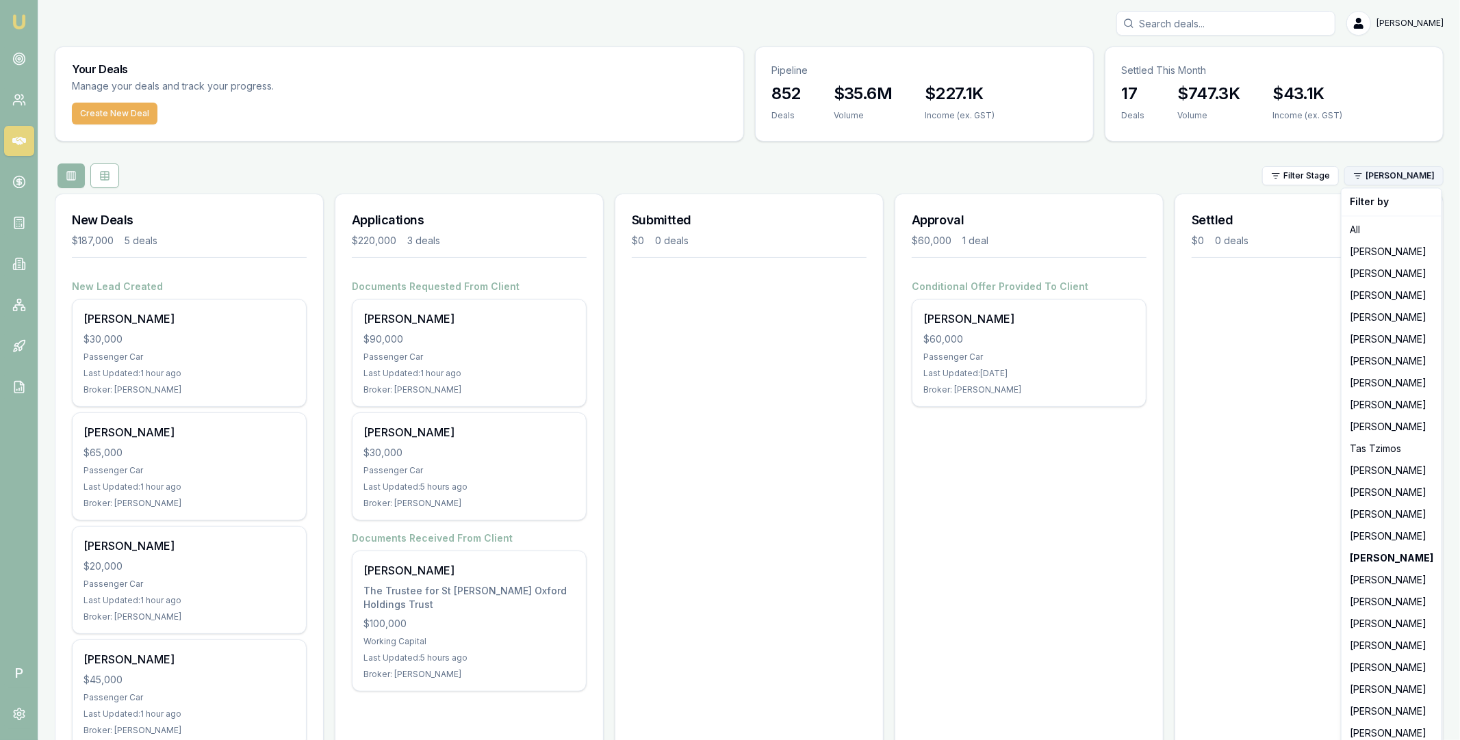
click at [1402, 171] on html "Emu Broker P Matt Leeburn Toggle Menu Your Deals Manage your deals and track yo…" at bounding box center [730, 370] width 1460 height 740
click at [459, 602] on html "Emu Broker P Matt Leeburn Toggle Menu Your Deals Manage your deals and track yo…" at bounding box center [730, 370] width 1460 height 740
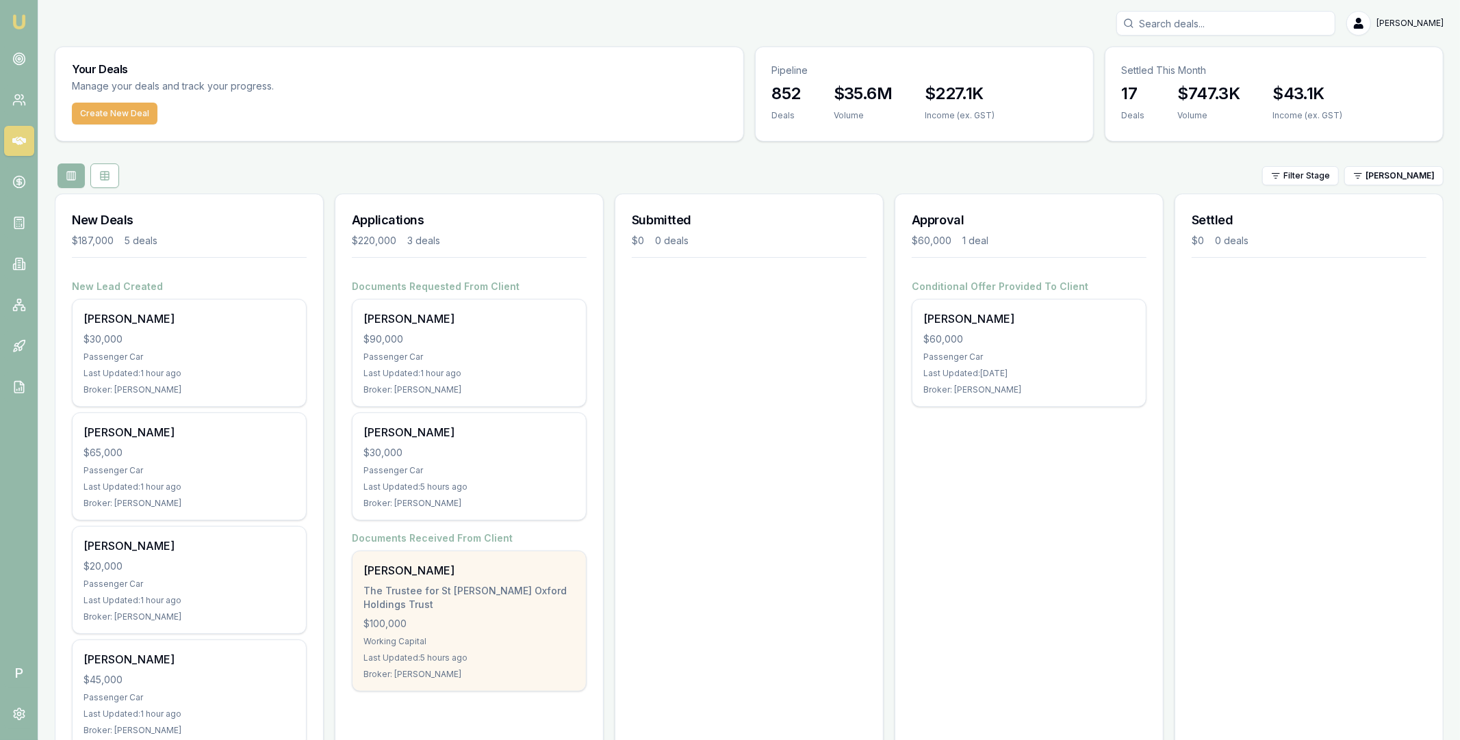
click at [439, 598] on div "The Trustee for St [PERSON_NAME] Oxford Holdings Trust" at bounding box center [468, 597] width 211 height 27
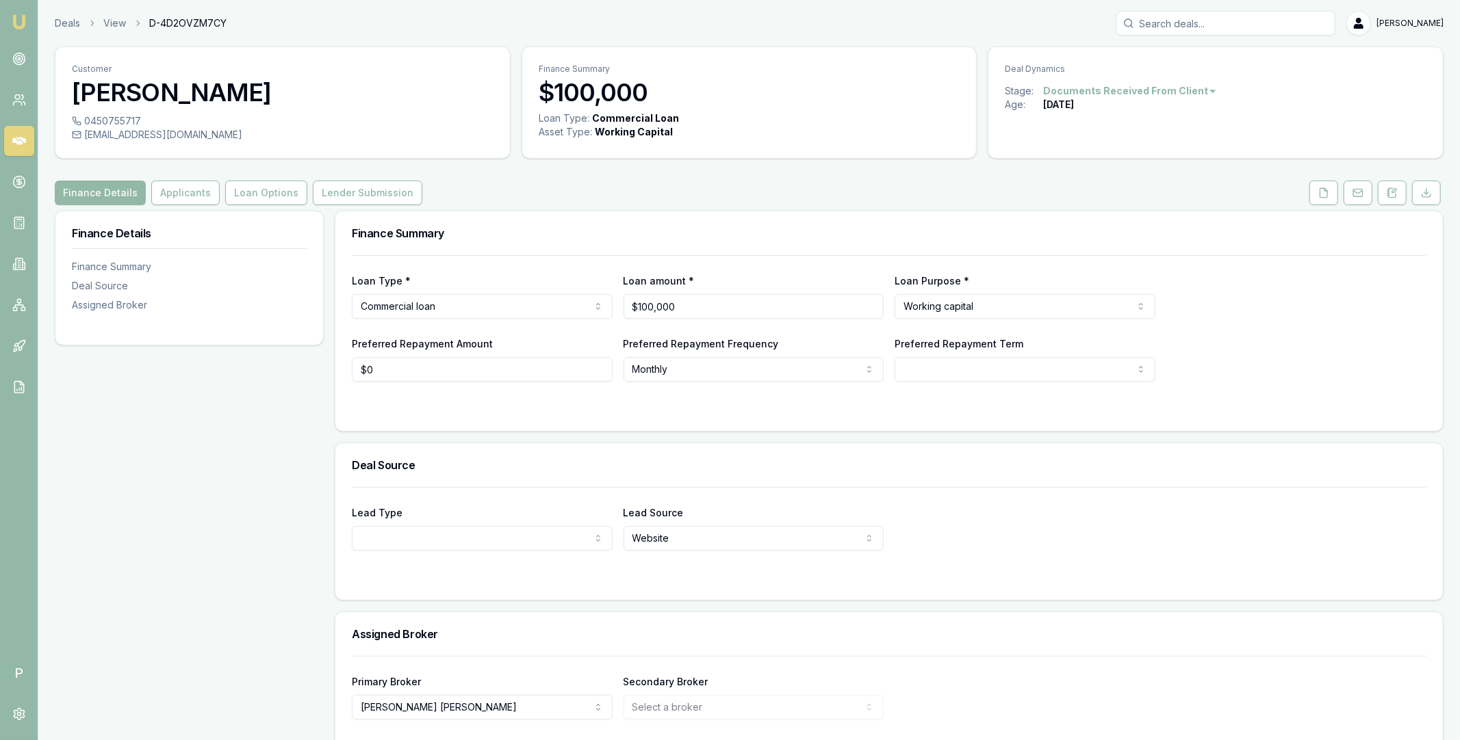
scroll to position [53, 0]
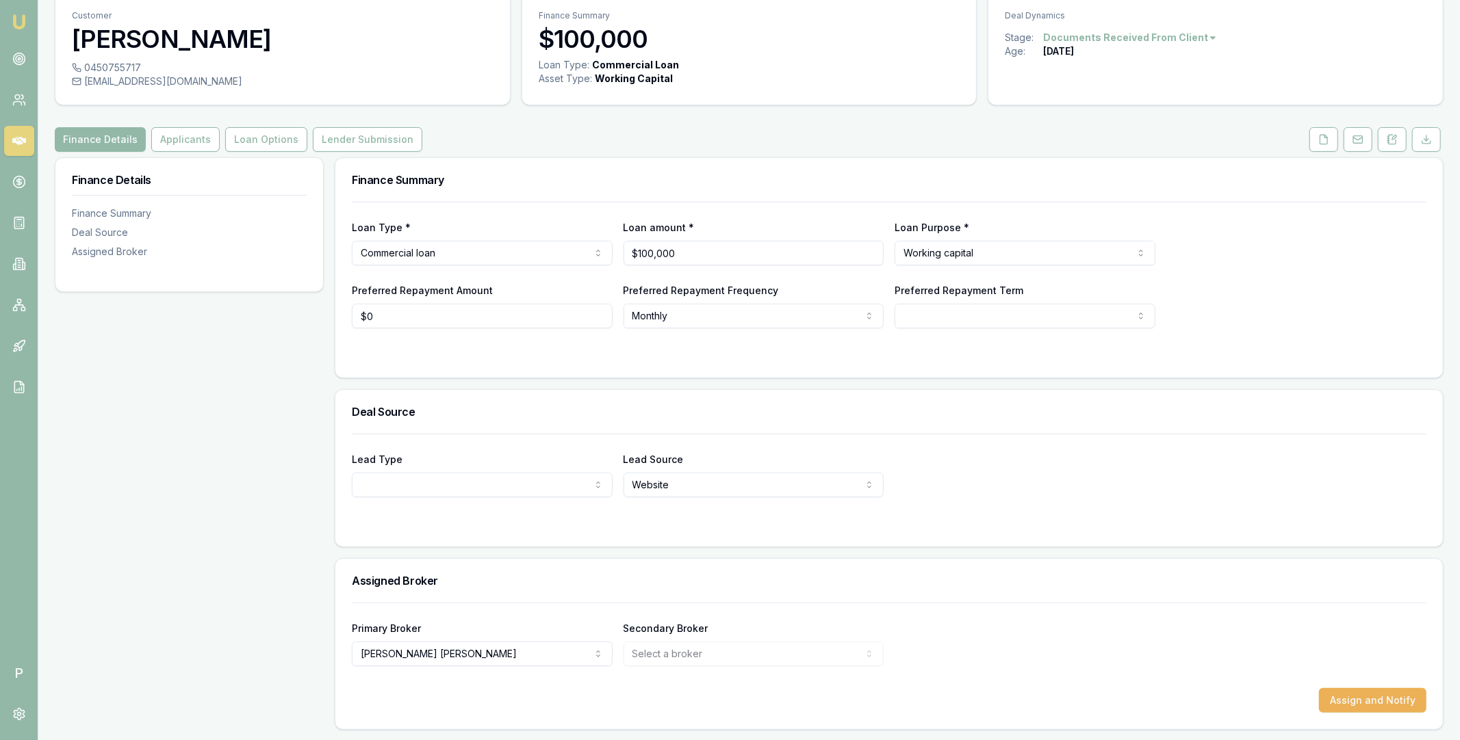
click at [16, 143] on icon at bounding box center [19, 141] width 14 height 8
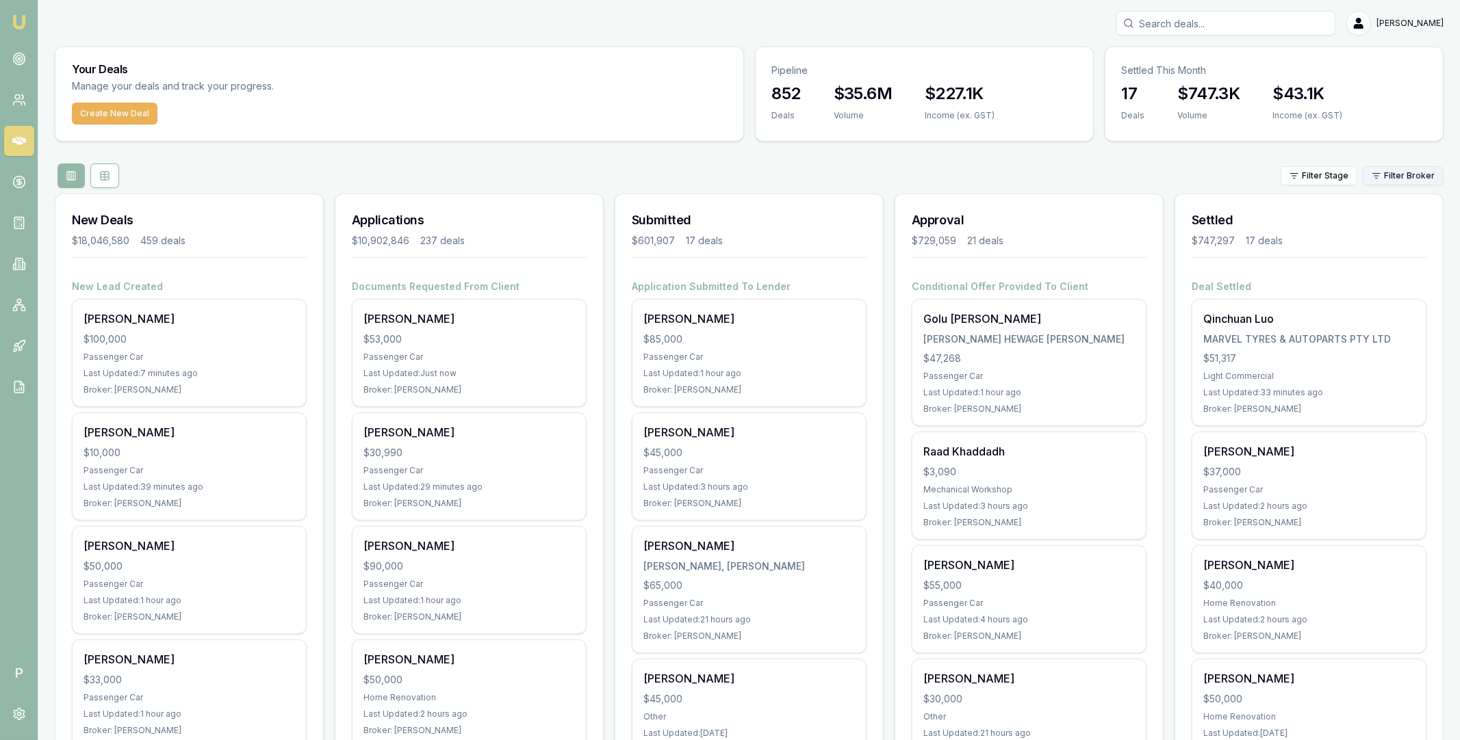
click at [1410, 166] on html "Emu Broker P Matt Leeburn Toggle Menu Your Deals Manage your deals and track yo…" at bounding box center [730, 370] width 1460 height 740
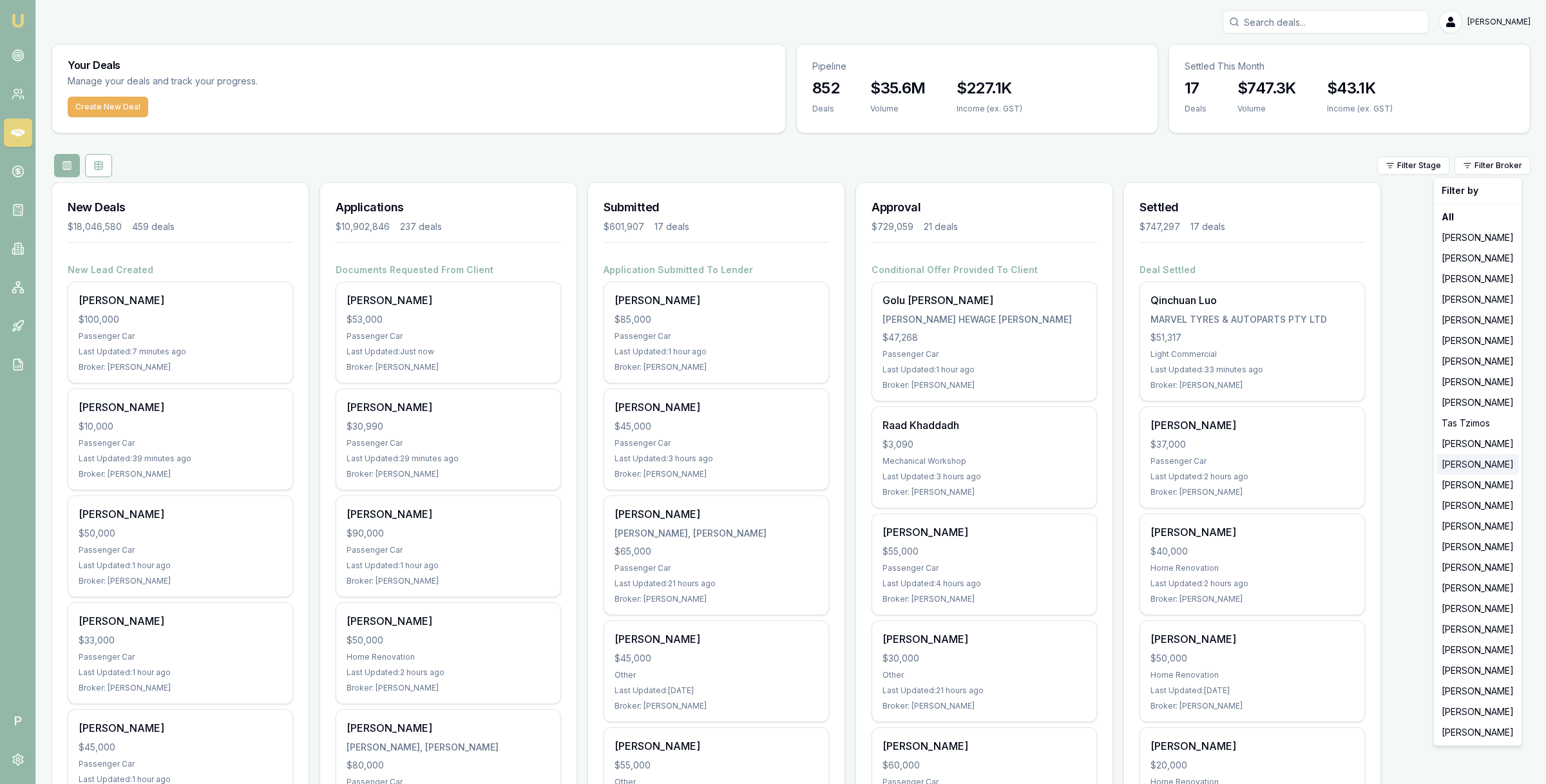
click at [1374, 464] on div "Pinkesh Patel" at bounding box center [1478, 464] width 83 height 21
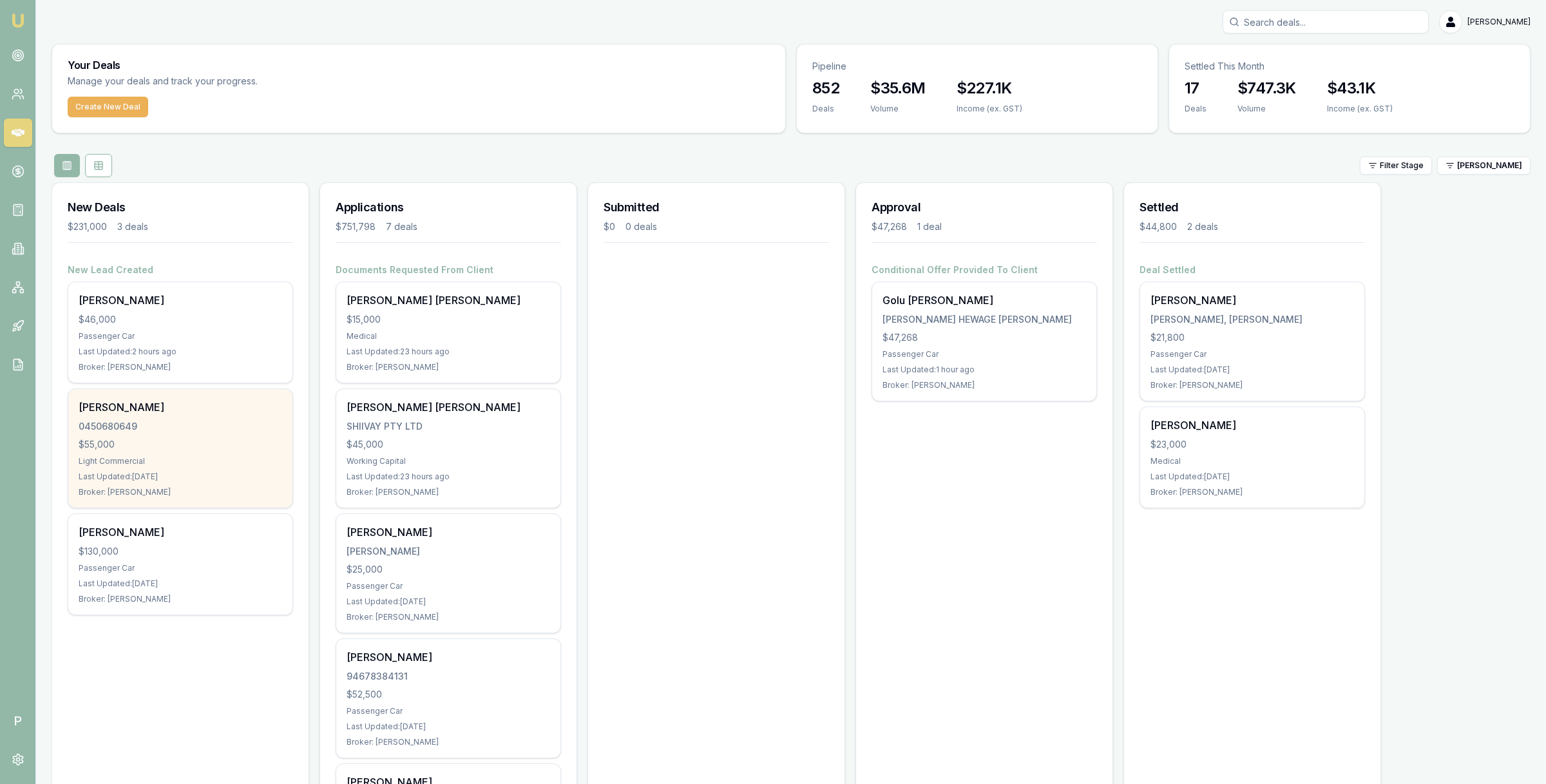
click at [209, 425] on div "0450680649" at bounding box center [180, 426] width 203 height 13
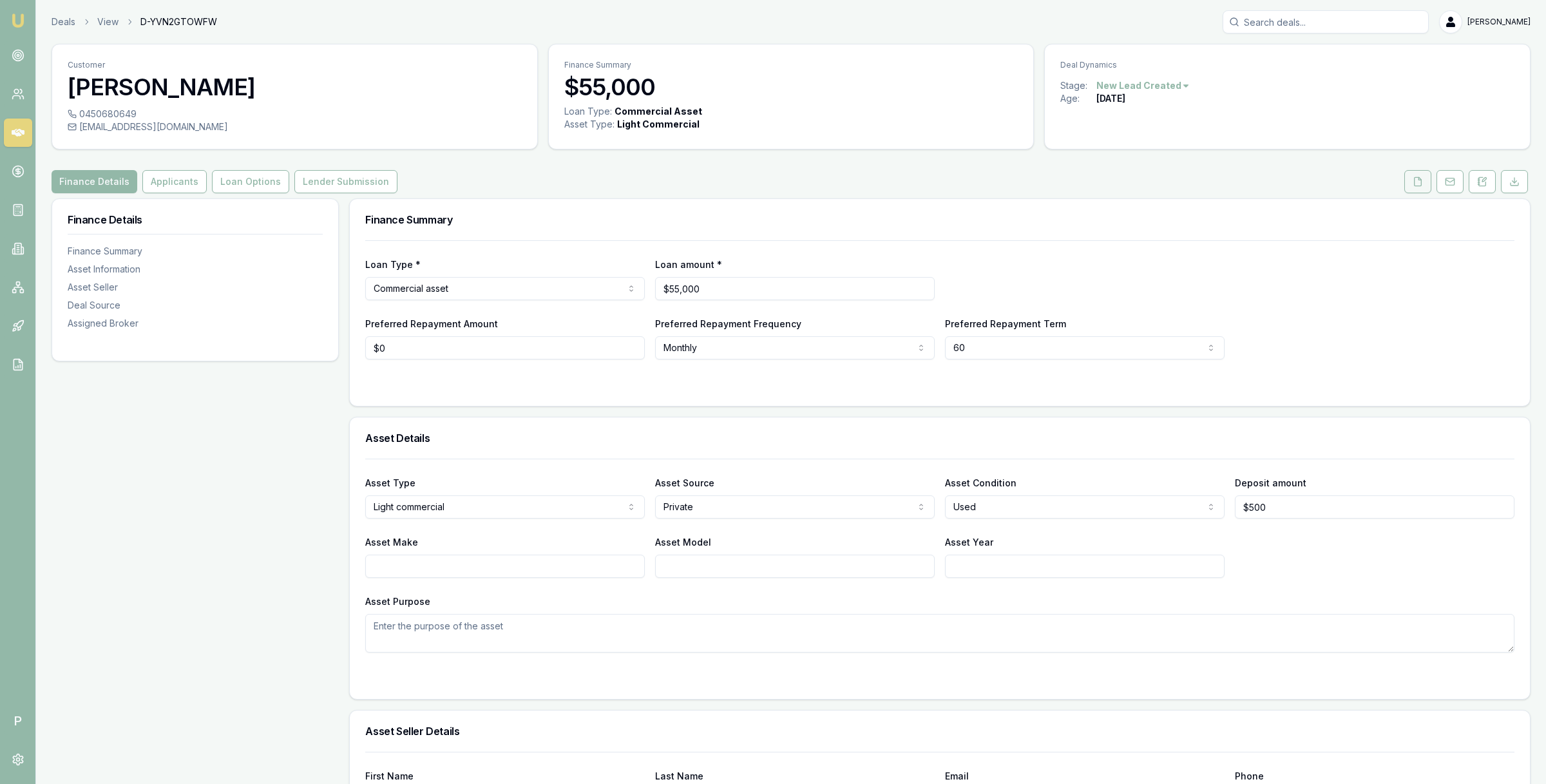
click at [1413, 183] on icon at bounding box center [1418, 181] width 10 height 10
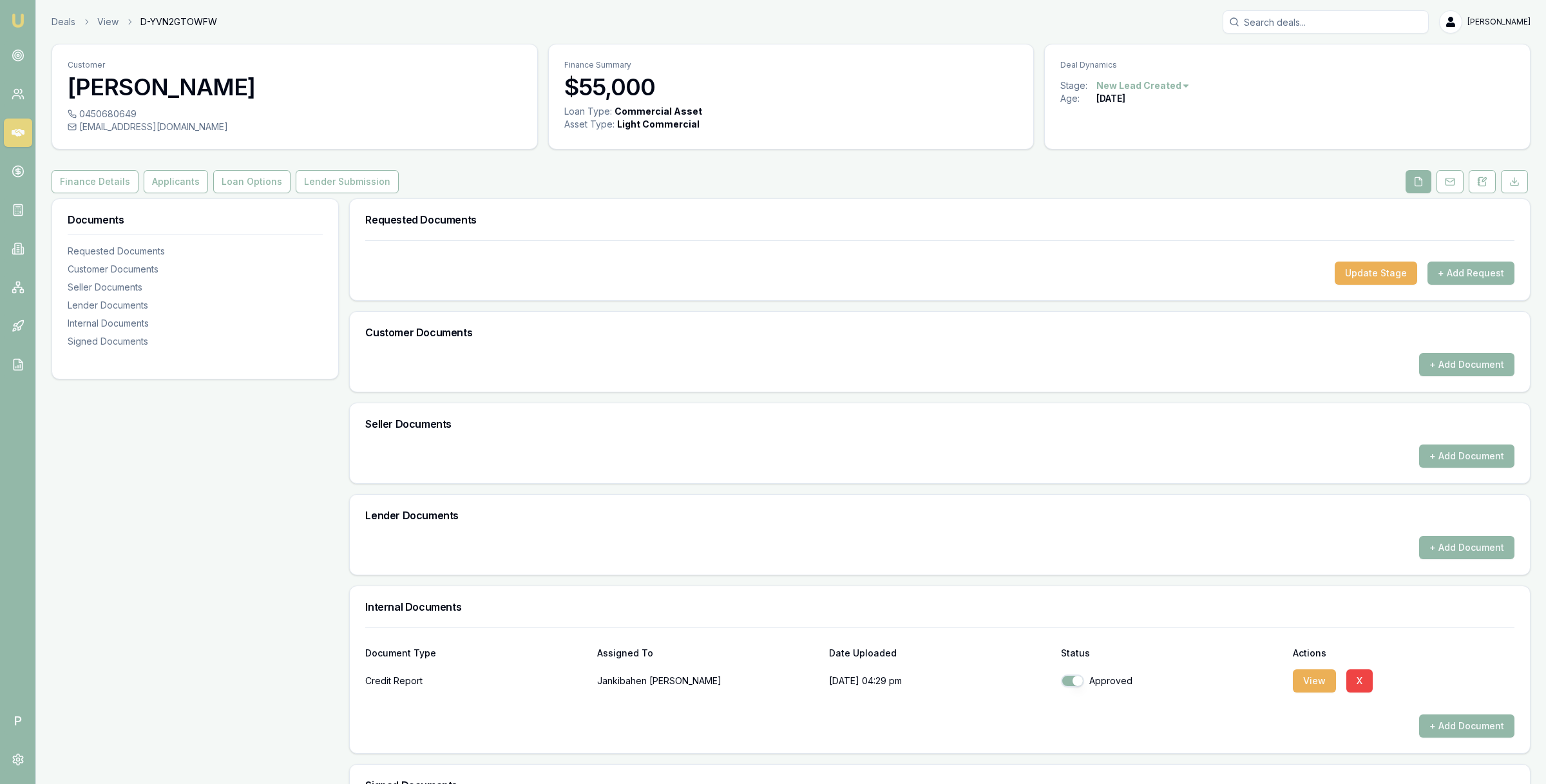
scroll to position [160, 0]
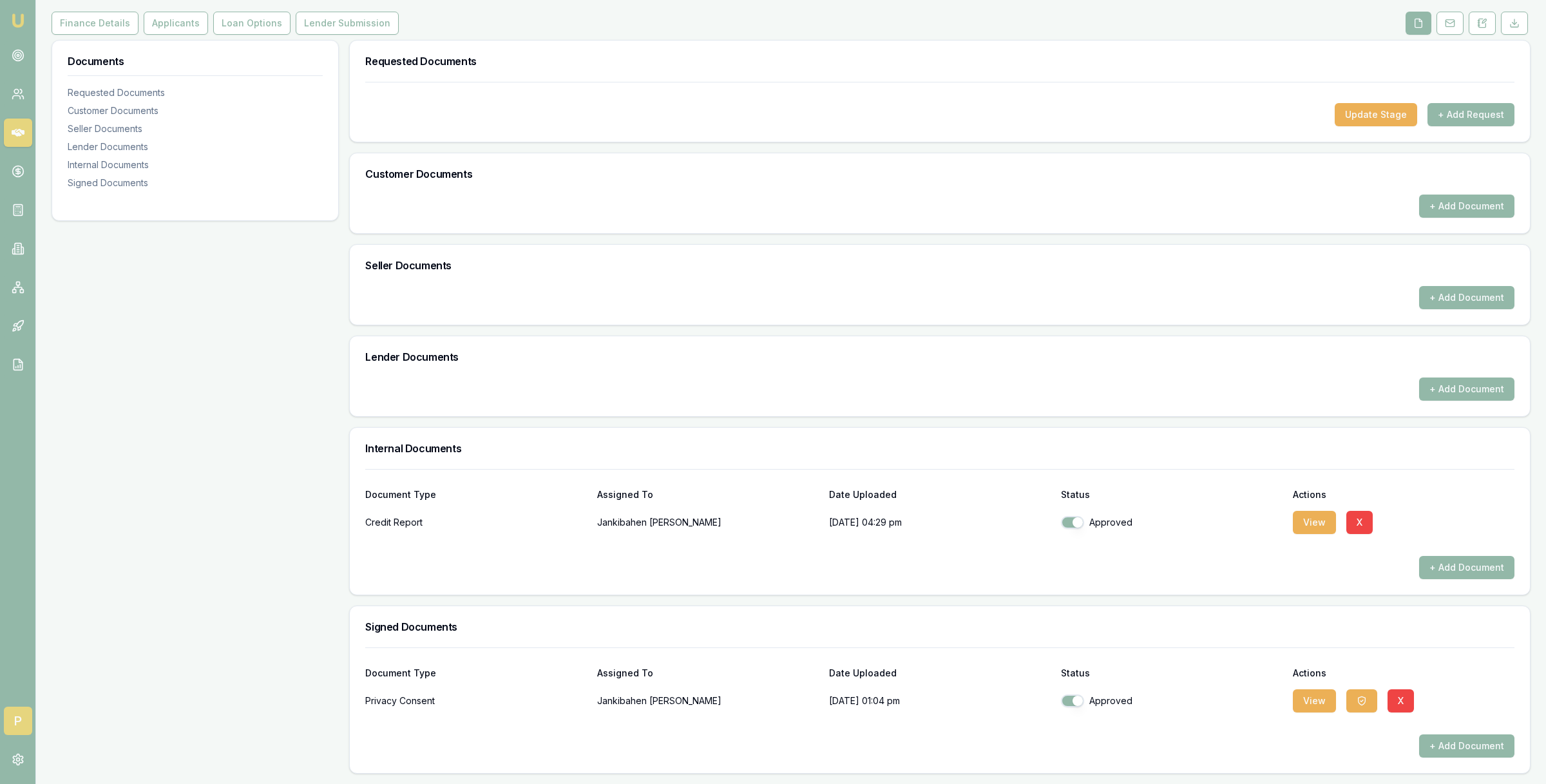
click at [17, 719] on span "P" at bounding box center [18, 721] width 28 height 28
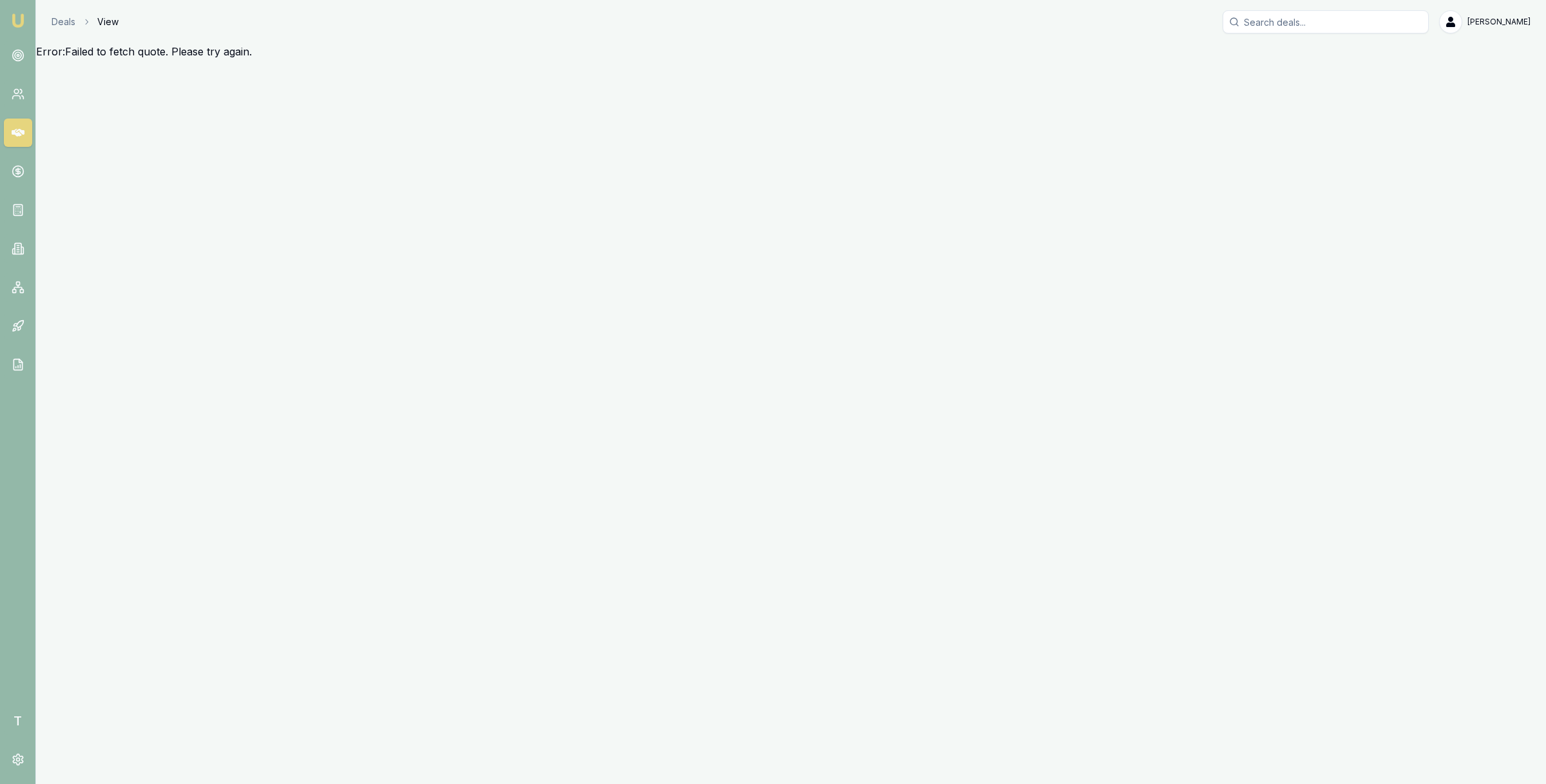
click at [21, 126] on icon at bounding box center [18, 133] width 13 height 13
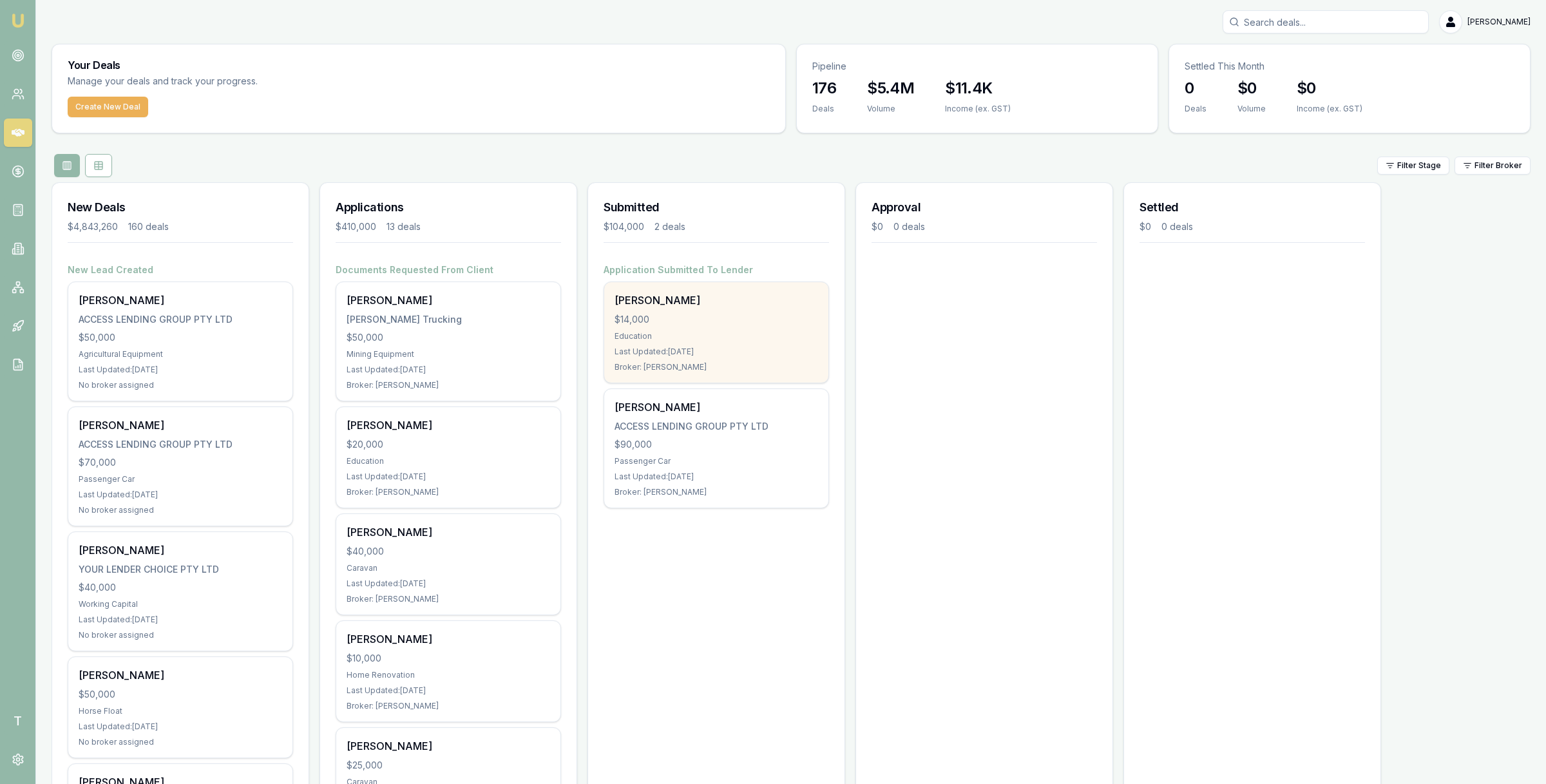
click at [660, 315] on div "$14,000" at bounding box center [717, 320] width 203 height 13
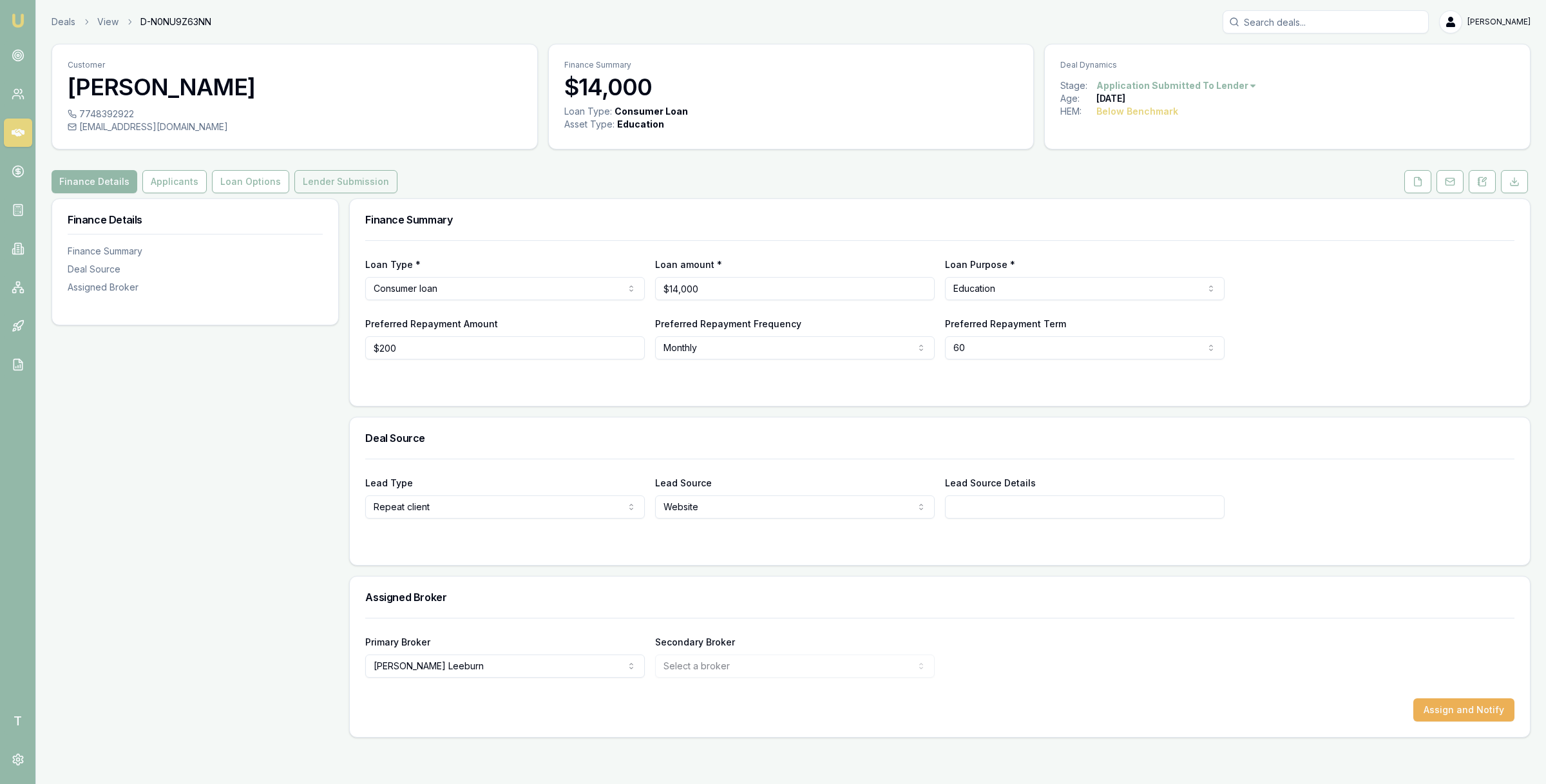
click at [360, 184] on button "Lender Submission" at bounding box center [346, 182] width 103 height 24
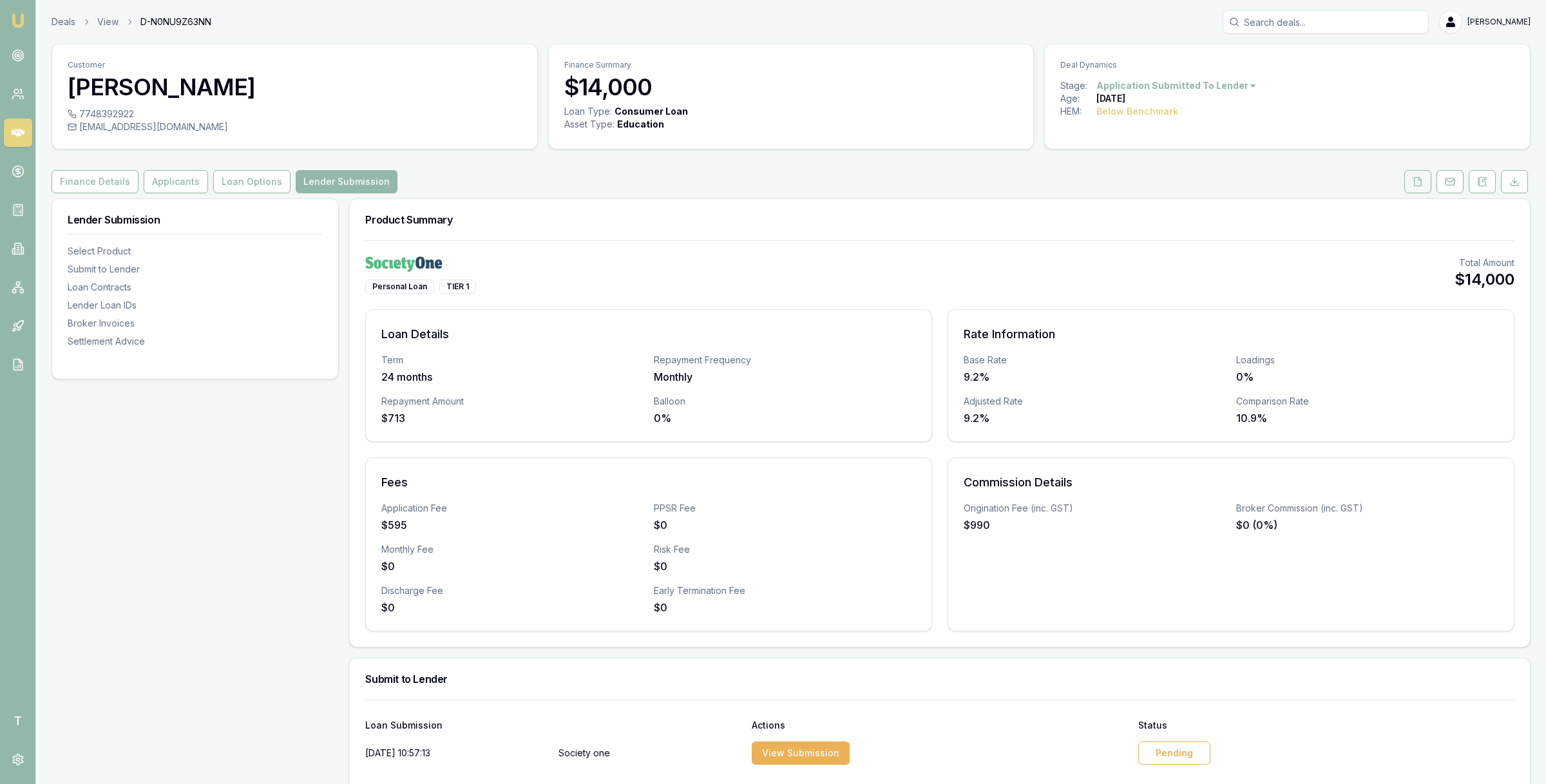
click at [1414, 181] on icon at bounding box center [1418, 181] width 10 height 10
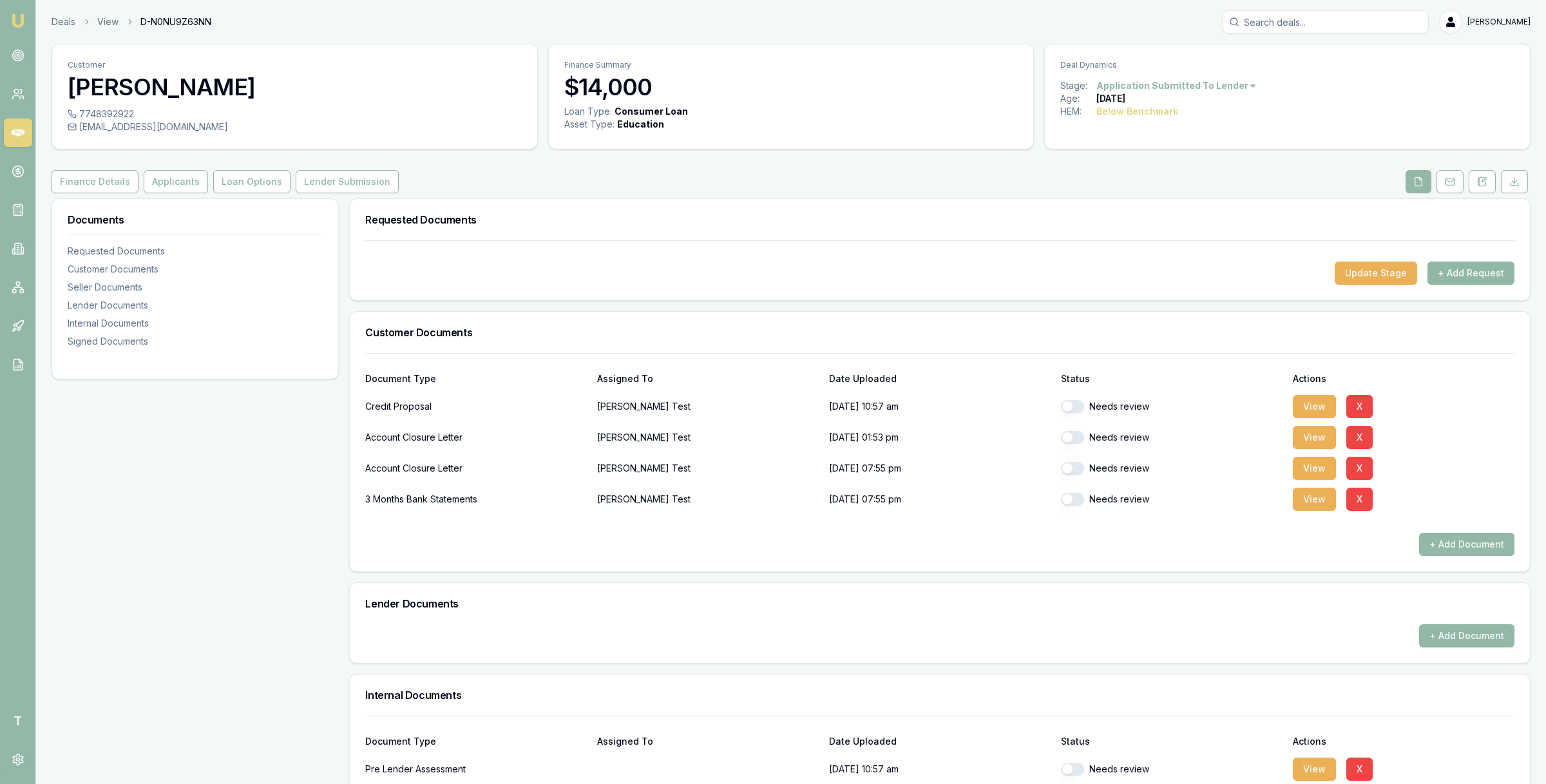
click at [1466, 274] on button "+ Add Request" at bounding box center [1471, 273] width 87 height 24
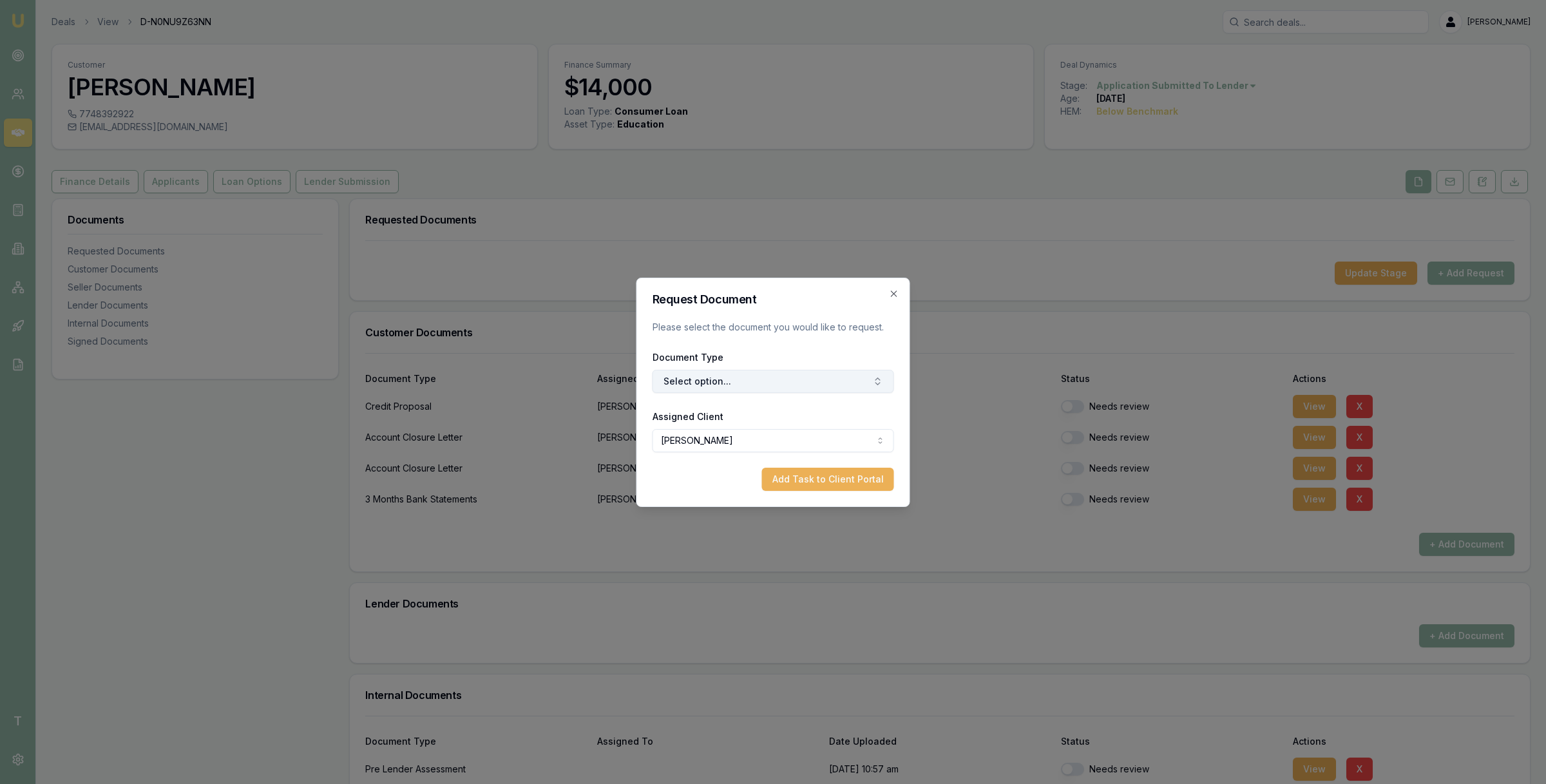
click at [782, 378] on button "Select option..." at bounding box center [773, 381] width 242 height 24
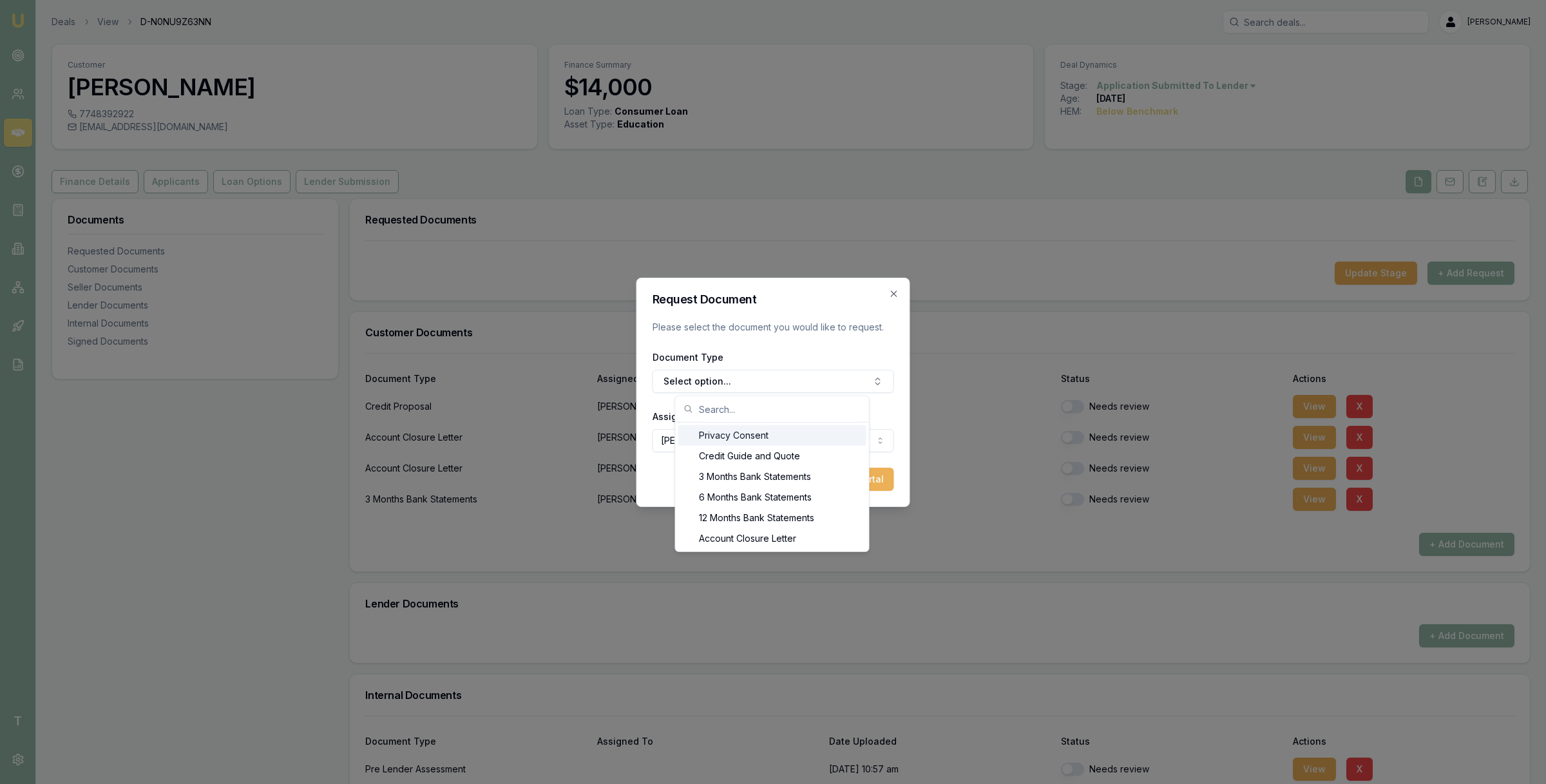
click at [753, 436] on div "Privacy Consent" at bounding box center [773, 436] width 188 height 21
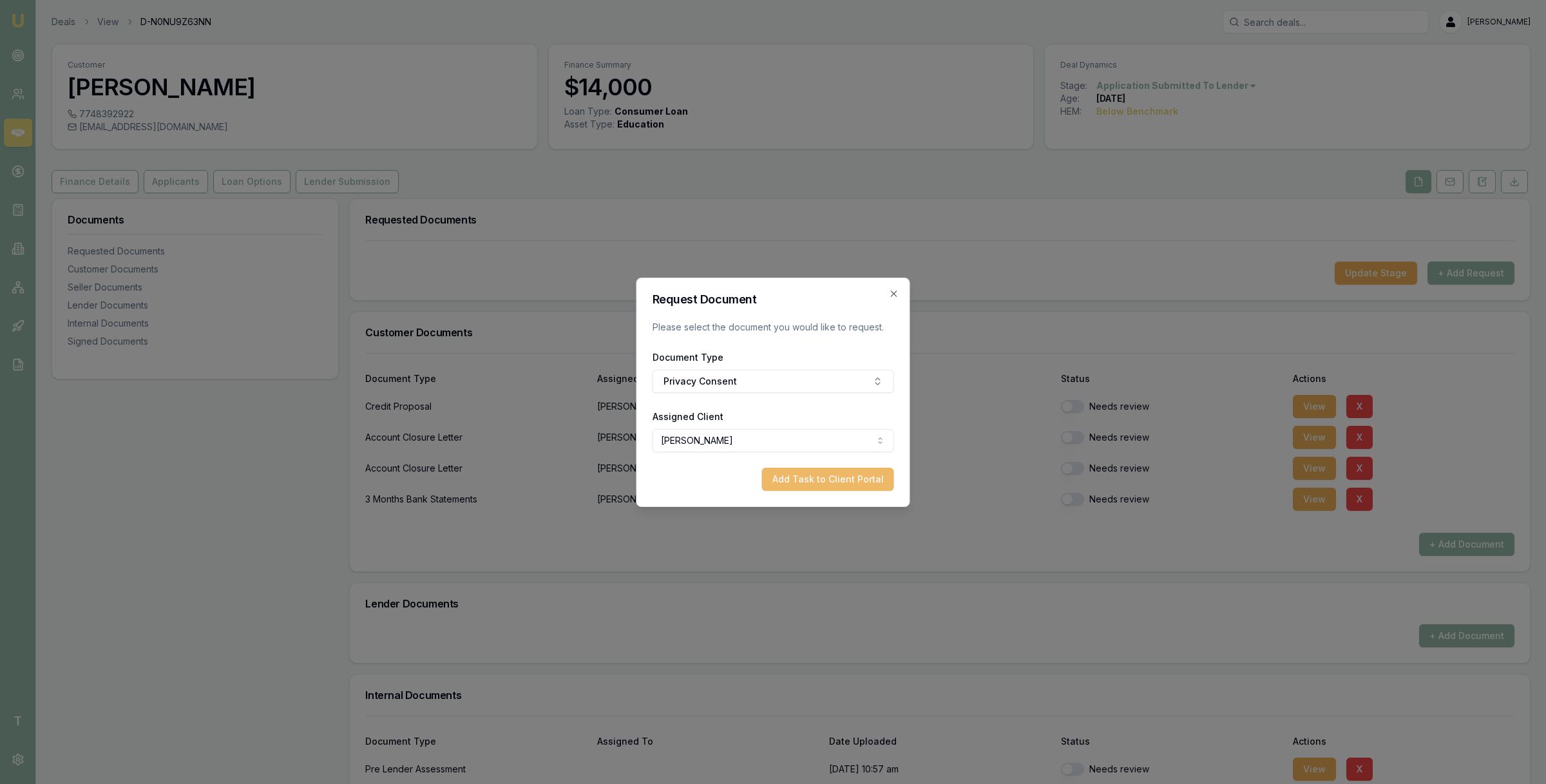
click at [824, 483] on button "Add Task to Client Portal" at bounding box center [828, 479] width 132 height 24
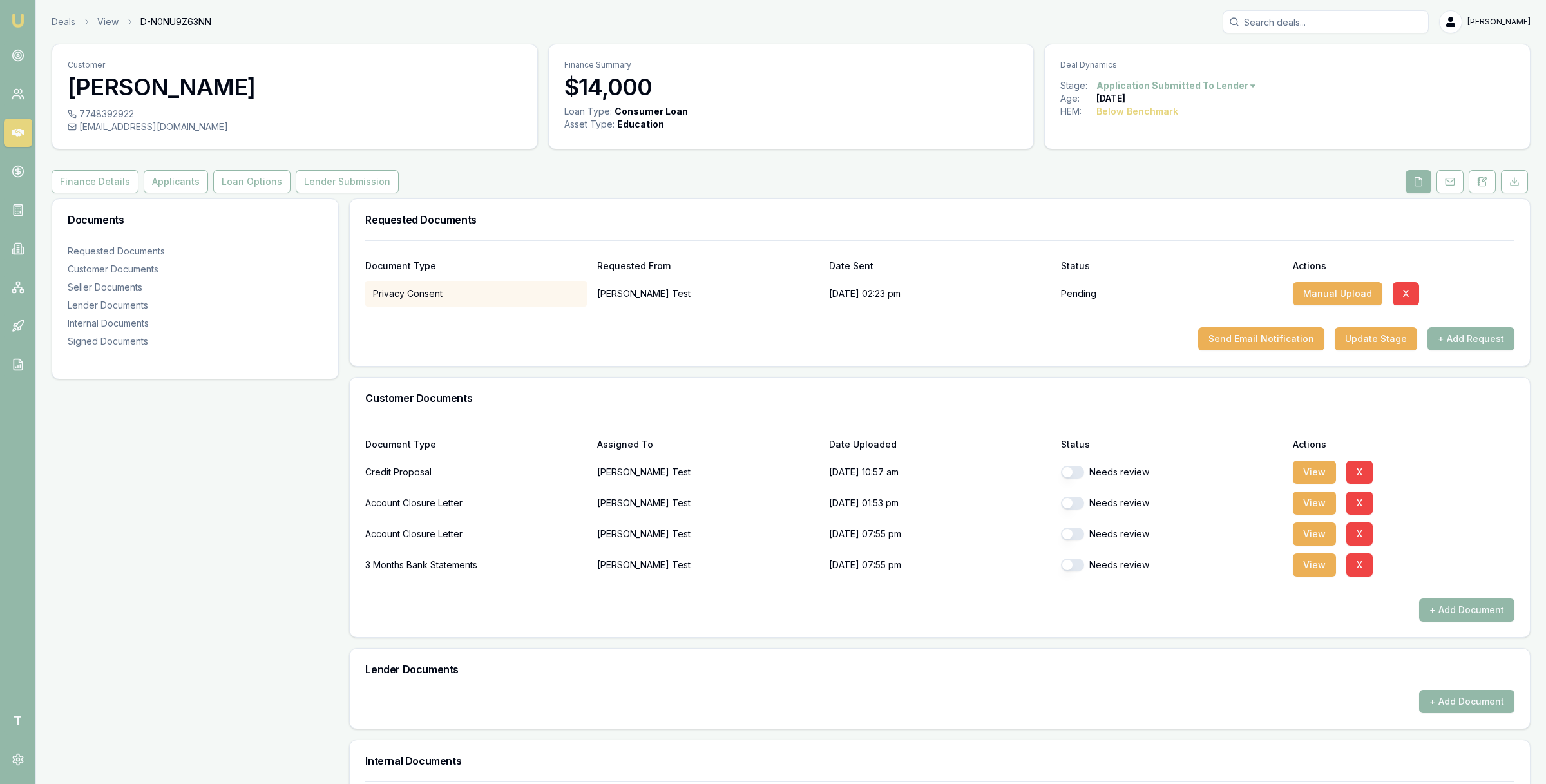
click at [569, 189] on div "Finance Details Applicants Loan Options Lender Submission" at bounding box center [791, 182] width 1479 height 24
click at [85, 128] on div "test_1+4789348937474@emumoney.com.au" at bounding box center [295, 127] width 454 height 13
copy div "test_1+4789348937474@emumoney.com.au"
